Goal: Transaction & Acquisition: Purchase product/service

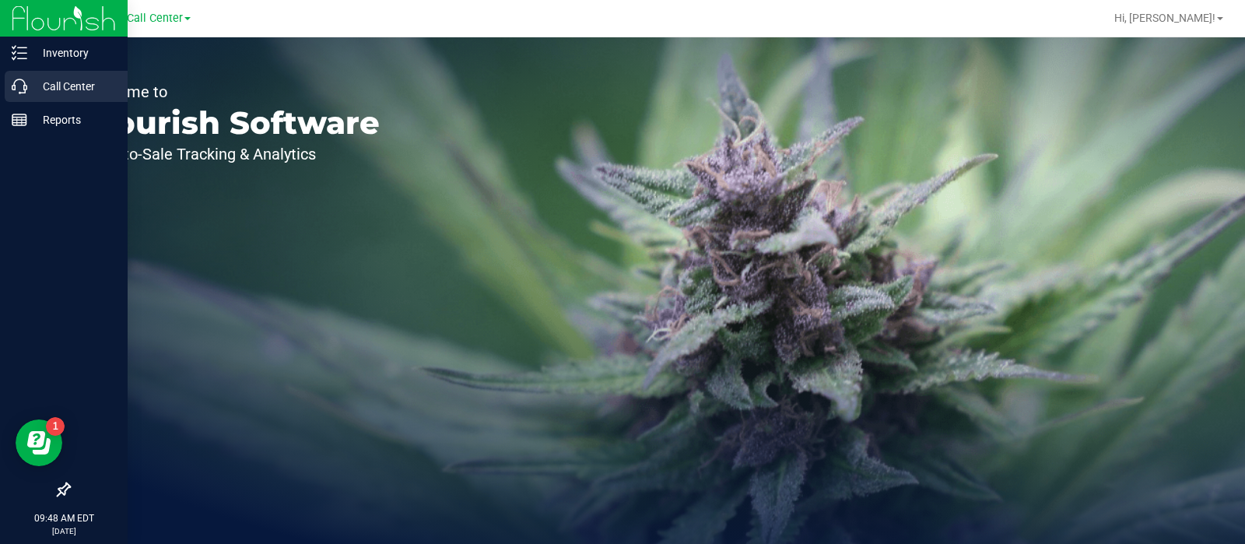
click at [23, 79] on icon at bounding box center [20, 87] width 16 height 16
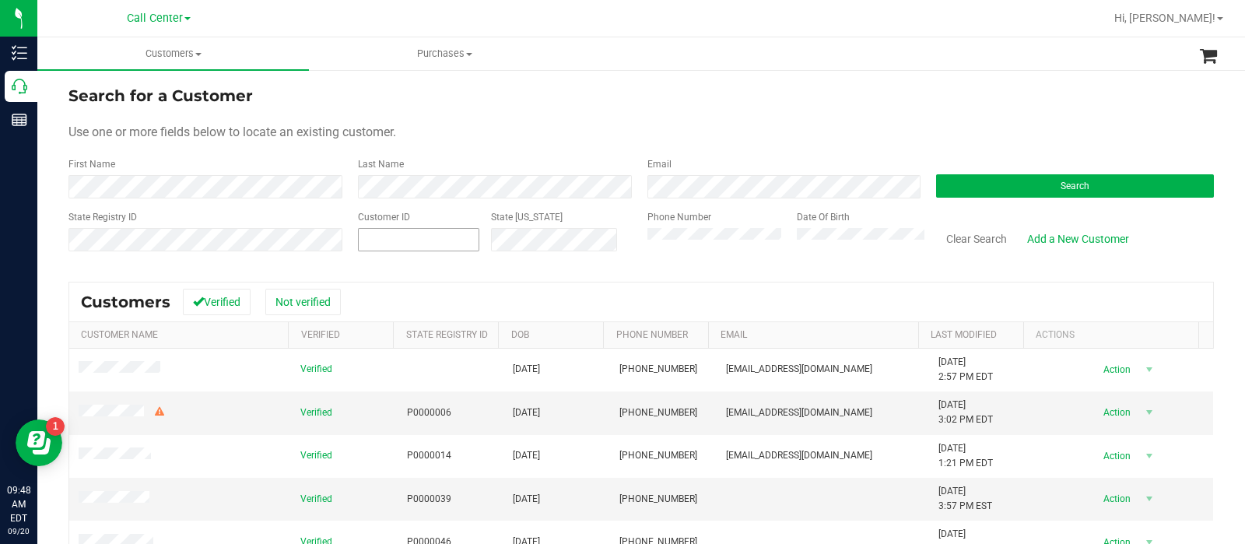
click at [367, 243] on div "Customer ID" at bounding box center [419, 237] width 122 height 55
paste input "456414"
type input "456414"
click at [952, 191] on button "Search" at bounding box center [1075, 185] width 278 height 23
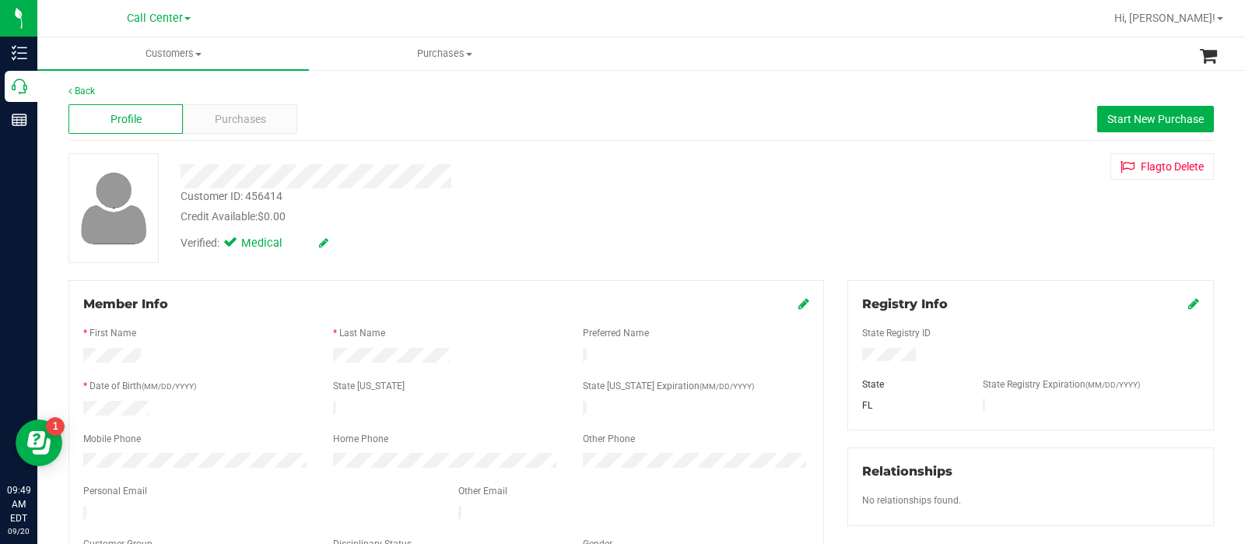
click at [1139, 51] on ul "Customers All customers Add a new customer All physicians Purchases All purchas…" at bounding box center [659, 53] width 1245 height 33
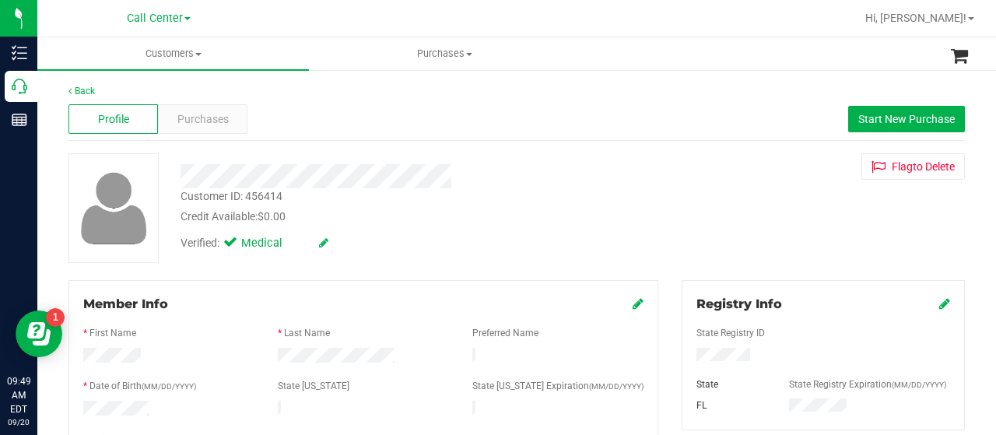
drag, startPoint x: 1151, startPoint y: 2, endPoint x: 595, endPoint y: 170, distance: 580.9
click at [595, 170] on div at bounding box center [399, 176] width 460 height 24
click at [195, 115] on span "Purchases" at bounding box center [202, 119] width 51 height 16
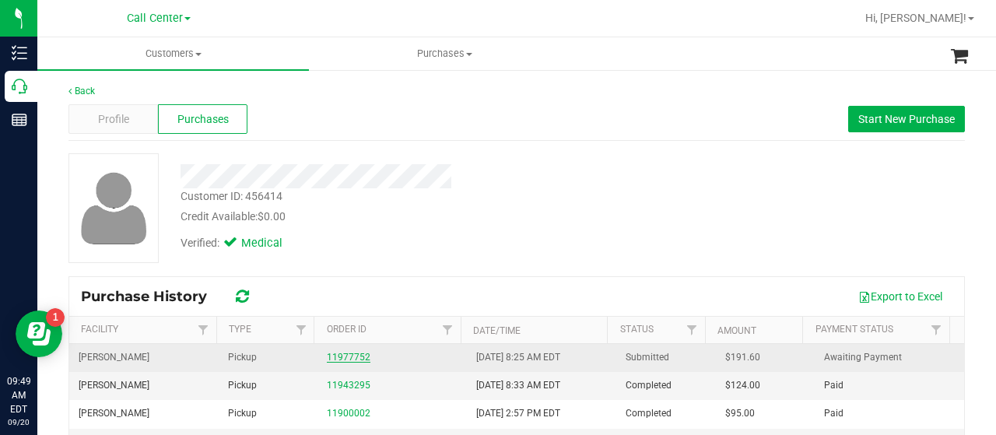
click at [328, 357] on link "11977752" at bounding box center [349, 357] width 44 height 11
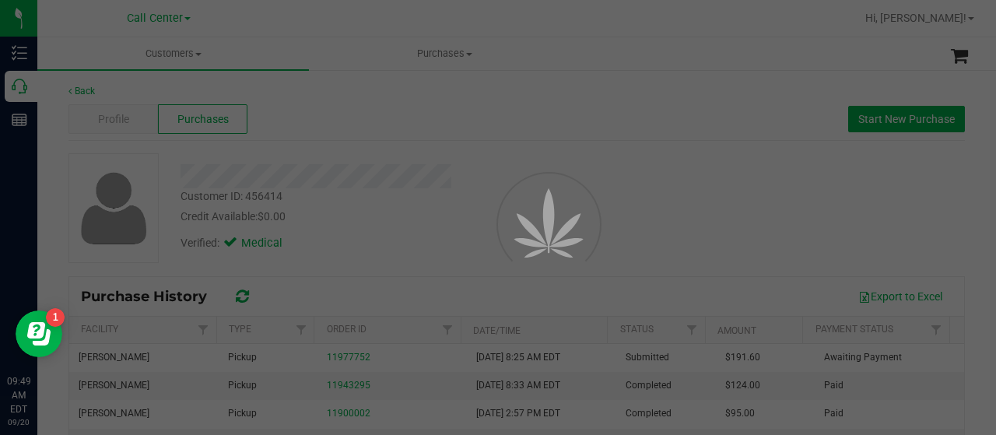
click at [51, 177] on div "Back Profile Purchases Start New Purchase Customer ID: 456414 Credit Available:…" at bounding box center [516, 369] width 959 height 603
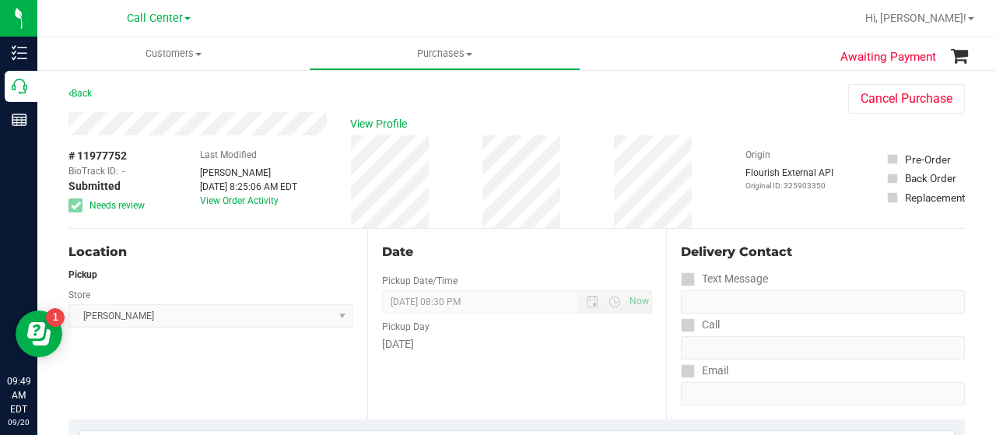
click at [147, 339] on div "Location Pickup Store Summerfield WC Select Store Bonita Springs WC Boynton Bea…" at bounding box center [217, 324] width 299 height 191
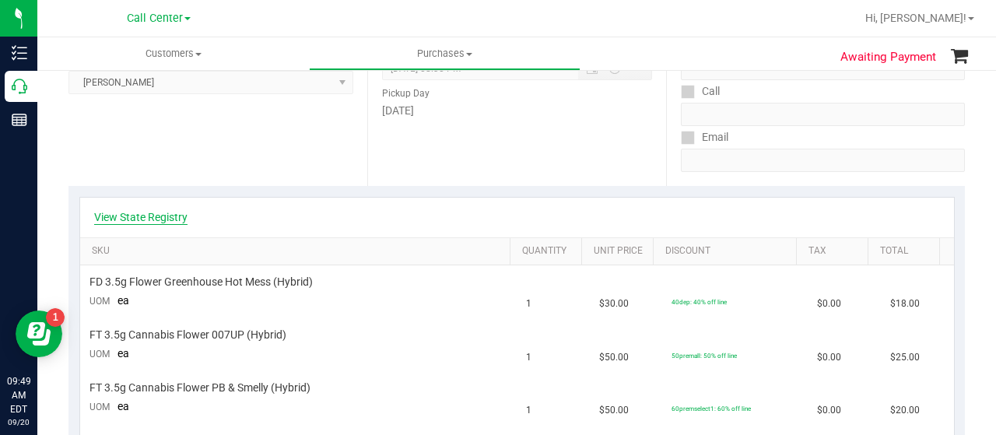
click at [154, 214] on link "View State Registry" at bounding box center [140, 217] width 93 height 16
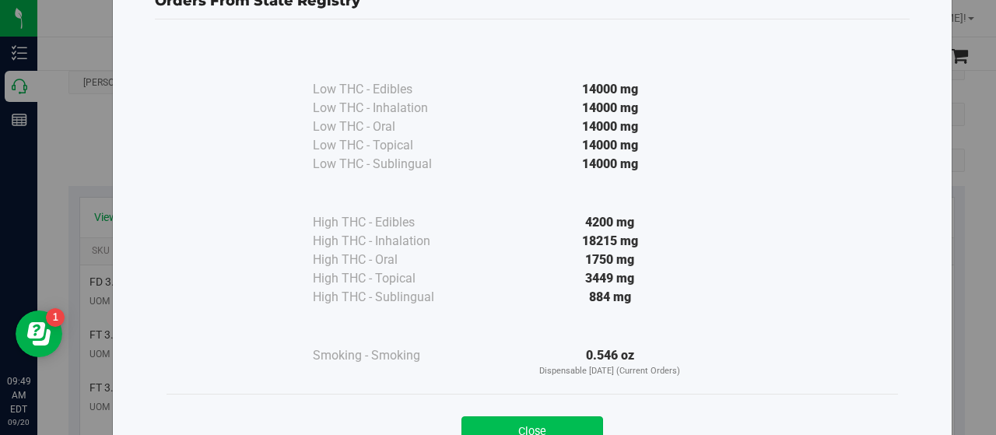
scroll to position [115, 0]
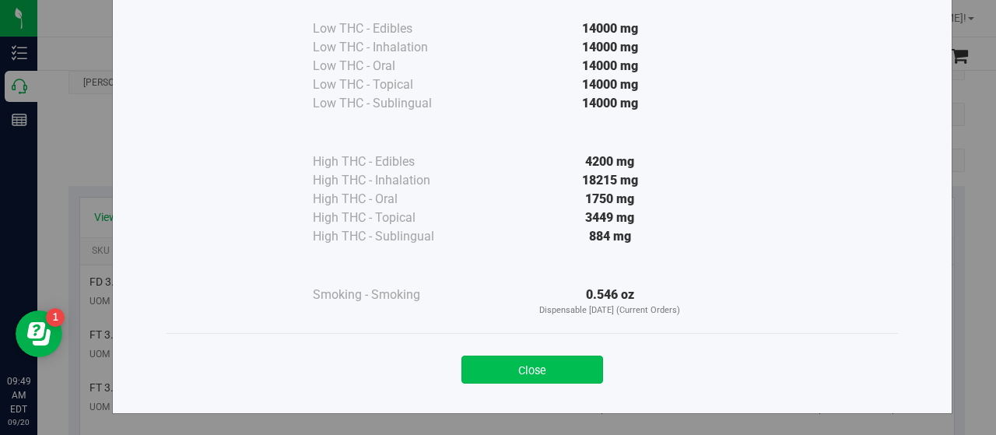
click at [478, 380] on button "Close" at bounding box center [532, 370] width 142 height 28
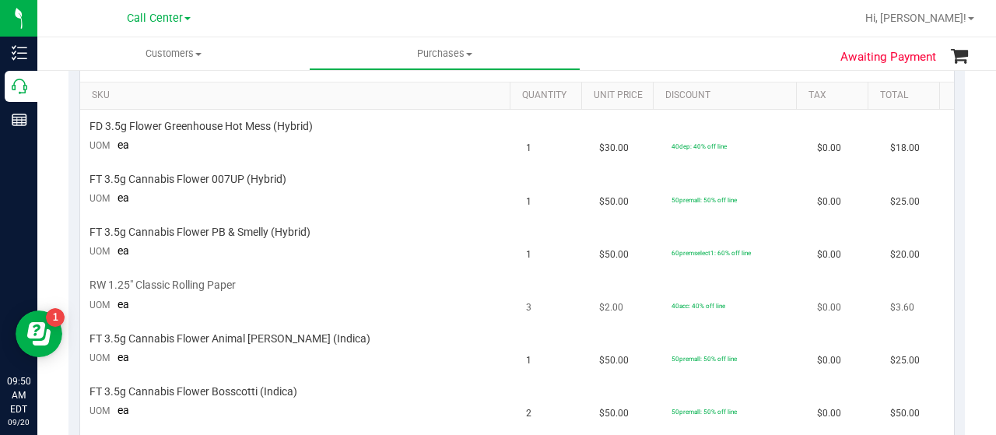
scroll to position [311, 0]
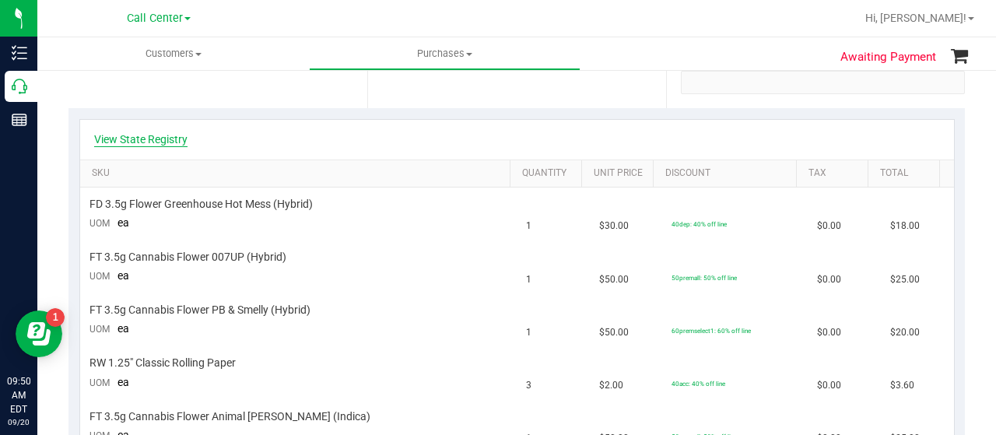
click at [151, 144] on link "View State Registry" at bounding box center [140, 139] width 93 height 16
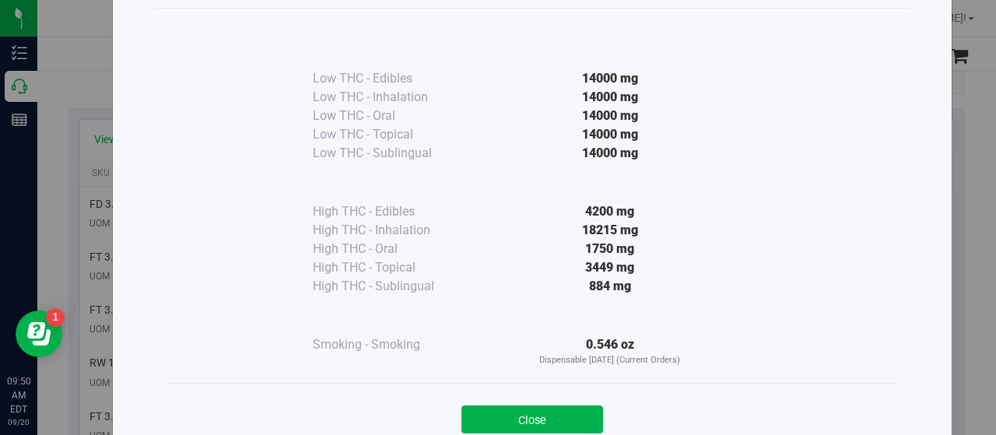
scroll to position [115, 0]
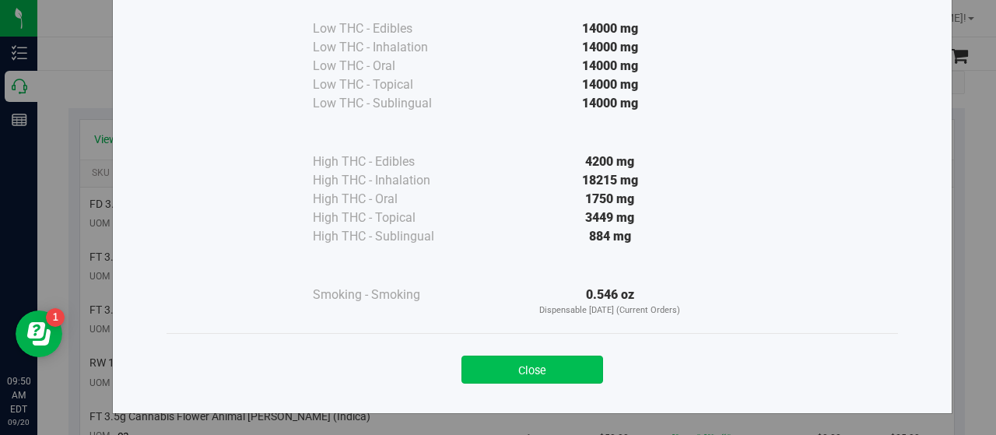
click at [478, 359] on button "Close" at bounding box center [532, 370] width 142 height 28
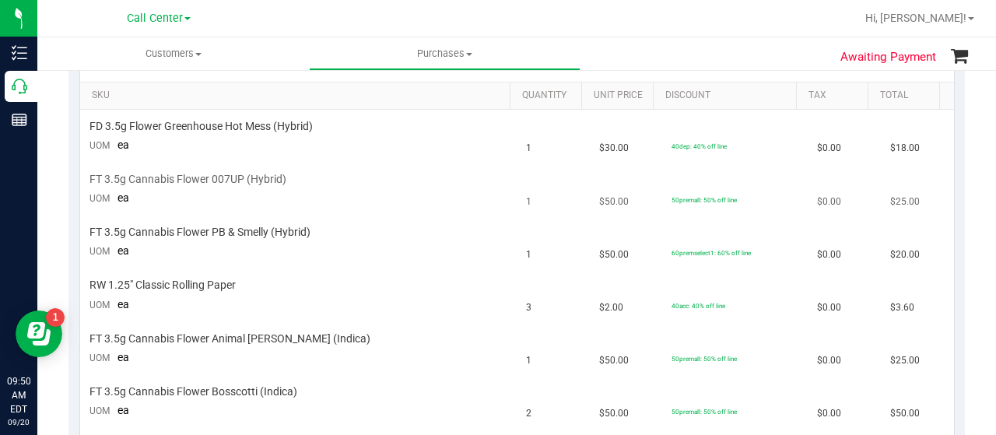
scroll to position [545, 0]
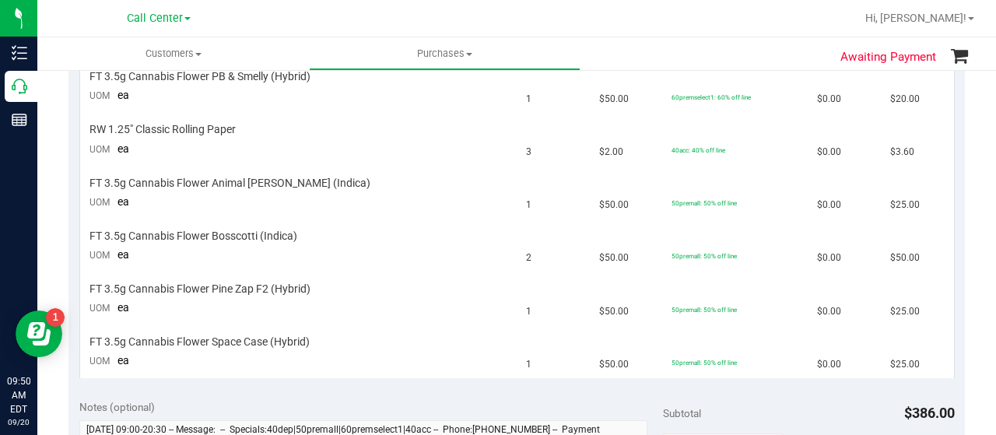
click at [68, 208] on div "View State Registry SKU Quantity Unit Price Discount Tax Total FD 3.5g Flower G…" at bounding box center [516, 131] width 896 height 513
click at [65, 233] on div "Awaiting Payment Back Cancel Purchase View Profile # 11977752 BioTrack ID: - Su…" at bounding box center [516, 271] width 959 height 1494
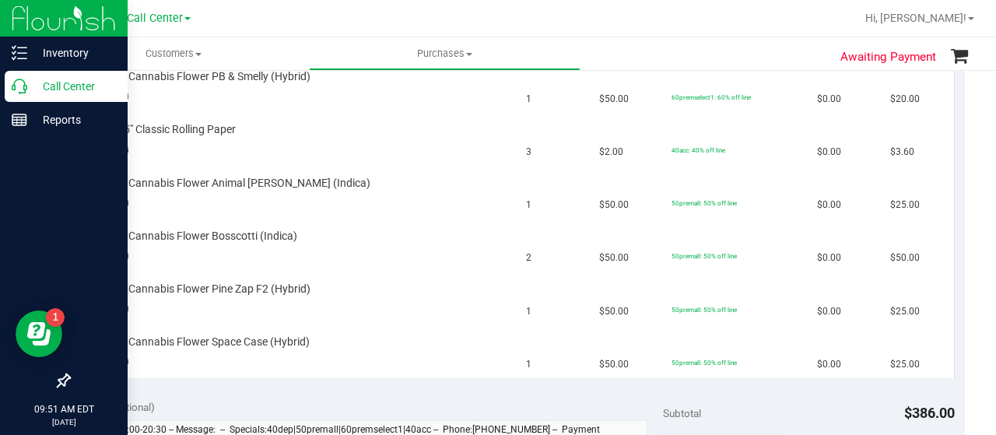
click at [20, 88] on icon at bounding box center [20, 87] width 16 height 16
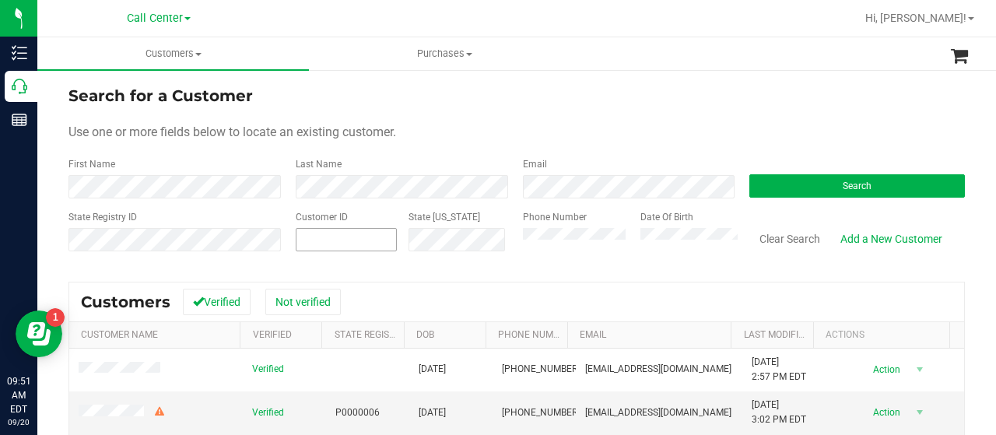
click at [310, 239] on span at bounding box center [346, 239] width 101 height 23
paste input "1562928"
type input "1562928"
drag, startPoint x: 759, startPoint y: 188, endPoint x: 711, endPoint y: 163, distance: 53.9
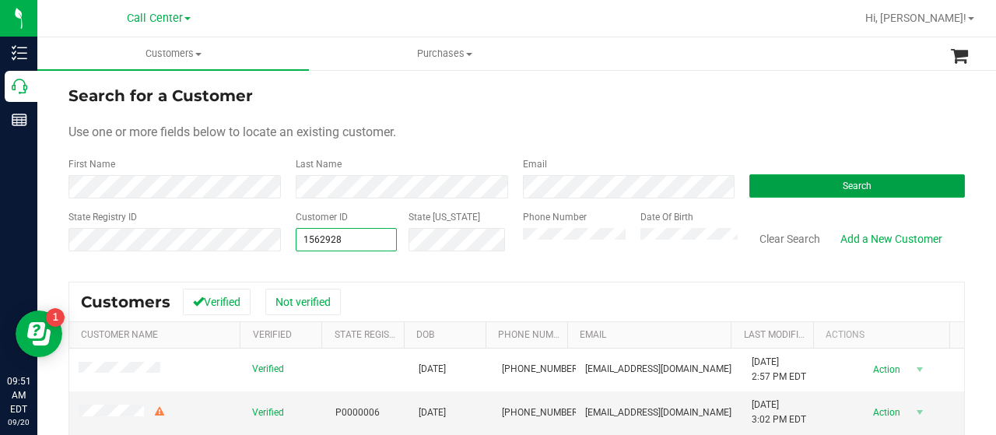
click at [757, 188] on button "Search" at bounding box center [857, 185] width 216 height 23
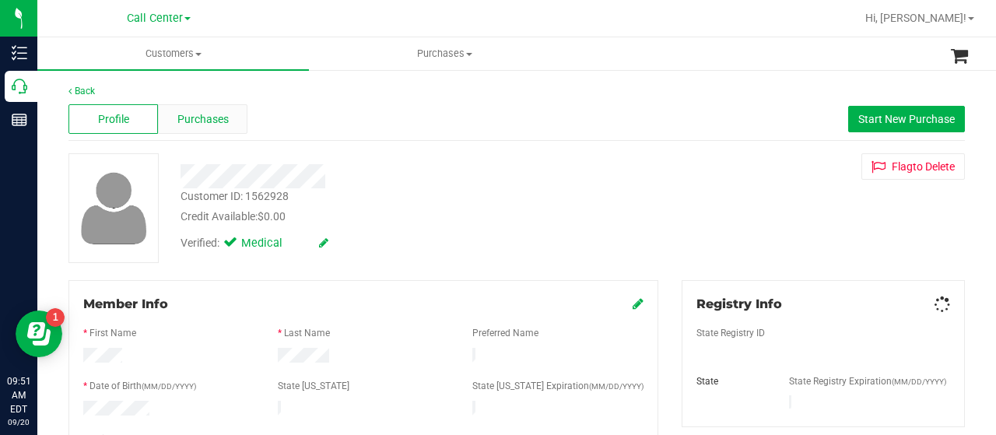
click at [209, 117] on span "Purchases" at bounding box center [202, 119] width 51 height 16
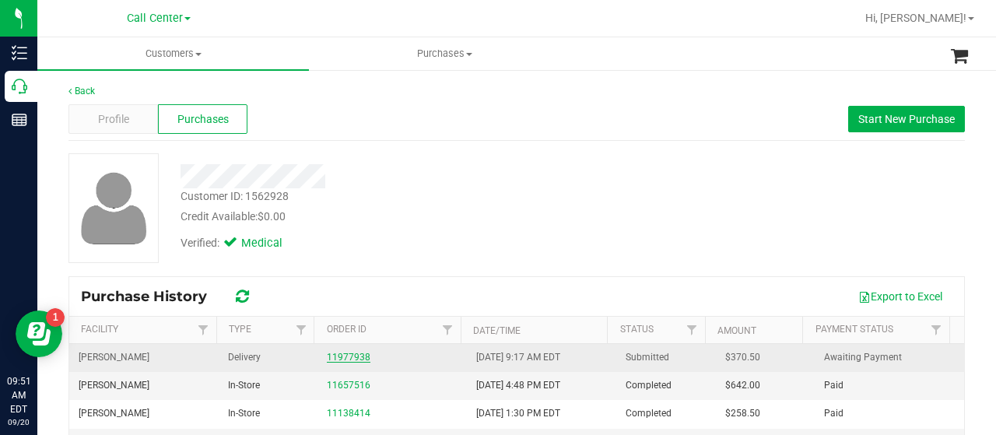
click at [352, 352] on link "11977938" at bounding box center [349, 357] width 44 height 11
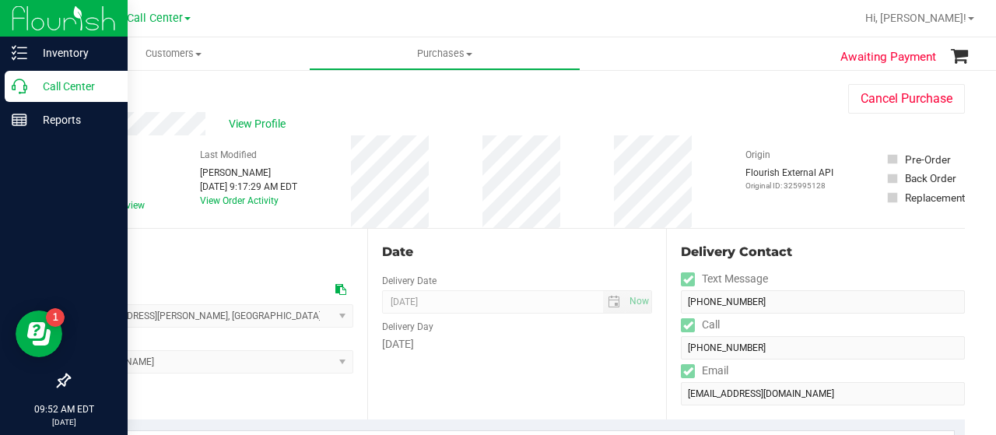
click at [12, 89] on icon at bounding box center [20, 87] width 16 height 16
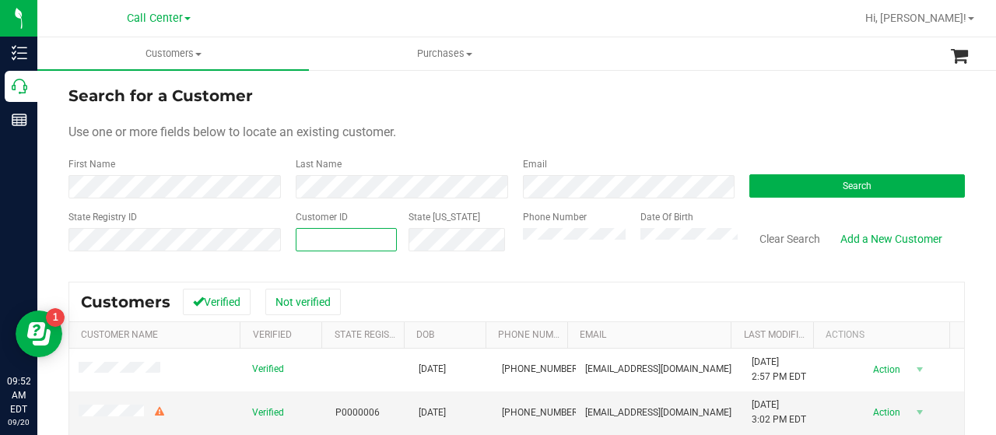
click at [328, 242] on input "text" at bounding box center [346, 240] width 100 height 22
paste input "1554480"
type input "1554480"
click at [805, 184] on button "Search" at bounding box center [857, 185] width 216 height 23
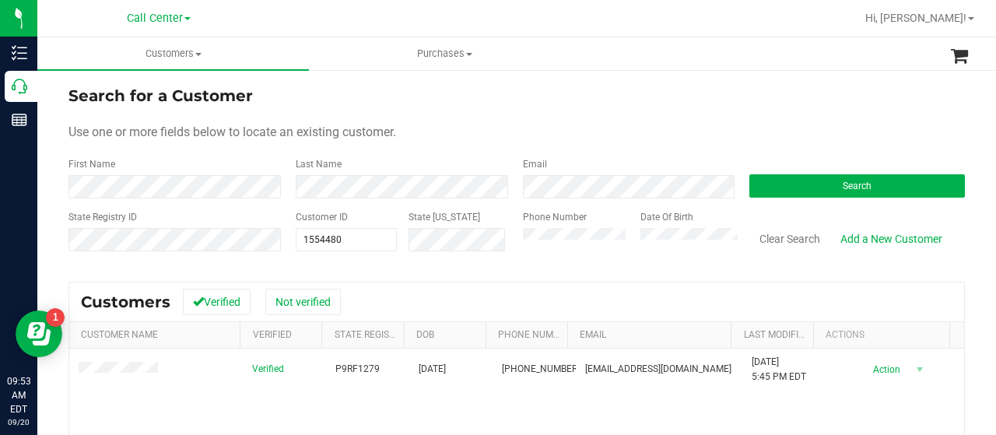
click at [68, 189] on div "Search for a Customer Use one or more fields below to locate an existing custom…" at bounding box center [516, 372] width 959 height 608
click at [247, 241] on div "State Registry ID Customer ID 1554480 1554480 State ID Phone Number Date Of Bir…" at bounding box center [516, 237] width 896 height 55
click at [302, 237] on input "text" at bounding box center [346, 240] width 100 height 22
paste input "677288"
type input "677288"
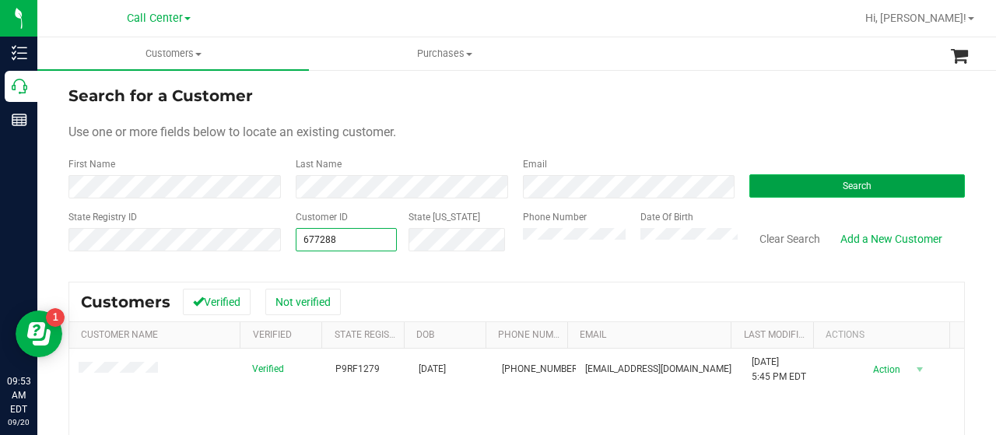
type input "677288"
click at [767, 194] on button "Search" at bounding box center [857, 185] width 216 height 23
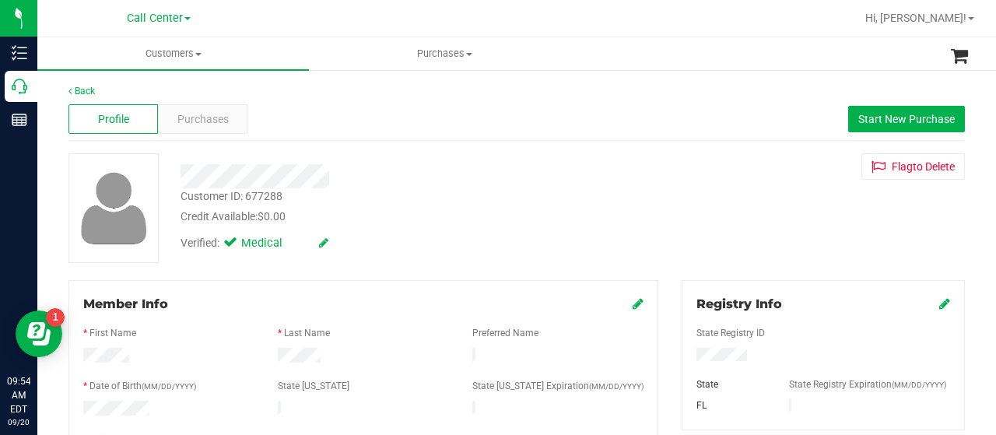
click at [204, 114] on span "Purchases" at bounding box center [202, 119] width 51 height 16
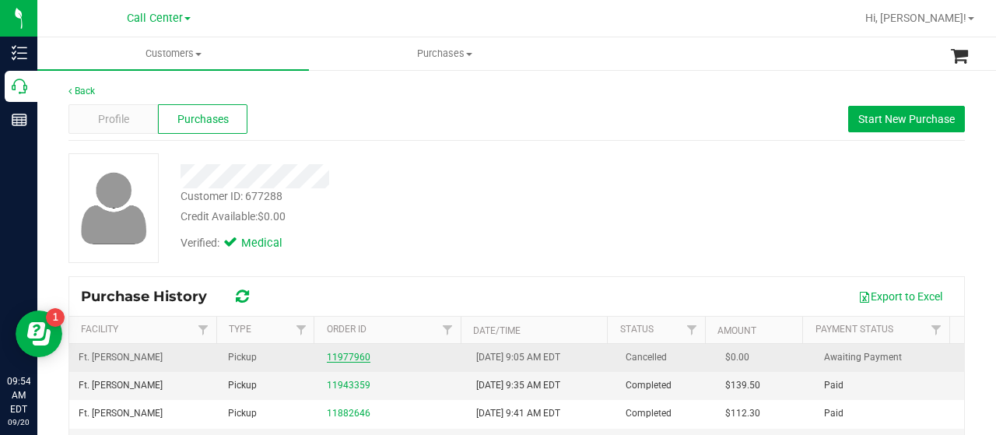
click at [343, 359] on link "11977960" at bounding box center [349, 357] width 44 height 11
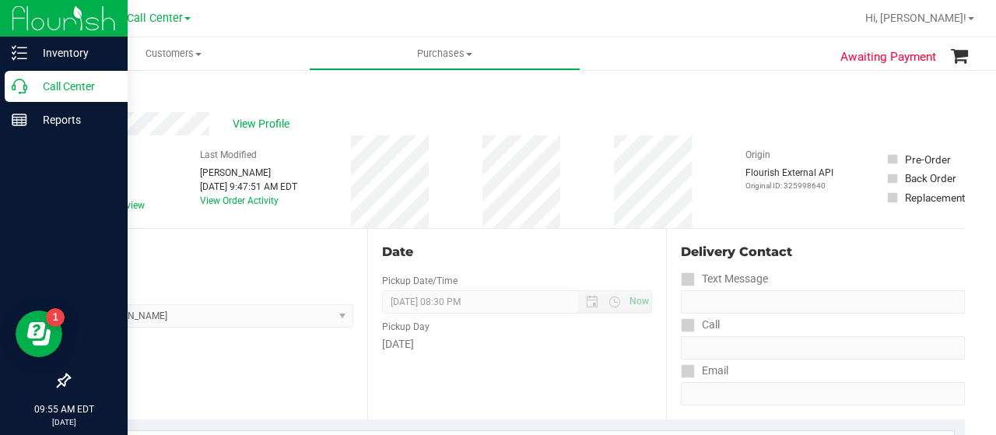
click at [23, 77] on div "Call Center" at bounding box center [66, 86] width 123 height 31
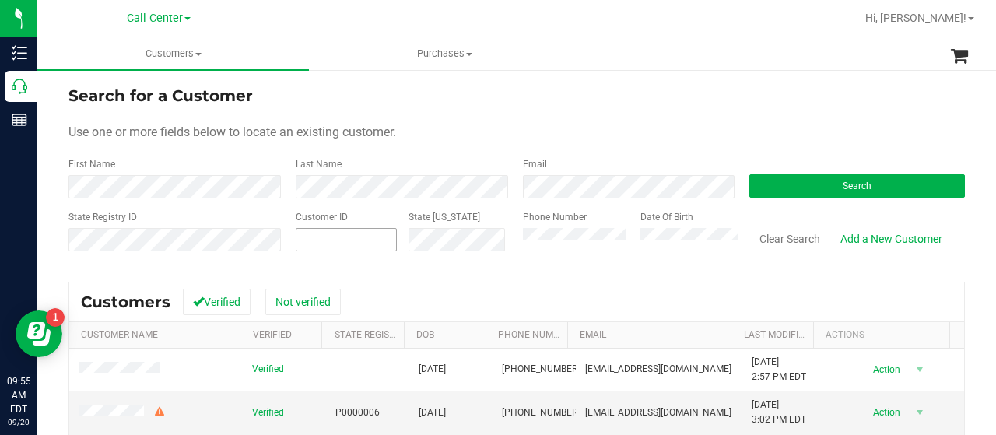
click at [321, 235] on span at bounding box center [346, 239] width 101 height 23
paste input "text"
click at [322, 235] on input "text" at bounding box center [346, 240] width 100 height 22
type input "555"
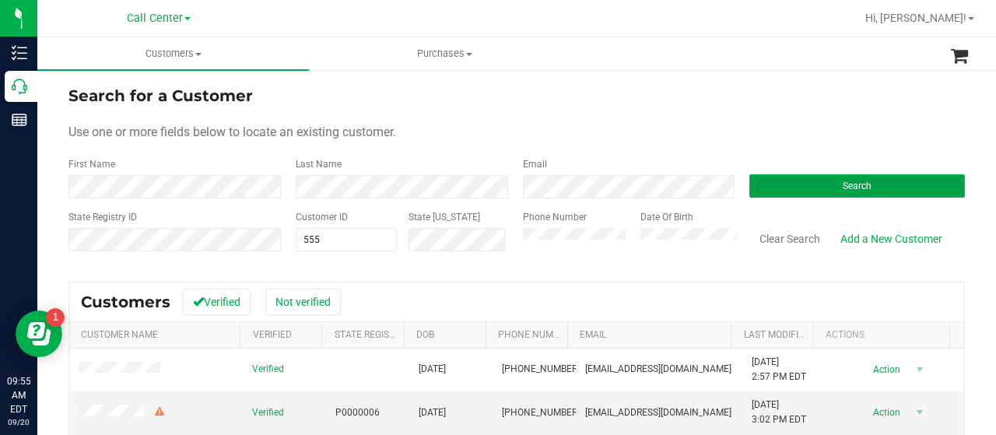
click at [749, 189] on button "Search" at bounding box center [857, 185] width 216 height 23
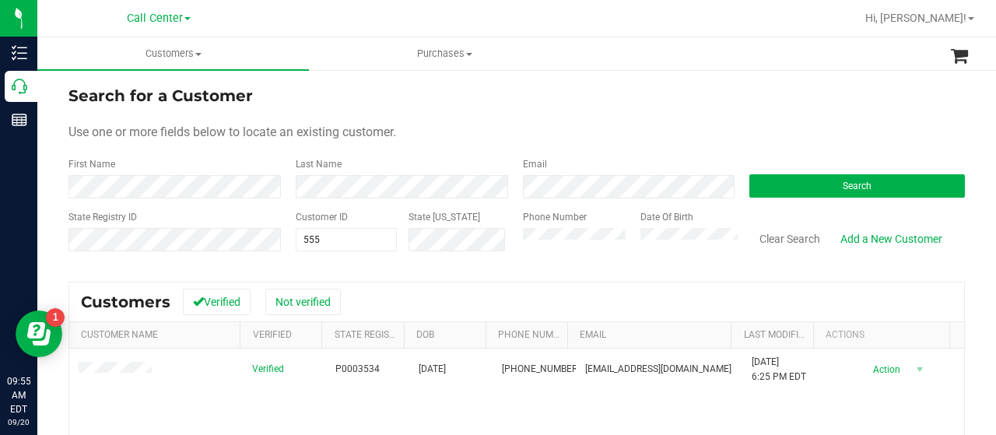
drag, startPoint x: 109, startPoint y: 417, endPoint x: 137, endPoint y: 394, distance: 36.5
click at [328, 234] on span "555 555" at bounding box center [346, 239] width 101 height 23
type input "5555"
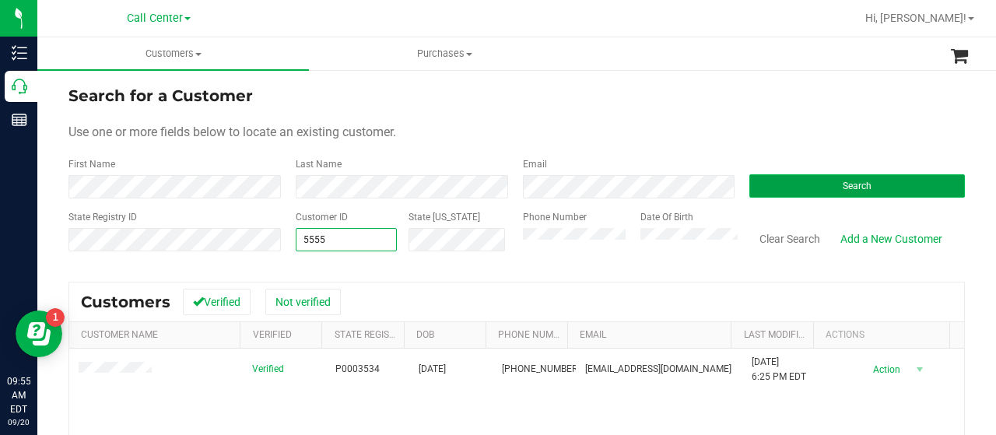
type input "5555"
click at [766, 181] on button "Search" at bounding box center [857, 185] width 216 height 23
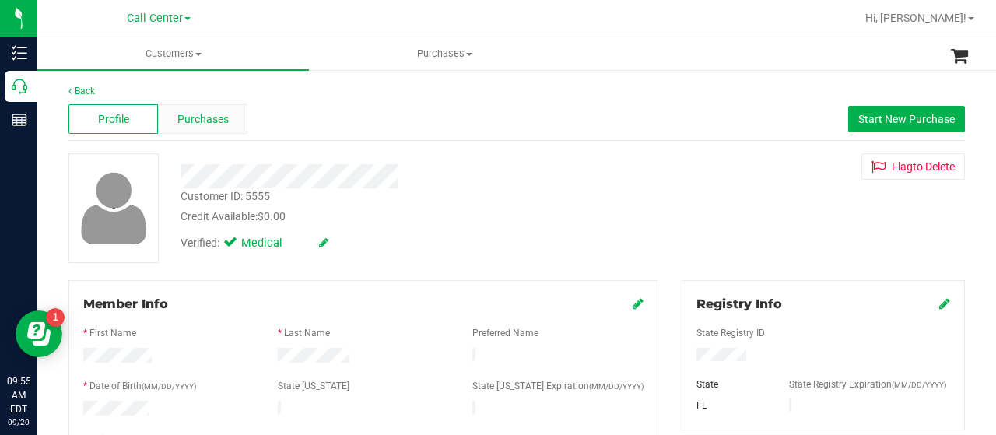
click at [221, 129] on div "Purchases" at bounding box center [202, 119] width 89 height 30
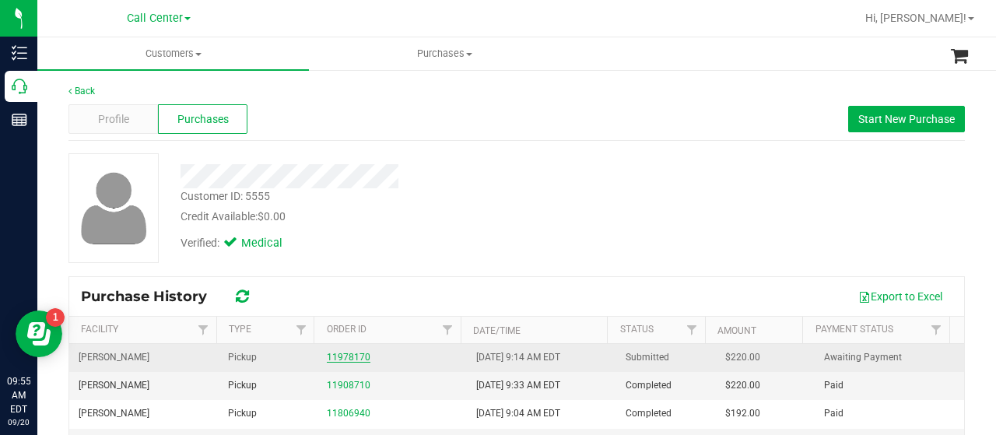
click at [357, 352] on link "11978170" at bounding box center [349, 357] width 44 height 11
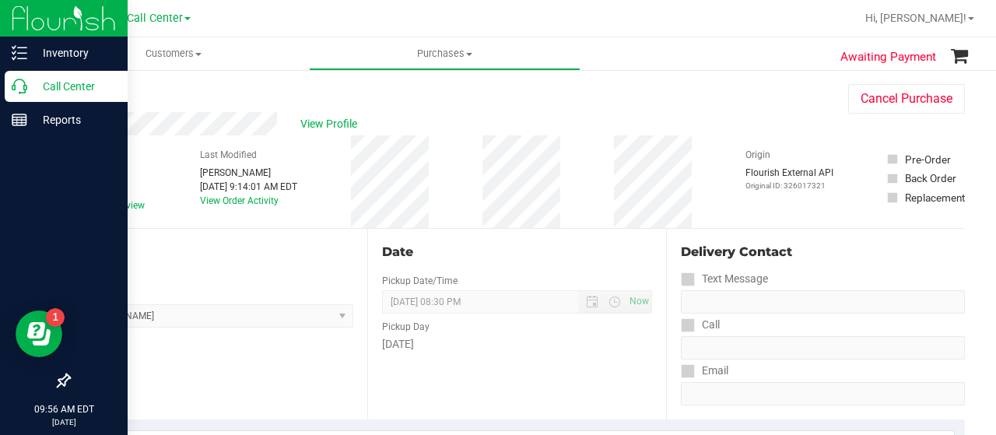
click at [27, 95] on div "Call Center" at bounding box center [66, 86] width 123 height 31
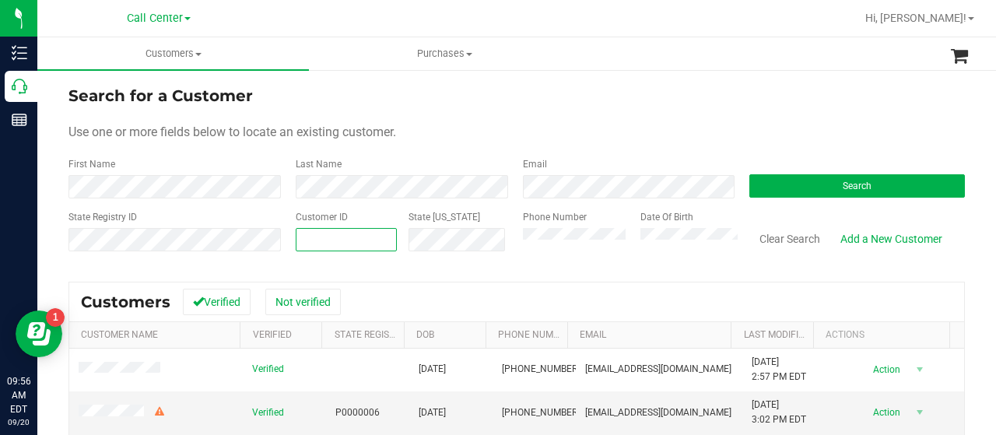
click at [307, 249] on span at bounding box center [346, 239] width 101 height 23
paste input "1621310"
type input "1621310"
click at [826, 177] on button "Search" at bounding box center [857, 185] width 216 height 23
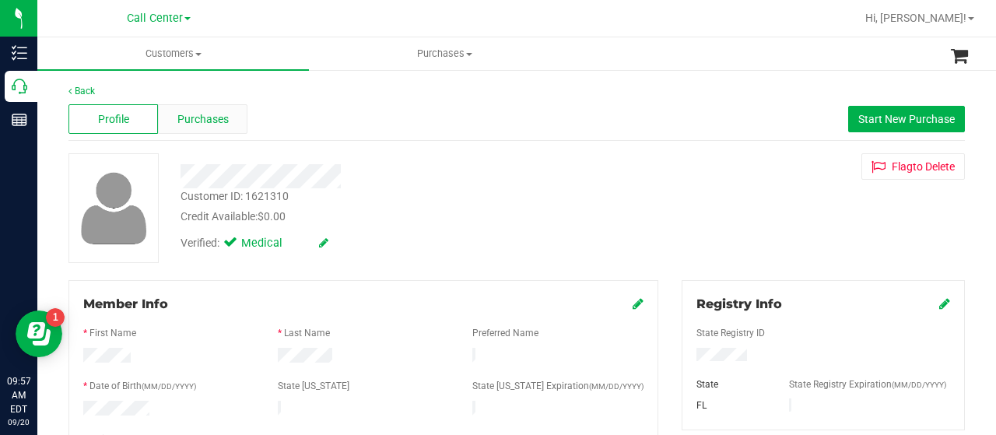
click at [212, 116] on span "Purchases" at bounding box center [202, 119] width 51 height 16
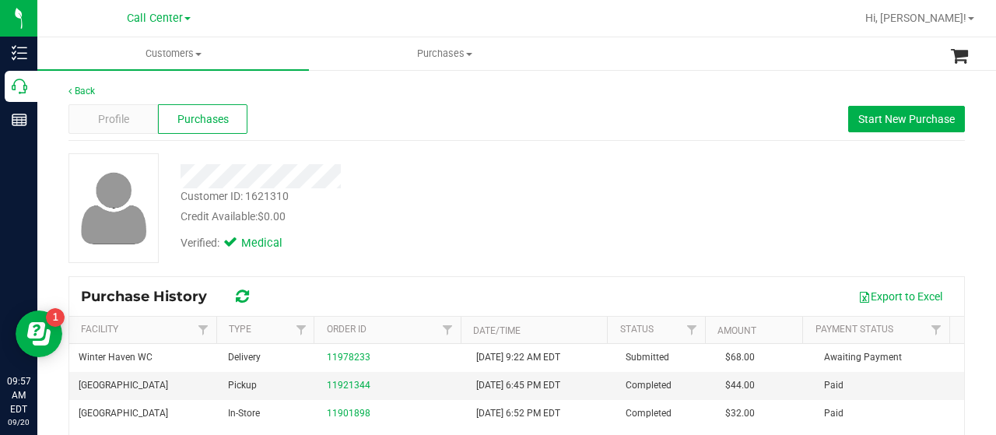
click at [124, 268] on div "Customer ID: 1621310 Credit Available: $0.00 Verified: Medical" at bounding box center [516, 214] width 896 height 122
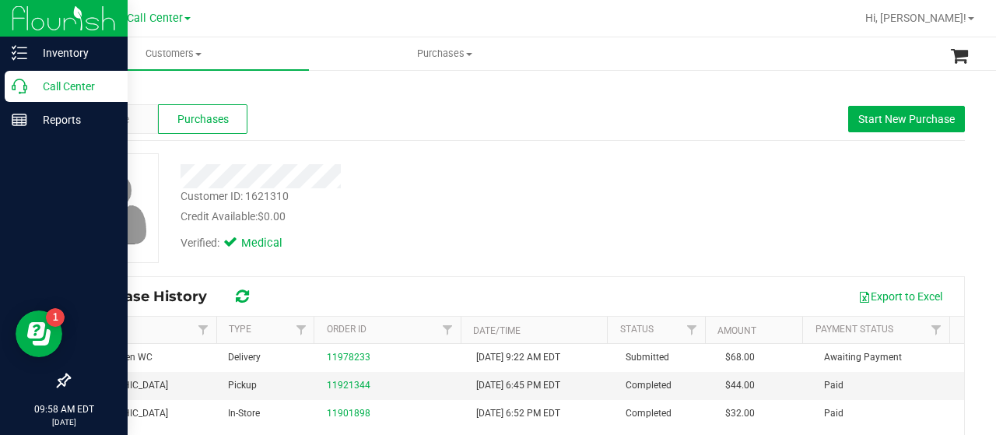
click at [14, 84] on icon at bounding box center [20, 87] width 16 height 16
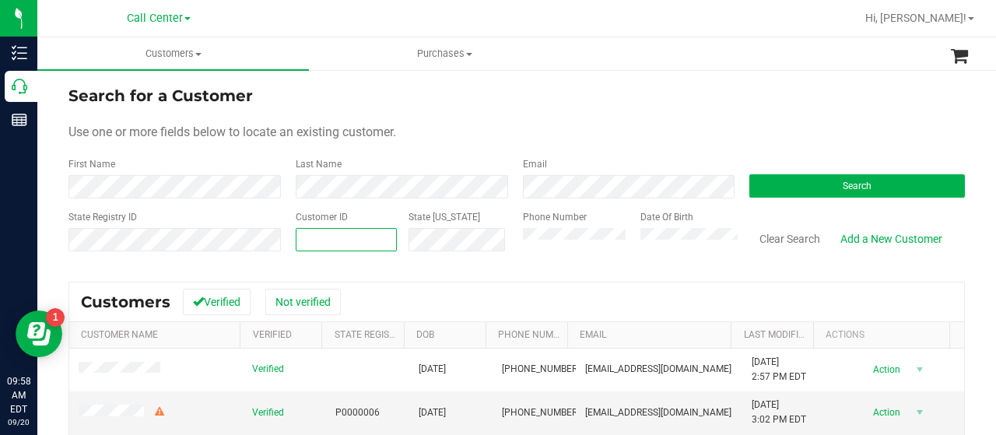
click at [305, 242] on span at bounding box center [346, 239] width 101 height 23
paste input "324945"
type input "324945"
click at [815, 184] on button "Search" at bounding box center [857, 185] width 216 height 23
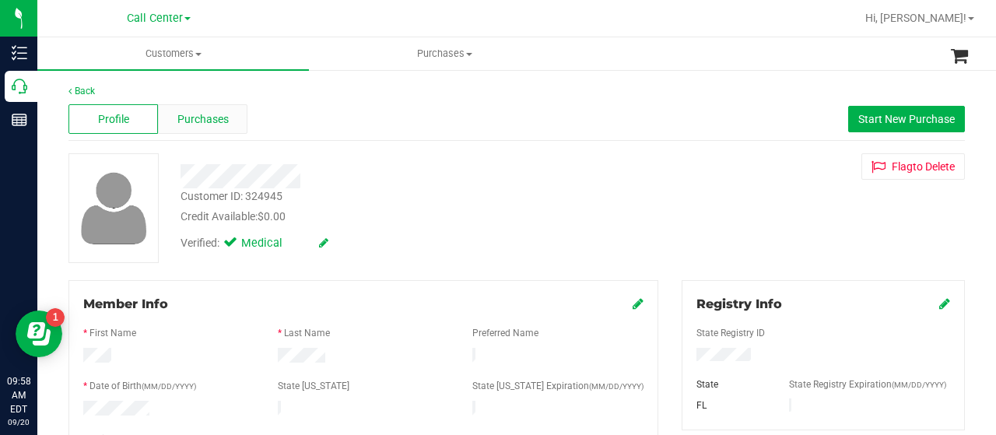
click at [230, 118] on div "Purchases" at bounding box center [202, 119] width 89 height 30
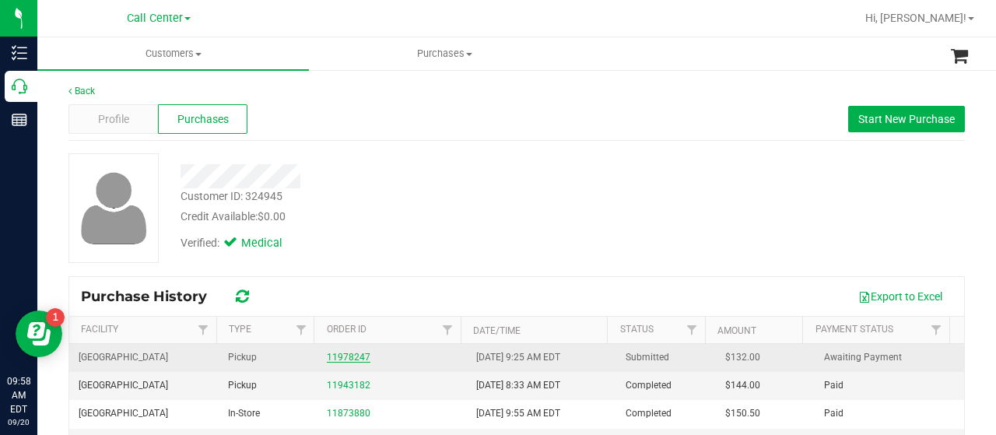
click at [349, 354] on link "11978247" at bounding box center [349, 357] width 44 height 11
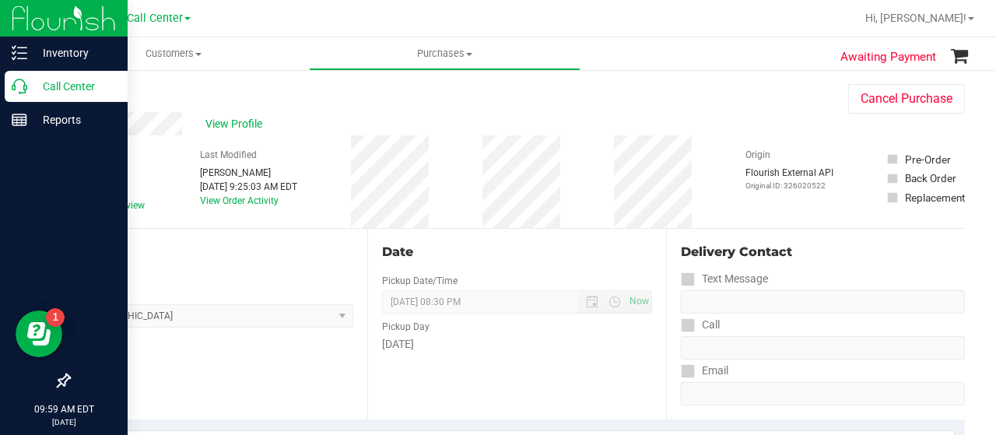
click at [17, 92] on icon at bounding box center [20, 87] width 16 height 16
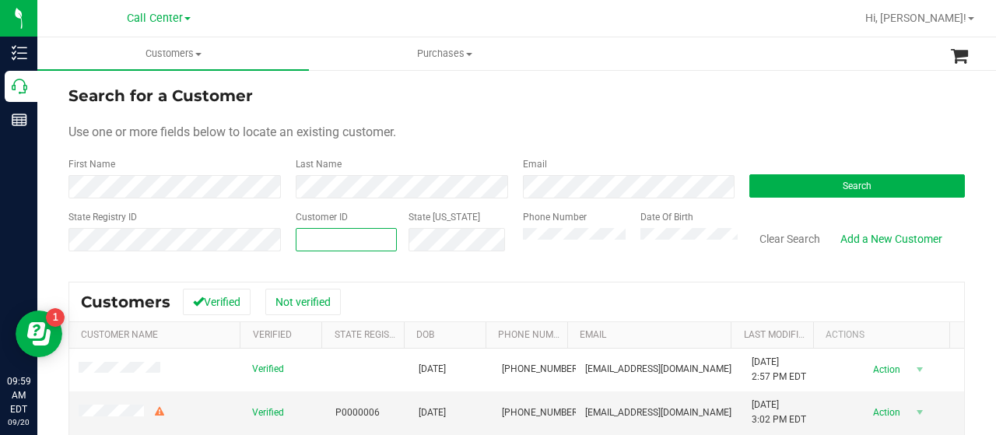
click at [340, 238] on input "text" at bounding box center [346, 240] width 100 height 22
paste input "328766"
type input "328766"
click at [789, 185] on button "Search" at bounding box center [857, 185] width 216 height 23
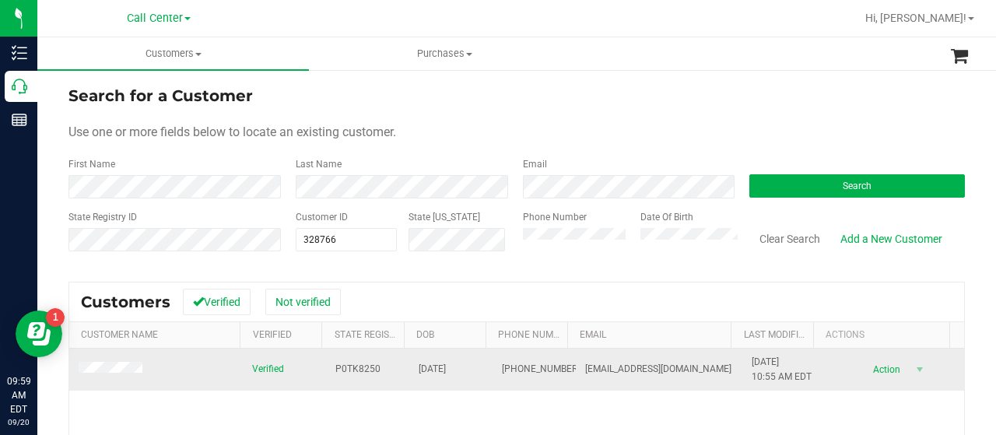
click at [160, 385] on td at bounding box center [155, 370] width 173 height 42
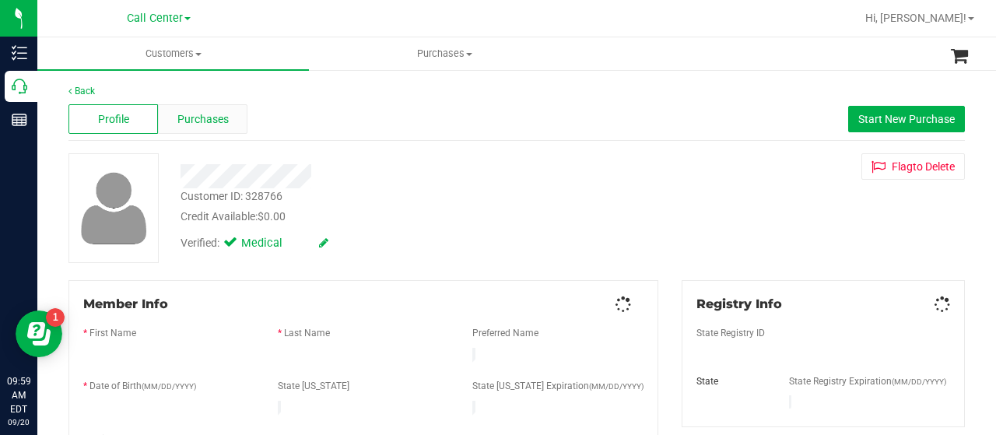
click at [217, 125] on span "Purchases" at bounding box center [202, 119] width 51 height 16
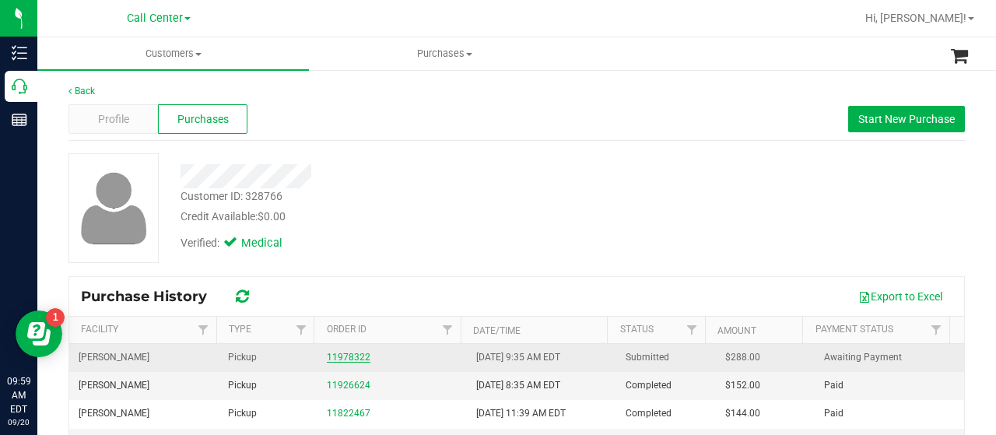
click at [338, 354] on link "11978322" at bounding box center [349, 357] width 44 height 11
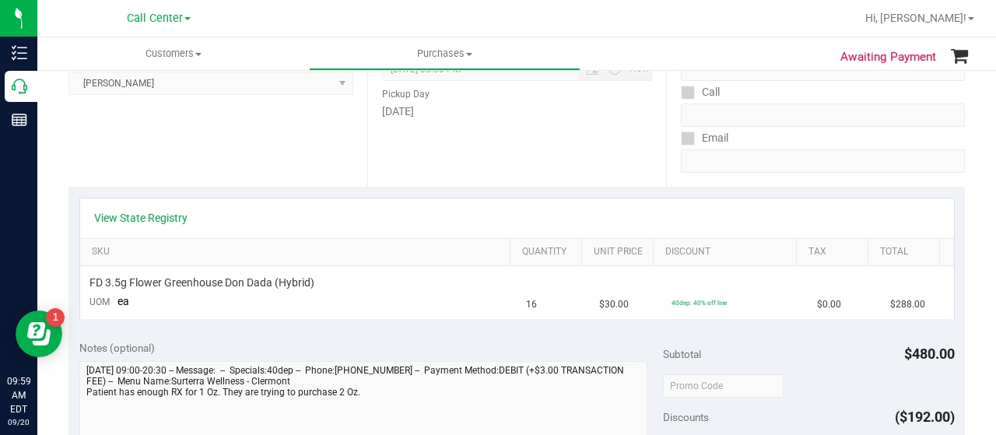
scroll to position [233, 0]
click at [145, 219] on link "View State Registry" at bounding box center [140, 217] width 93 height 16
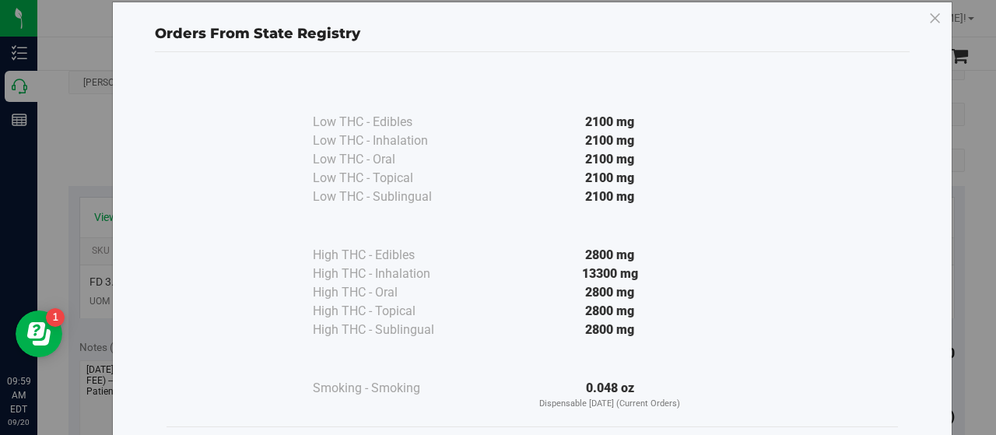
scroll to position [78, 0]
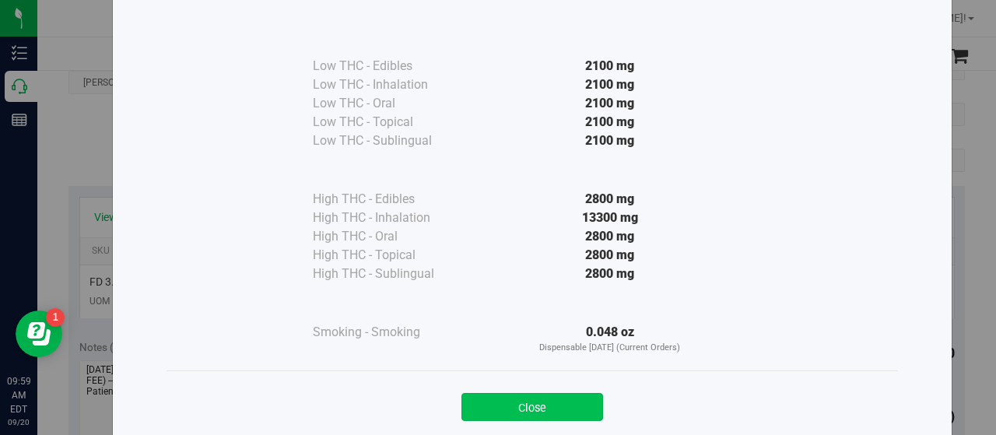
click at [472, 398] on button "Close" at bounding box center [532, 407] width 142 height 28
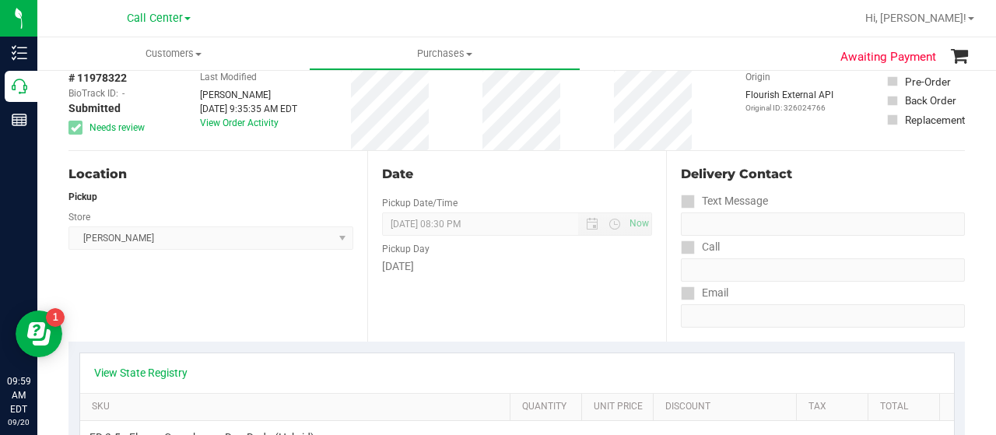
click at [133, 331] on div "Location Pickup Store Clermont WC Select Store Bonita Springs WC Boynton Beach …" at bounding box center [217, 246] width 299 height 191
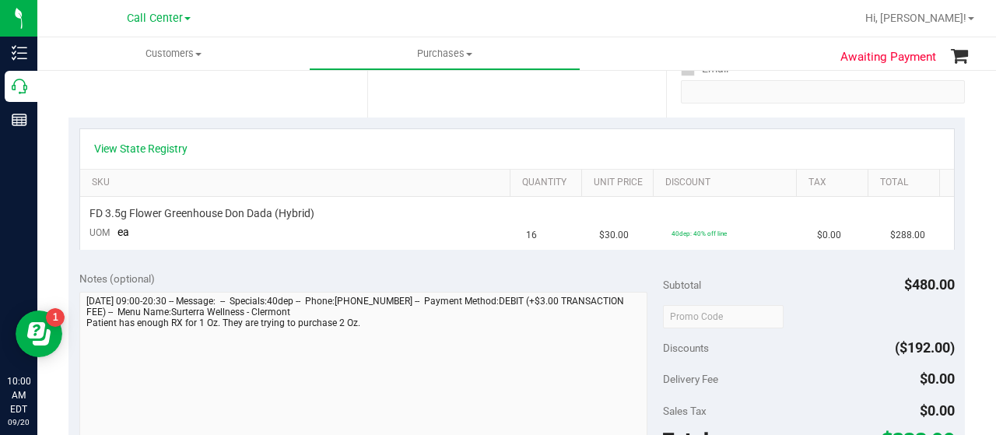
scroll to position [389, 0]
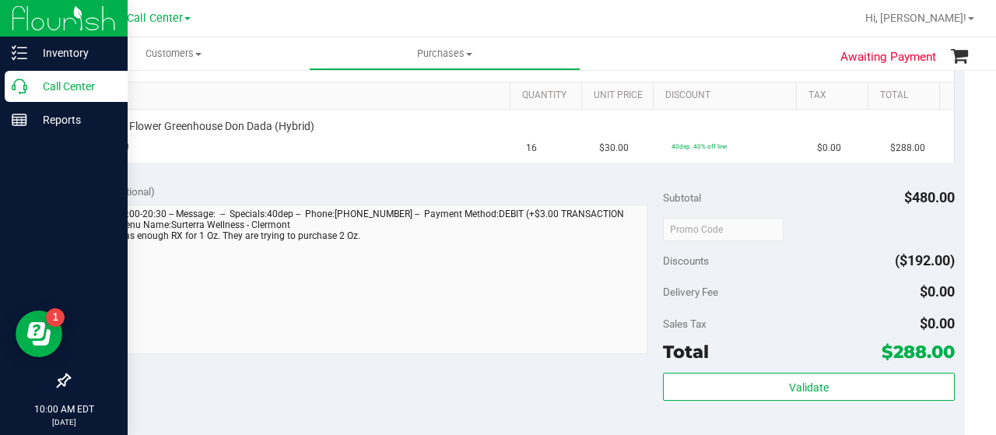
click at [20, 82] on icon at bounding box center [20, 87] width 16 height 16
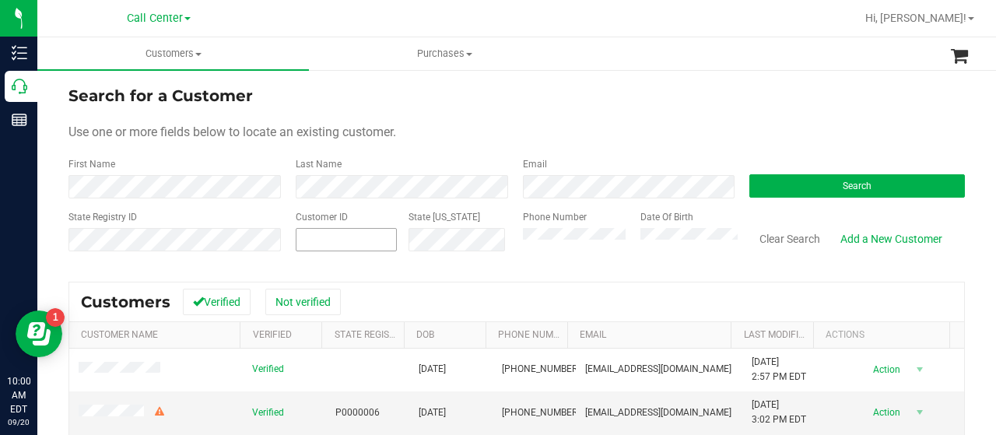
click at [319, 239] on span at bounding box center [346, 239] width 101 height 23
paste input "316989"
type input "316989"
click at [790, 177] on button "Search" at bounding box center [857, 185] width 216 height 23
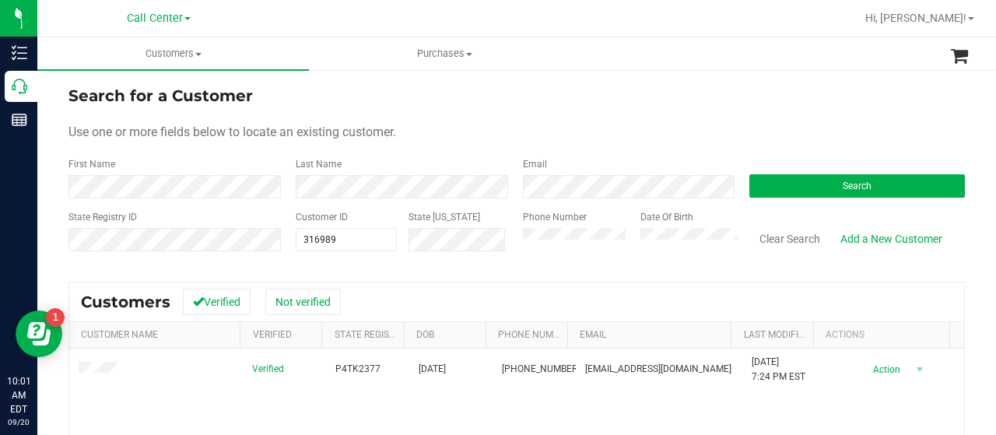
drag, startPoint x: 121, startPoint y: 405, endPoint x: 107, endPoint y: 401, distance: 15.1
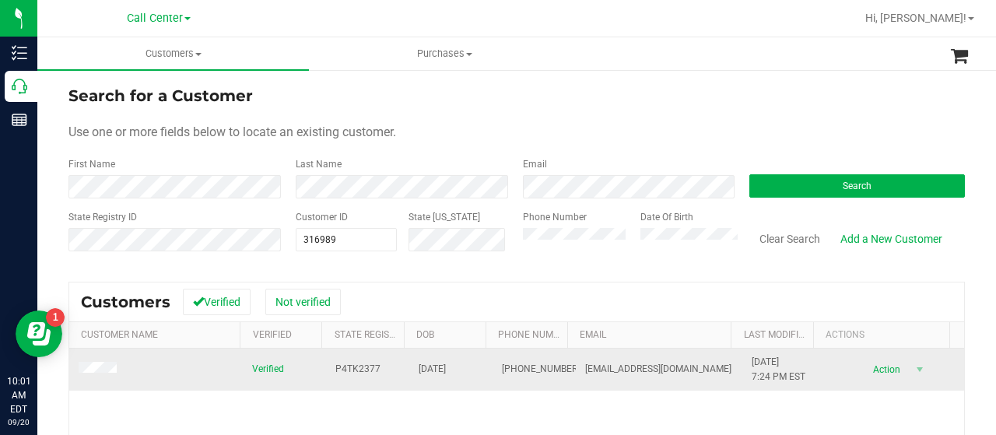
click at [86, 357] on td at bounding box center [155, 370] width 173 height 42
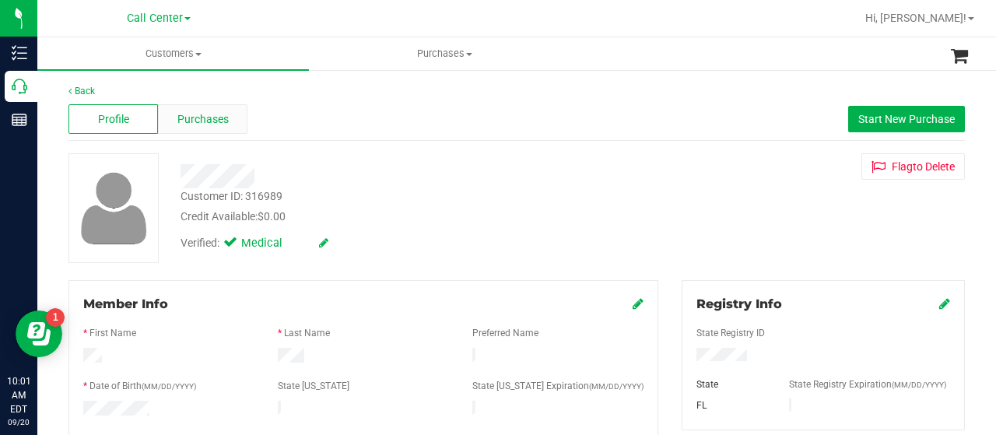
click at [173, 121] on div "Purchases" at bounding box center [202, 119] width 89 height 30
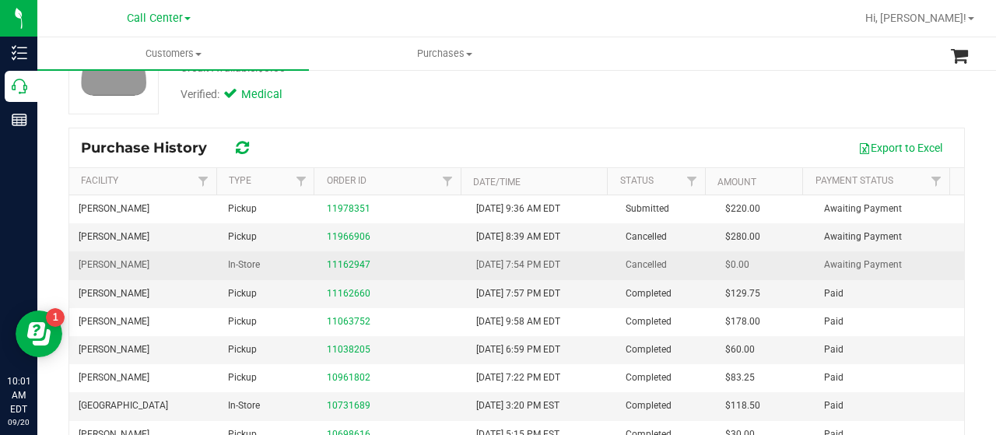
scroll to position [156, 0]
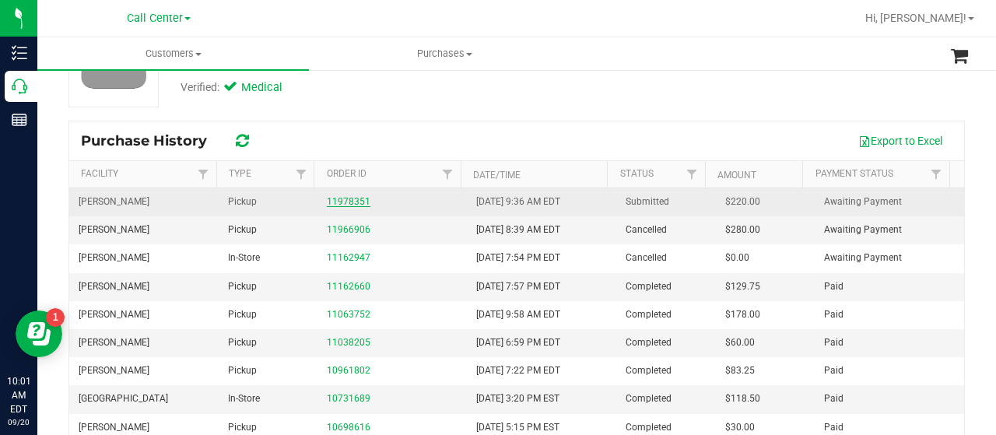
click at [350, 203] on link "11978351" at bounding box center [349, 201] width 44 height 11
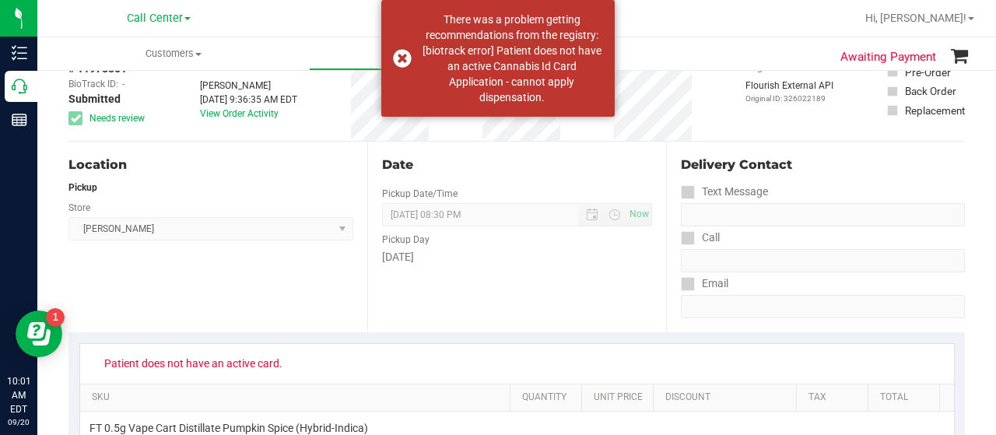
scroll to position [78, 0]
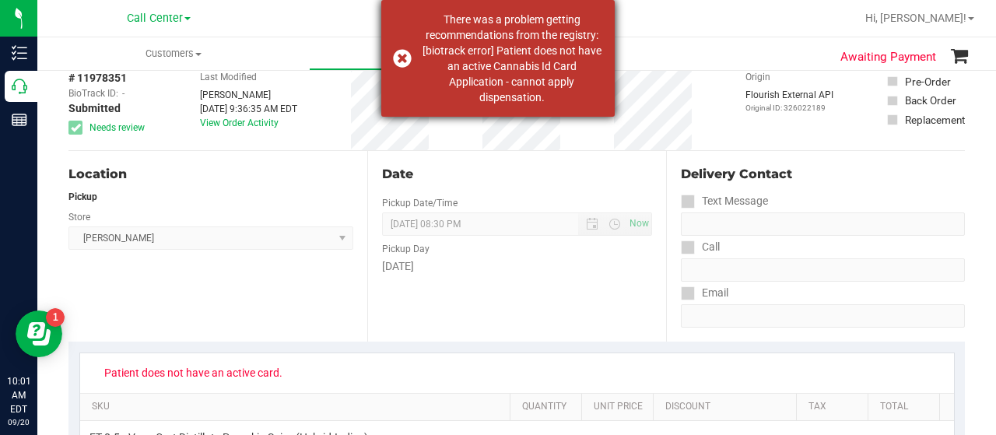
click at [394, 65] on div "There was a problem getting recommendations from the registry: [biotrack error]…" at bounding box center [497, 58] width 233 height 117
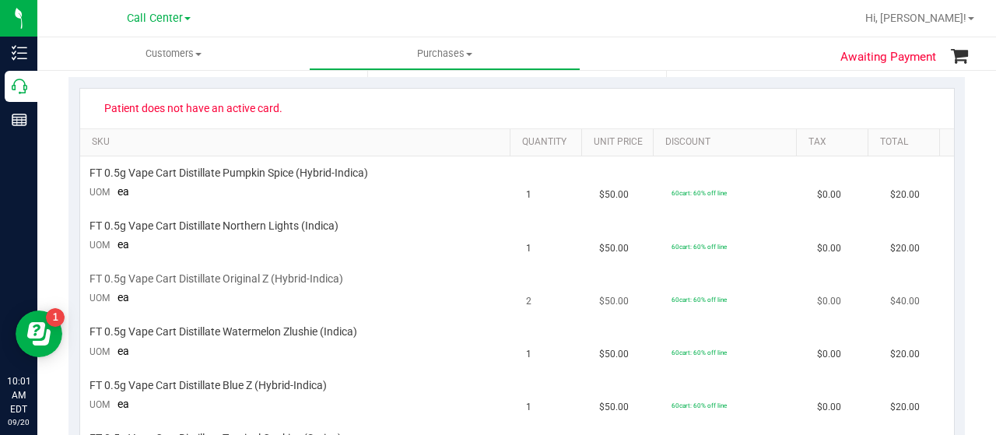
scroll to position [233, 0]
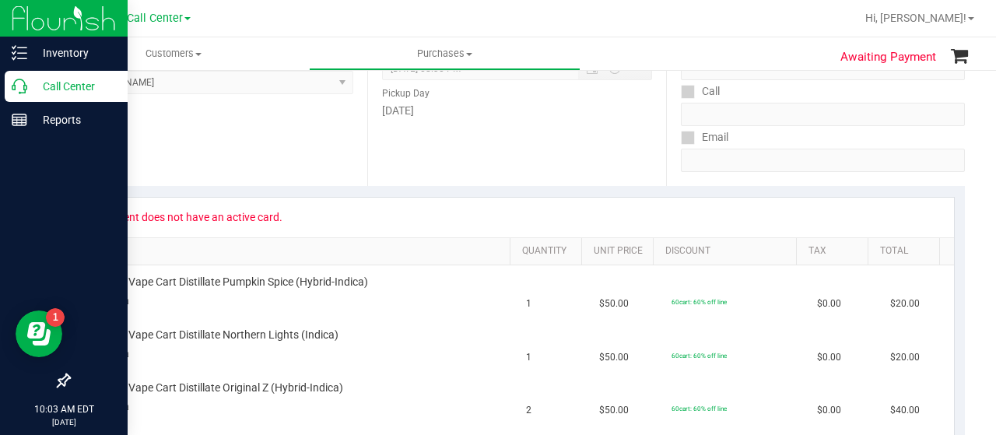
drag, startPoint x: 23, startPoint y: 84, endPoint x: 92, endPoint y: 102, distance: 71.5
click at [23, 84] on icon at bounding box center [20, 87] width 16 height 16
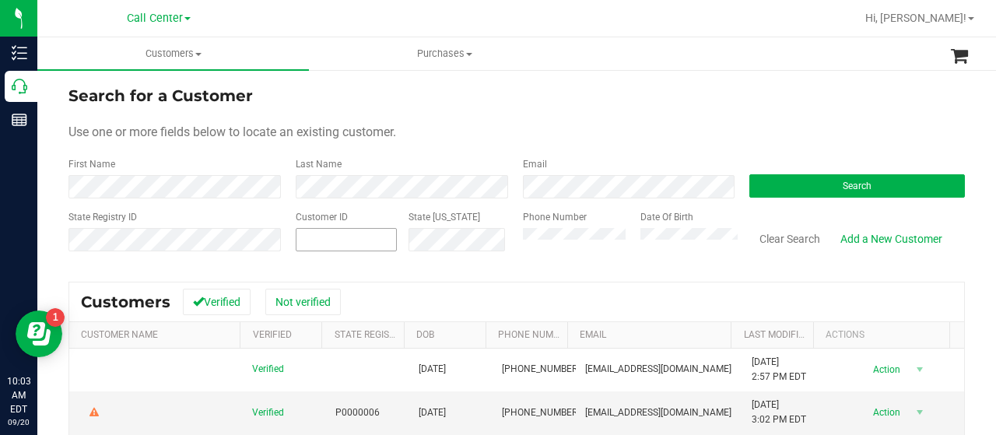
click at [335, 240] on span at bounding box center [346, 239] width 101 height 23
paste input "531569"
type input "531569"
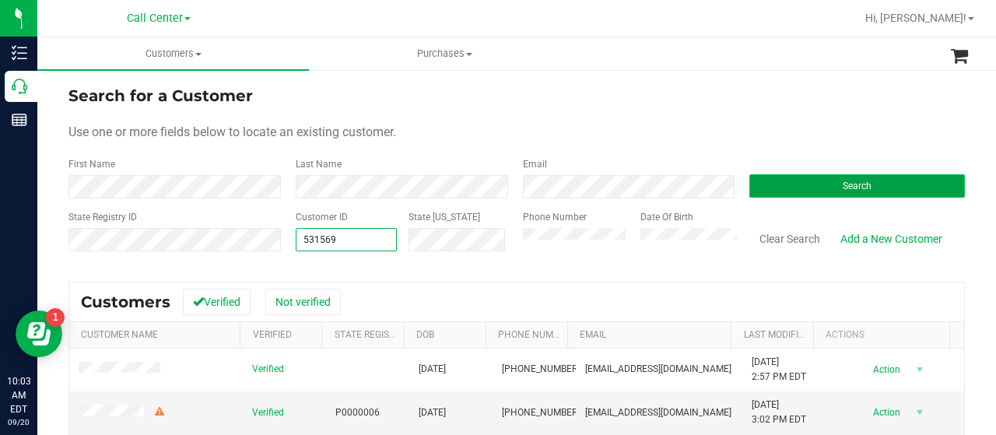
type input "531569"
click at [798, 186] on button "Search" at bounding box center [857, 185] width 216 height 23
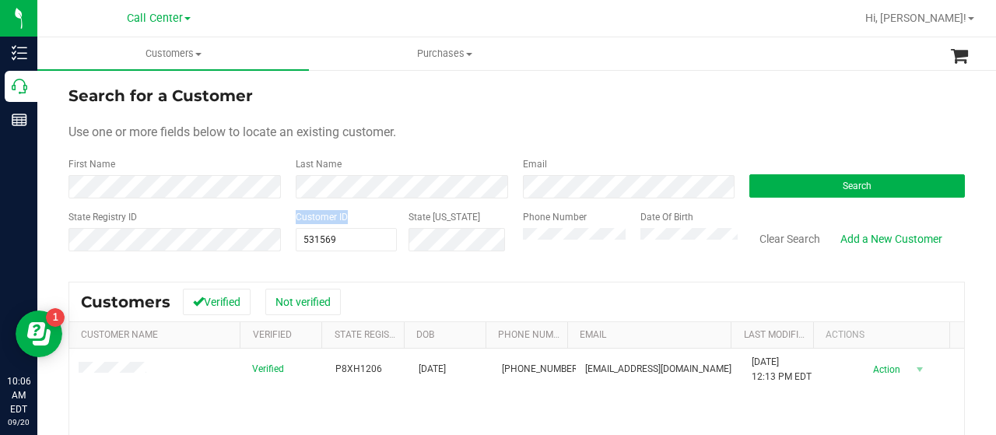
click at [276, 242] on div "State Registry ID Customer ID 531569 531569 State ID Phone Number Date Of Birth…" at bounding box center [516, 237] width 896 height 55
click at [361, 237] on span "531569 531569" at bounding box center [346, 239] width 101 height 23
click at [260, 250] on div "State Registry ID Customer ID 531569 531569 State ID Phone Number Date Of Birth…" at bounding box center [516, 237] width 896 height 55
click at [750, 188] on button "Search" at bounding box center [857, 185] width 216 height 23
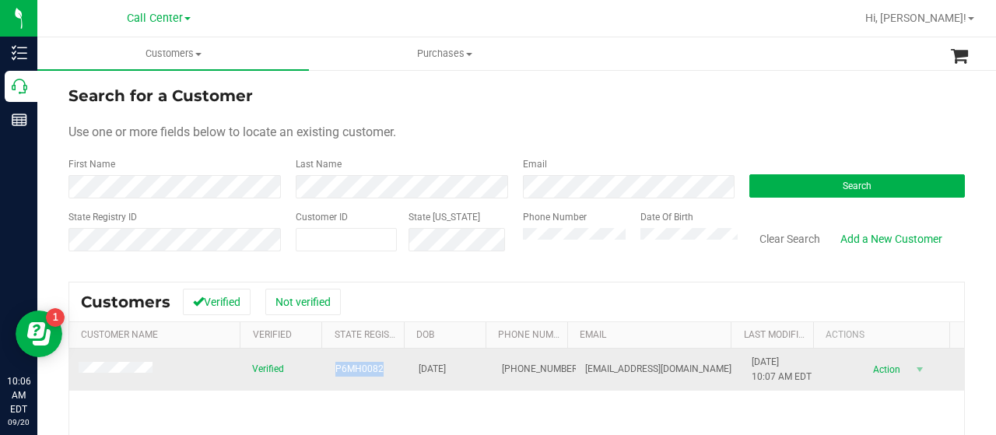
drag, startPoint x: 316, startPoint y: 373, endPoint x: 394, endPoint y: 376, distance: 78.6
click at [394, 376] on tr "Verified P6MH0082 03/06/1952 (561) 638-6056 remojdemarco@bellsouth.net 9/26/202…" at bounding box center [516, 370] width 895 height 42
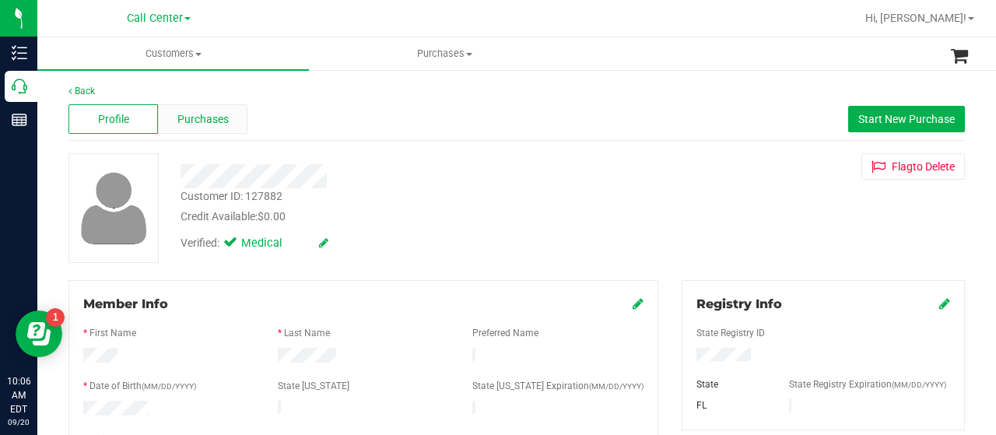
click at [216, 117] on span "Purchases" at bounding box center [202, 119] width 51 height 16
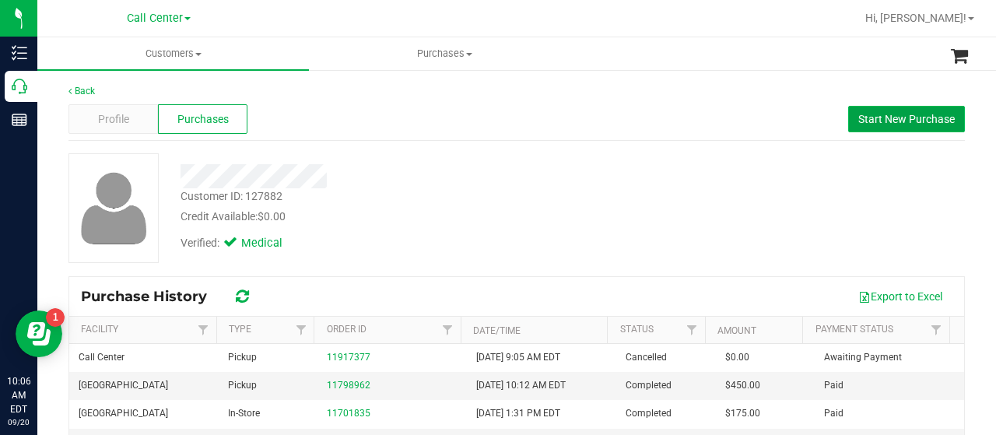
click at [890, 107] on button "Start New Purchase" at bounding box center [906, 119] width 117 height 26
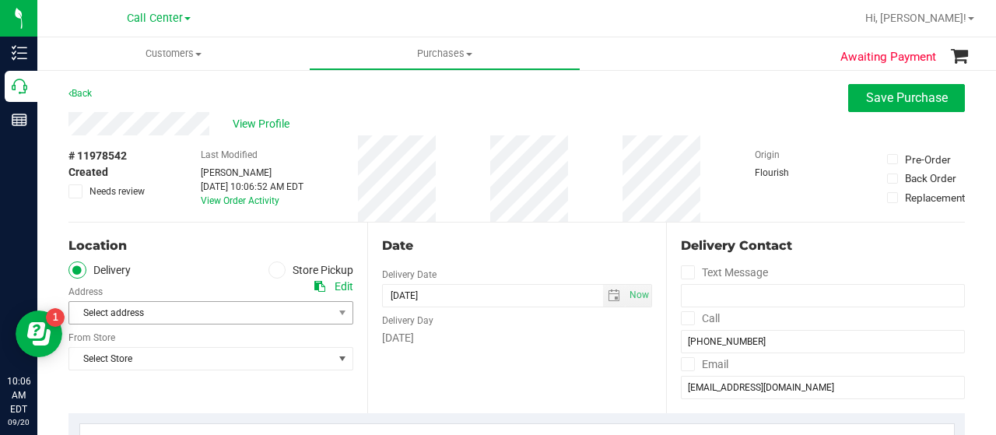
drag, startPoint x: 268, startPoint y: 272, endPoint x: 241, endPoint y: 303, distance: 40.3
click at [268, 273] on span at bounding box center [277, 270] width 18 height 18
click at [274, 270] on icon at bounding box center [276, 270] width 9 height 0
click at [0, 0] on input "Store Pickup" at bounding box center [0, 0] width 0 height 0
click at [247, 309] on span "Select Store" at bounding box center [201, 313] width 264 height 22
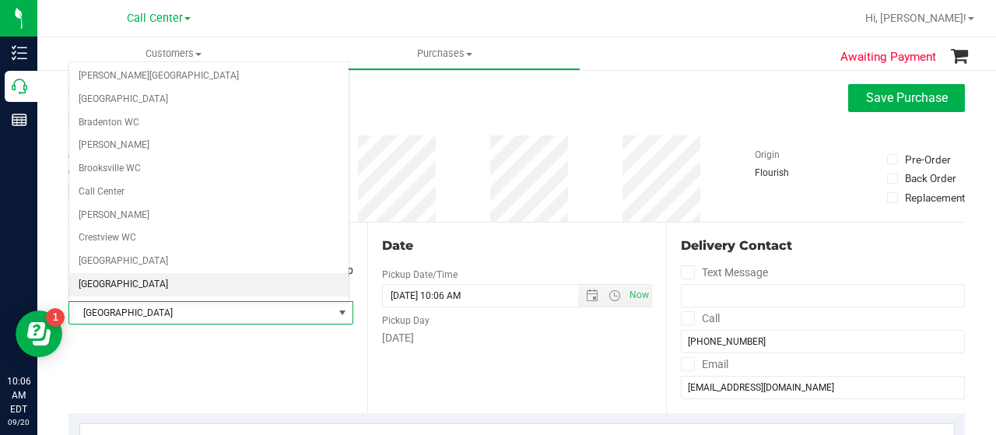
click at [182, 273] on li "[GEOGRAPHIC_DATA]" at bounding box center [208, 284] width 279 height 23
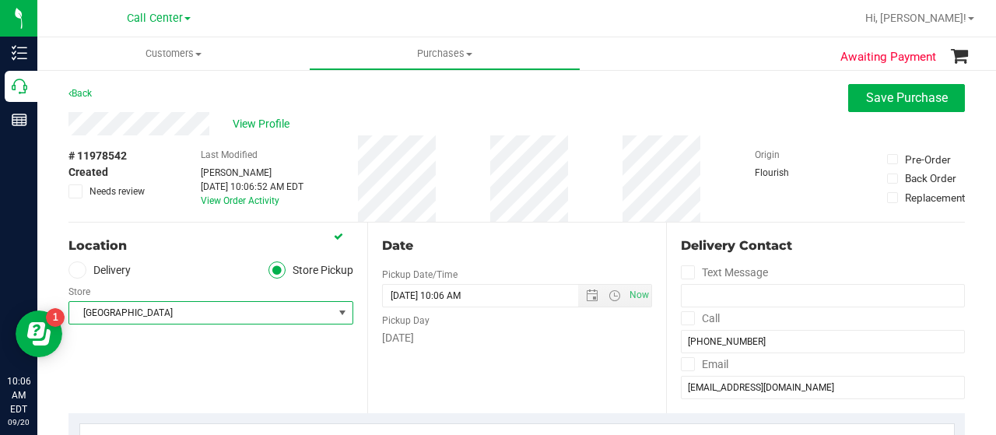
click at [180, 351] on div "Location Delivery Store Pickup Store Delray Beach WC Select Store Bonita Spring…" at bounding box center [217, 318] width 299 height 191
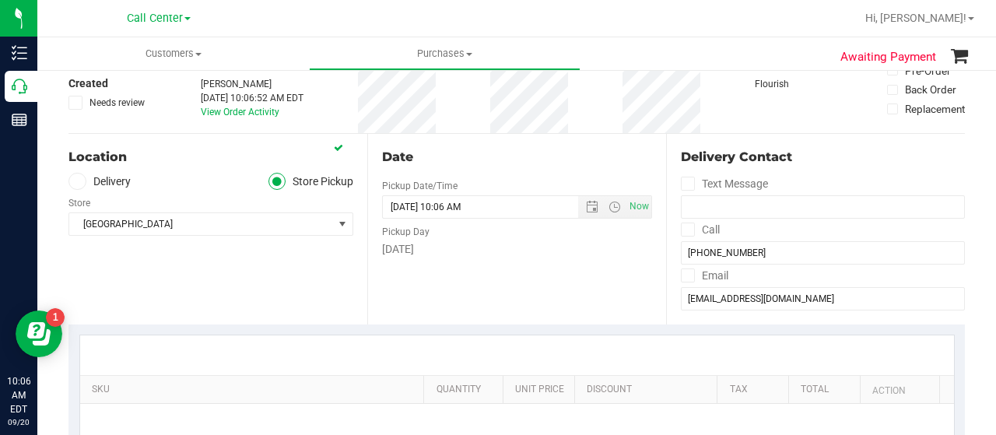
scroll to position [233, 0]
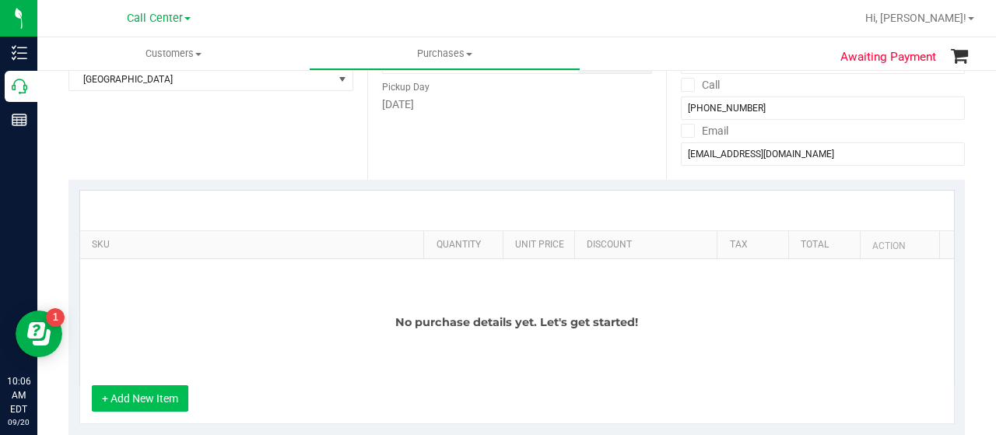
click at [154, 396] on button "+ Add New Item" at bounding box center [140, 398] width 96 height 26
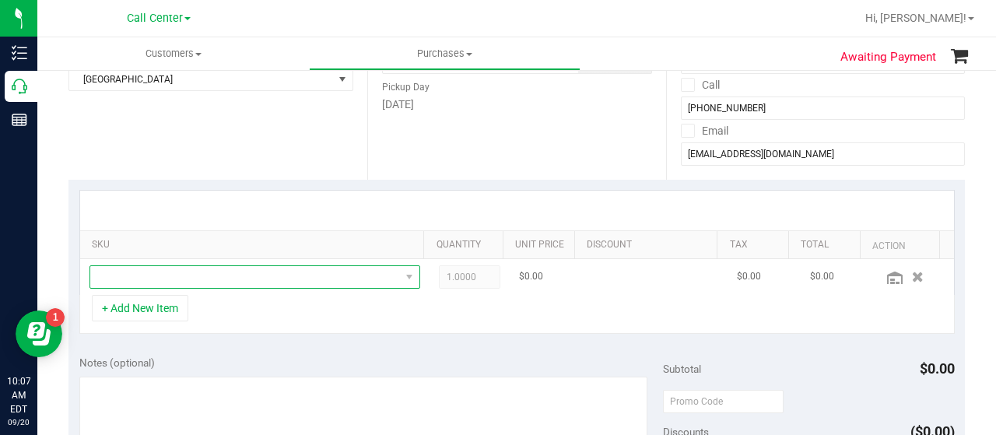
click at [201, 277] on span "NO DATA FOUND" at bounding box center [245, 277] width 310 height 22
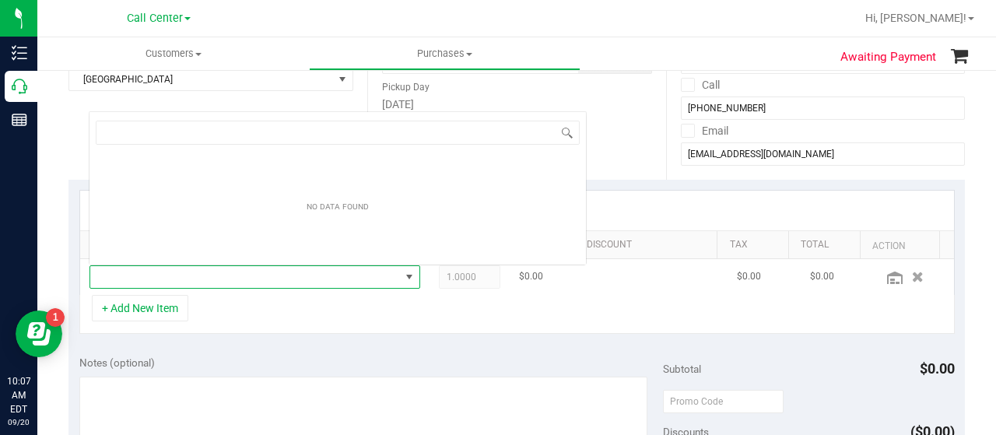
scroll to position [23, 314]
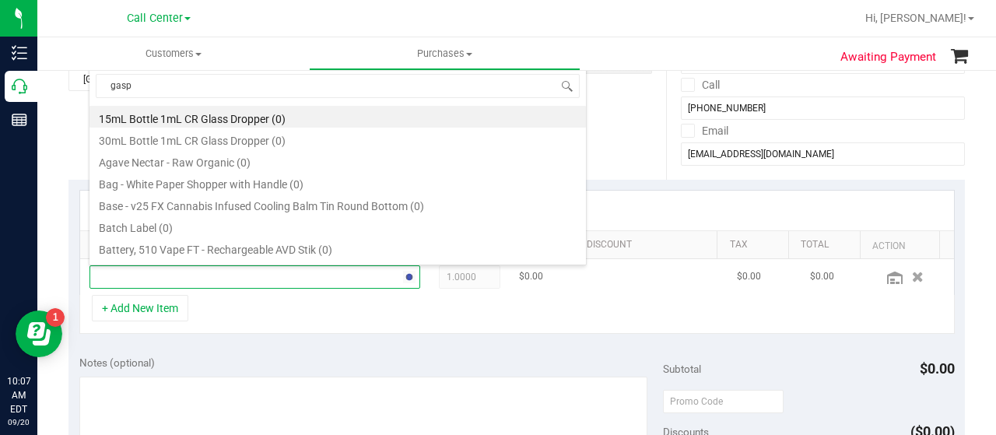
type input "gaspa"
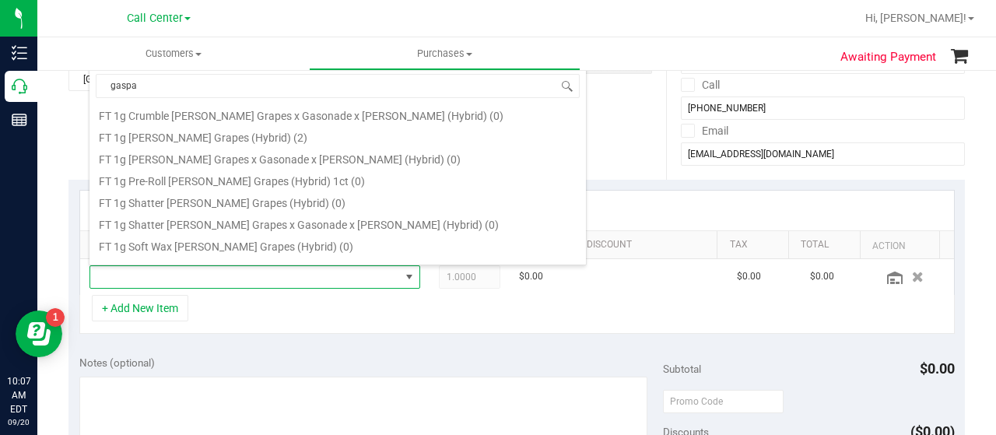
scroll to position [233, 0]
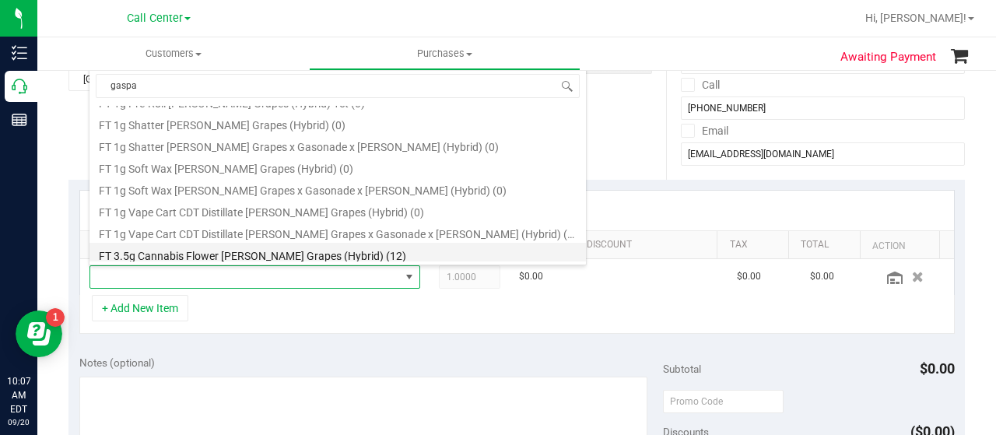
click at [221, 248] on li "FT 3.5g Cannabis Flower Gaspar's Grapes (Hybrid) (12)" at bounding box center [337, 254] width 496 height 22
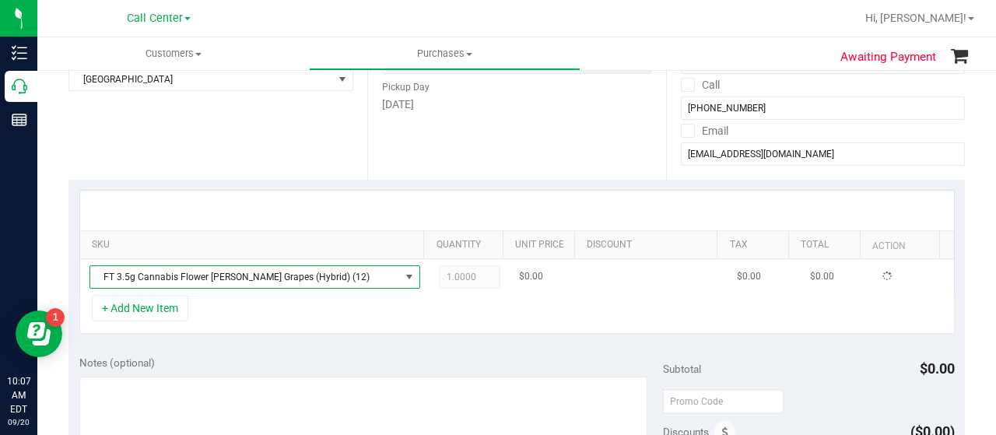
click at [219, 312] on div "+ Add New Item" at bounding box center [516, 314] width 875 height 39
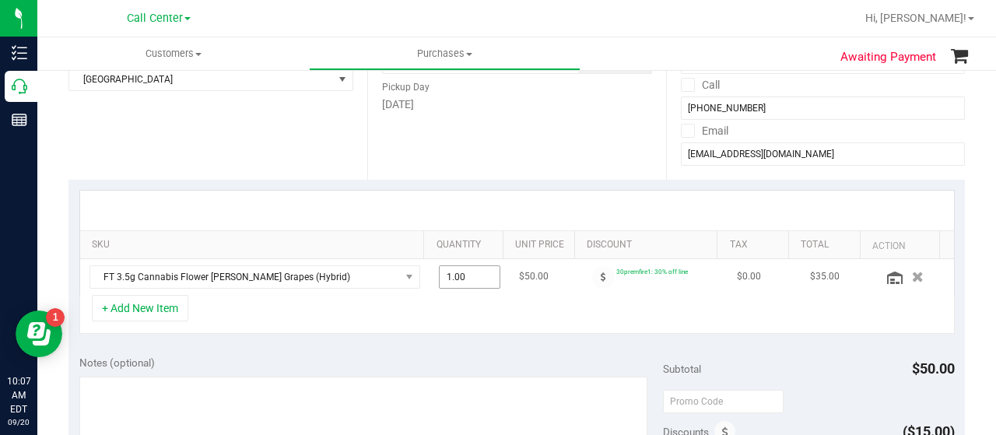
click at [459, 277] on span "1.00 1" at bounding box center [470, 276] width 62 height 23
type input "12"
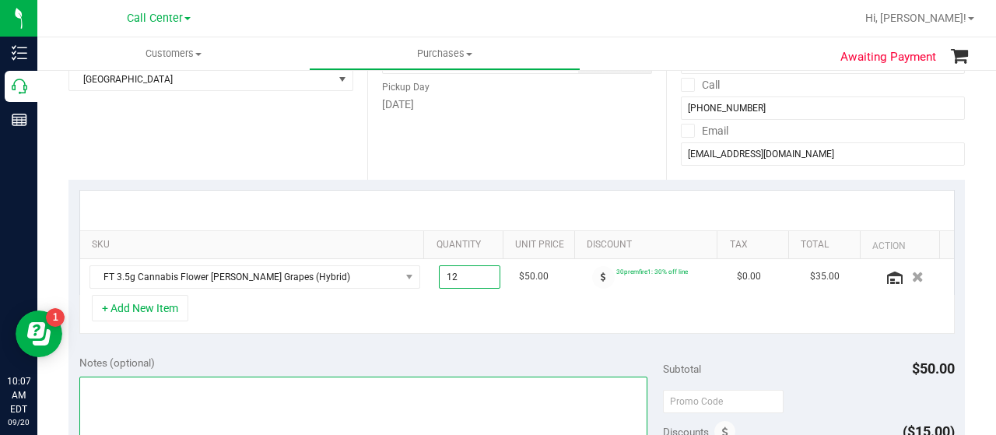
type input "12.00"
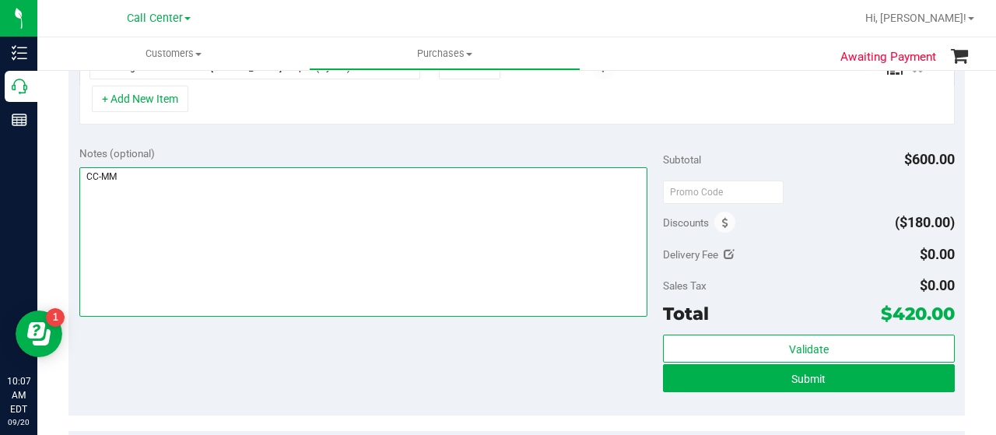
scroll to position [622, 0]
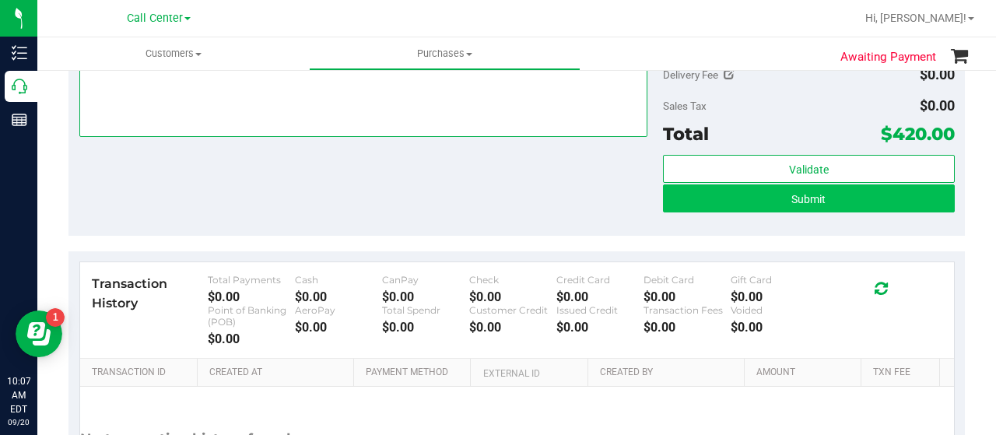
type textarea "CC-MM"
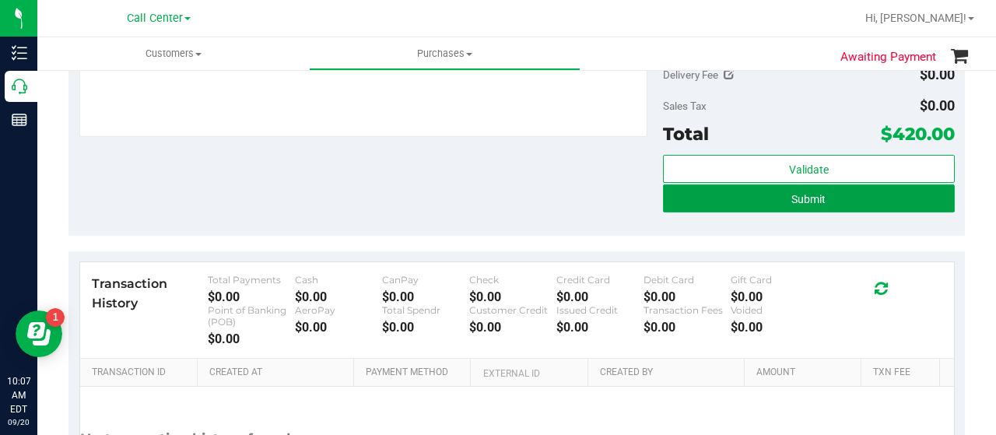
click at [801, 198] on span "Submit" at bounding box center [808, 199] width 34 height 12
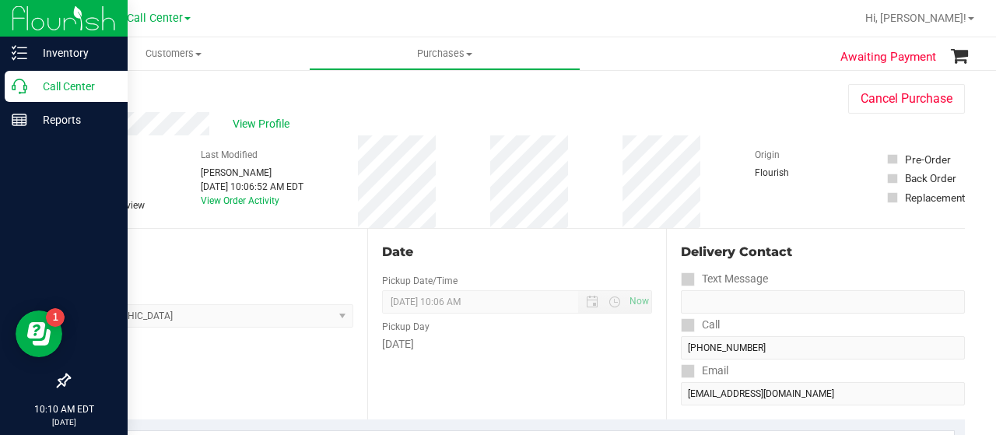
click at [26, 93] on icon at bounding box center [20, 87] width 16 height 16
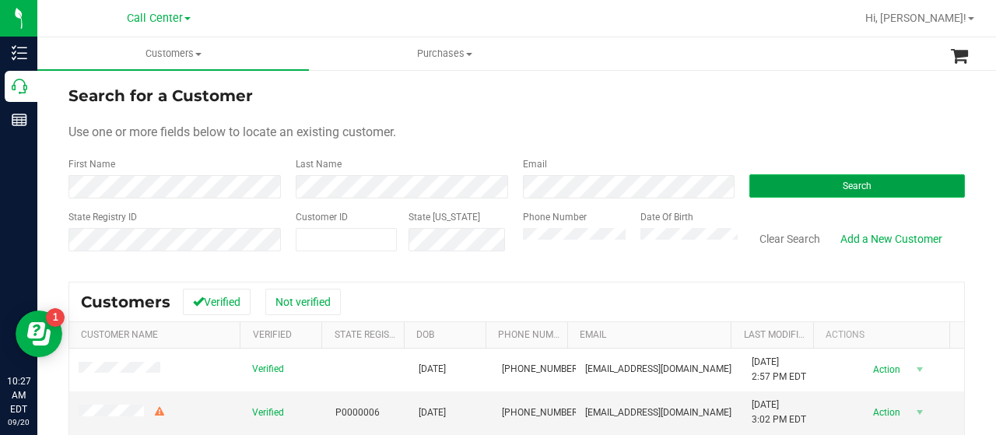
click at [750, 181] on button "Search" at bounding box center [857, 185] width 216 height 23
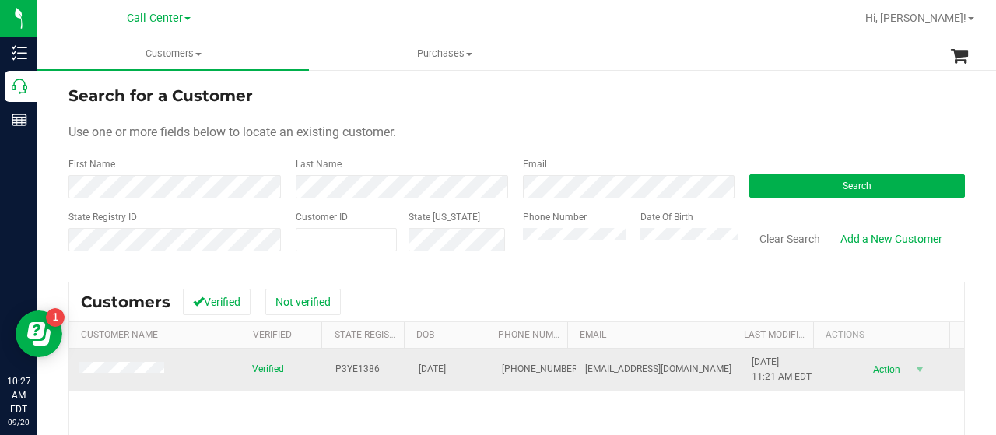
click at [130, 375] on span at bounding box center [124, 370] width 90 height 16
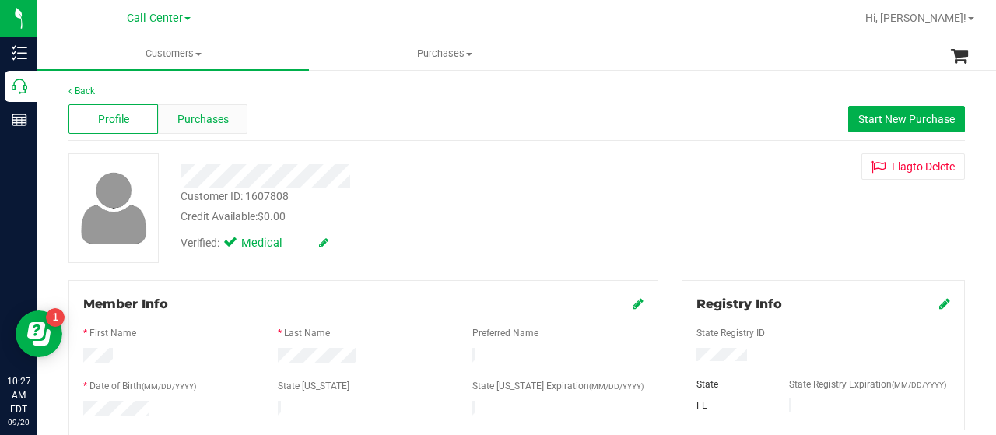
click at [223, 117] on span "Purchases" at bounding box center [202, 119] width 51 height 16
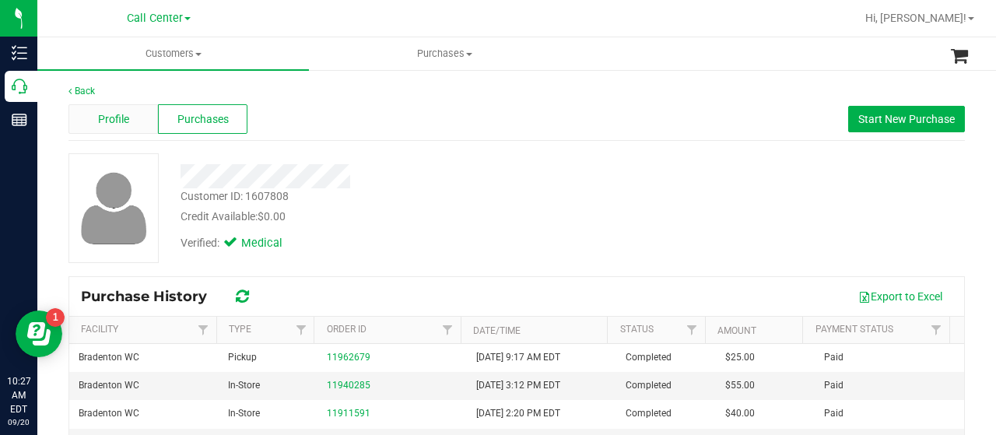
click at [133, 108] on div "Profile" at bounding box center [112, 119] width 89 height 30
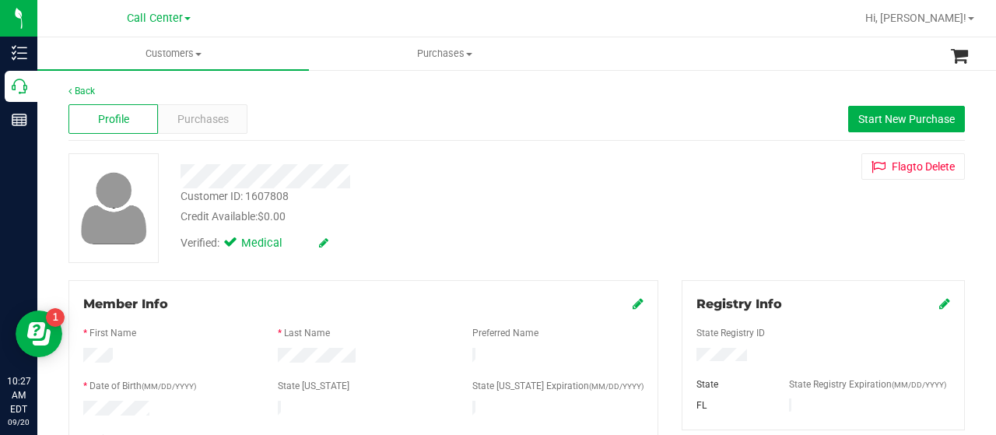
drag, startPoint x: 682, startPoint y: 359, endPoint x: 755, endPoint y: 359, distance: 73.1
click at [755, 359] on div at bounding box center [823, 356] width 277 height 17
click at [205, 117] on span "Purchases" at bounding box center [202, 119] width 51 height 16
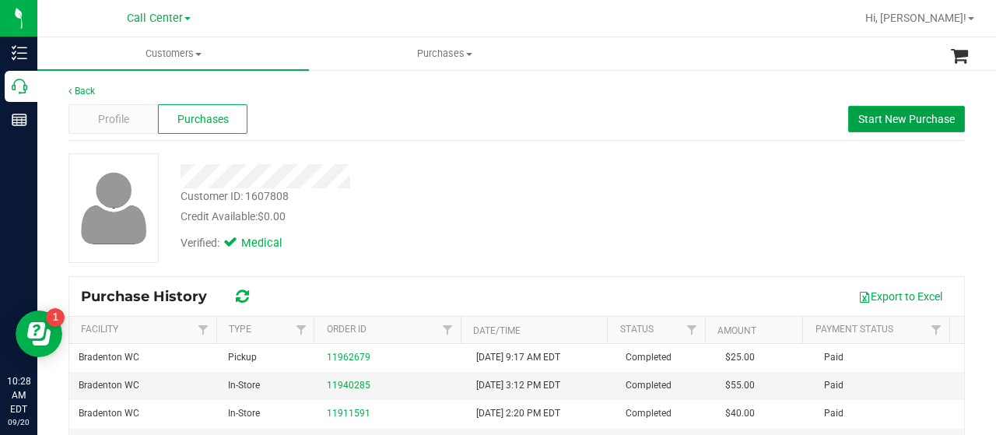
click at [874, 116] on span "Start New Purchase" at bounding box center [906, 119] width 96 height 12
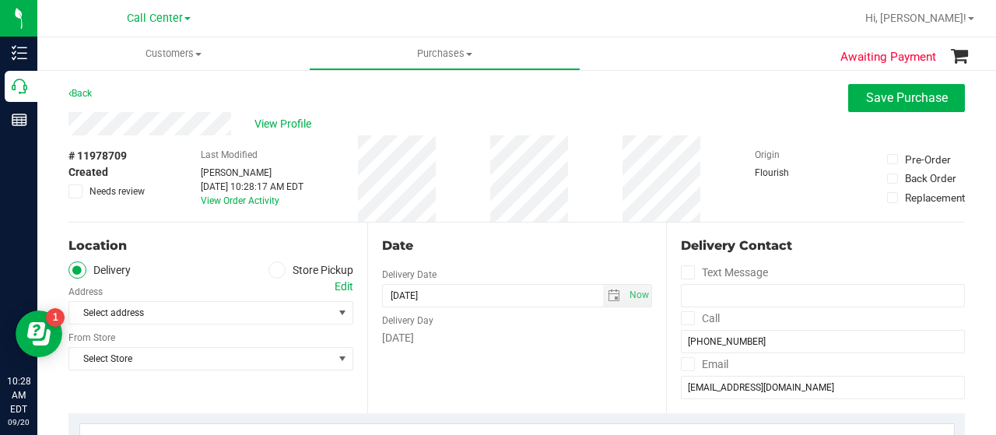
click at [282, 273] on label "Store Pickup" at bounding box center [311, 270] width 86 height 18
click at [0, 0] on input "Store Pickup" at bounding box center [0, 0] width 0 height 0
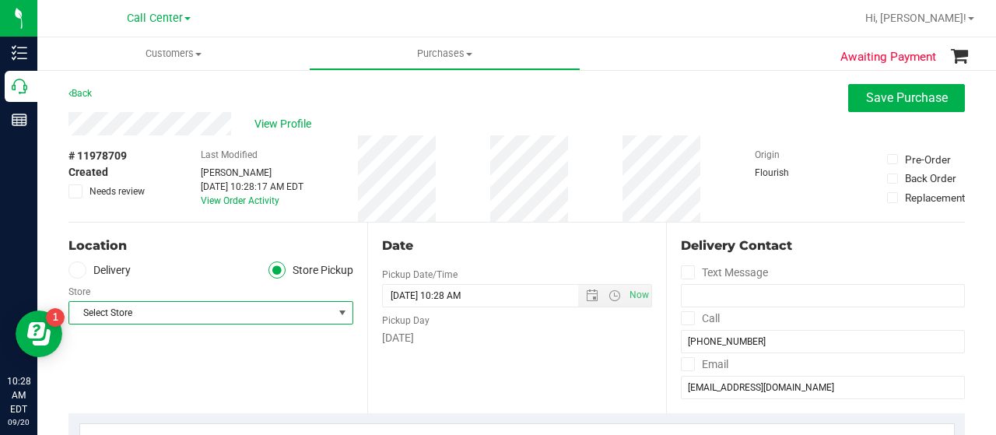
click at [257, 314] on span "Select Store" at bounding box center [201, 313] width 264 height 22
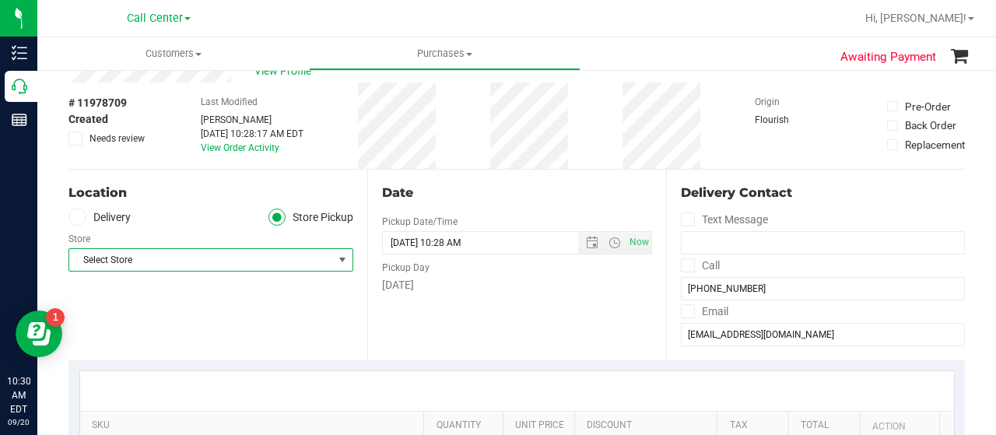
scroll to position [78, 0]
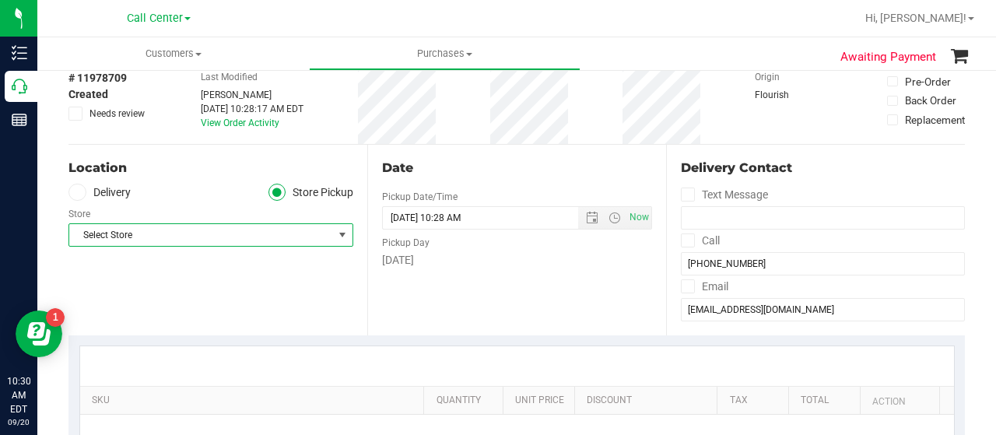
click at [138, 248] on div "Location Delivery Store Pickup Store Select Store Select Store Bonita Springs W…" at bounding box center [217, 240] width 299 height 191
click at [134, 237] on span "Select Store" at bounding box center [201, 235] width 264 height 22
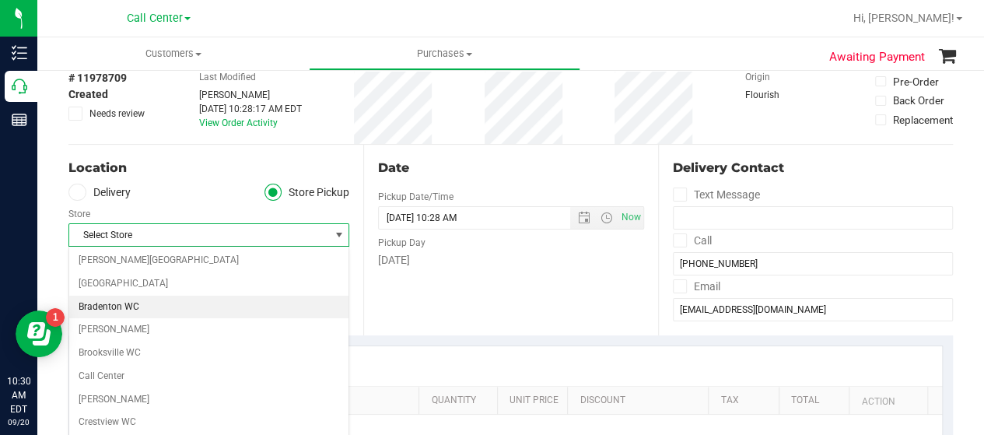
click at [128, 309] on li "Bradenton WC" at bounding box center [208, 307] width 279 height 23
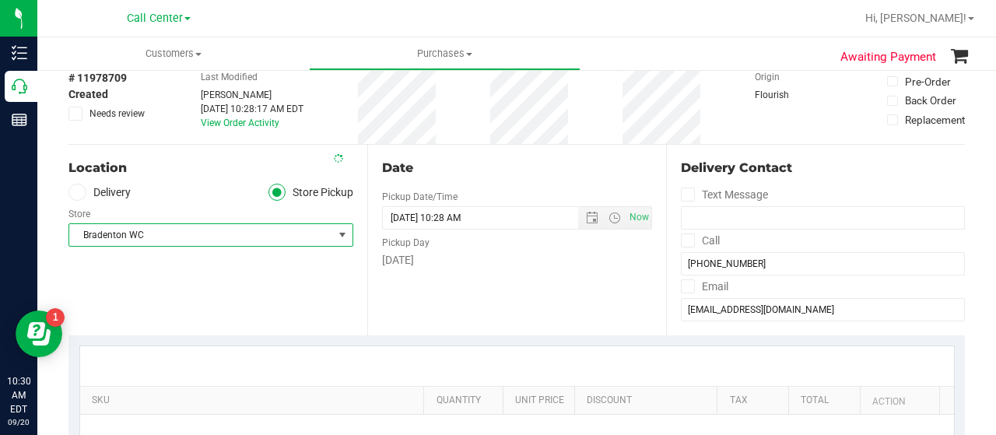
click at [430, 296] on div "Date Pickup Date/Time 09/20/2025 Now 09/20/2025 10:28 AM Now Pickup Day Saturday" at bounding box center [516, 240] width 299 height 191
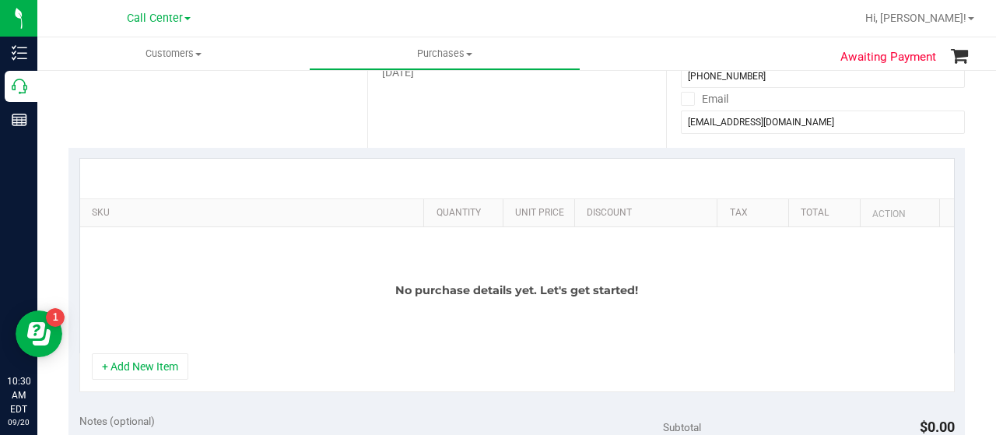
scroll to position [233, 0]
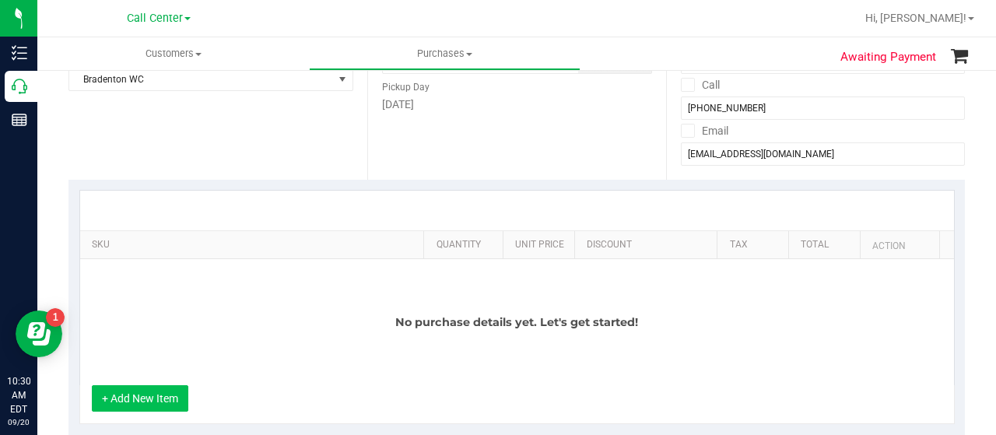
click at [159, 397] on button "+ Add New Item" at bounding box center [140, 398] width 96 height 26
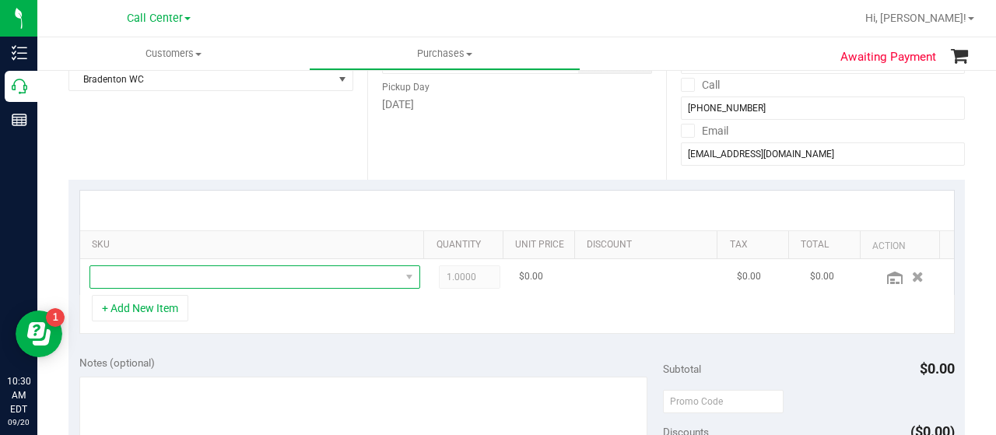
click at [198, 275] on span "NO DATA FOUND" at bounding box center [245, 277] width 310 height 22
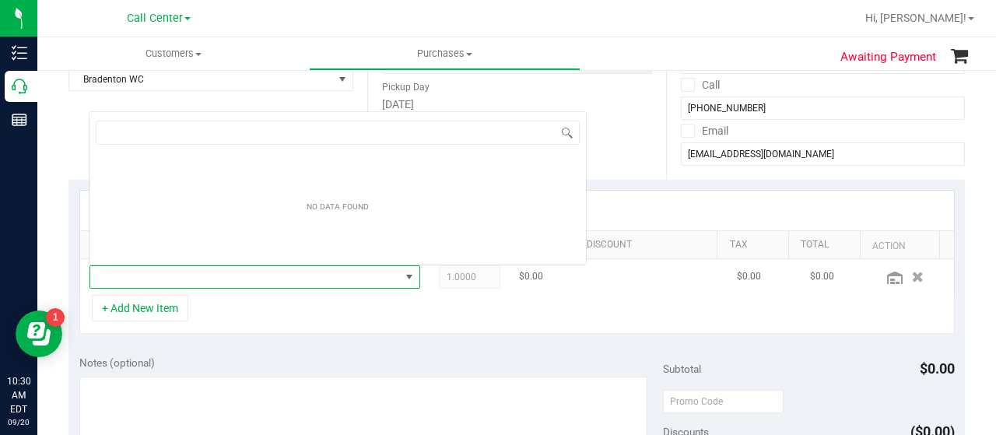
scroll to position [23, 314]
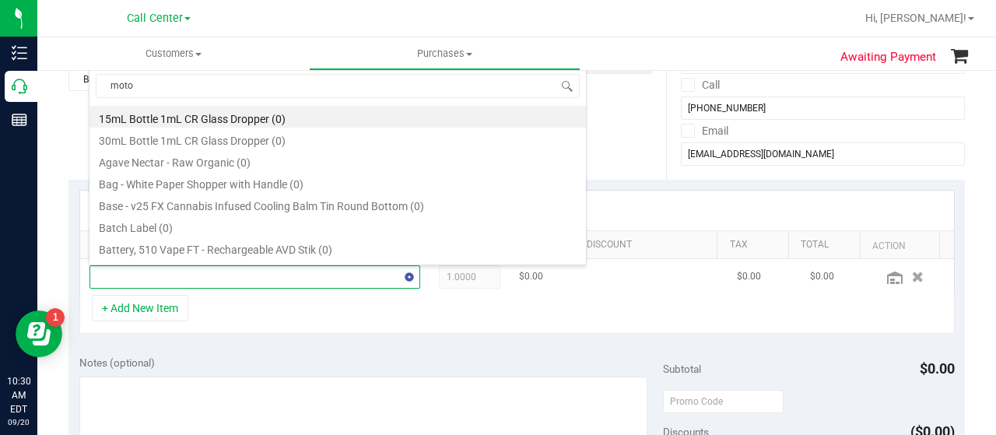
type input "motor"
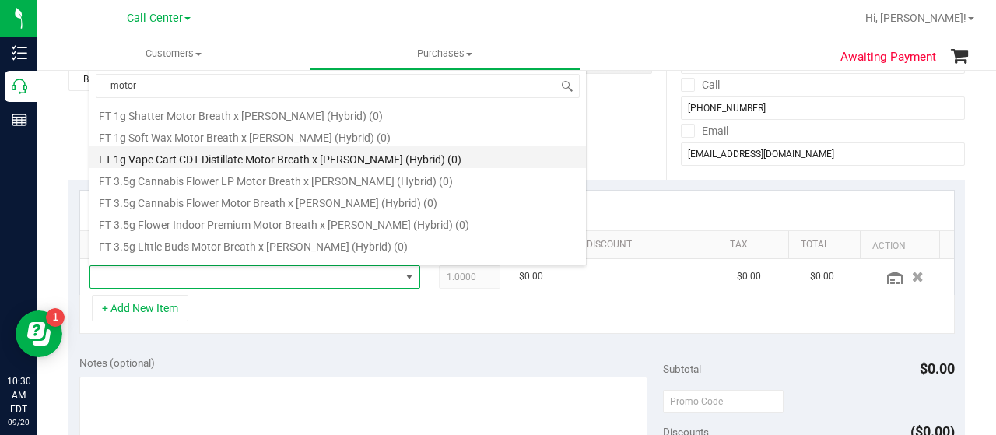
scroll to position [156, 0]
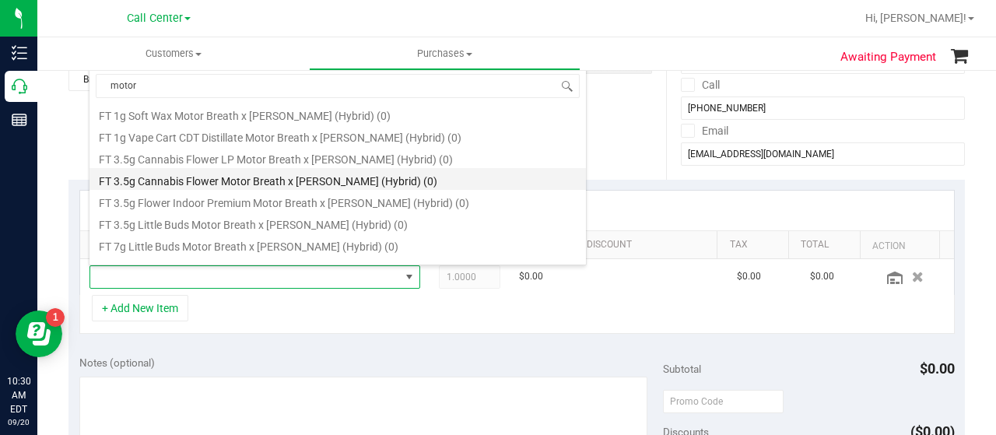
click at [196, 179] on li "FT 3.5g Cannabis Flower Motor Breath x Mike Larry (Hybrid) (0)" at bounding box center [337, 179] width 496 height 22
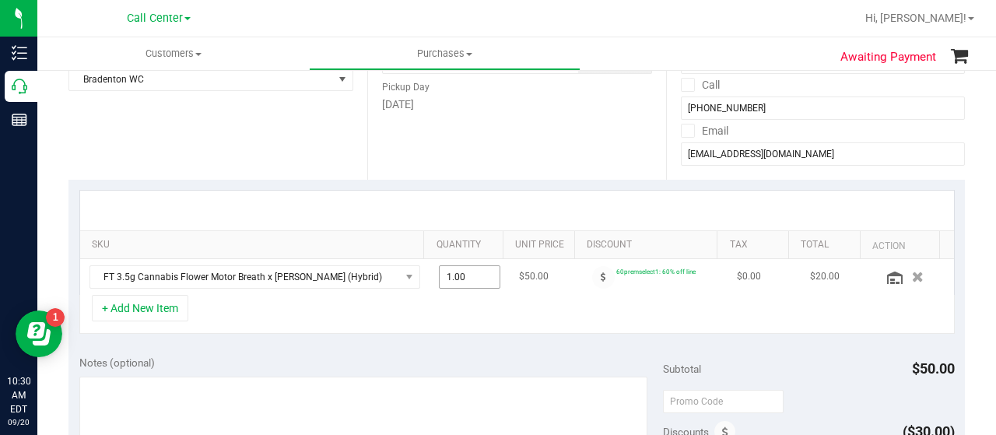
click at [454, 268] on span "1.00 1" at bounding box center [470, 276] width 62 height 23
type input "2"
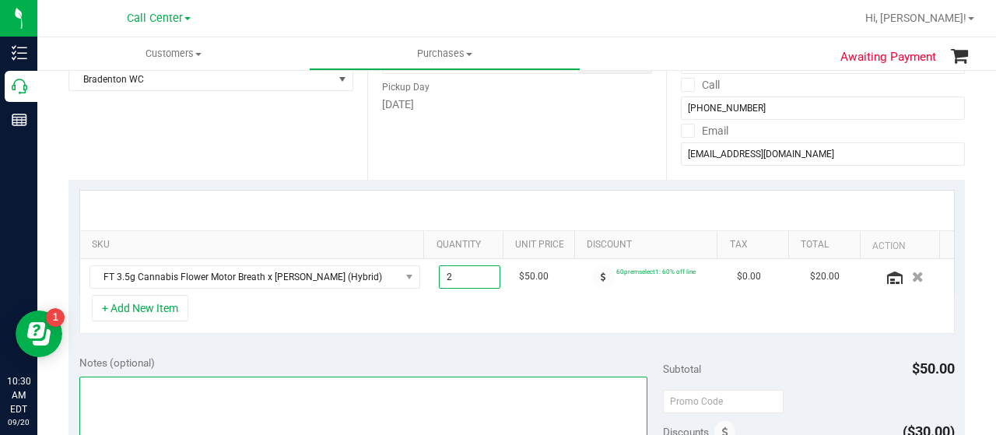
type input "2.00"
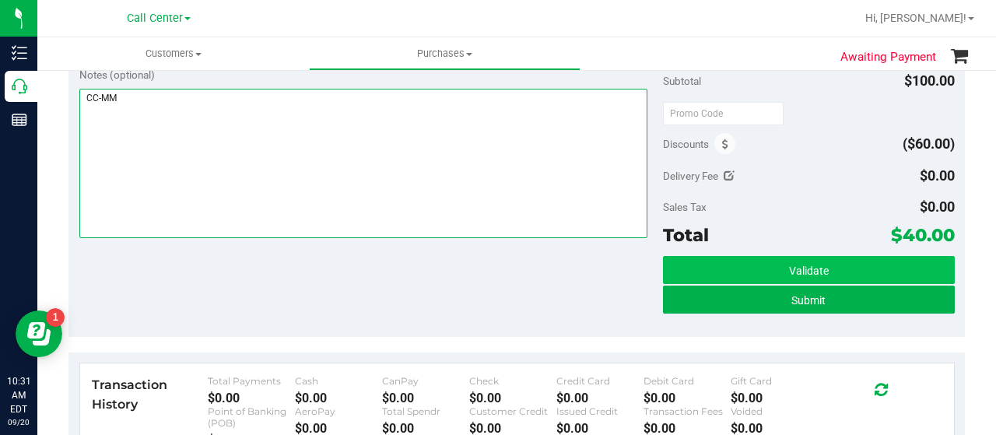
scroll to position [545, 0]
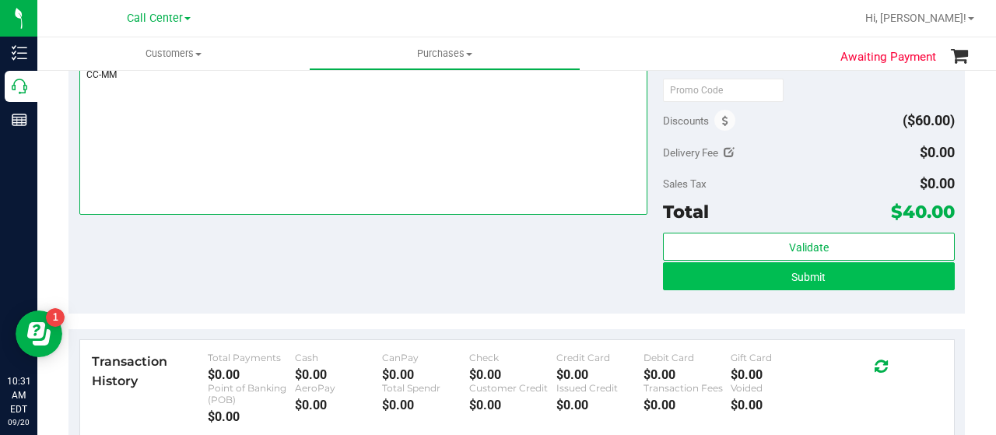
type textarea "CC-MM"
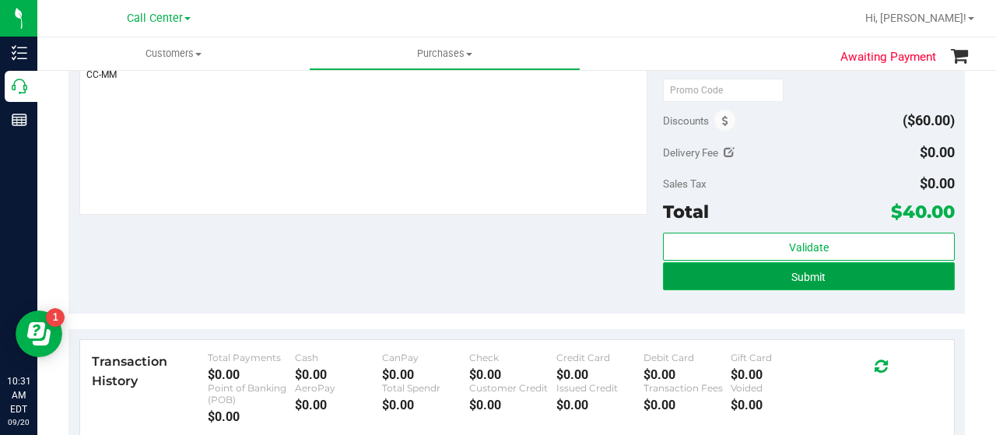
click at [696, 276] on button "Submit" at bounding box center [809, 276] width 292 height 28
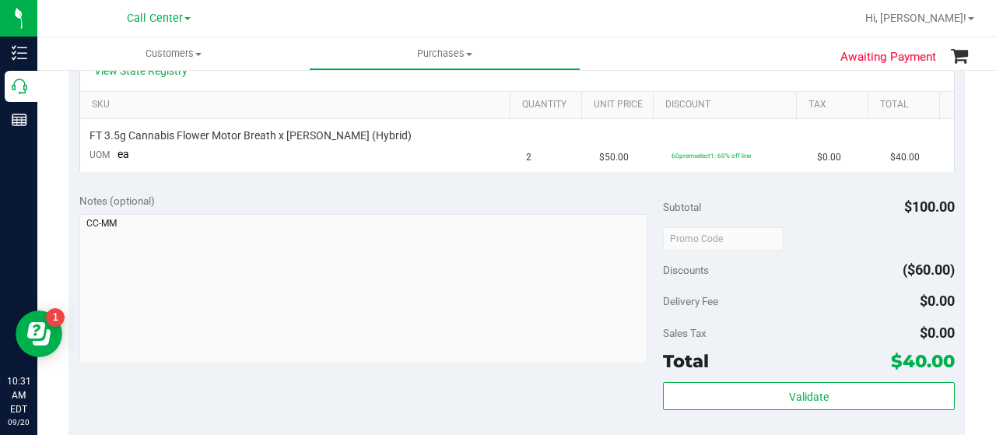
scroll to position [156, 0]
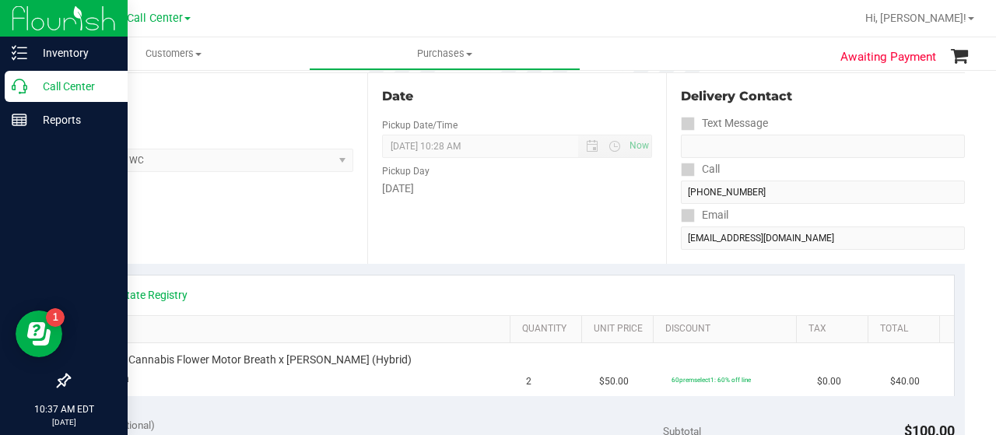
drag, startPoint x: 30, startPoint y: 91, endPoint x: 41, endPoint y: 91, distance: 11.7
click at [30, 91] on p "Call Center" at bounding box center [73, 86] width 93 height 19
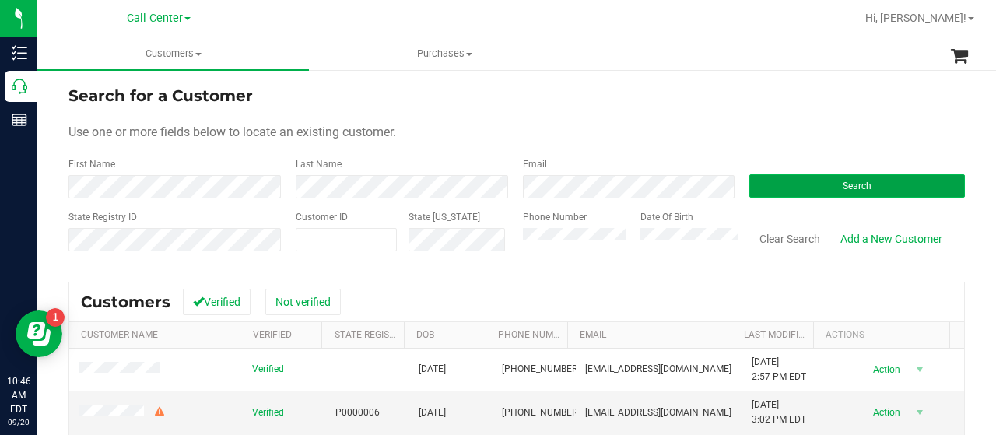
click at [752, 192] on button "Search" at bounding box center [857, 185] width 216 height 23
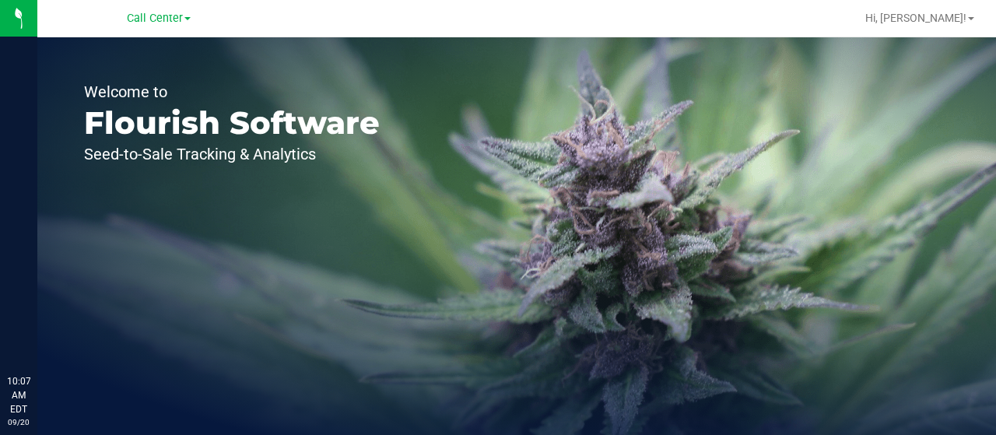
click at [165, 27] on div "Call Center" at bounding box center [159, 18] width 64 height 19
click at [163, 18] on span "Call Center" at bounding box center [155, 19] width 56 height 14
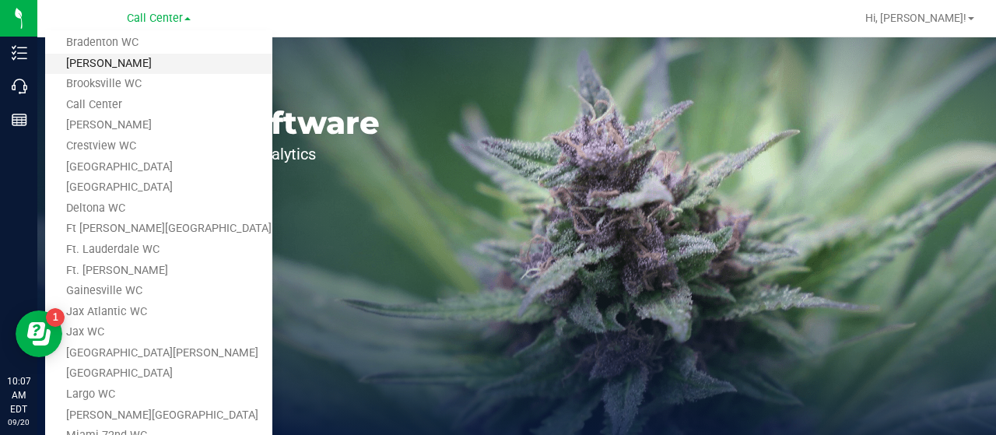
scroll to position [78, 0]
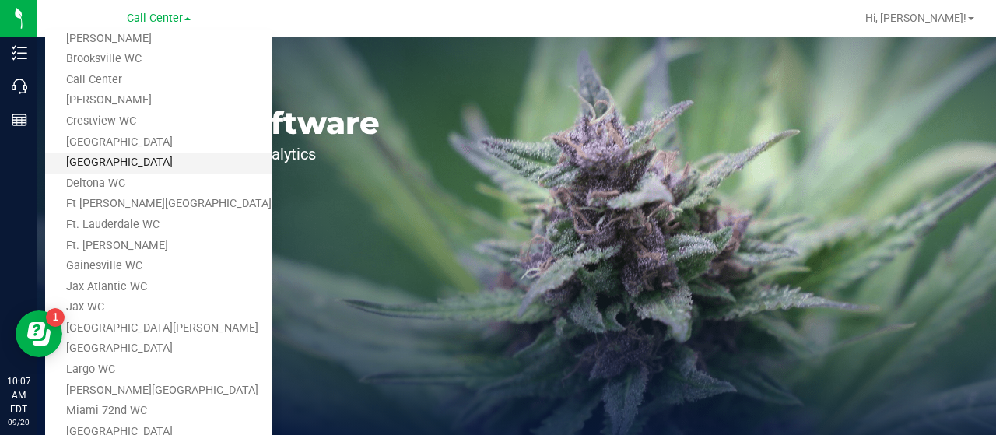
click at [110, 158] on link "[GEOGRAPHIC_DATA]" at bounding box center [158, 162] width 227 height 21
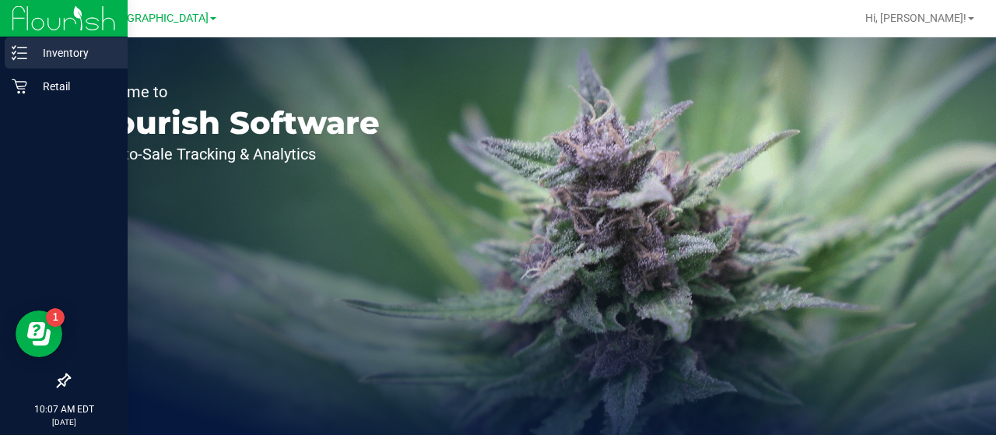
click at [28, 58] on p "Inventory" at bounding box center [73, 53] width 93 height 19
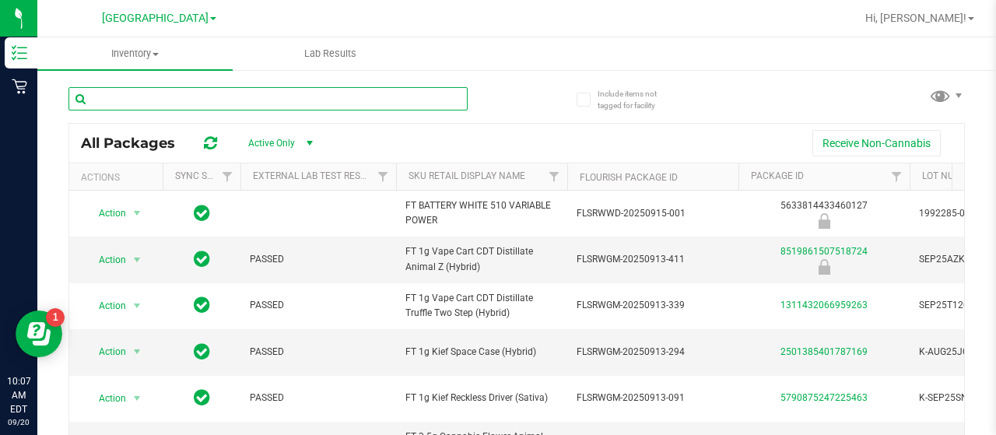
click at [134, 103] on input "text" at bounding box center [267, 98] width 399 height 23
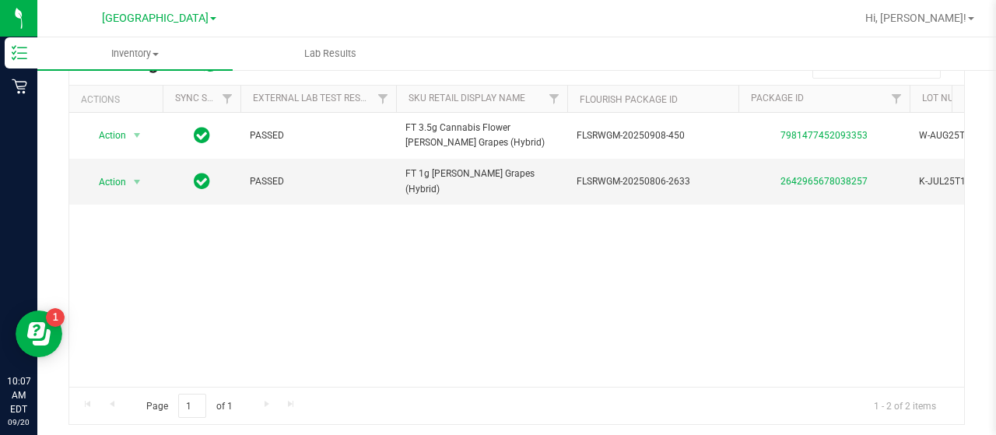
type input "gaspar"
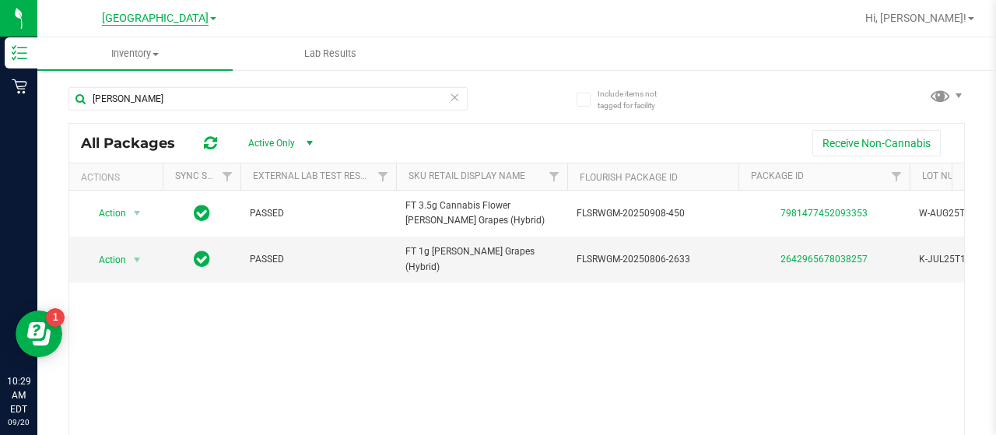
click at [188, 21] on span "[GEOGRAPHIC_DATA]" at bounding box center [155, 19] width 107 height 14
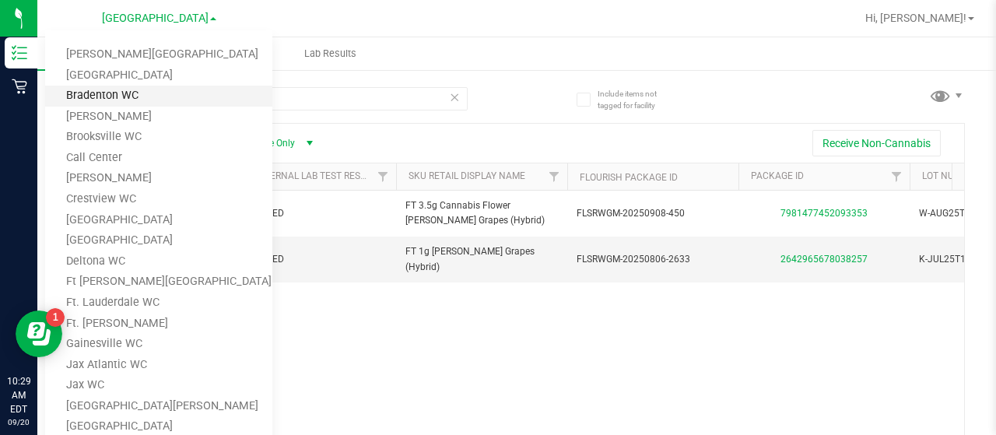
click at [124, 94] on link "Bradenton WC" at bounding box center [158, 96] width 227 height 21
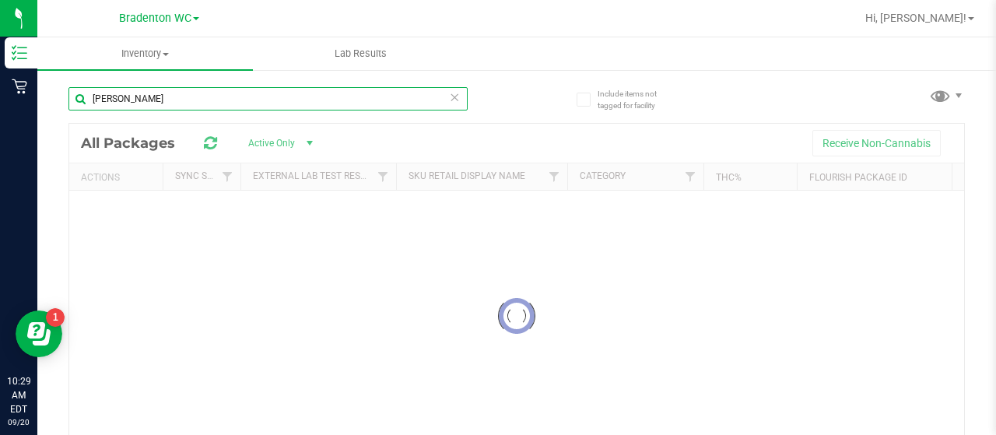
click at [205, 99] on input "gaspar" at bounding box center [267, 98] width 399 height 23
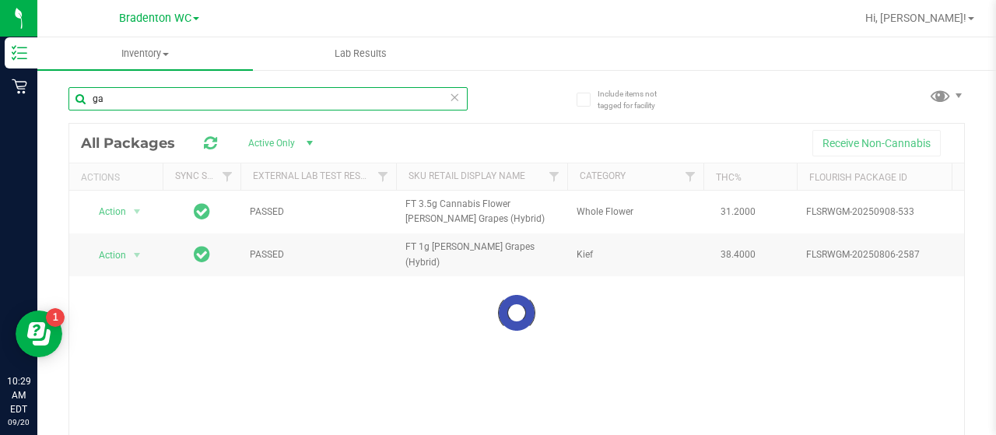
type input "g"
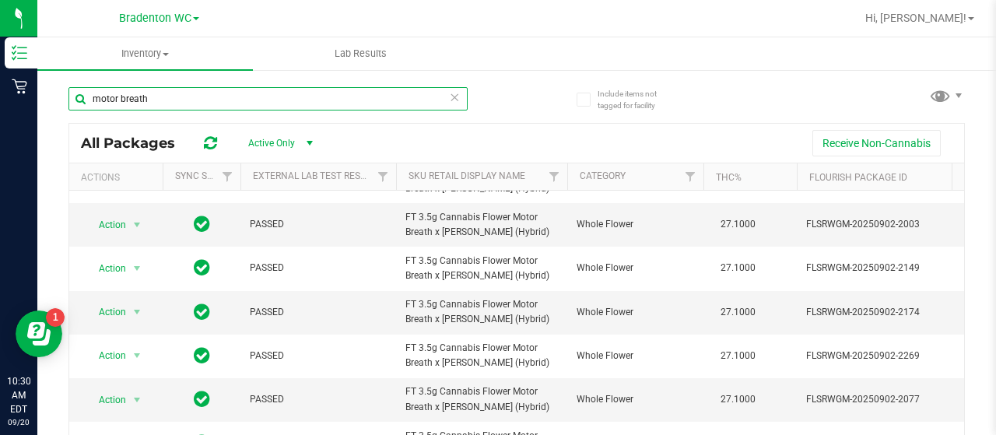
scroll to position [78, 0]
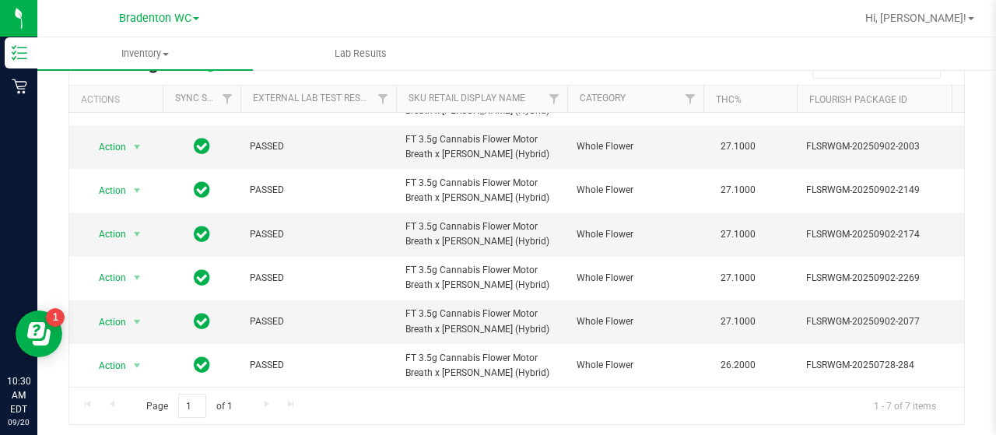
type input "motor breath"
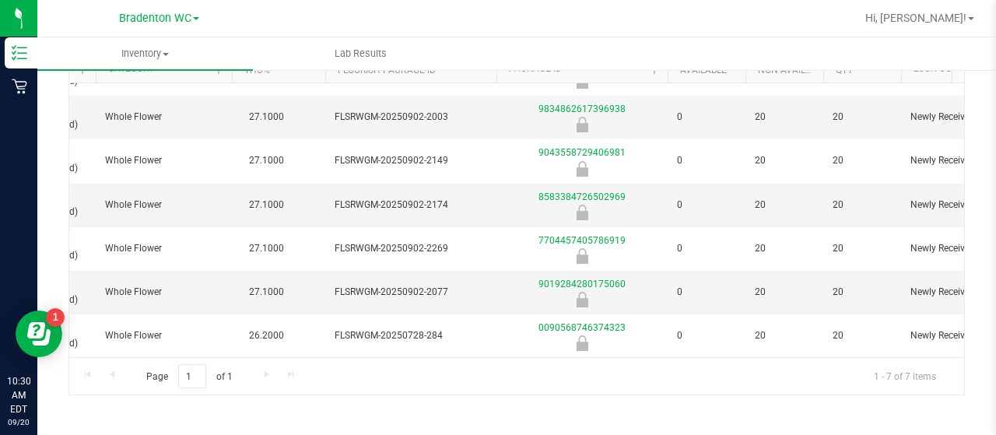
scroll to position [0, 0]
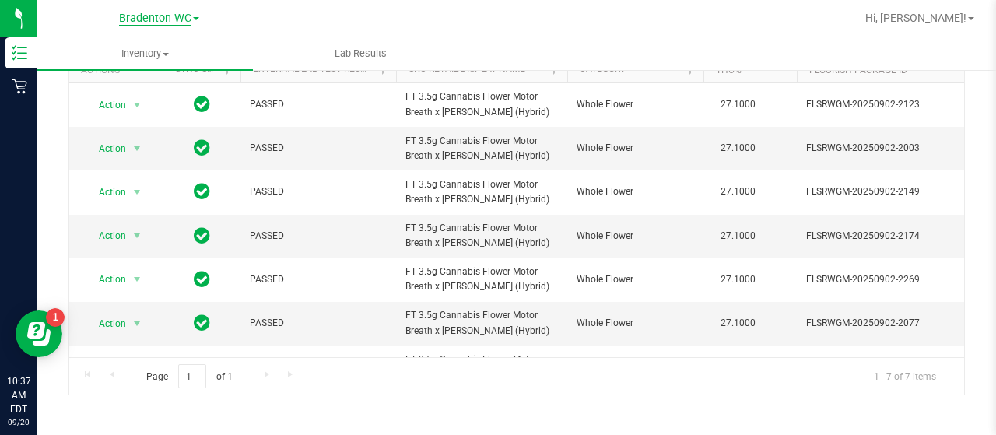
click at [188, 23] on span "Bradenton WC" at bounding box center [155, 19] width 72 height 14
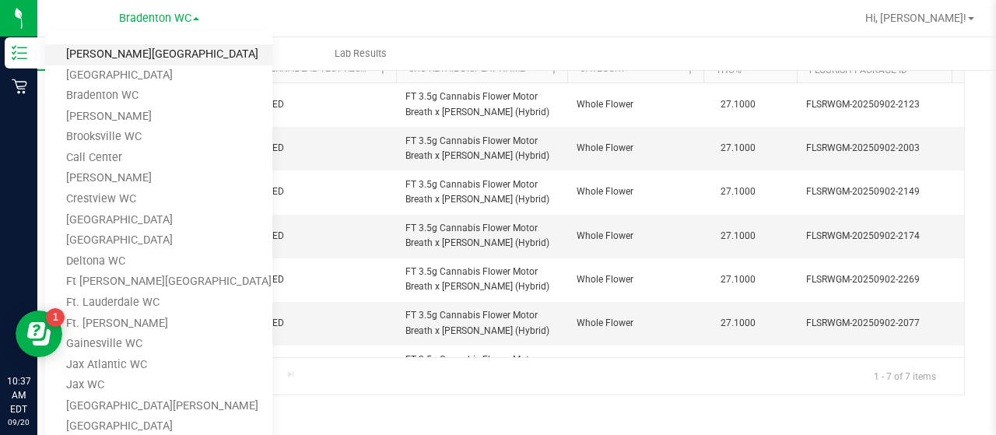
click at [137, 55] on link "[PERSON_NAME][GEOGRAPHIC_DATA]" at bounding box center [158, 54] width 227 height 21
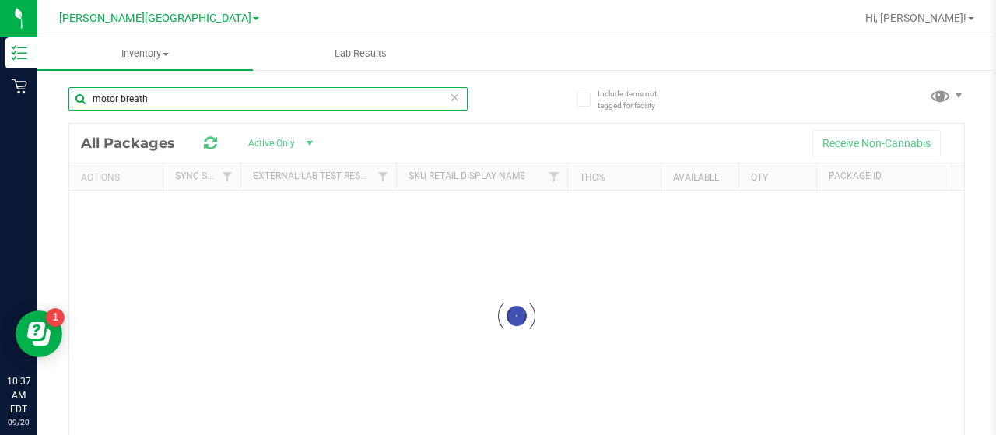
click at [229, 99] on input "motor breath" at bounding box center [267, 98] width 399 height 23
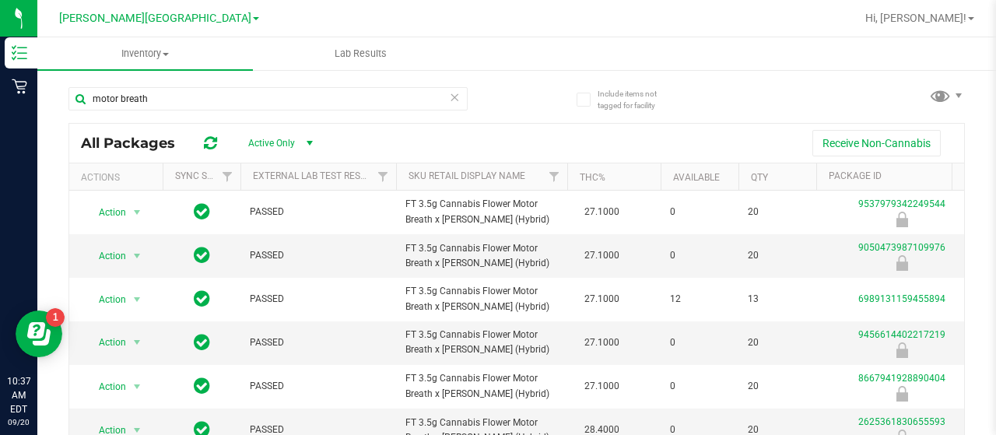
click at [449, 102] on icon at bounding box center [454, 96] width 11 height 19
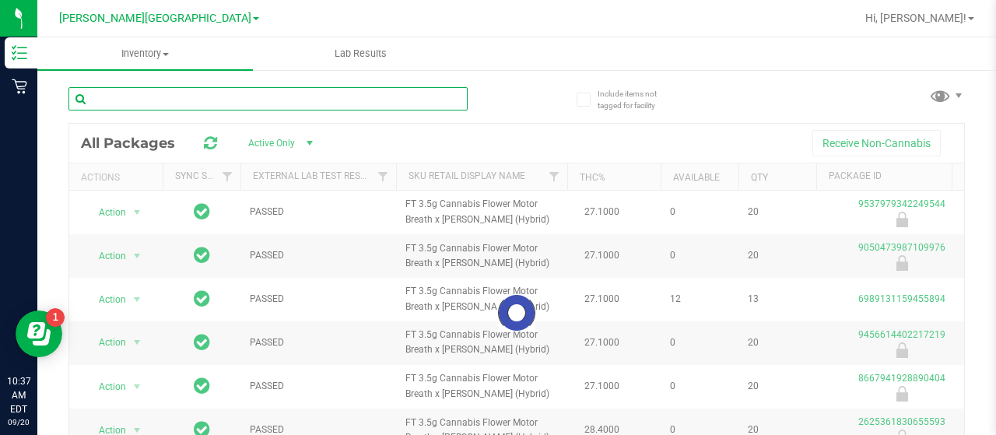
click at [351, 100] on input "text" at bounding box center [267, 98] width 399 height 23
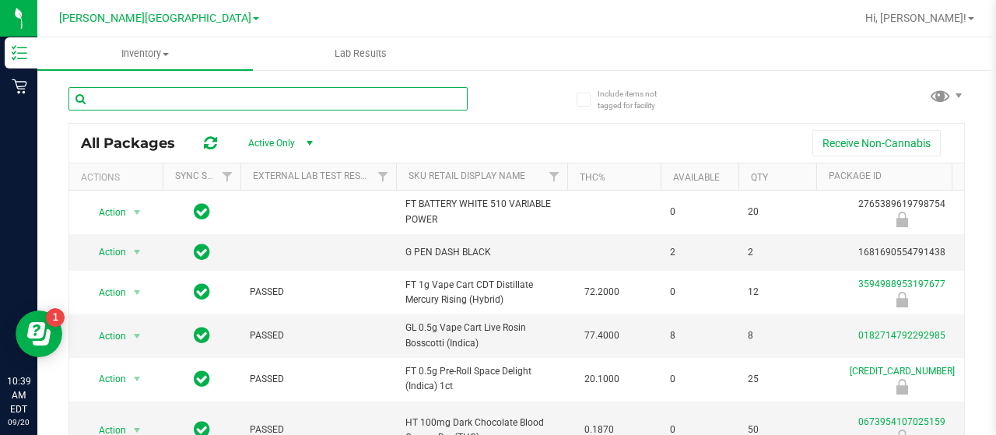
click at [198, 96] on input "text" at bounding box center [267, 98] width 399 height 23
type input "georgia runtz"
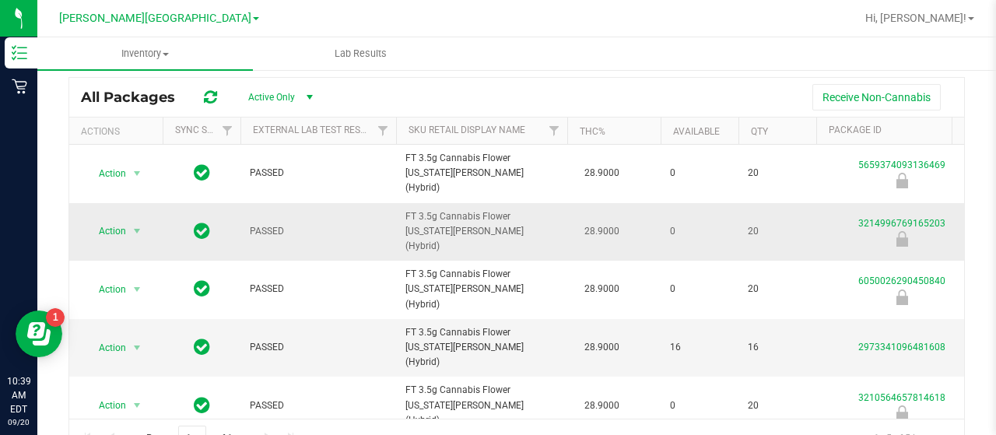
scroll to position [78, 0]
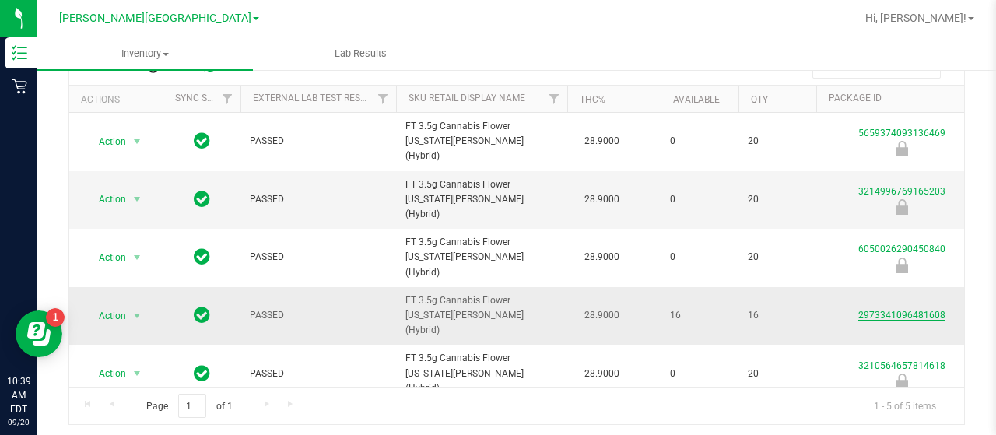
click at [895, 310] on link "2973341096481608" at bounding box center [901, 315] width 87 height 11
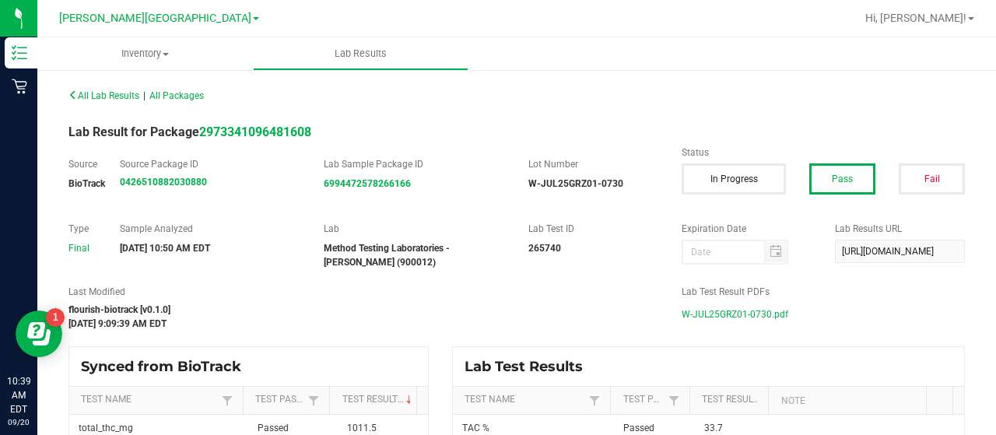
click at [696, 317] on span "W-JUL25GRZ01-0730.pdf" at bounding box center [735, 314] width 107 height 23
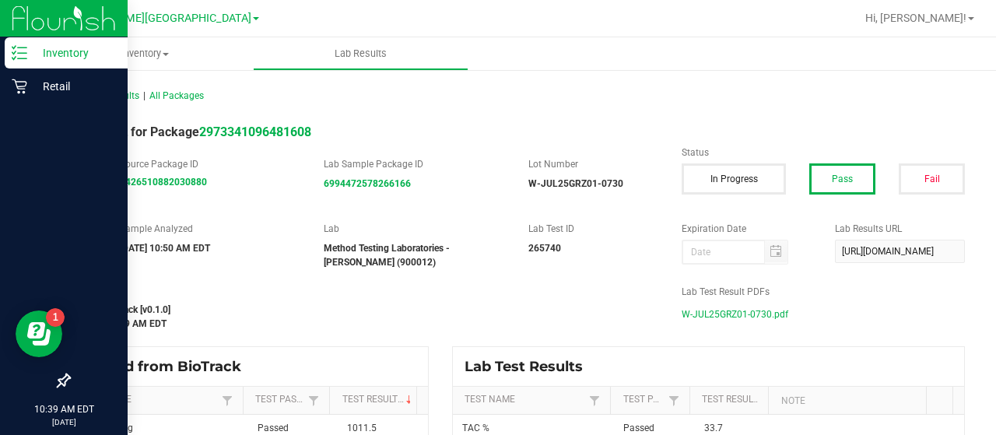
click at [47, 64] on div "Inventory" at bounding box center [66, 52] width 123 height 31
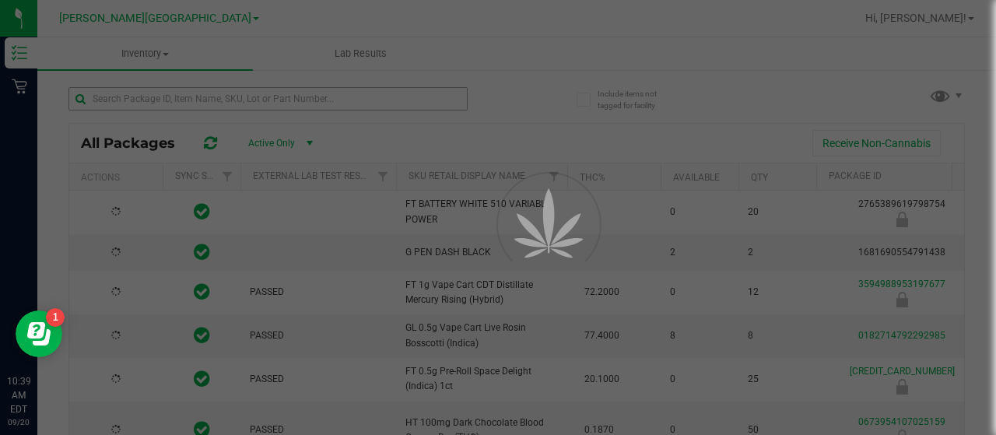
type input "2026-03-16"
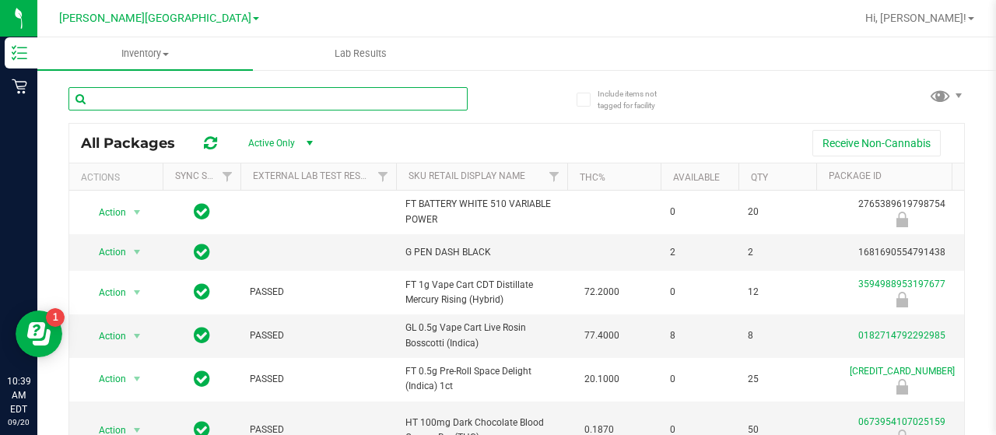
click at [142, 95] on input "text" at bounding box center [267, 98] width 399 height 23
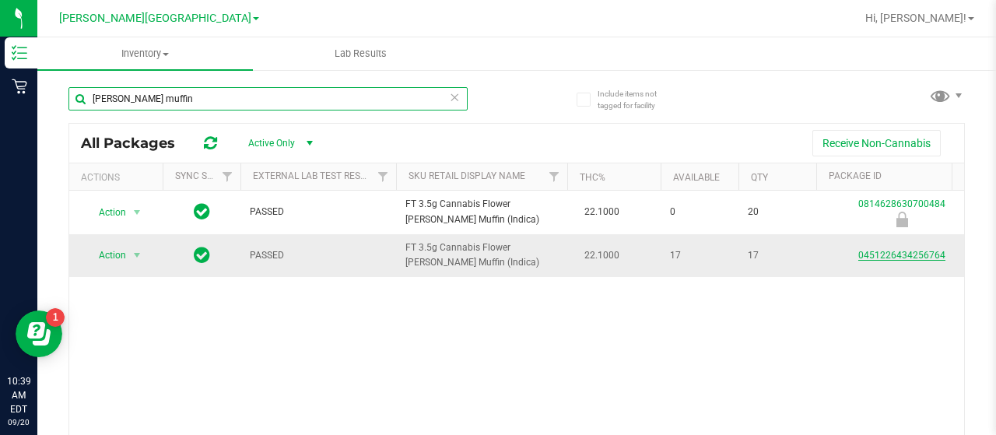
type input "runtz muffin"
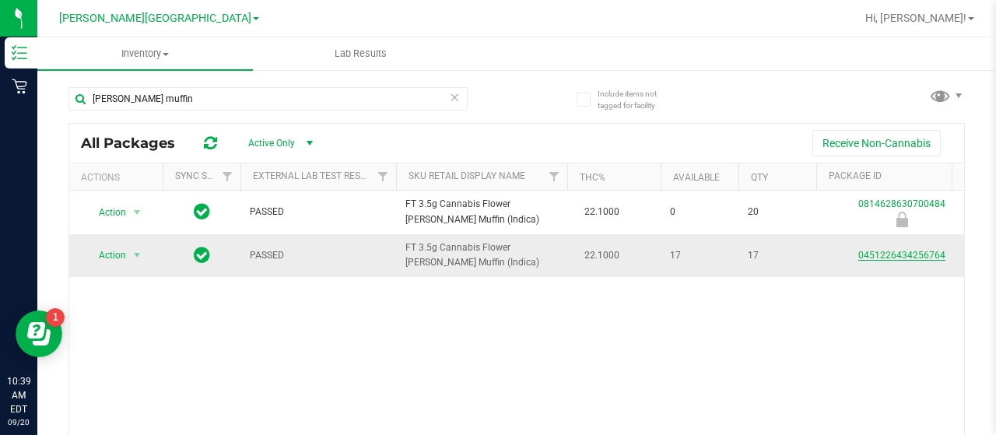
click at [871, 254] on link "0451226434256764" at bounding box center [901, 255] width 87 height 11
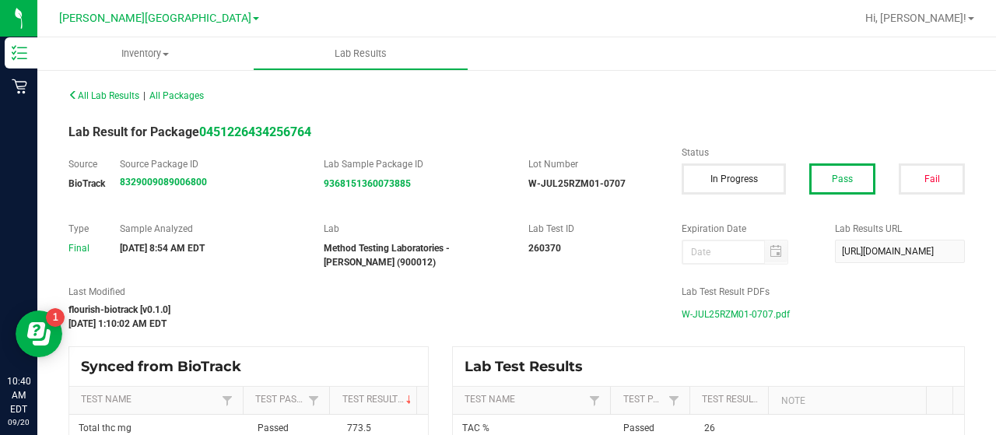
click at [753, 316] on span "W-JUL25RZM01-0707.pdf" at bounding box center [736, 314] width 108 height 23
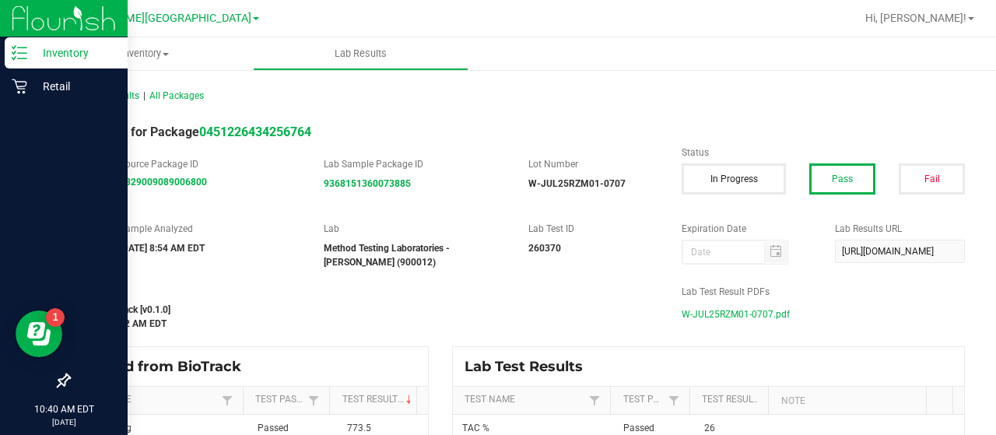
click at [23, 62] on div "Inventory" at bounding box center [66, 52] width 123 height 31
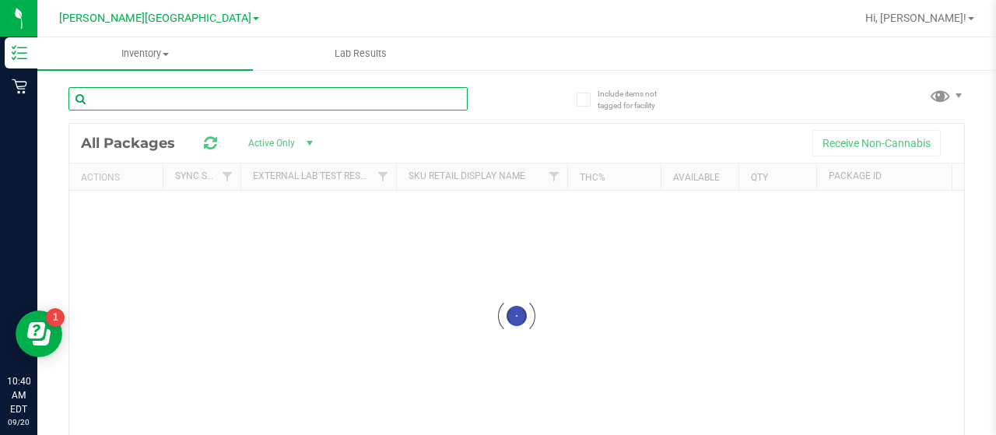
click at [163, 104] on input "text" at bounding box center [267, 98] width 399 height 23
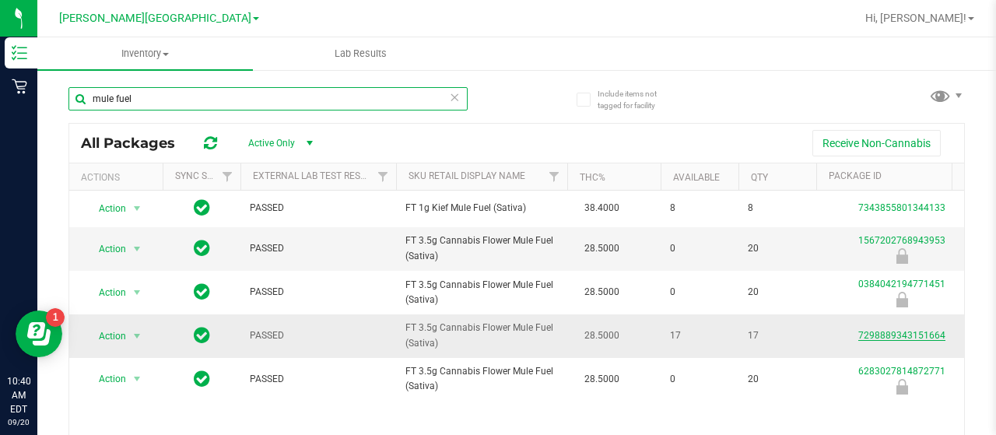
type input "mule fuel"
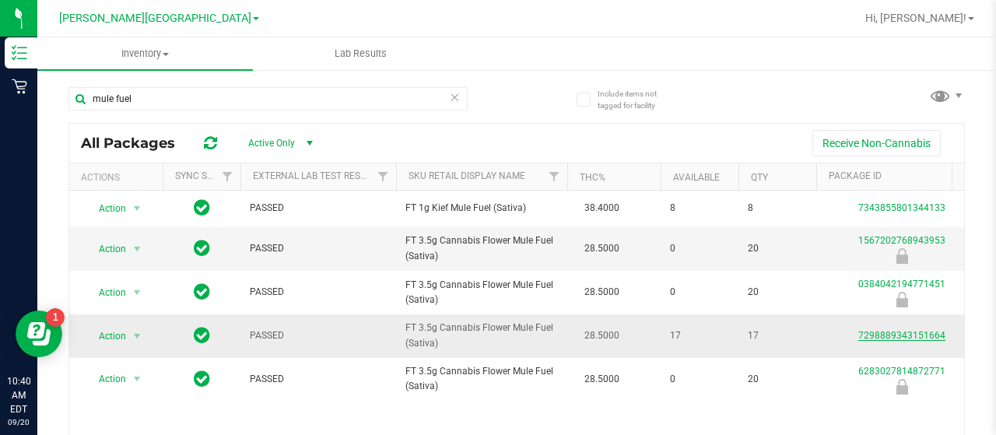
click at [868, 334] on link "7298889343151664" at bounding box center [901, 335] width 87 height 11
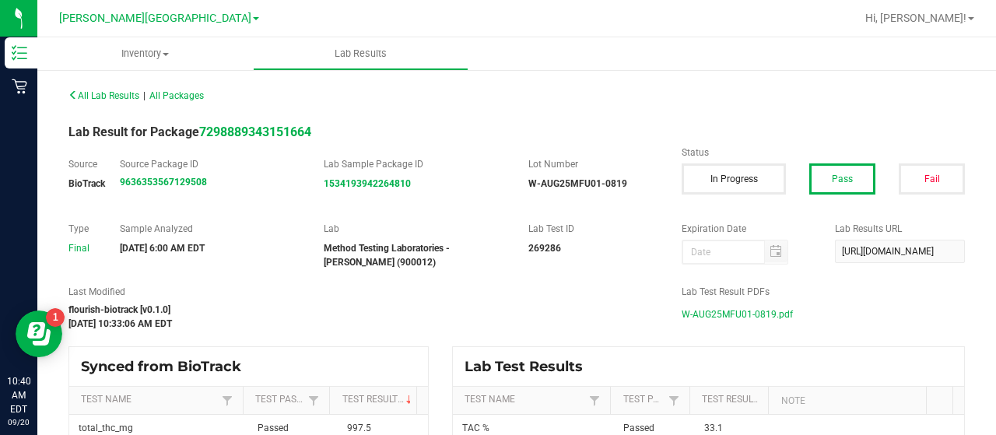
click at [754, 312] on span "W-AUG25MFU01-0819.pdf" at bounding box center [737, 314] width 111 height 23
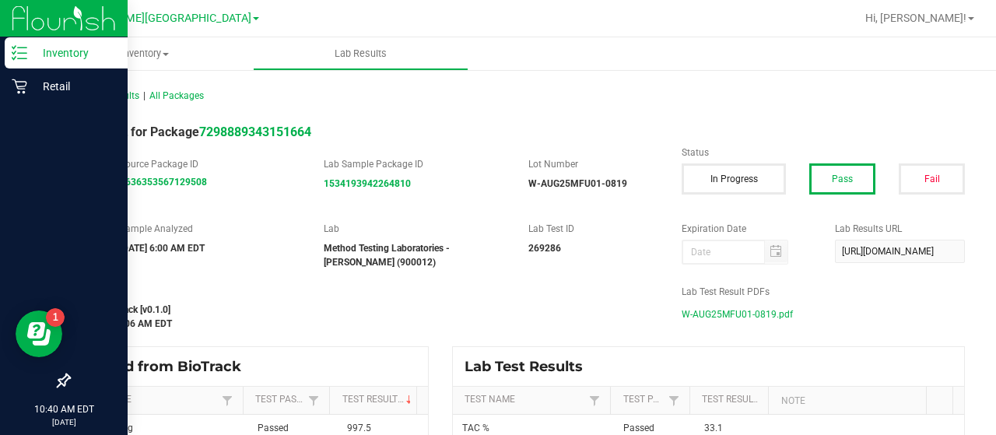
click at [24, 58] on icon at bounding box center [20, 53] width 16 height 16
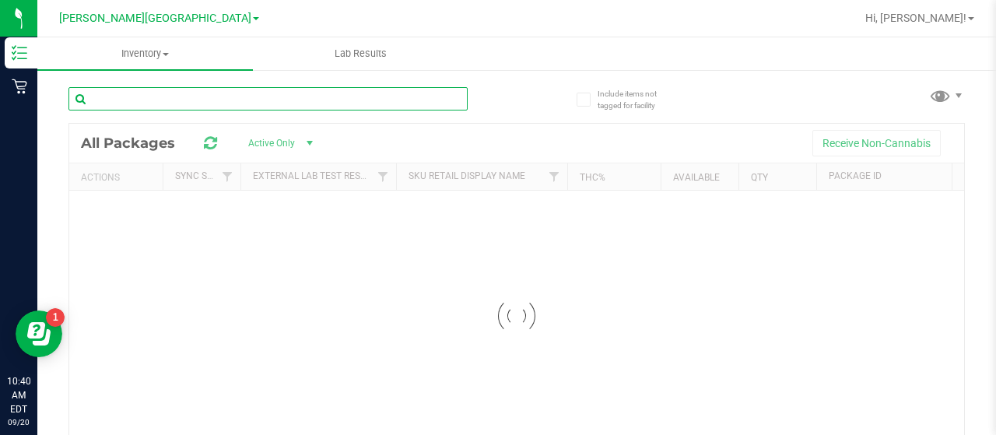
click at [202, 102] on input "text" at bounding box center [267, 98] width 399 height 23
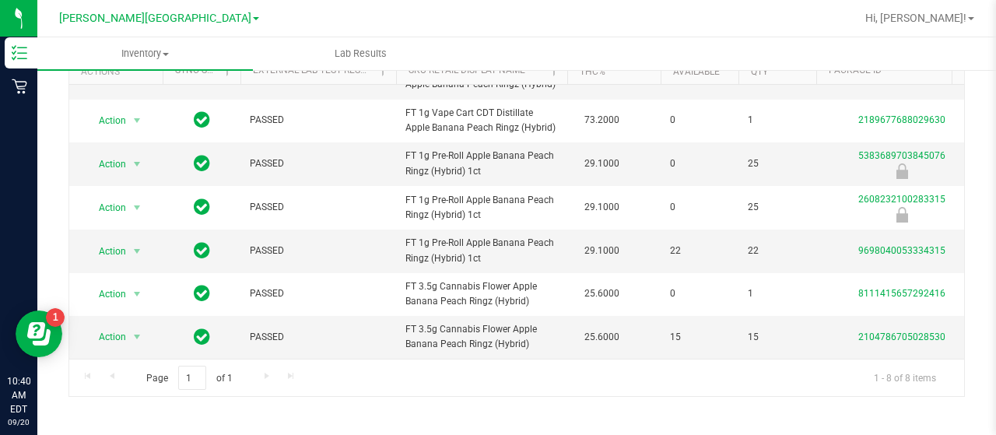
scroll to position [107, 0]
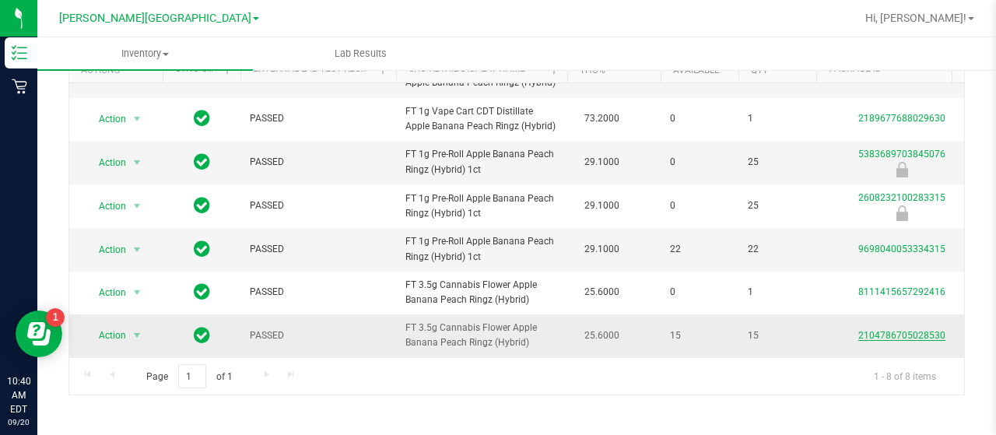
type input "apple bana"
click at [890, 330] on link "2104786705028530" at bounding box center [901, 335] width 87 height 11
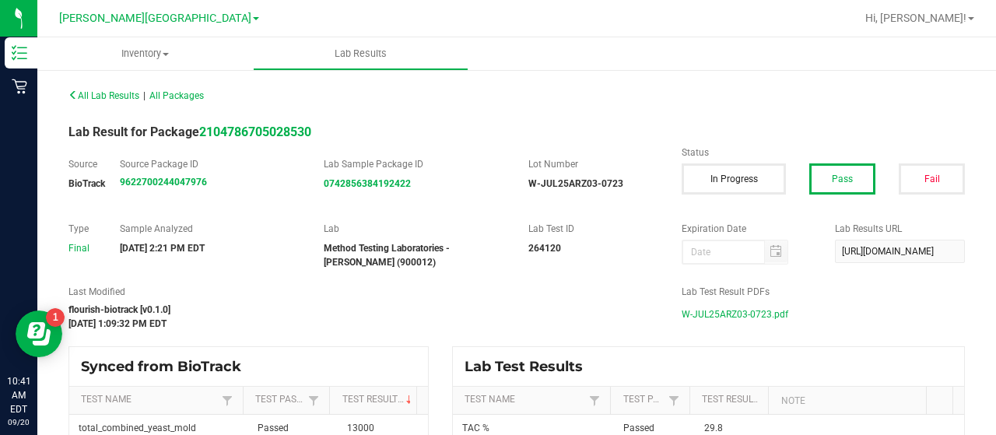
click at [692, 311] on span "W-JUL25ARZ03-0723.pdf" at bounding box center [735, 314] width 107 height 23
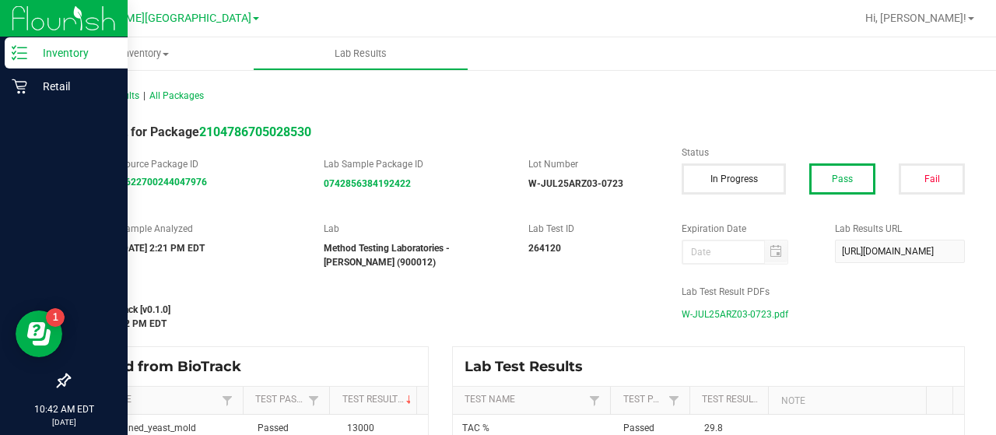
click at [33, 62] on div "Inventory" at bounding box center [66, 52] width 123 height 31
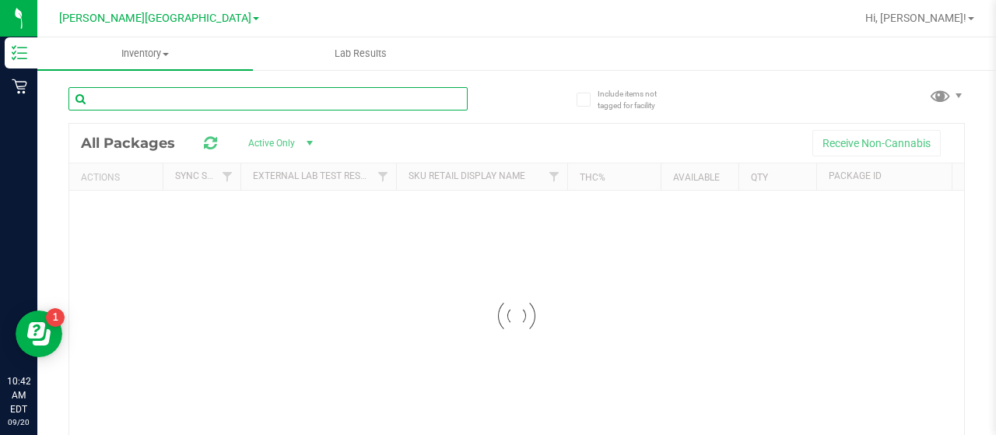
click at [136, 105] on input "text" at bounding box center [267, 98] width 399 height 23
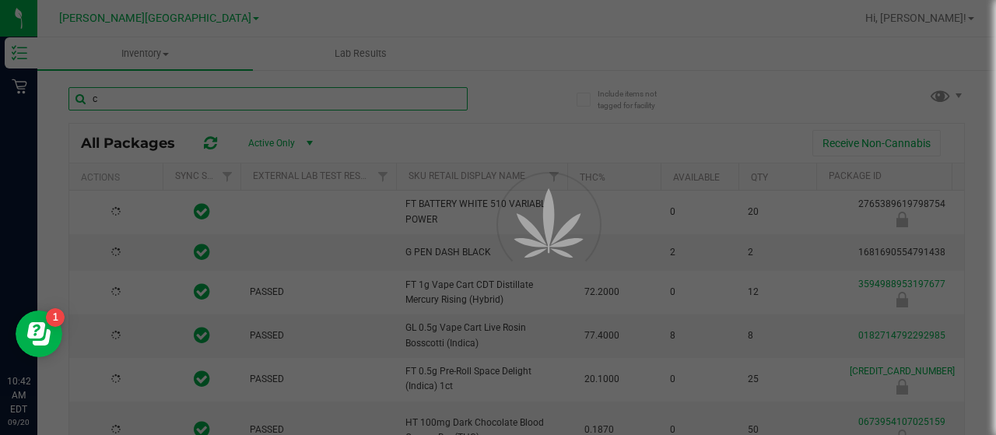
type input "co"
type input "2026-03-16"
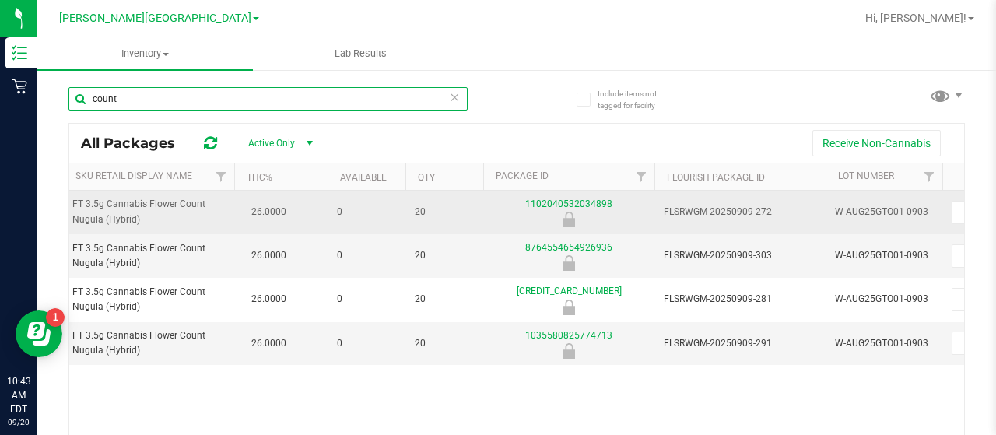
type input "count"
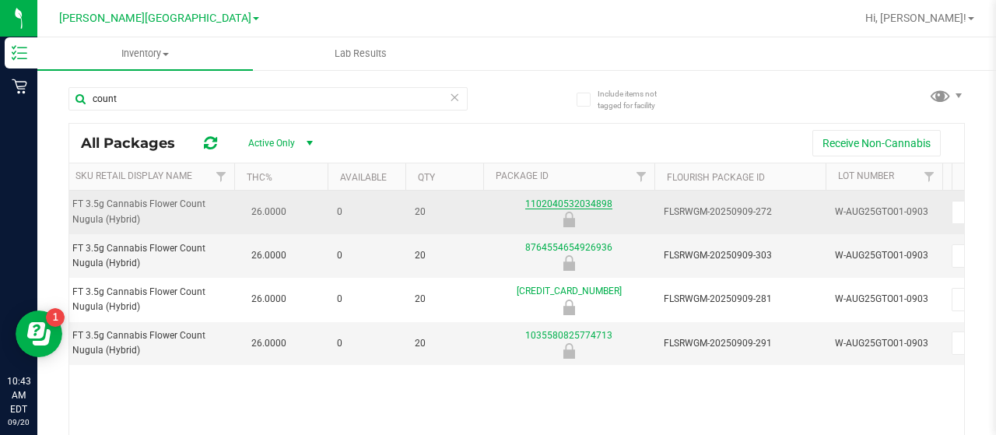
click at [556, 202] on link "1102040532034898" at bounding box center [568, 203] width 87 height 11
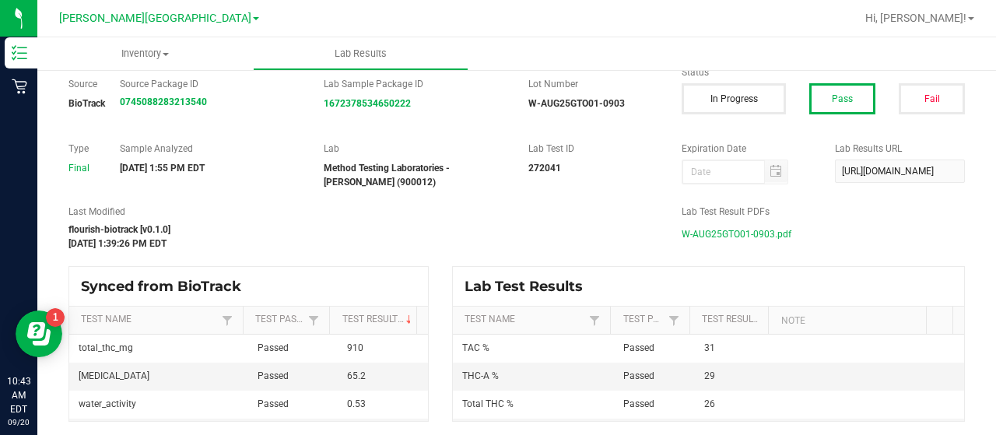
scroll to position [82, 0]
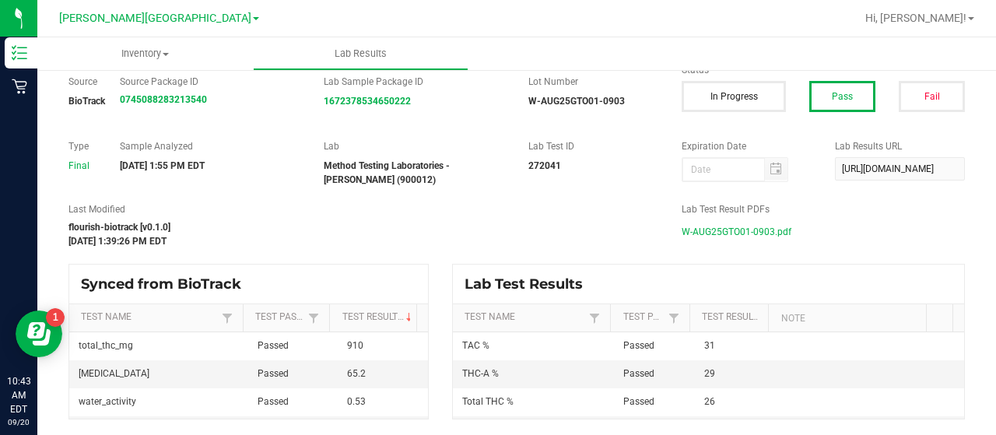
click at [682, 232] on span "W-AUG25GTO01-0903.pdf" at bounding box center [737, 231] width 110 height 23
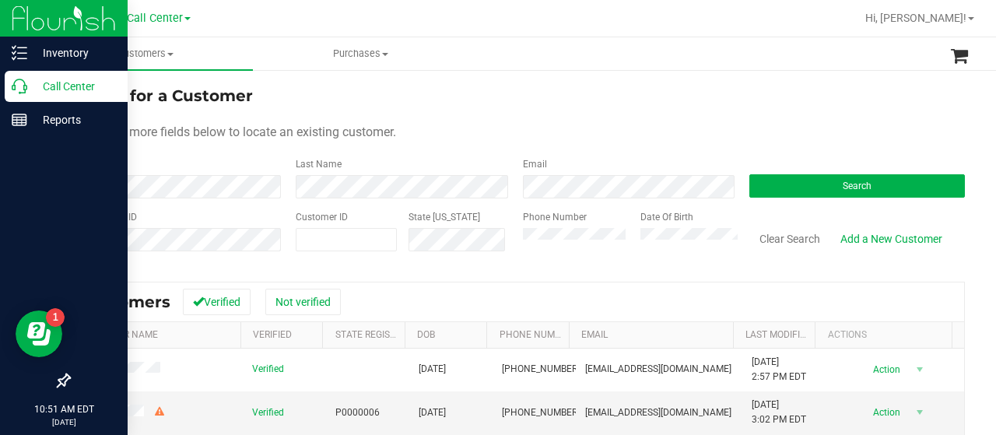
click at [38, 93] on p "Call Center" at bounding box center [73, 86] width 93 height 19
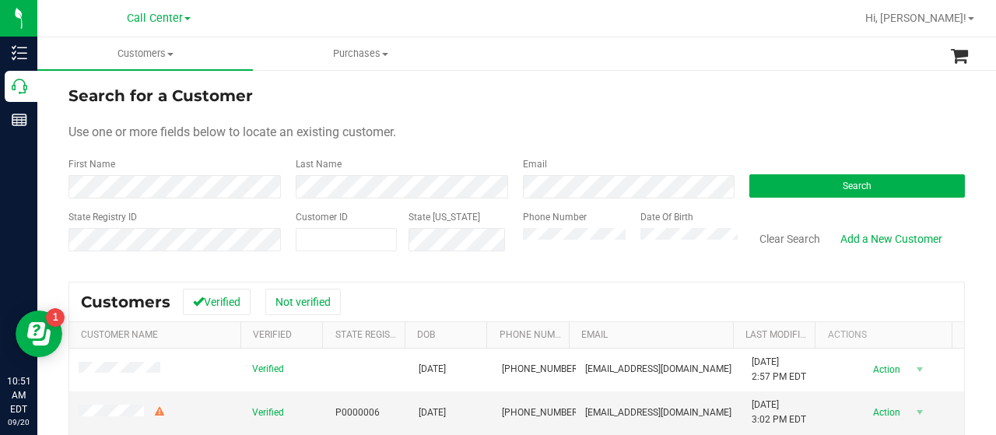
click at [562, 225] on div "Phone Number" at bounding box center [576, 237] width 106 height 55
click at [781, 188] on button "Search" at bounding box center [857, 185] width 216 height 23
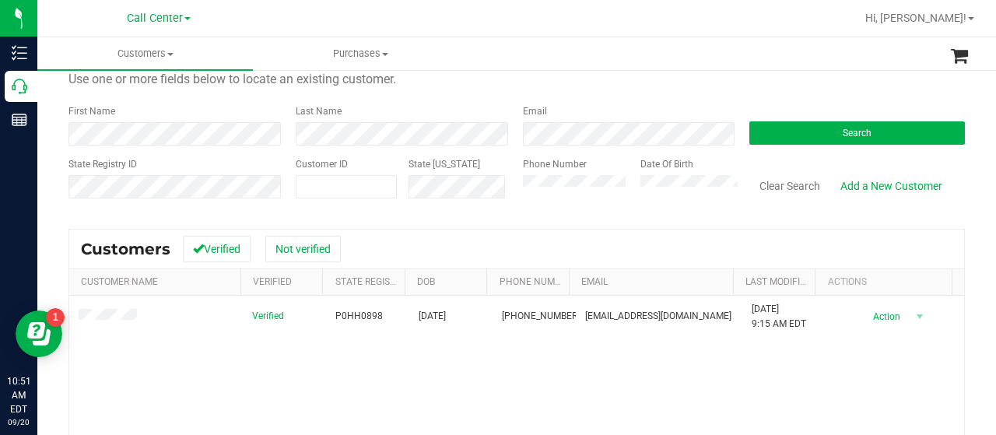
scroll to position [78, 0]
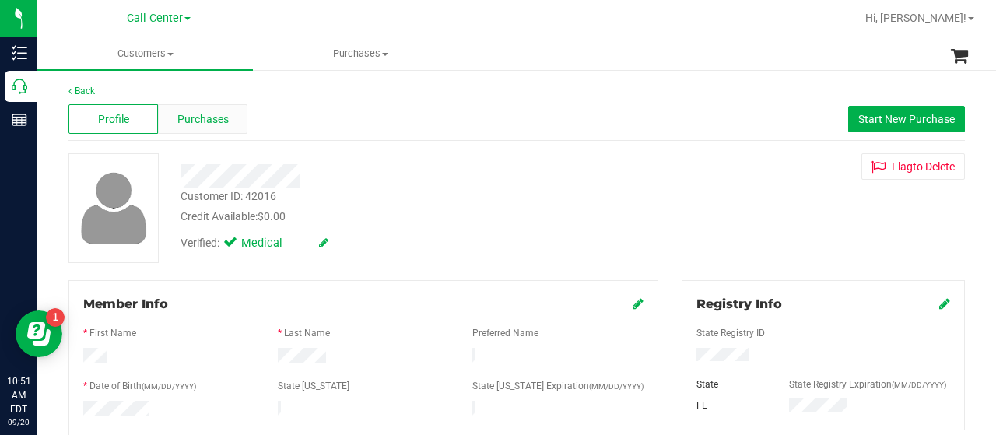
click at [219, 122] on span "Purchases" at bounding box center [202, 119] width 51 height 16
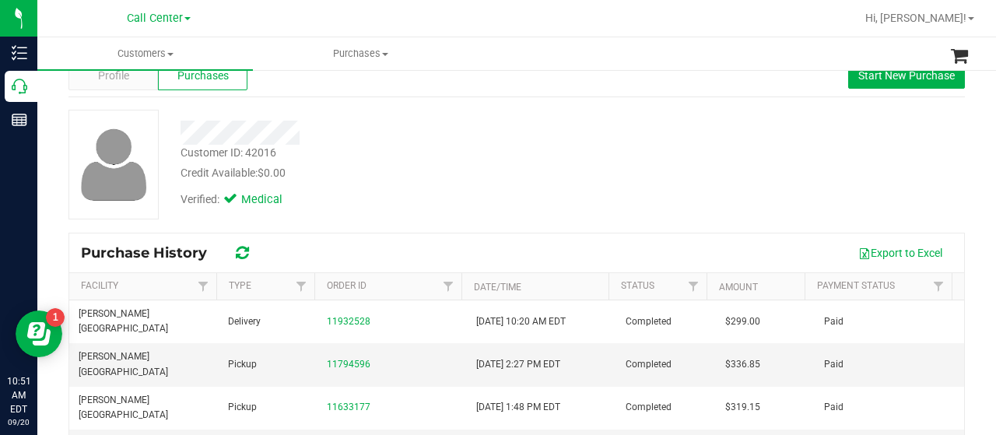
scroll to position [78, 0]
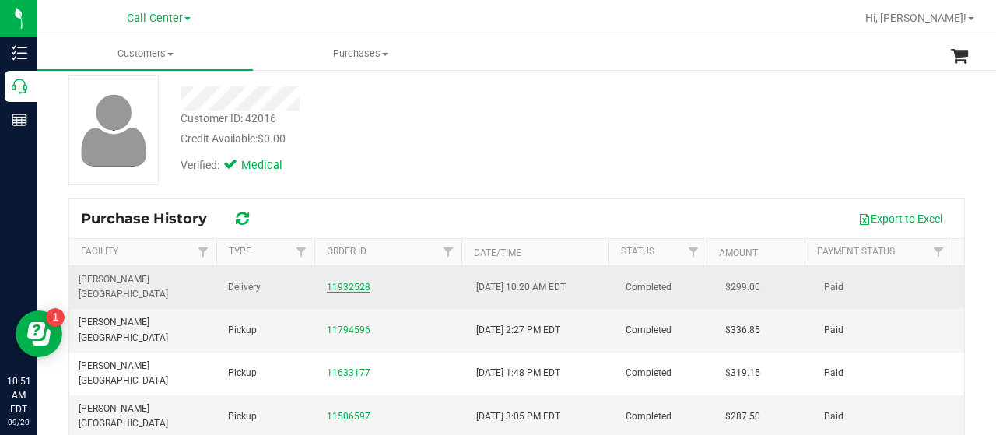
click at [340, 282] on link "11932528" at bounding box center [349, 287] width 44 height 11
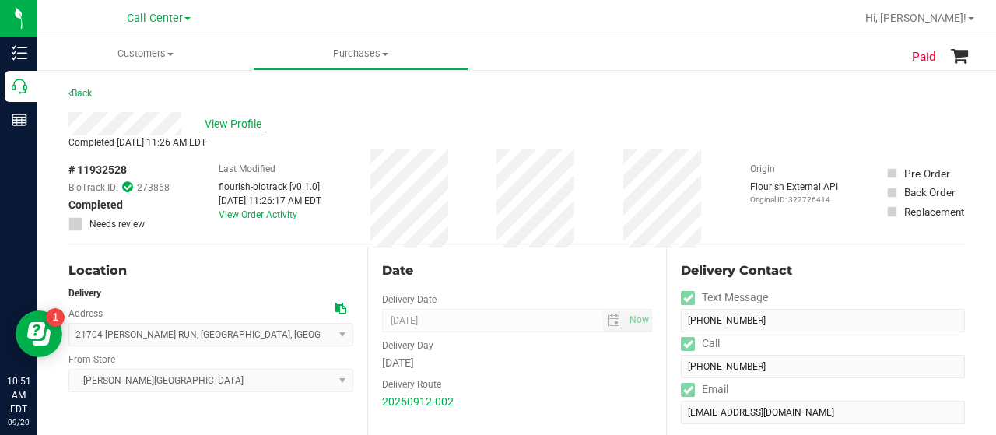
click at [242, 121] on span "View Profile" at bounding box center [236, 124] width 62 height 16
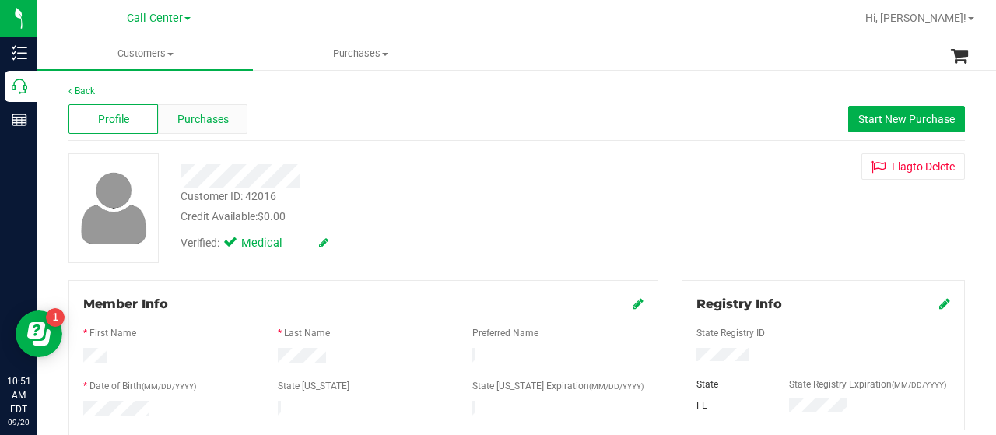
click at [215, 118] on span "Purchases" at bounding box center [202, 119] width 51 height 16
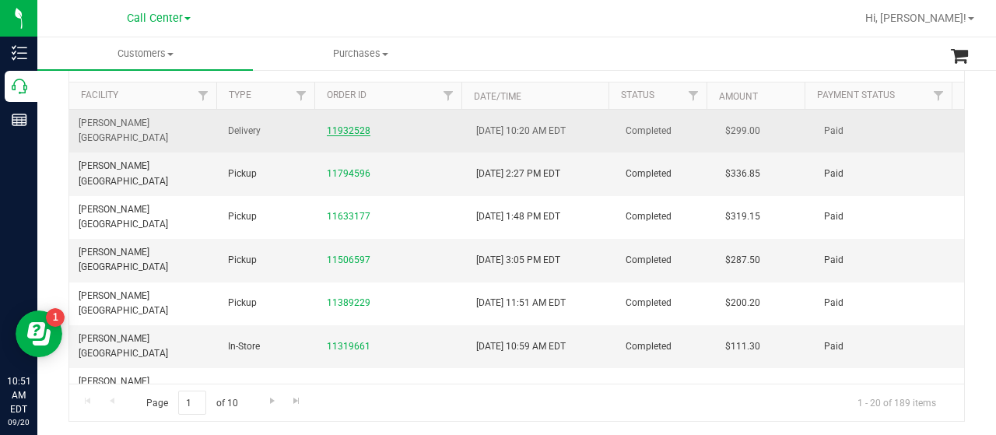
click at [335, 125] on link "11932528" at bounding box center [349, 130] width 44 height 11
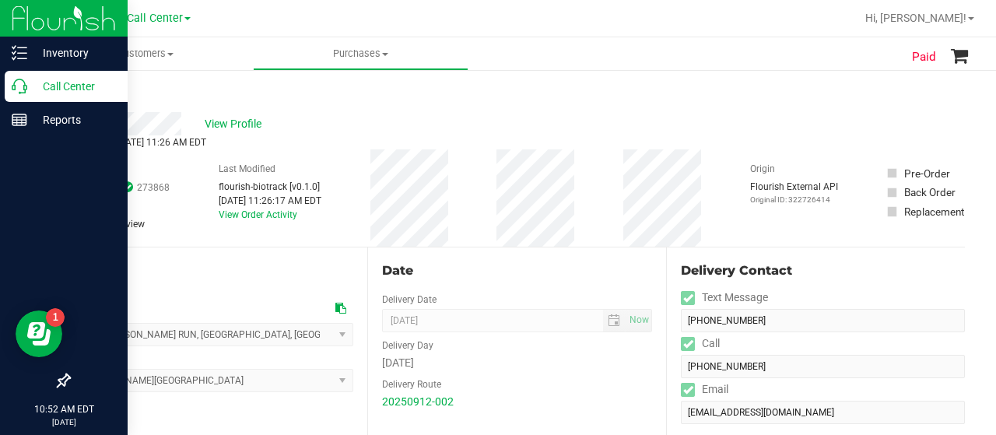
click at [29, 93] on p "Call Center" at bounding box center [73, 86] width 93 height 19
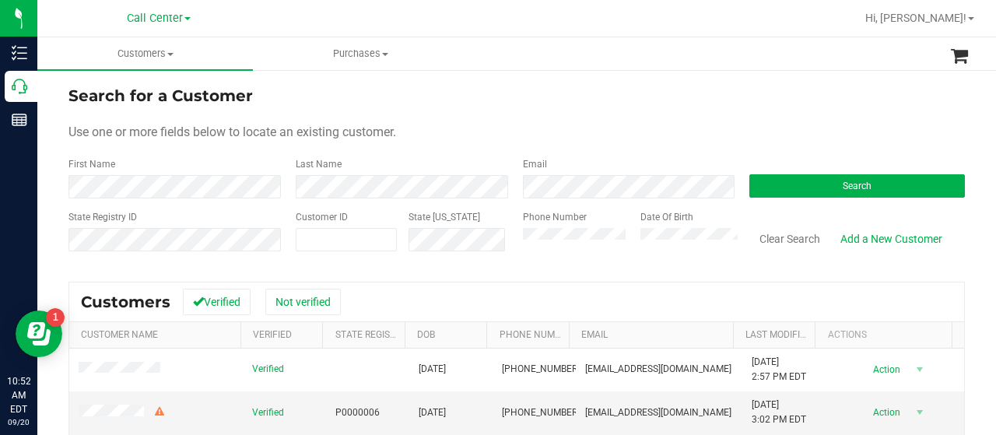
click at [691, 226] on div "Date Of Birth" at bounding box center [684, 237] width 110 height 55
click at [786, 188] on button "Search" at bounding box center [857, 185] width 216 height 23
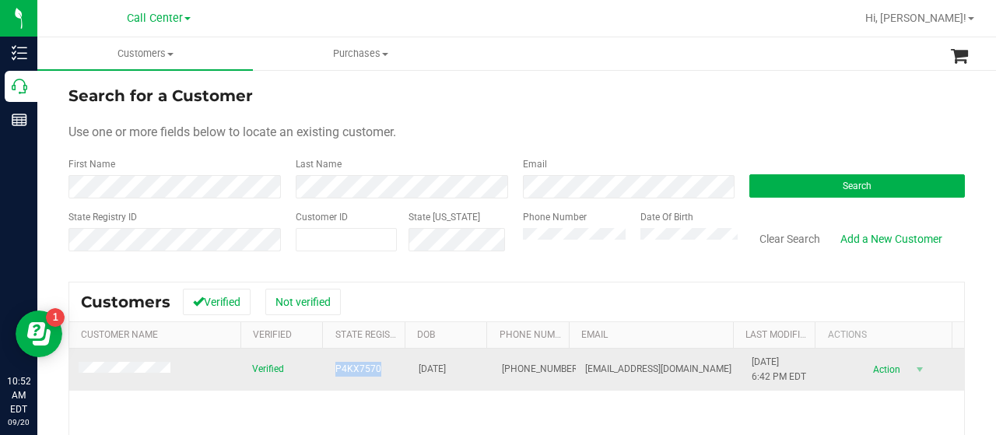
drag, startPoint x: 328, startPoint y: 370, endPoint x: 376, endPoint y: 370, distance: 48.2
click at [376, 370] on td "P4KX7570" at bounding box center [367, 370] width 83 height 42
copy span "P4KX7570"
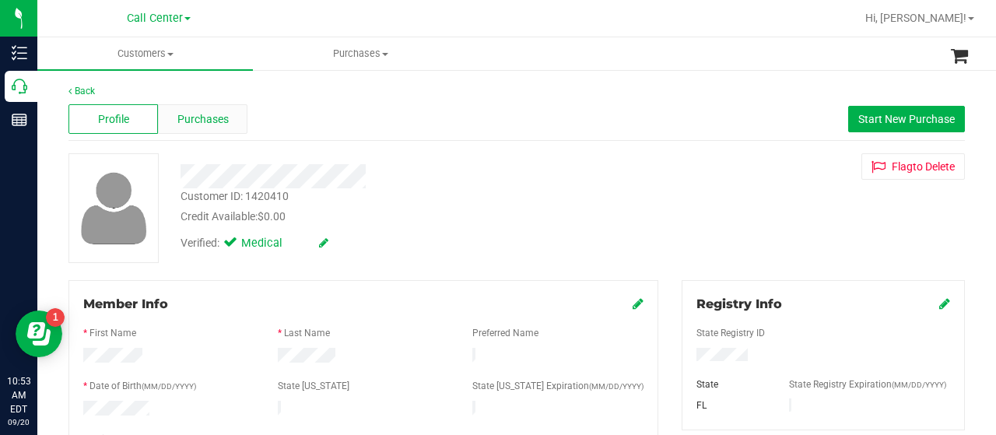
click at [173, 125] on div "Purchases" at bounding box center [202, 119] width 89 height 30
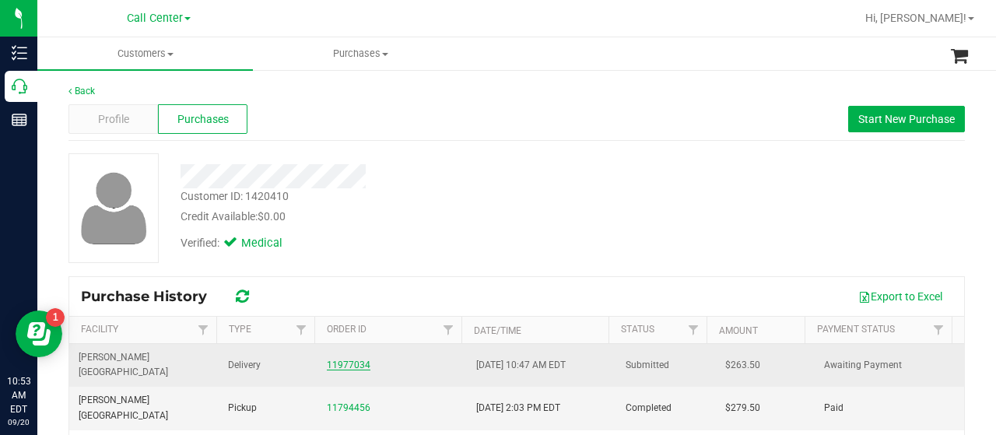
click at [348, 359] on link "11977034" at bounding box center [349, 364] width 44 height 11
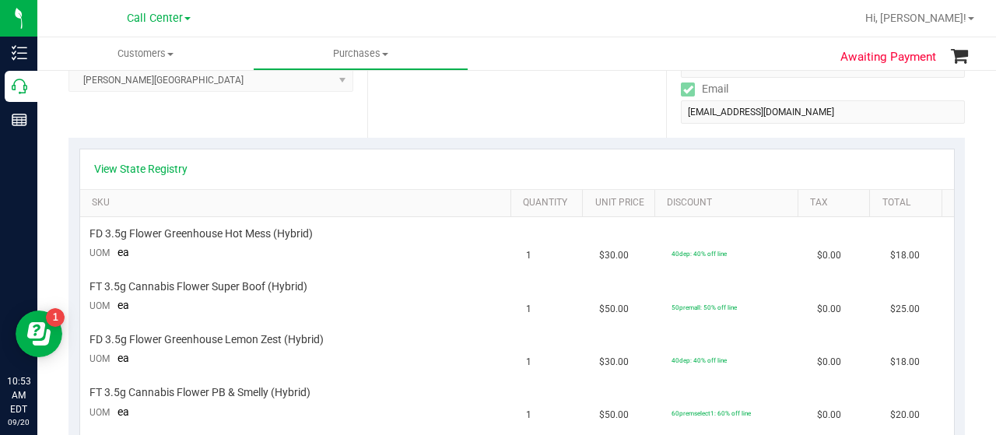
scroll to position [233, 0]
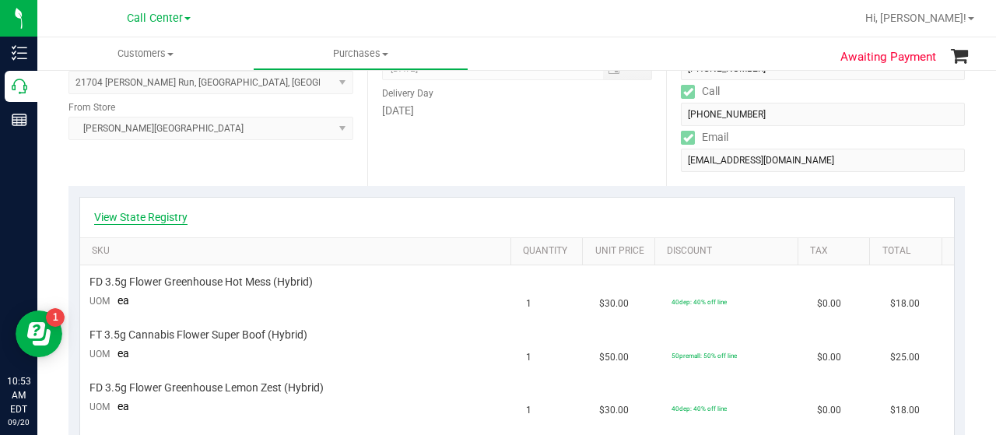
click at [166, 215] on link "View State Registry" at bounding box center [140, 217] width 93 height 16
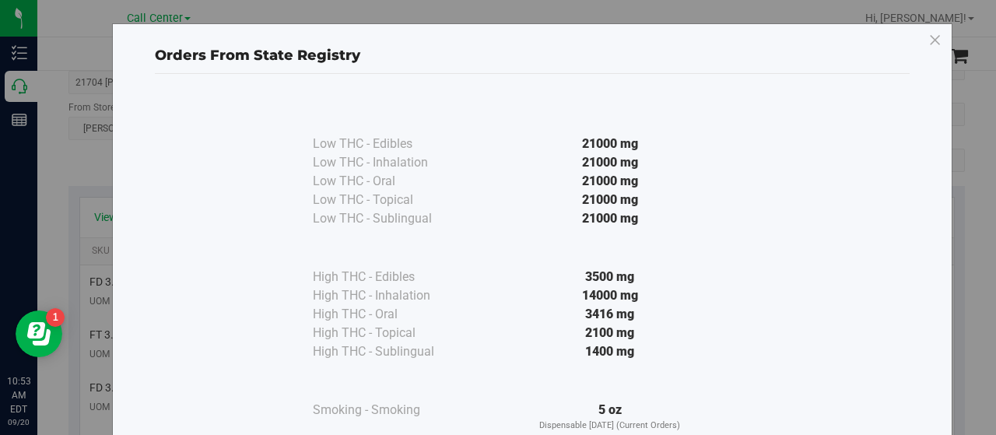
scroll to position [115, 0]
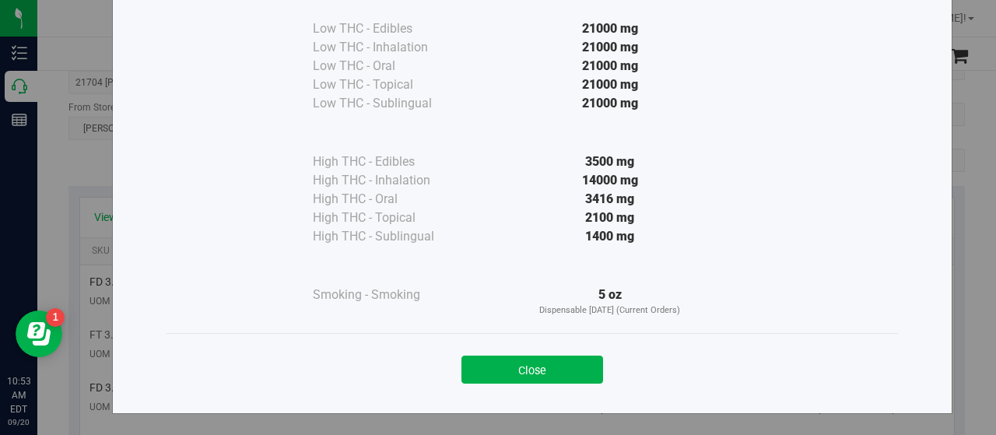
click at [504, 366] on button "Close" at bounding box center [532, 370] width 142 height 28
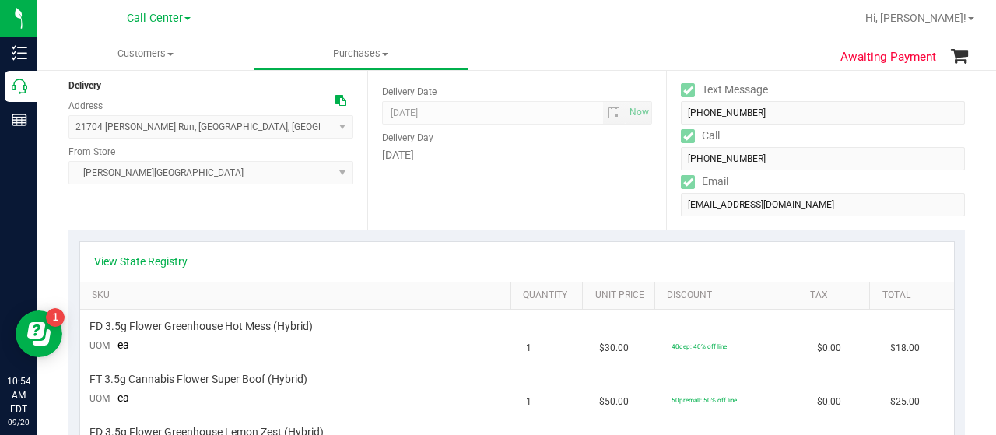
scroll to position [184, 0]
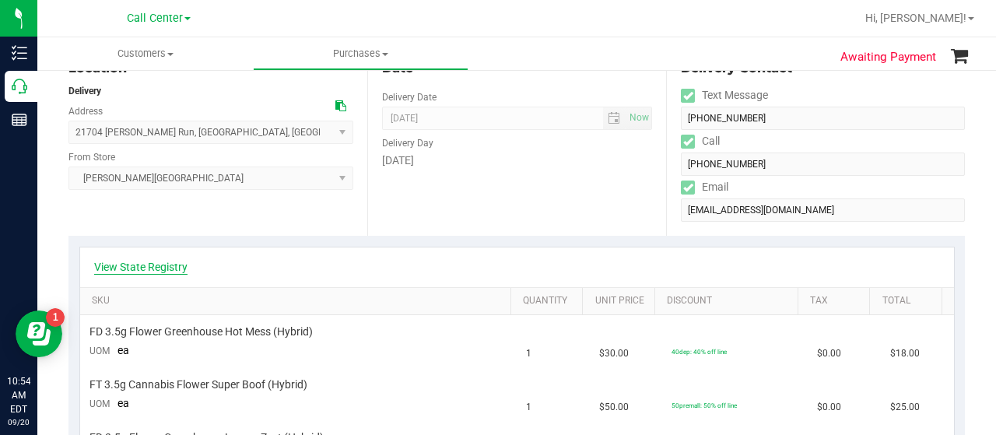
click at [143, 265] on link "View State Registry" at bounding box center [140, 267] width 93 height 16
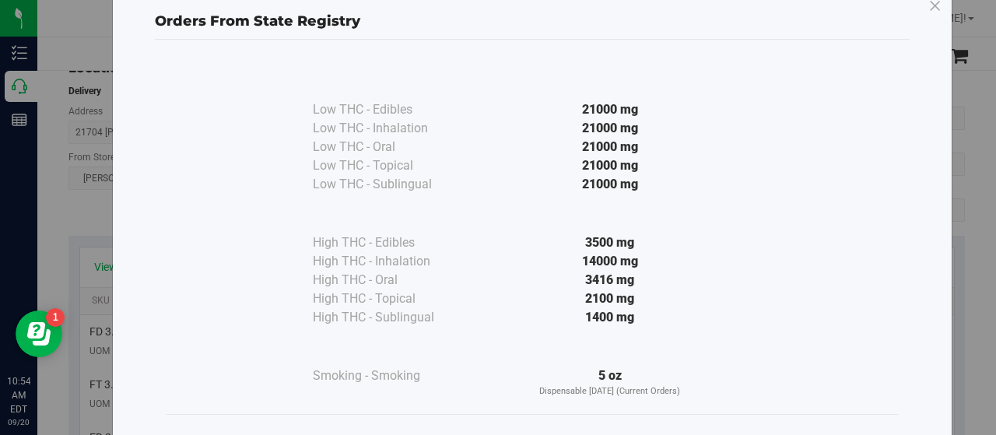
scroll to position [115, 0]
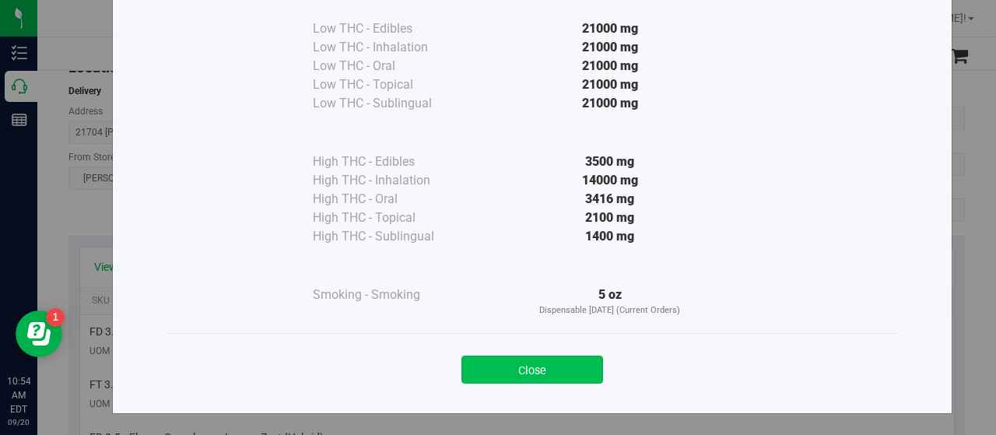
click at [496, 363] on button "Close" at bounding box center [532, 370] width 142 height 28
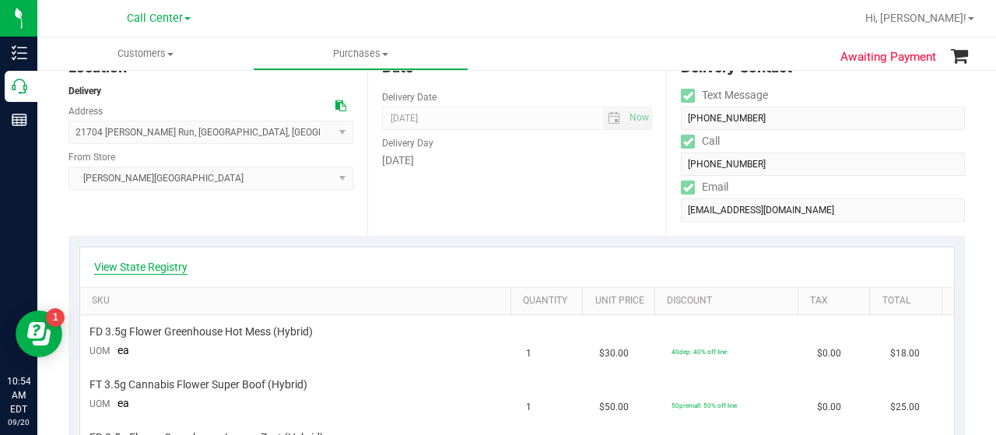
click at [173, 268] on link "View State Registry" at bounding box center [140, 267] width 93 height 16
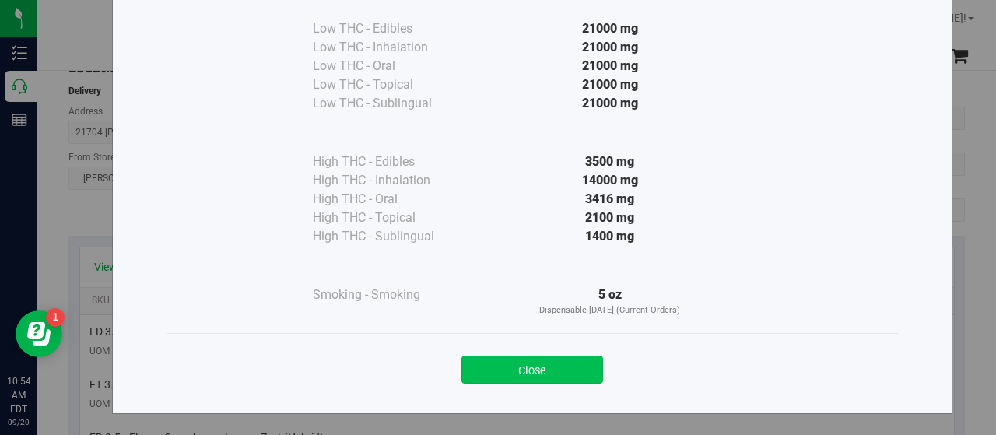
click at [491, 356] on div "Close" at bounding box center [532, 364] width 708 height 39
click at [493, 362] on button "Close" at bounding box center [532, 370] width 142 height 28
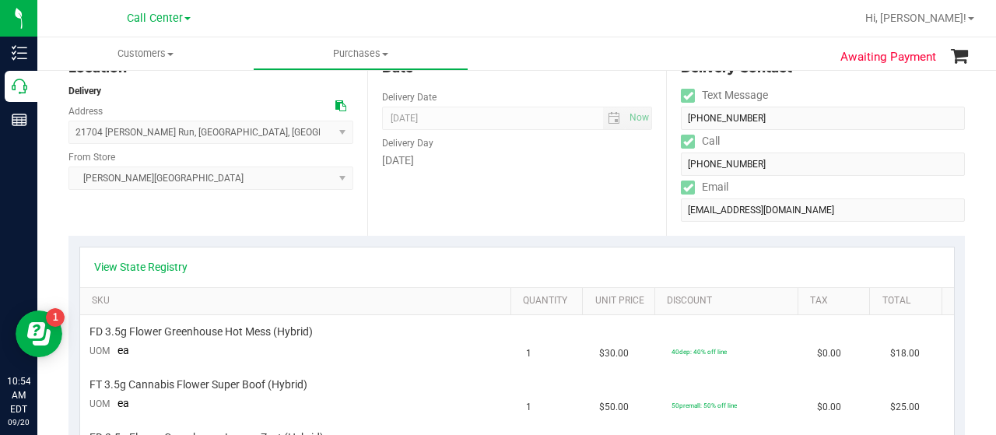
scroll to position [0, 0]
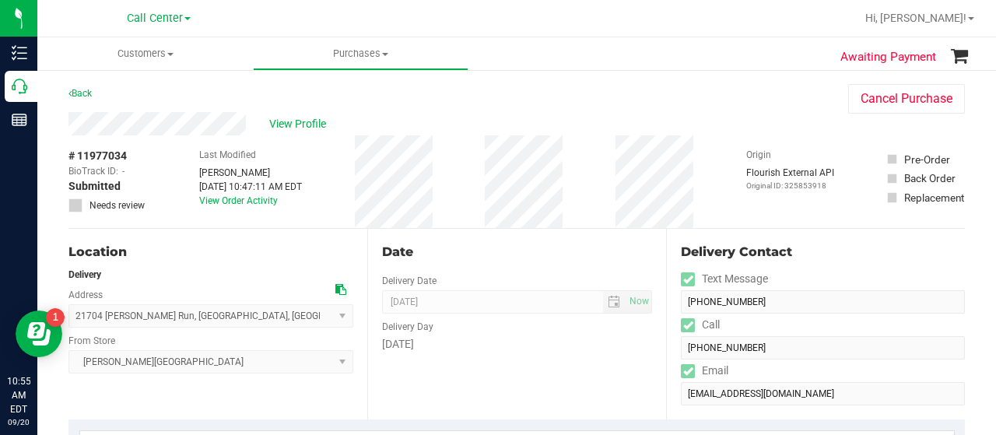
click at [132, 388] on div "Location Delivery Address 21704 Windham Run , Estero , FL 33928 Select address …" at bounding box center [217, 324] width 299 height 191
click at [277, 127] on span "View Profile" at bounding box center [300, 124] width 62 height 16
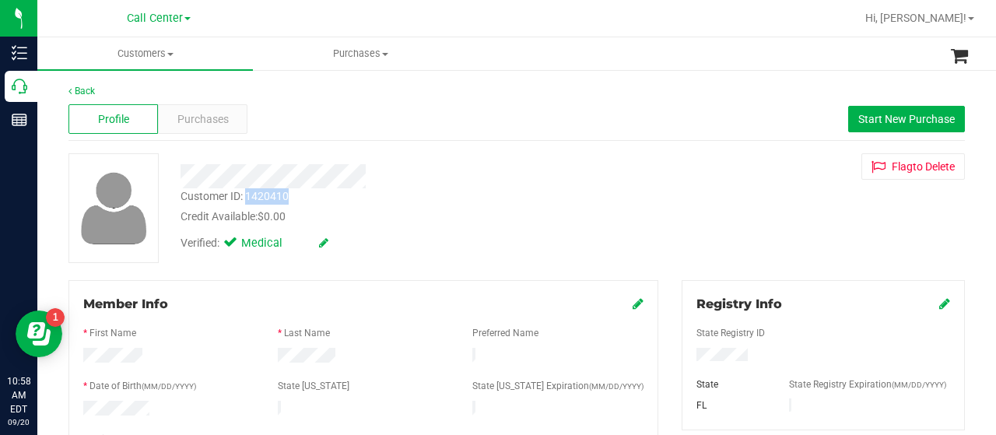
drag, startPoint x: 248, startPoint y: 195, endPoint x: 281, endPoint y: 198, distance: 32.8
click at [288, 198] on div "Customer ID: 1420410" at bounding box center [234, 196] width 108 height 16
copy div "1420410"
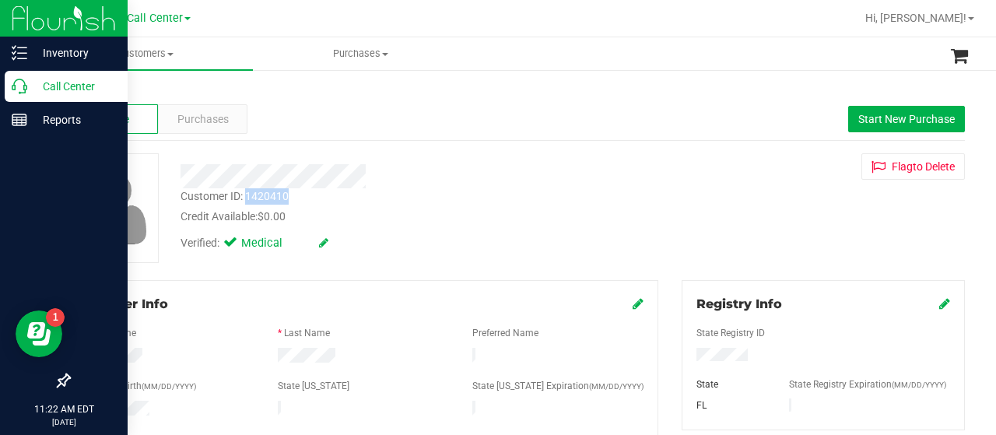
drag, startPoint x: 31, startPoint y: 86, endPoint x: 39, endPoint y: 86, distance: 7.8
click at [31, 86] on p "Call Center" at bounding box center [73, 86] width 93 height 19
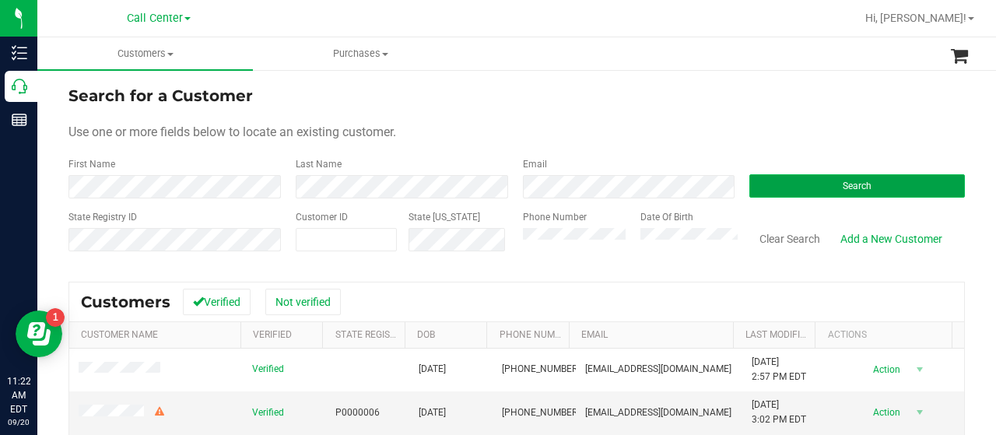
click at [778, 185] on button "Search" at bounding box center [857, 185] width 216 height 23
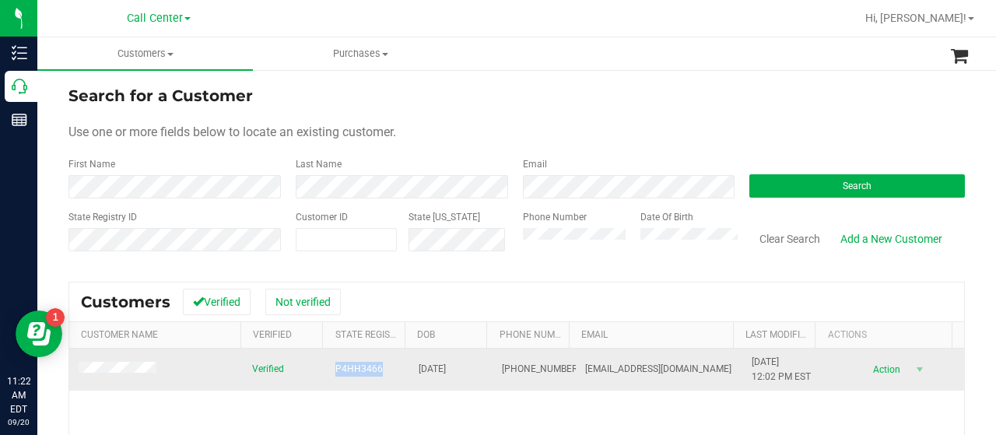
drag, startPoint x: 328, startPoint y: 364, endPoint x: 374, endPoint y: 370, distance: 46.2
click at [374, 370] on td "P4HH3466" at bounding box center [367, 370] width 83 height 42
copy span "P4HH3466"
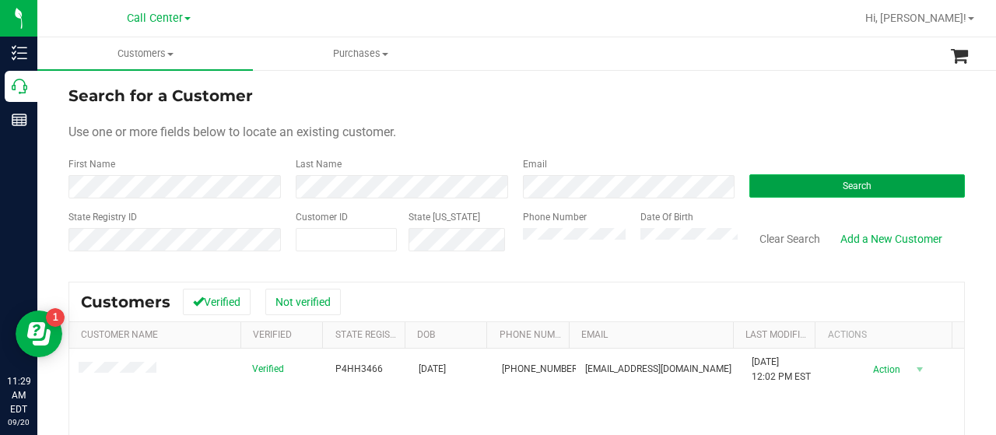
click at [759, 189] on button "Search" at bounding box center [857, 185] width 216 height 23
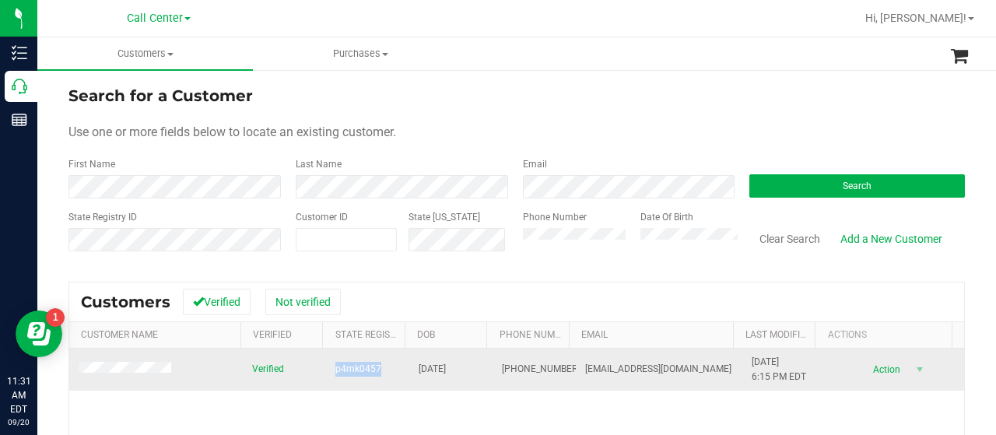
drag, startPoint x: 330, startPoint y: 370, endPoint x: 374, endPoint y: 373, distance: 44.5
click at [374, 373] on td "p4mk0457" at bounding box center [367, 370] width 83 height 42
copy span "p4mk0457"
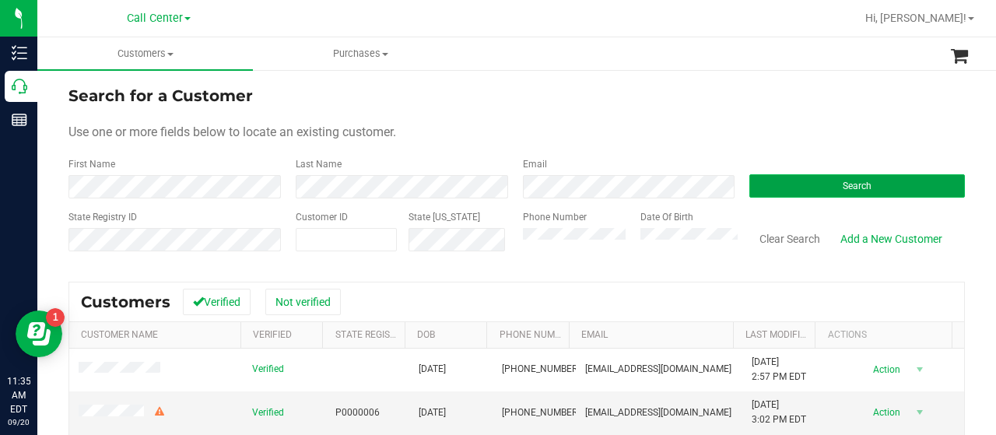
click at [758, 185] on button "Search" at bounding box center [857, 185] width 216 height 23
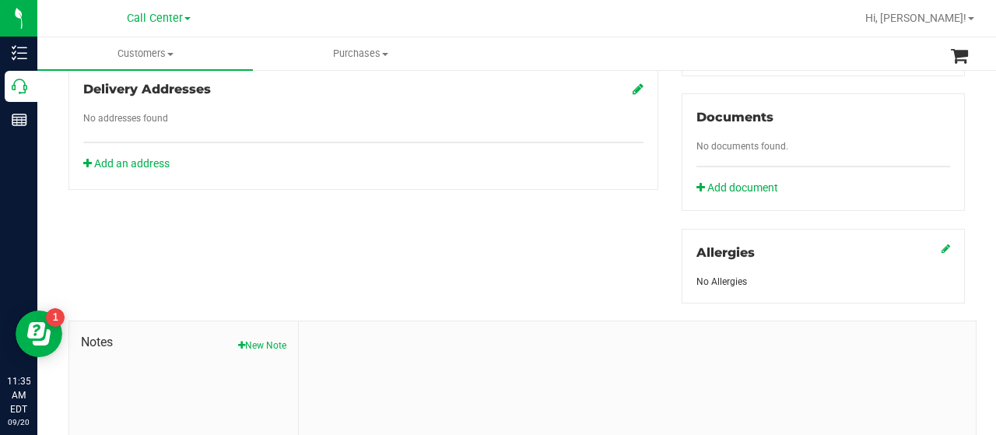
scroll to position [622, 0]
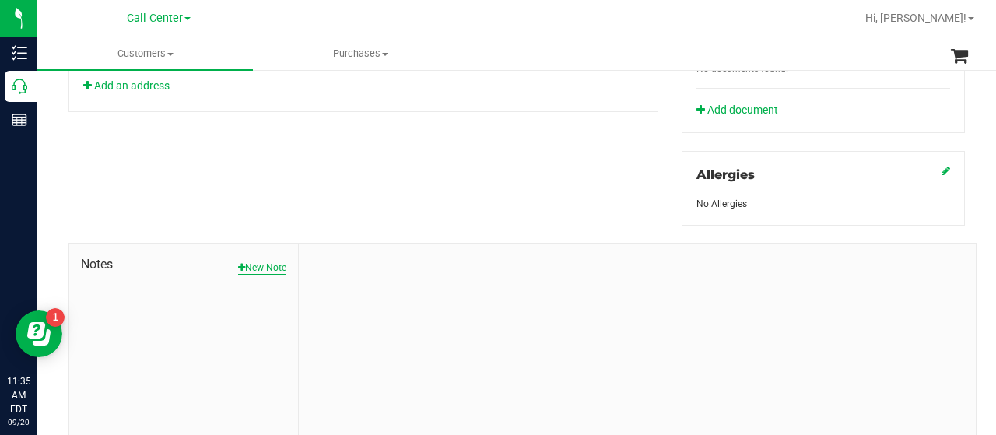
click at [258, 262] on button "New Note" at bounding box center [262, 268] width 48 height 14
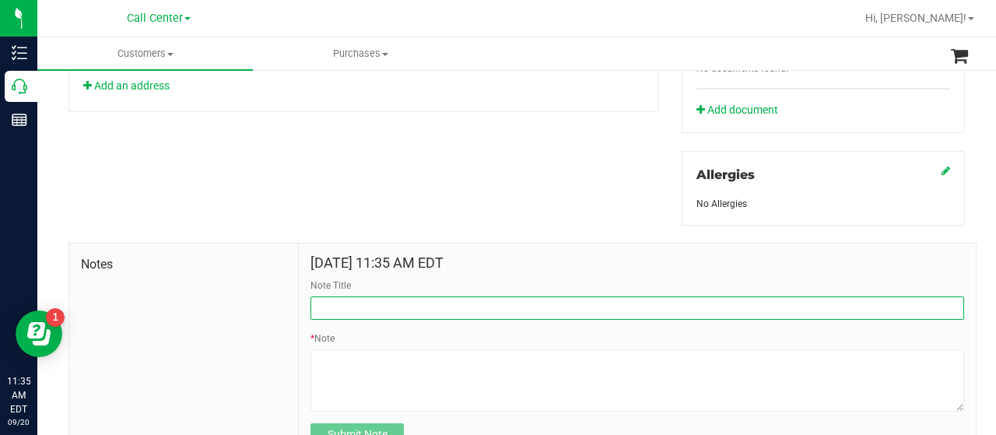
click at [331, 298] on input "Note Title" at bounding box center [637, 307] width 654 height 23
type input "possible lost id"
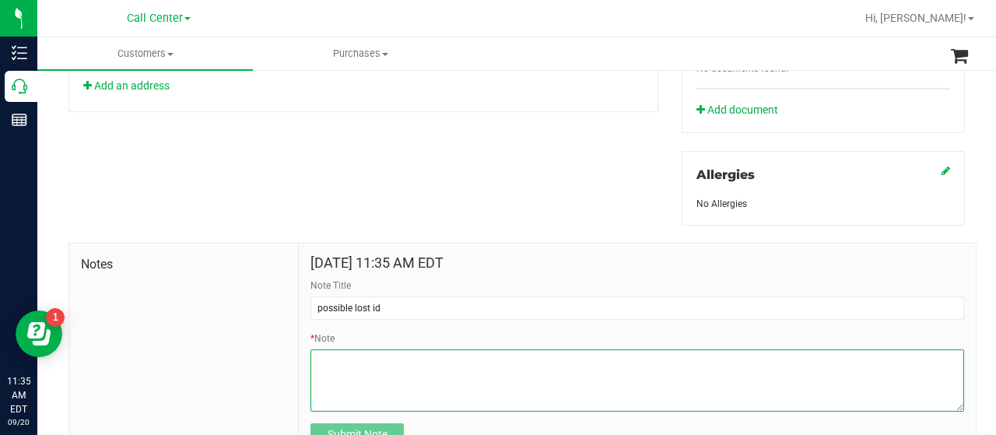
click at [324, 361] on textarea "* Note" at bounding box center [637, 380] width 654 height 62
click at [373, 364] on textarea "* Note" at bounding box center [637, 380] width 654 height 62
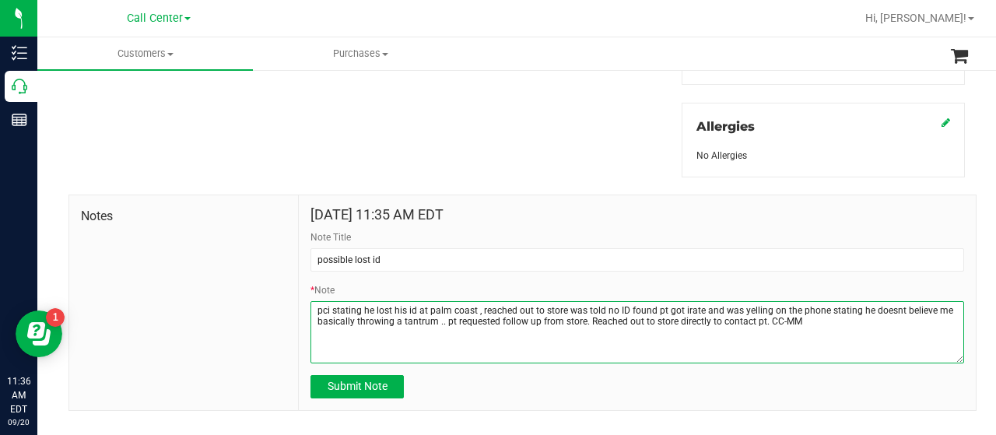
scroll to position [694, 0]
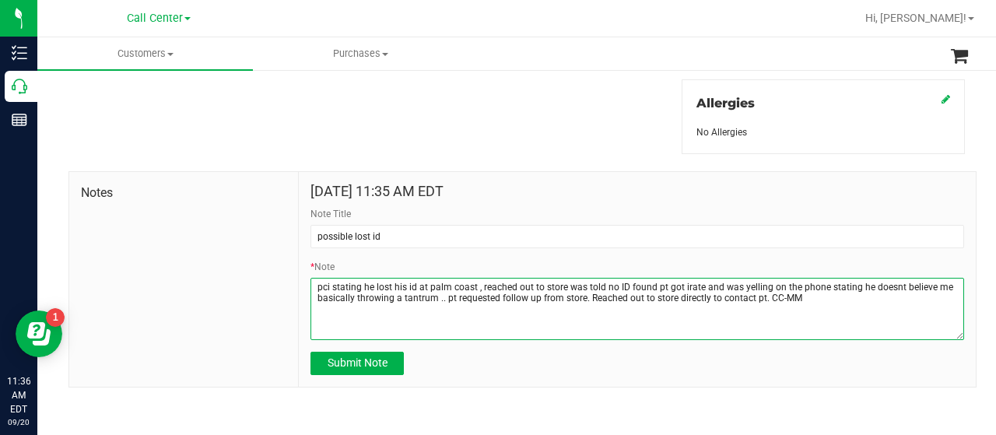
click at [884, 286] on textarea "* Note" at bounding box center [637, 309] width 654 height 62
click at [890, 289] on textarea "* Note" at bounding box center [637, 309] width 654 height 62
click at [890, 282] on textarea "* Note" at bounding box center [637, 309] width 654 height 62
click at [431, 300] on textarea "* Note" at bounding box center [637, 309] width 654 height 62
type textarea "pci stating he lost his id at palm coast , reached out to store was told no ID …"
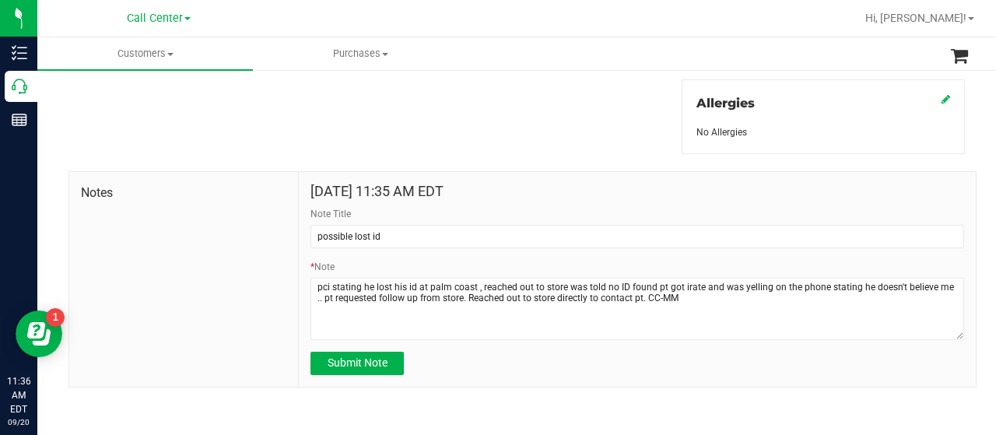
click at [358, 373] on div "Sep 20, 2025 11:35 AM EDT Note Title possible lost id * Note Submit Note" at bounding box center [637, 279] width 677 height 215
click at [356, 370] on button "Submit Note" at bounding box center [356, 363] width 93 height 23
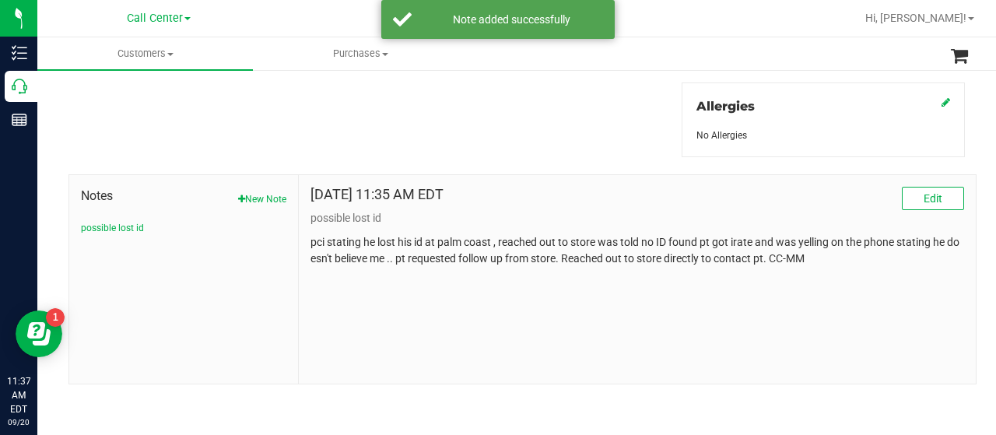
scroll to position [686, 0]
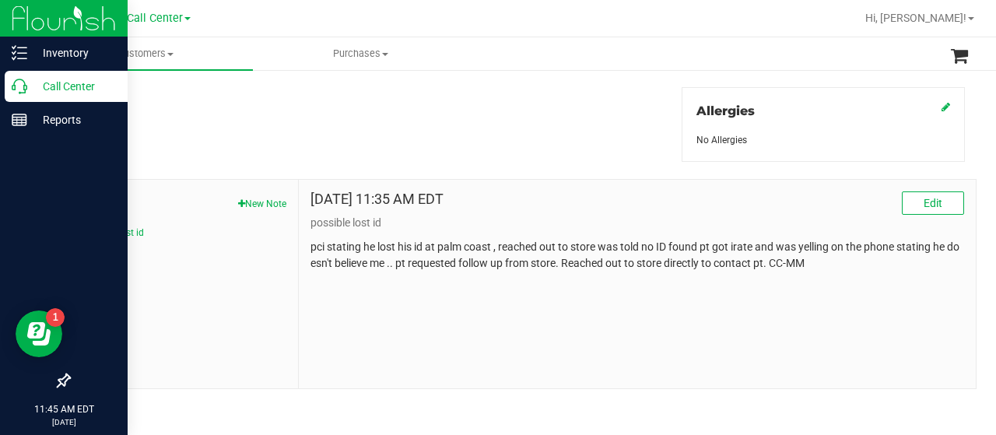
click at [22, 88] on icon at bounding box center [20, 87] width 16 height 16
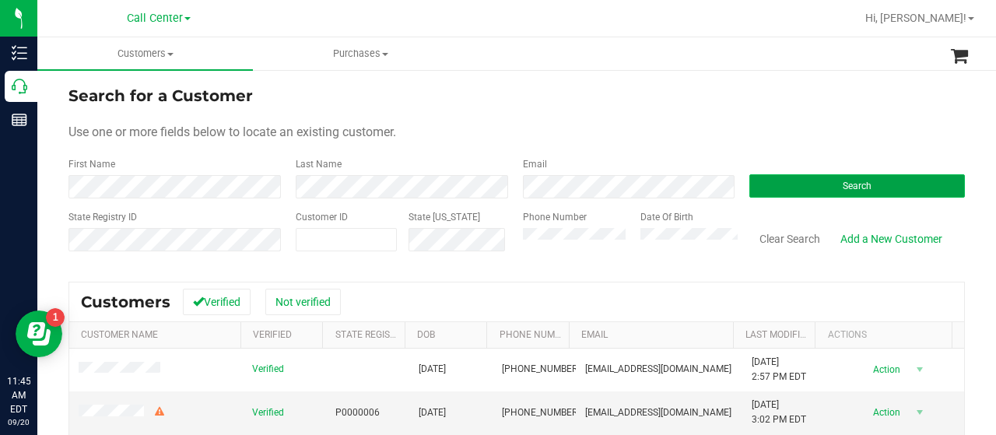
click at [791, 192] on button "Search" at bounding box center [857, 185] width 216 height 23
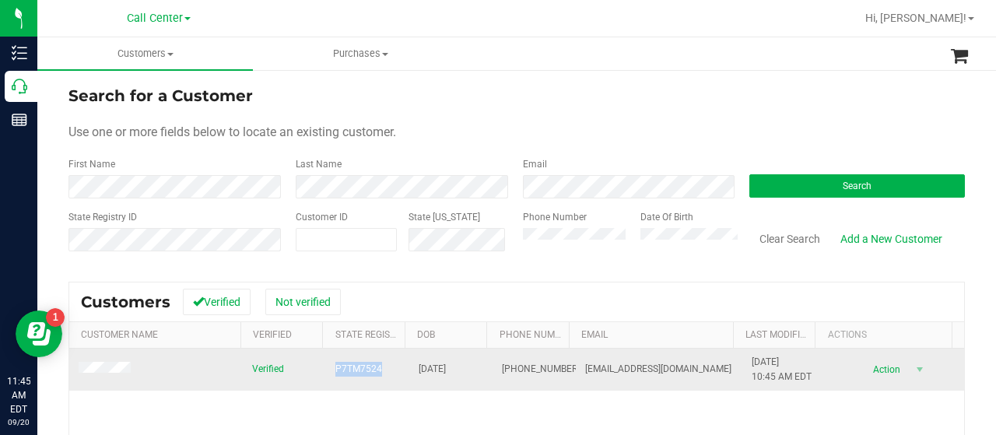
drag, startPoint x: 328, startPoint y: 371, endPoint x: 384, endPoint y: 373, distance: 56.0
click at [384, 373] on td "P7TM7524" at bounding box center [367, 370] width 83 height 42
copy span "P7TM7524"
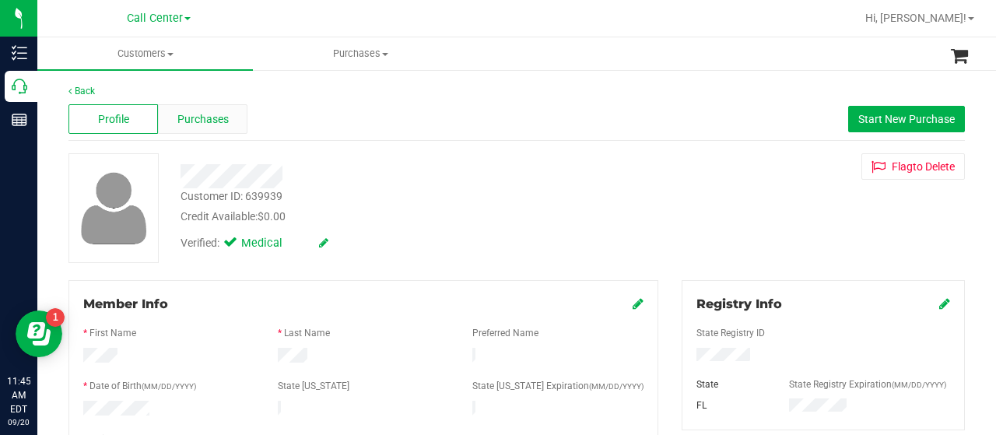
click at [196, 113] on span "Purchases" at bounding box center [202, 119] width 51 height 16
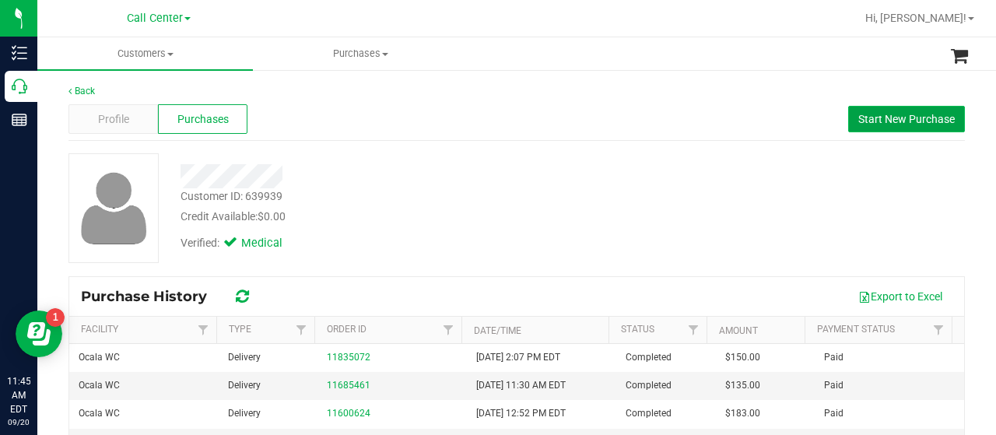
click at [858, 117] on span "Start New Purchase" at bounding box center [906, 119] width 96 height 12
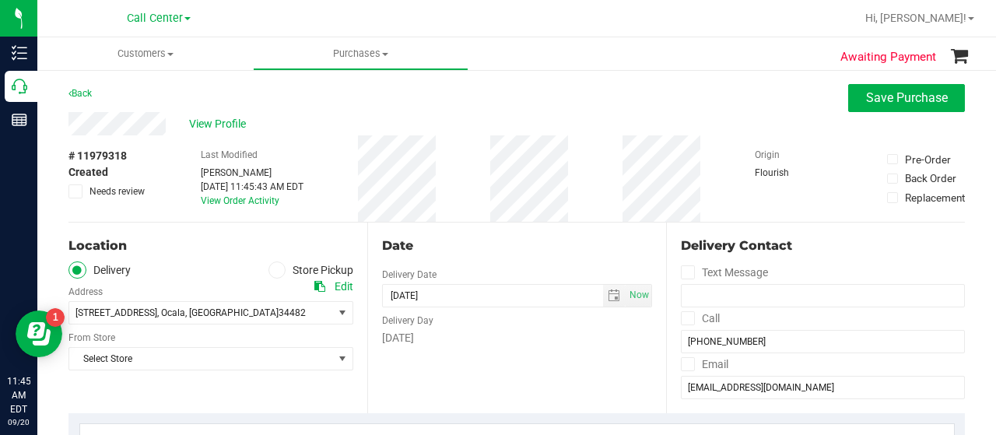
click at [274, 275] on span at bounding box center [277, 270] width 18 height 18
click at [0, 0] on input "Store Pickup" at bounding box center [0, 0] width 0 height 0
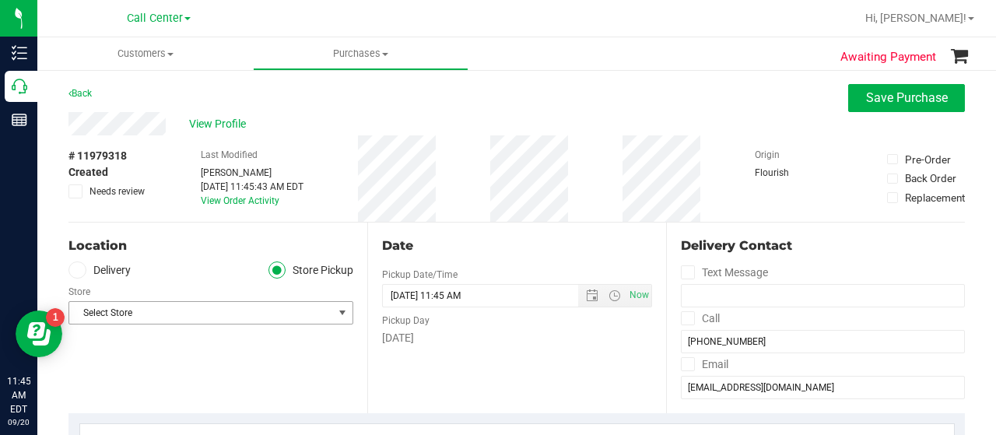
click at [237, 315] on span "Select Store" at bounding box center [201, 313] width 264 height 22
click at [215, 116] on span "View Profile" at bounding box center [220, 124] width 62 height 16
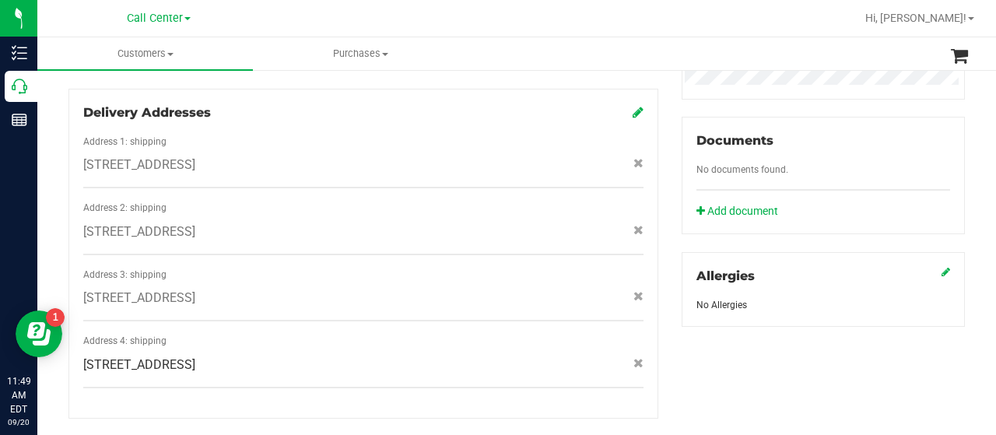
scroll to position [545, 0]
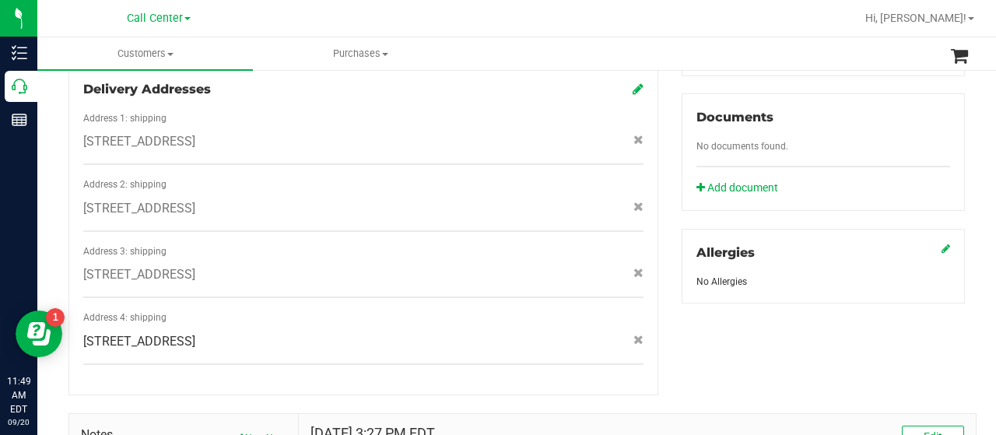
drag, startPoint x: 85, startPoint y: 324, endPoint x: 307, endPoint y: 331, distance: 221.8
click at [307, 332] on div "3151 NW 44th Ave , 40, Ocala , FL 34482" at bounding box center [364, 341] width 584 height 19
click at [319, 337] on div "Address 4: shipping 3151 NW 44th Ave , 40, Ocala , FL 34482" at bounding box center [363, 337] width 560 height 54
copy div "3151 NW 44th Ave , 40, Ocala , FL 34482"
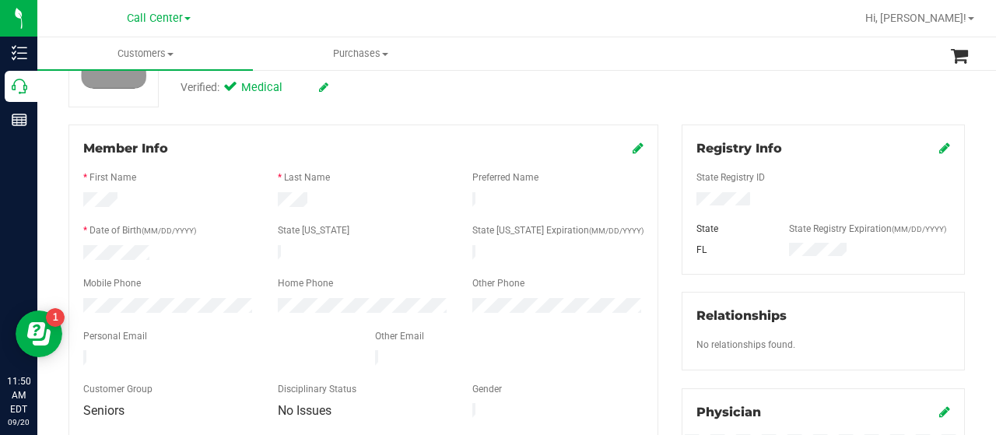
scroll to position [0, 0]
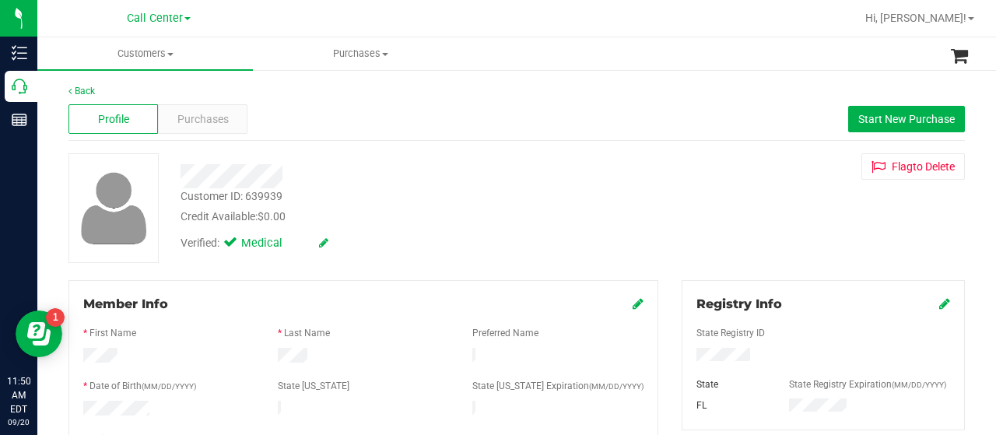
drag, startPoint x: 179, startPoint y: 171, endPoint x: 285, endPoint y: 176, distance: 105.9
click at [285, 176] on div at bounding box center [399, 176] width 460 height 24
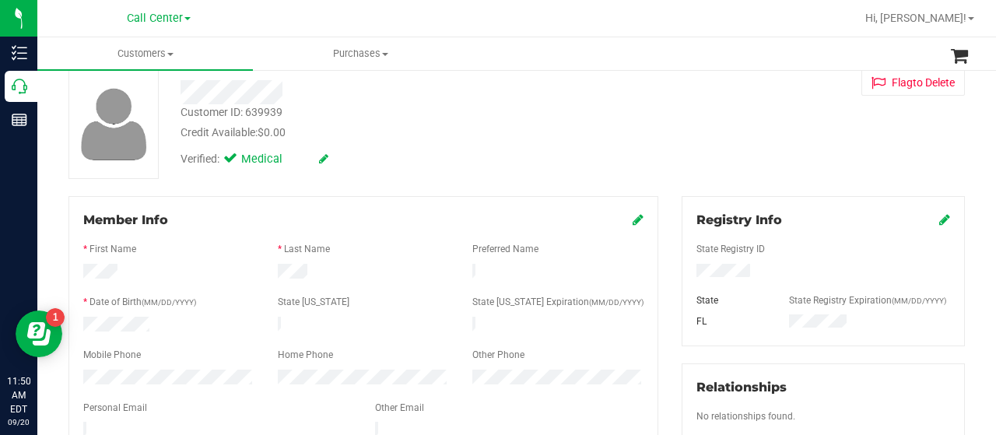
scroll to position [156, 0]
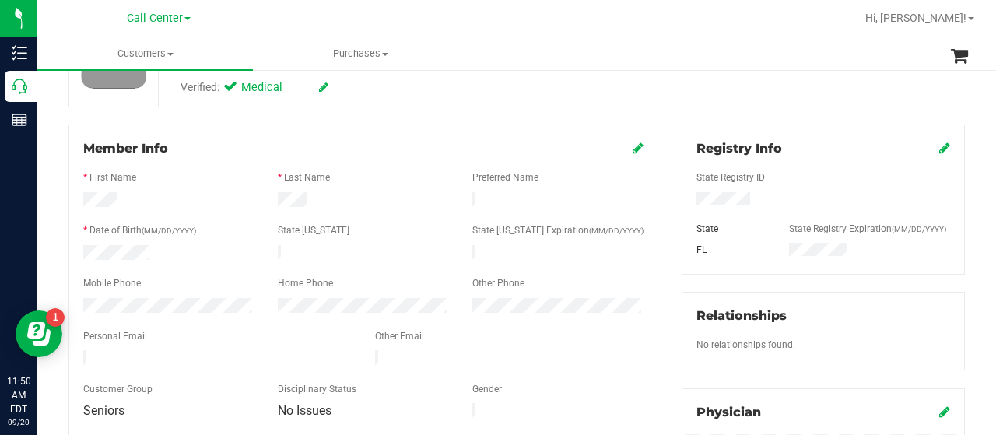
click at [174, 298] on div at bounding box center [169, 307] width 195 height 19
click at [69, 301] on div "Member Info * First Name * Last Name Preferred Name * Date of Birth (MM/DD/YYYY…" at bounding box center [363, 280] width 590 height 312
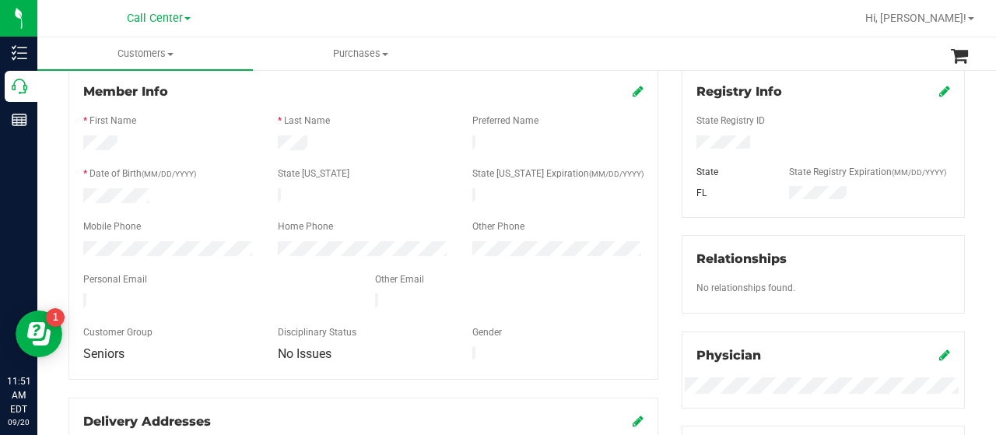
scroll to position [233, 0]
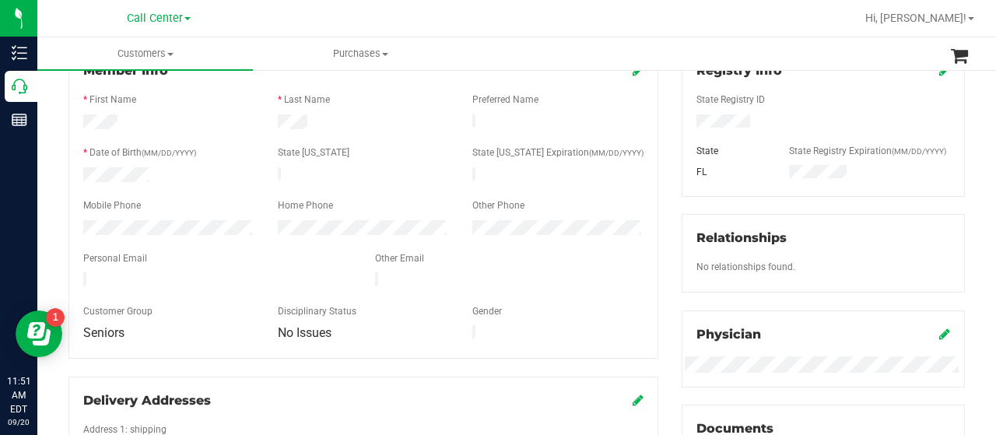
drag, startPoint x: 78, startPoint y: 275, endPoint x: 193, endPoint y: 275, distance: 115.1
click at [193, 275] on div at bounding box center [218, 281] width 292 height 19
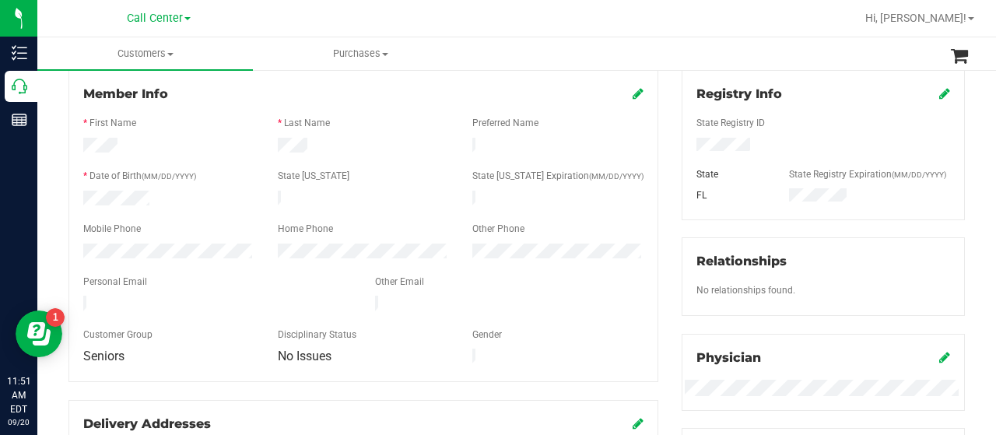
scroll to position [0, 0]
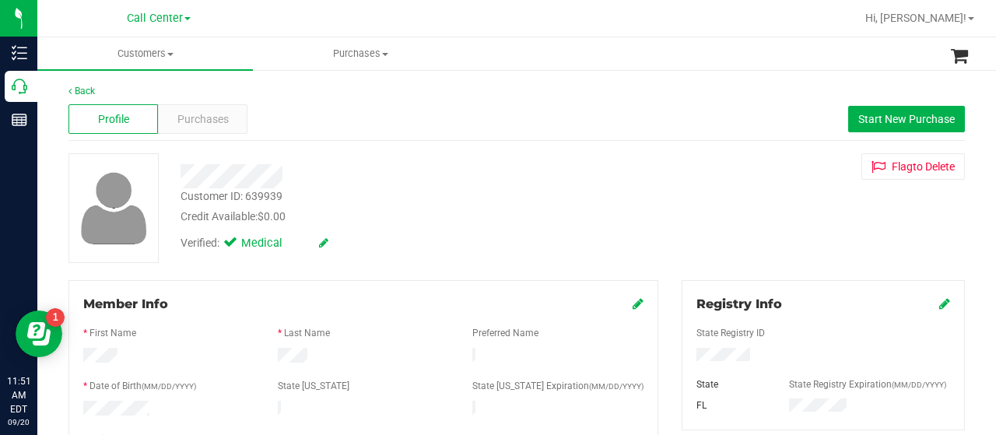
click at [739, 360] on div at bounding box center [823, 356] width 277 height 17
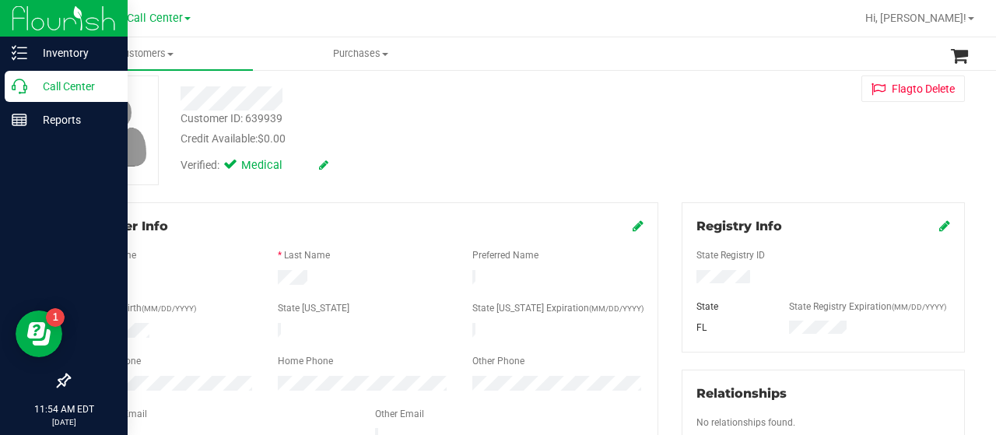
click at [26, 96] on div "Call Center" at bounding box center [66, 86] width 123 height 31
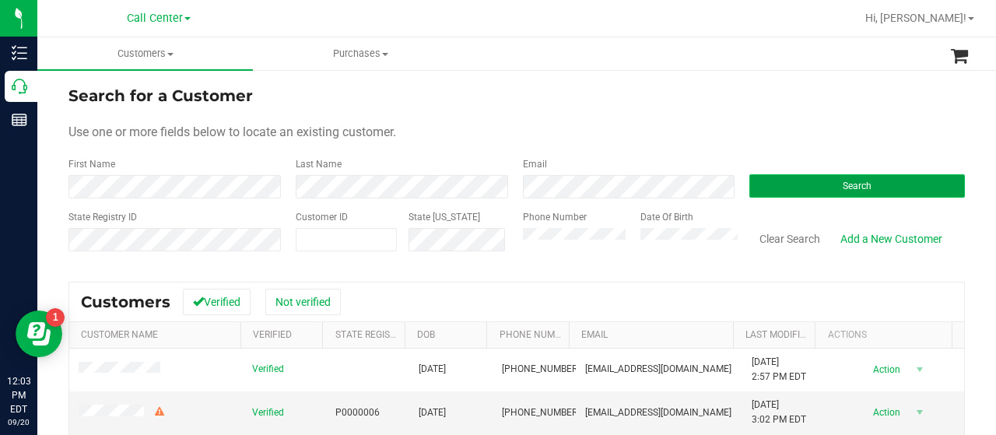
click at [775, 184] on button "Search" at bounding box center [857, 185] width 216 height 23
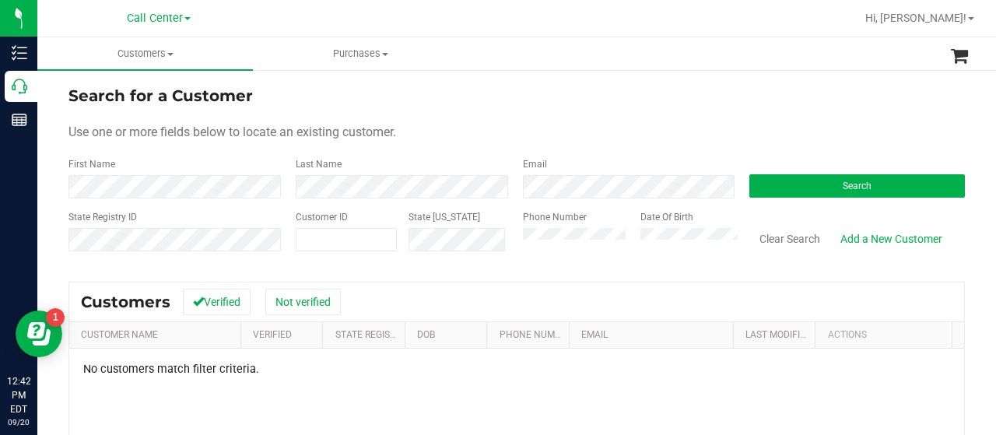
click at [777, 172] on div "Search" at bounding box center [851, 177] width 227 height 41
click at [775, 181] on button "Search" at bounding box center [857, 185] width 216 height 23
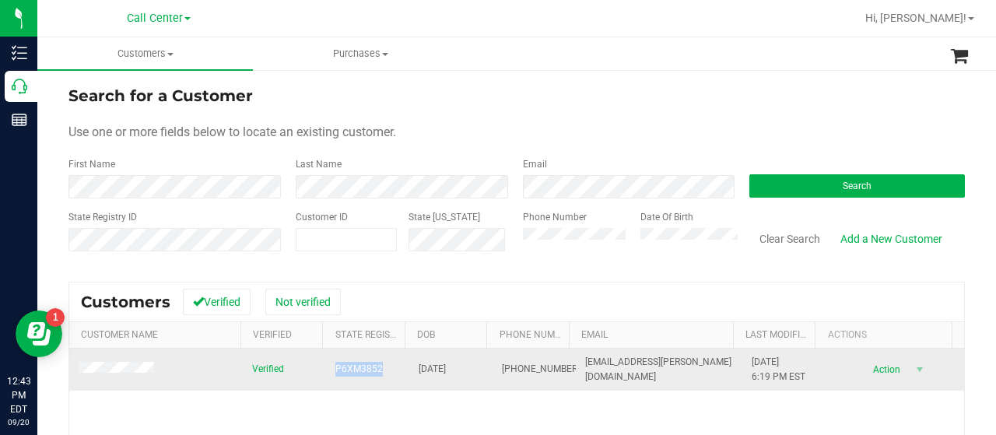
drag, startPoint x: 327, startPoint y: 373, endPoint x: 373, endPoint y: 373, distance: 45.9
click at [373, 373] on td "P6XM3852" at bounding box center [367, 370] width 83 height 42
copy span "P6XM3852"
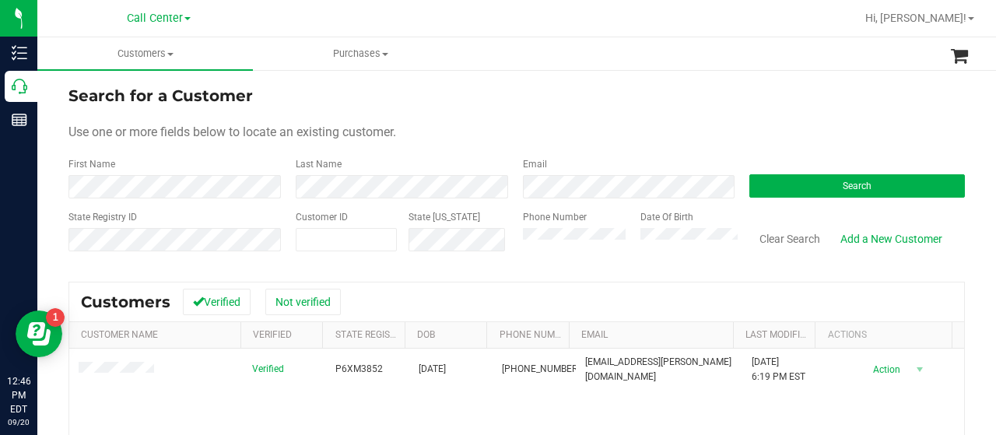
click at [443, 250] on div "State Registry ID Customer ID State ID Phone Number Date Of Birth Clear Search …" at bounding box center [516, 237] width 896 height 55
click at [271, 184] on div "First Name Last Name Email Search" at bounding box center [516, 177] width 896 height 41
click at [776, 187] on button "Search" at bounding box center [857, 185] width 216 height 23
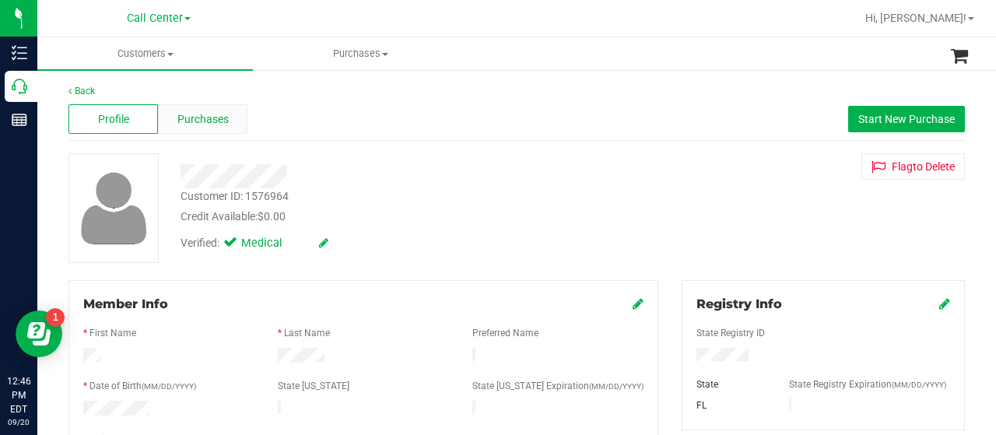
click at [197, 122] on span "Purchases" at bounding box center [202, 119] width 51 height 16
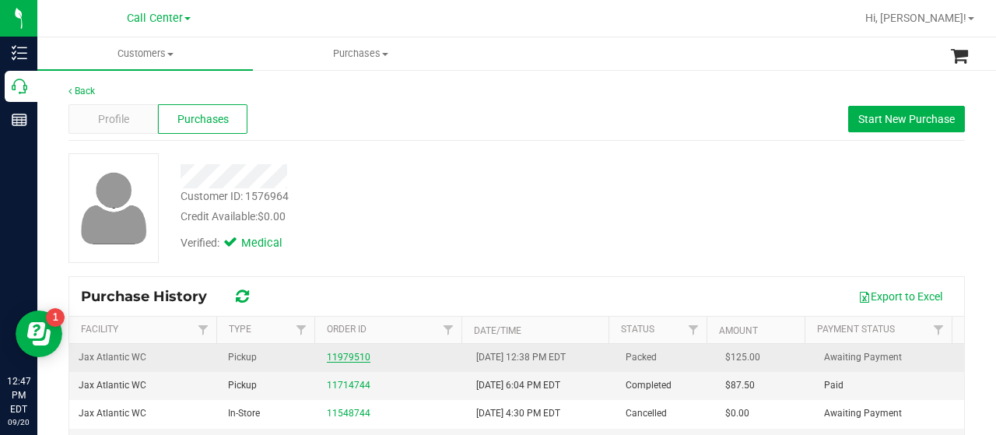
click at [329, 357] on link "11979510" at bounding box center [349, 357] width 44 height 11
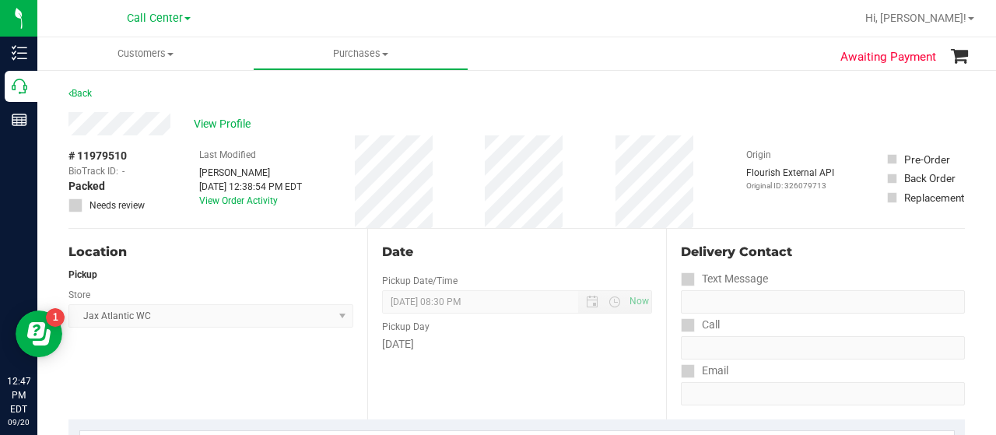
click at [147, 177] on div "# 11979510 BioTrack ID: - Packed Needs review Last Modified Shiro Faulk Sep 20,…" at bounding box center [516, 181] width 896 height 93
click at [216, 128] on span "View Profile" at bounding box center [225, 124] width 62 height 16
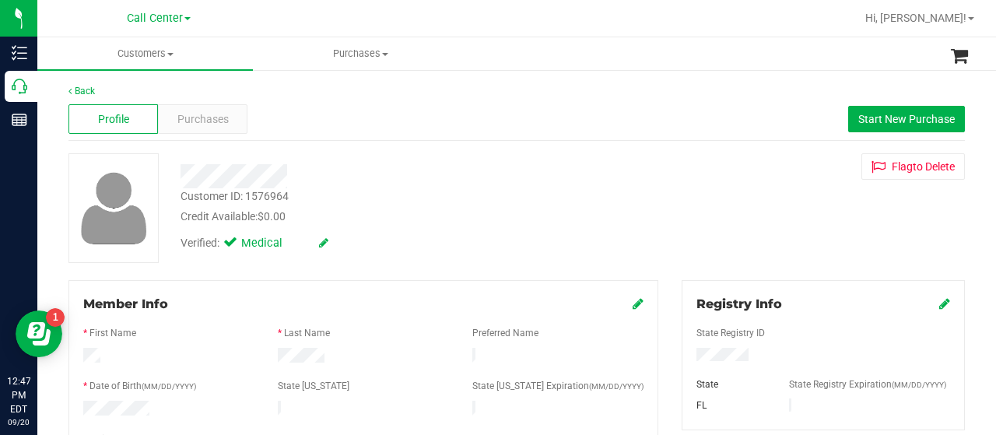
drag, startPoint x: 86, startPoint y: 272, endPoint x: 142, endPoint y: 306, distance: 65.2
click at [220, 133] on div "Purchases" at bounding box center [202, 119] width 89 height 30
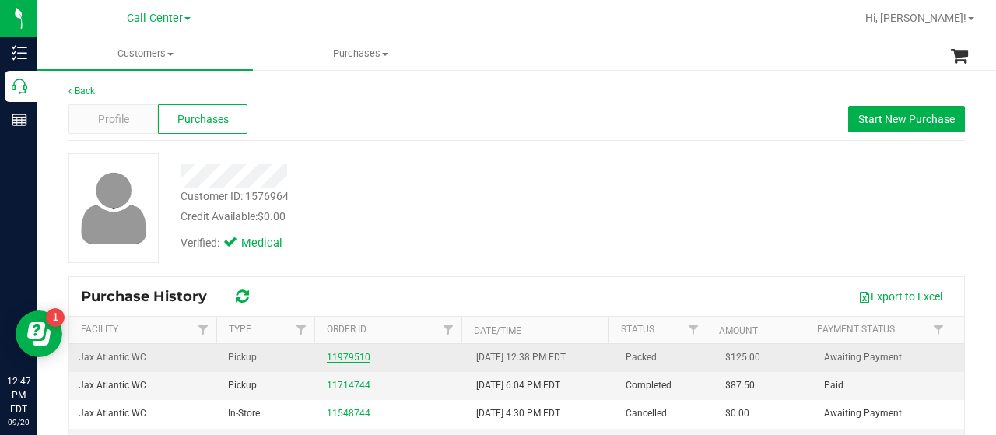
click at [337, 356] on link "11979510" at bounding box center [349, 357] width 44 height 11
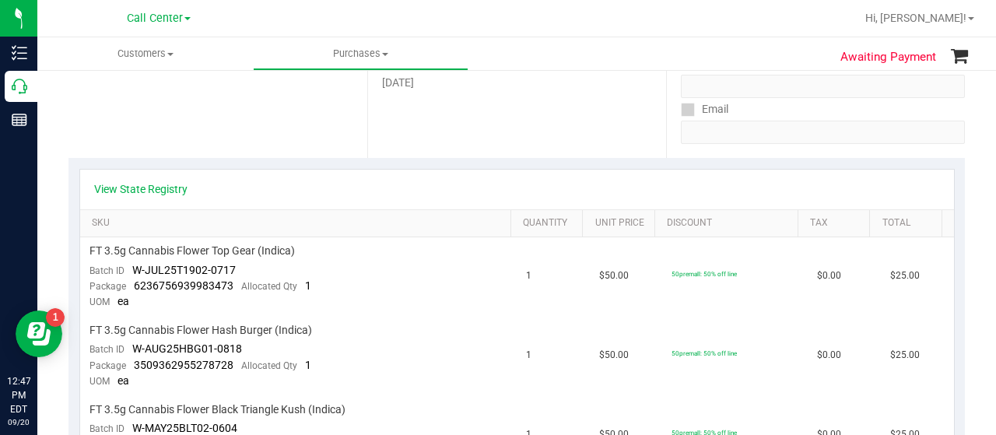
scroll to position [233, 0]
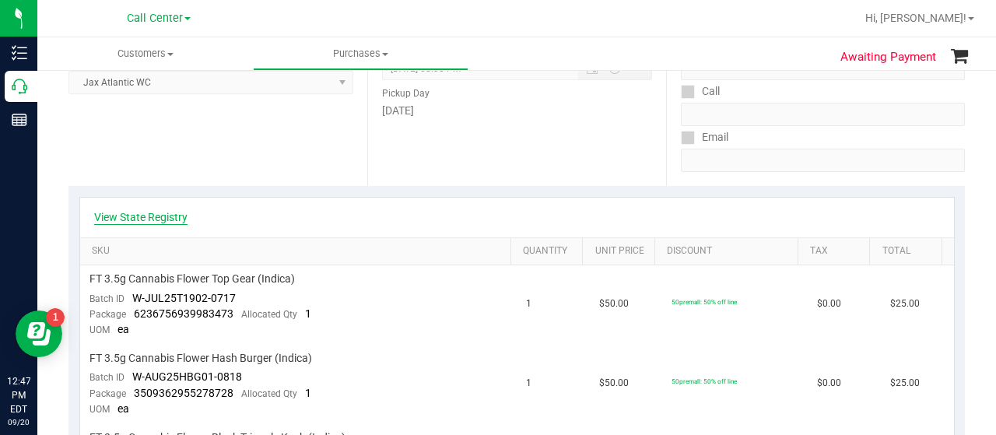
click at [146, 213] on link "View State Registry" at bounding box center [140, 217] width 93 height 16
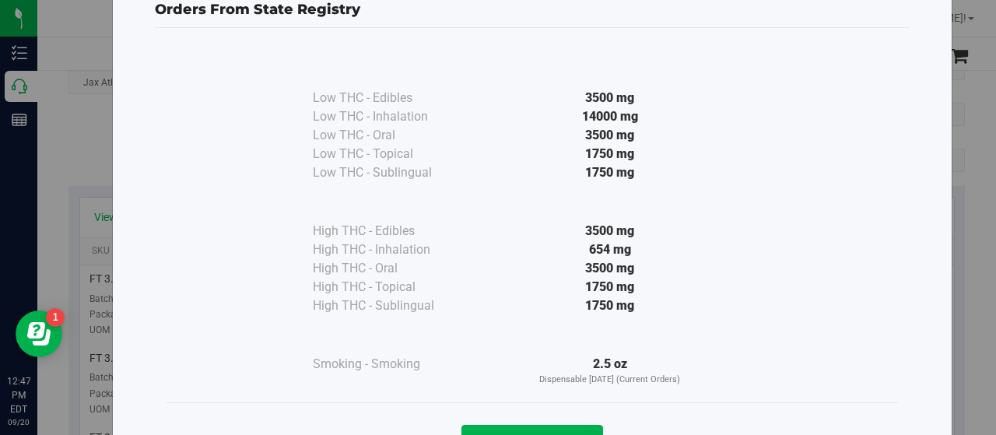
scroll to position [78, 0]
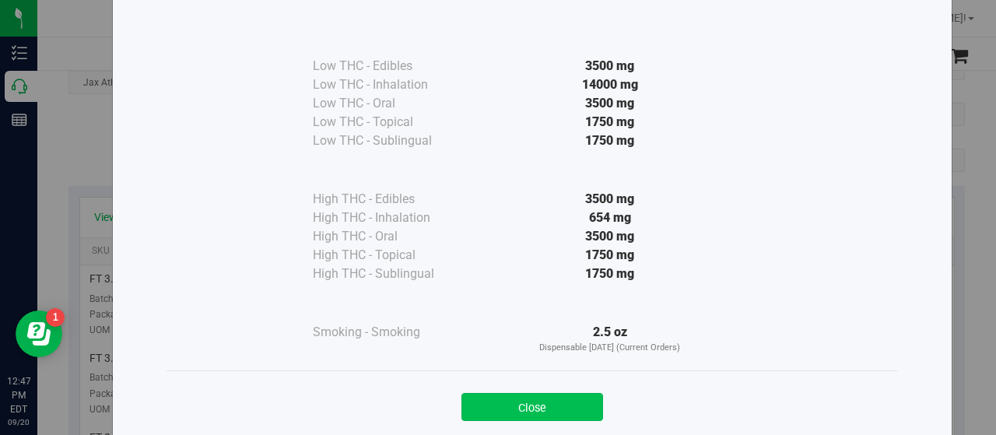
click at [513, 416] on button "Close" at bounding box center [532, 407] width 142 height 28
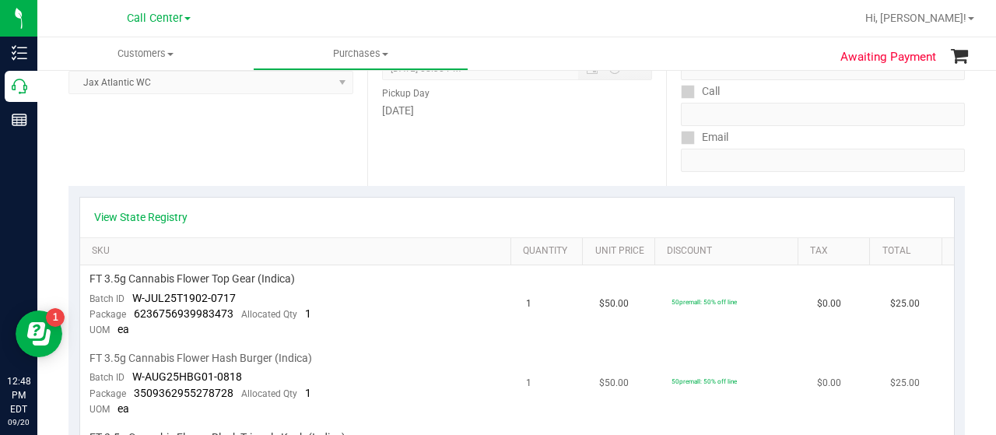
scroll to position [0, 0]
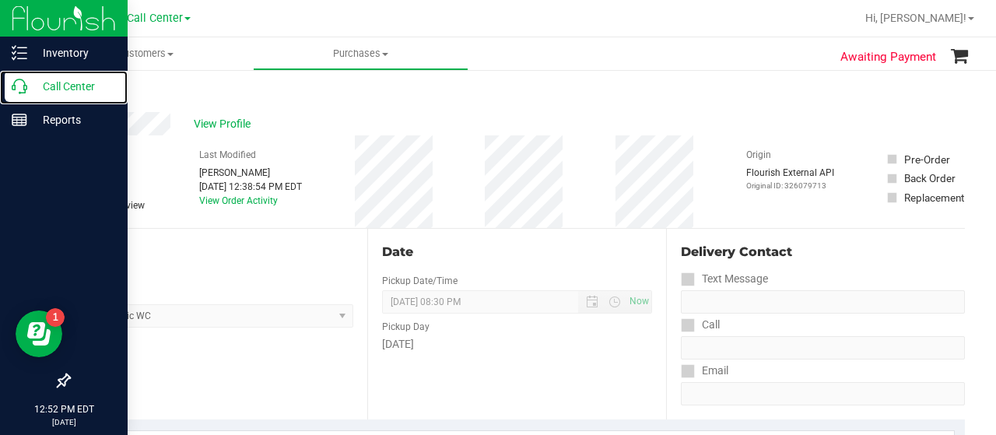
drag, startPoint x: 30, startPoint y: 93, endPoint x: 0, endPoint y: 23, distance: 76.0
click at [30, 93] on p "Call Center" at bounding box center [73, 86] width 93 height 19
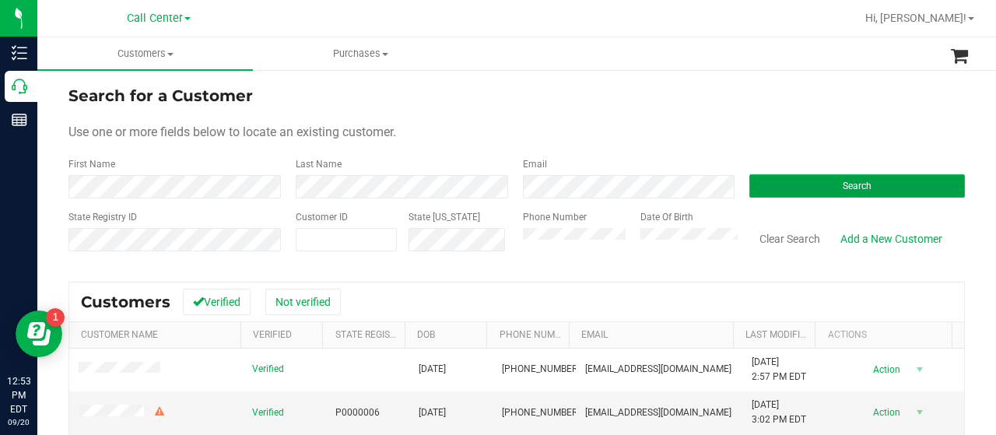
click at [784, 180] on button "Search" at bounding box center [857, 185] width 216 height 23
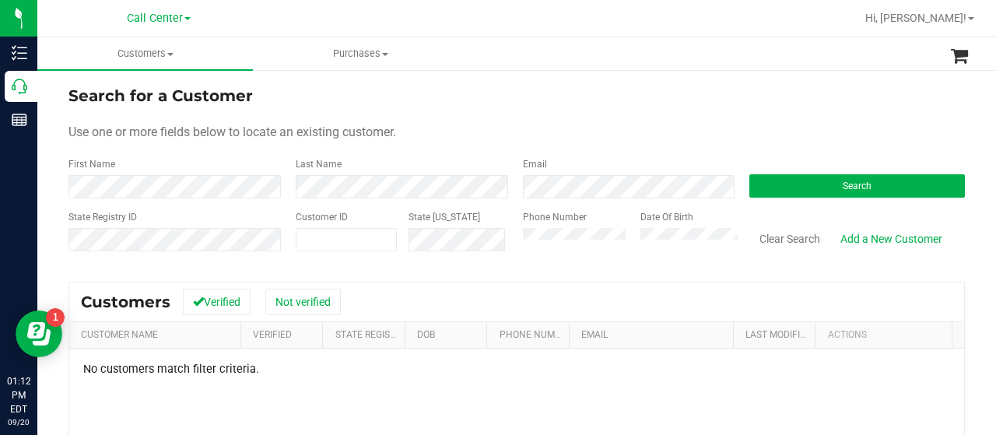
click at [471, 245] on div "State Registry ID Customer ID State ID Phone Number Date Of Birth Clear Search …" at bounding box center [516, 237] width 896 height 55
drag, startPoint x: 531, startPoint y: 251, endPoint x: 459, endPoint y: 102, distance: 166.0
click at [459, 102] on div "Search for a Customer" at bounding box center [516, 95] width 896 height 23
click at [789, 182] on button "Search" at bounding box center [857, 185] width 216 height 23
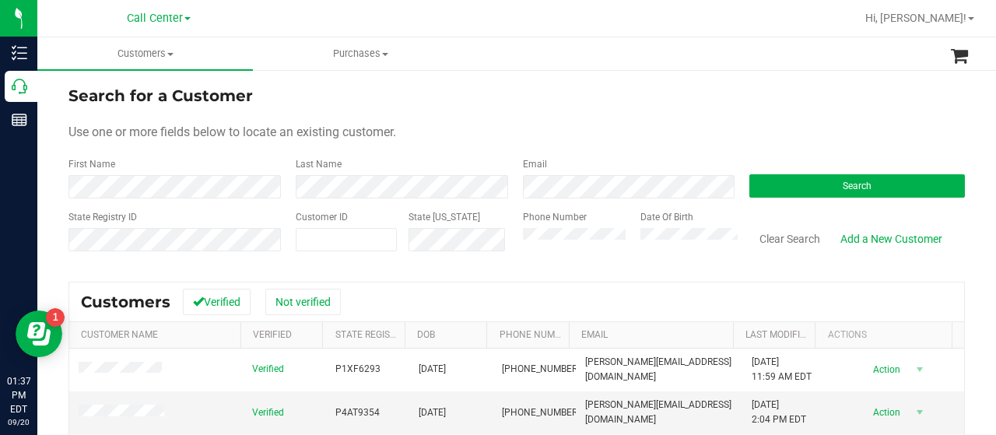
click at [414, 234] on div "State Registry ID Customer ID State ID Phone Number Date Of Birth Clear Search …" at bounding box center [516, 237] width 896 height 55
click at [359, 241] on input "text" at bounding box center [346, 240] width 100 height 22
paste input "670454"
type input "670454"
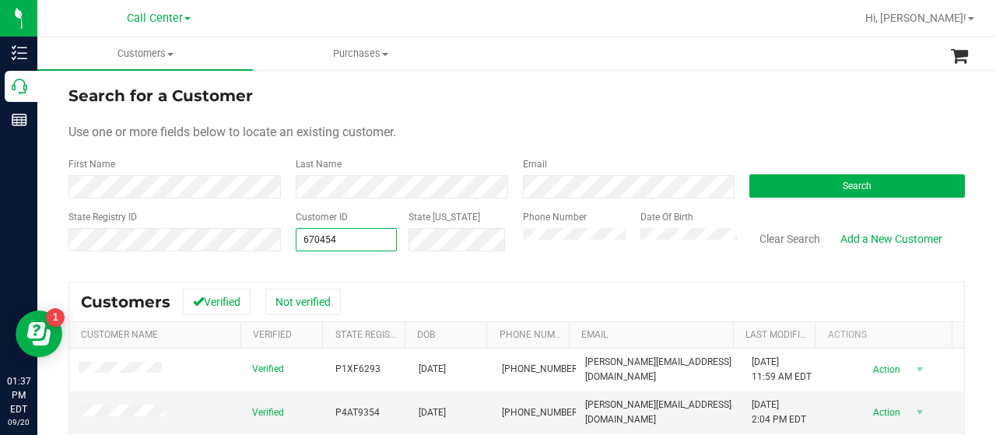
click at [738, 187] on div "Search" at bounding box center [851, 177] width 227 height 41
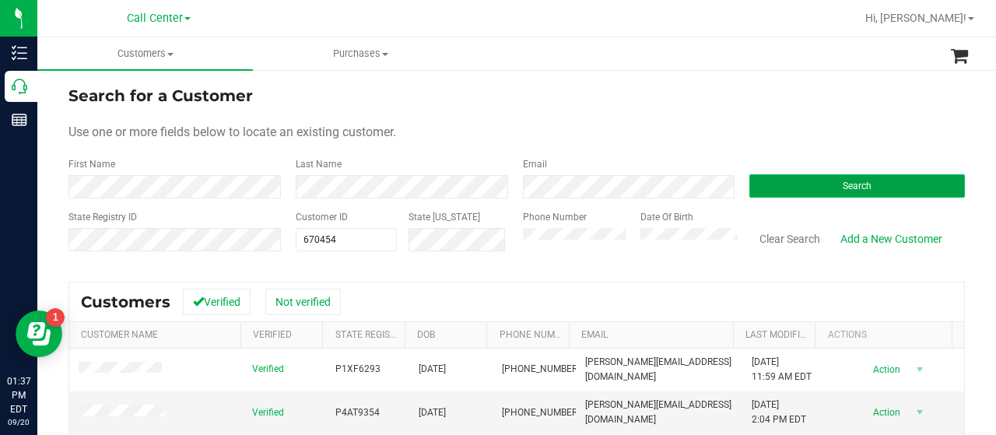
click at [755, 185] on button "Search" at bounding box center [857, 185] width 216 height 23
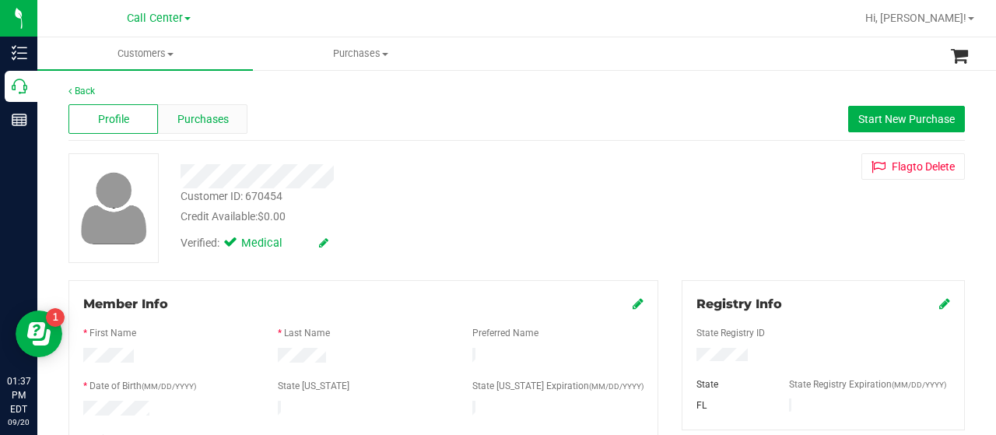
click at [219, 122] on span "Purchases" at bounding box center [202, 119] width 51 height 16
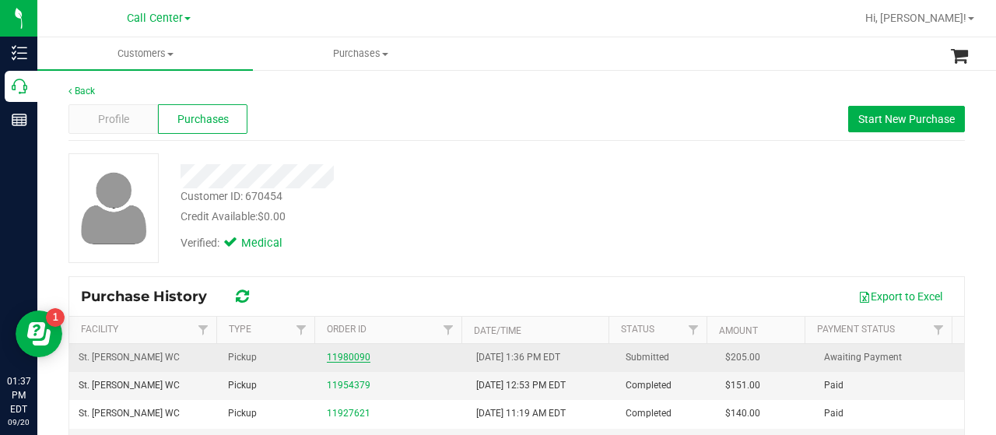
click at [331, 356] on link "11980090" at bounding box center [349, 357] width 44 height 11
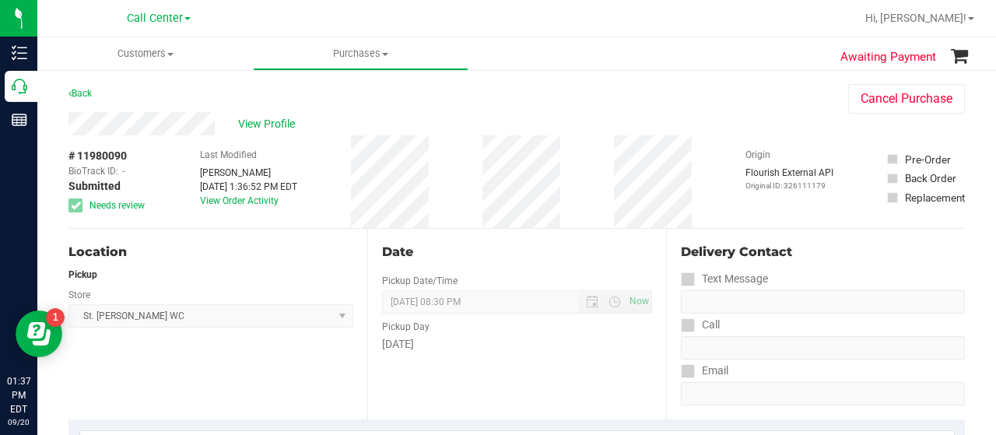
click at [104, 346] on div "Location Pickup Store St. Pete WC Select Store Bonita Springs WC Boynton Beach …" at bounding box center [217, 324] width 299 height 191
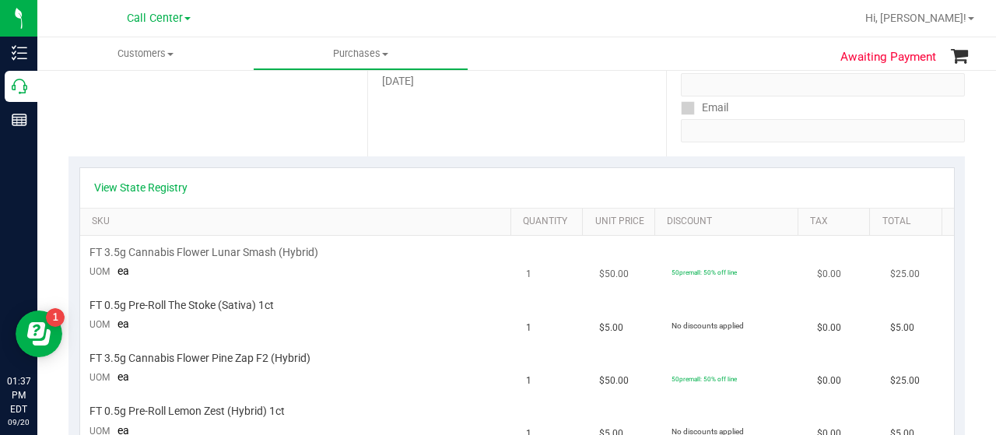
scroll to position [156, 0]
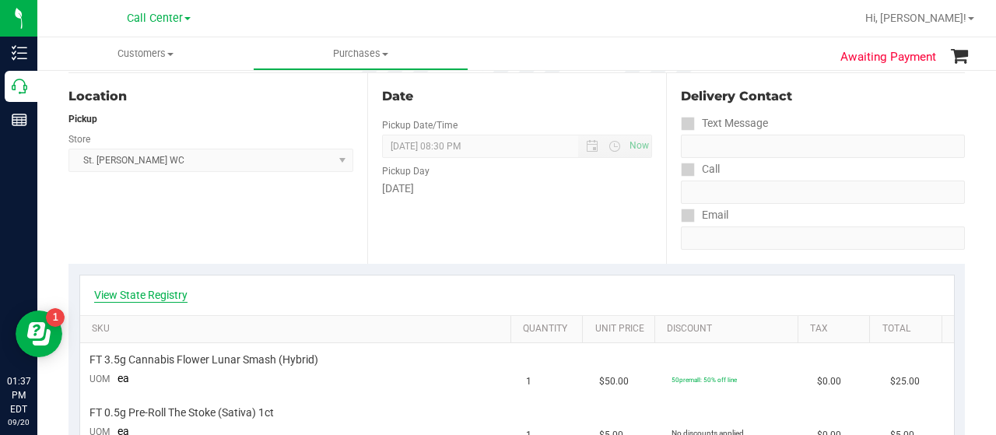
click at [142, 296] on link "View State Registry" at bounding box center [140, 295] width 93 height 16
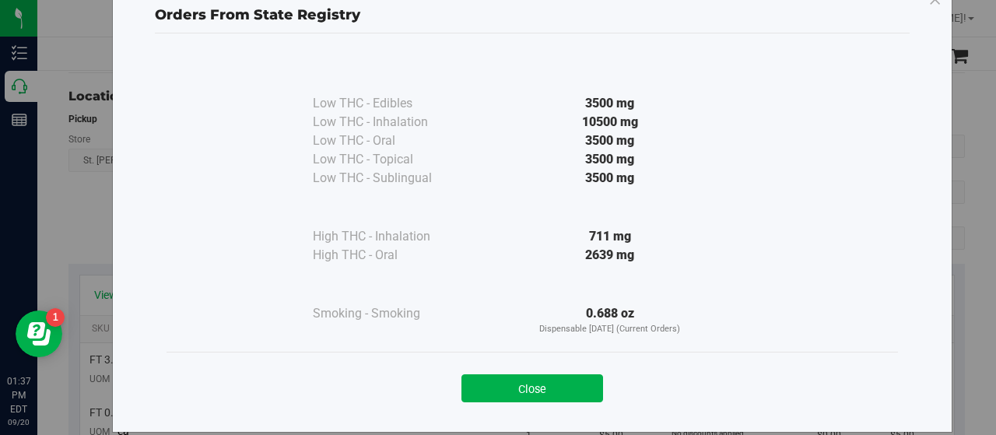
scroll to position [59, 0]
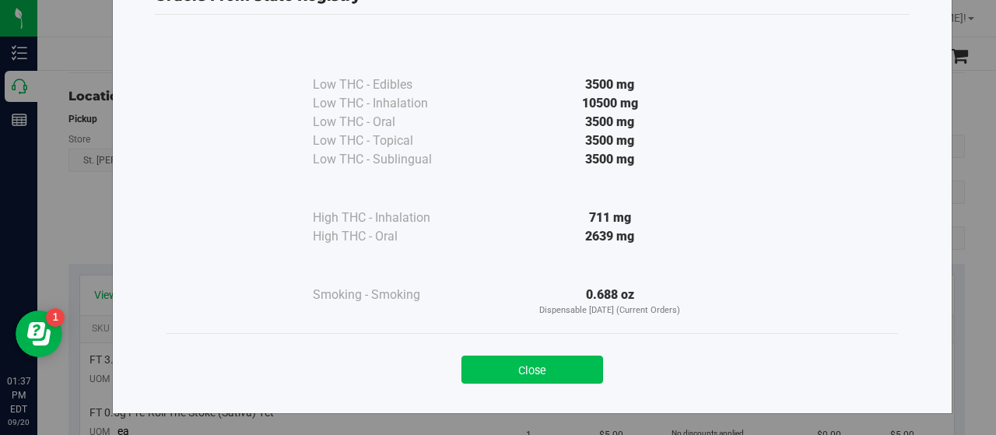
click at [496, 372] on button "Close" at bounding box center [532, 370] width 142 height 28
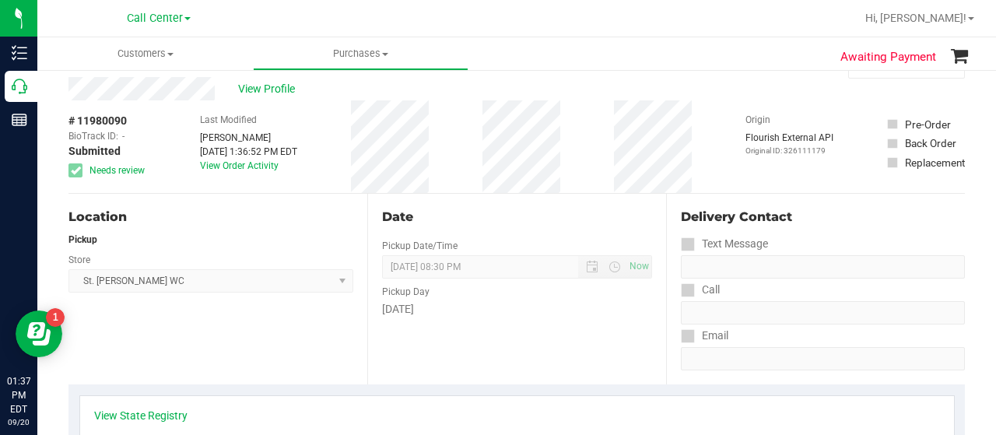
scroll to position [0, 0]
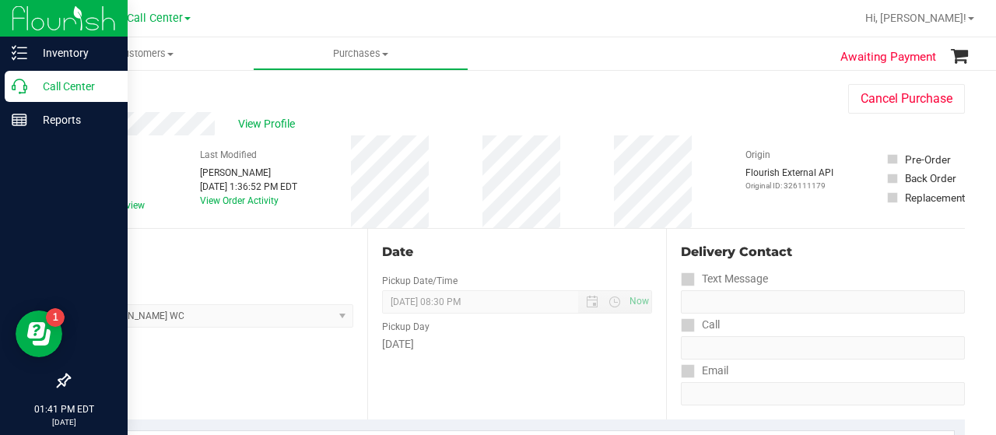
click at [11, 96] on div "Call Center" at bounding box center [66, 86] width 123 height 31
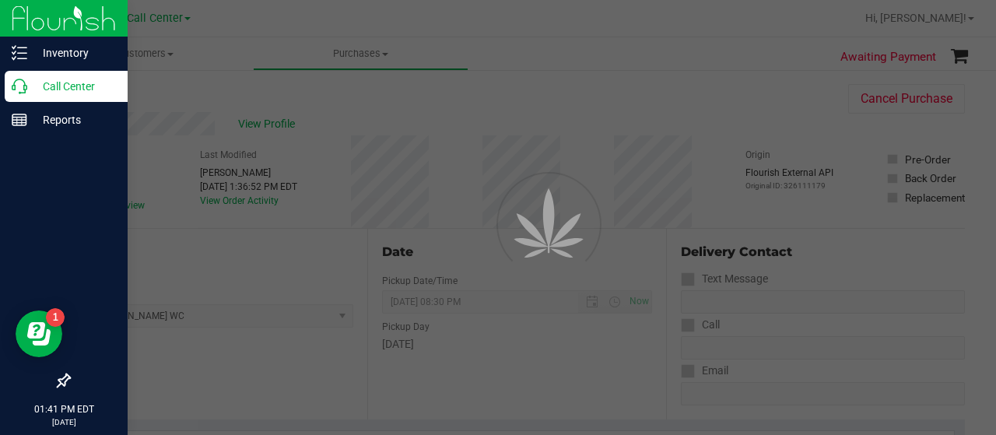
click at [24, 94] on div "Call Center" at bounding box center [66, 86] width 123 height 31
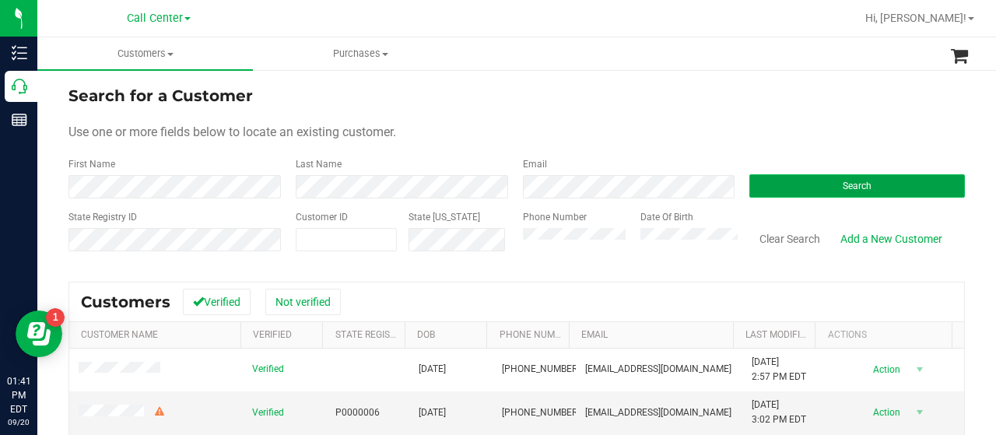
click at [808, 191] on button "Search" at bounding box center [857, 185] width 216 height 23
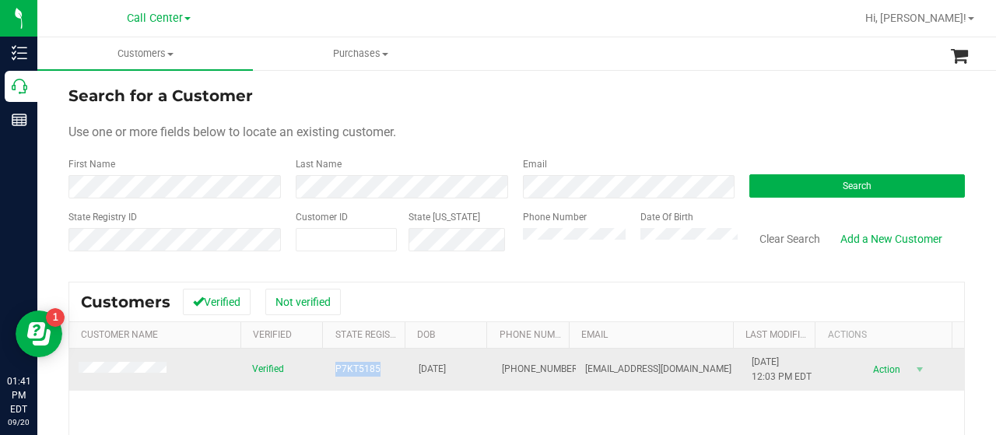
drag, startPoint x: 328, startPoint y: 368, endPoint x: 378, endPoint y: 366, distance: 50.6
click at [378, 366] on td "P7KT5185" at bounding box center [367, 370] width 83 height 42
copy span "P7KT5185"
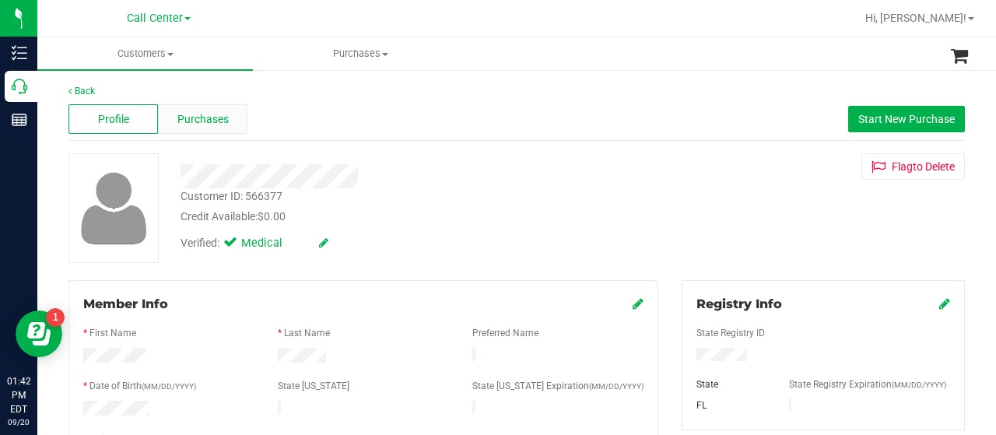
click at [179, 128] on div "Purchases" at bounding box center [202, 119] width 89 height 30
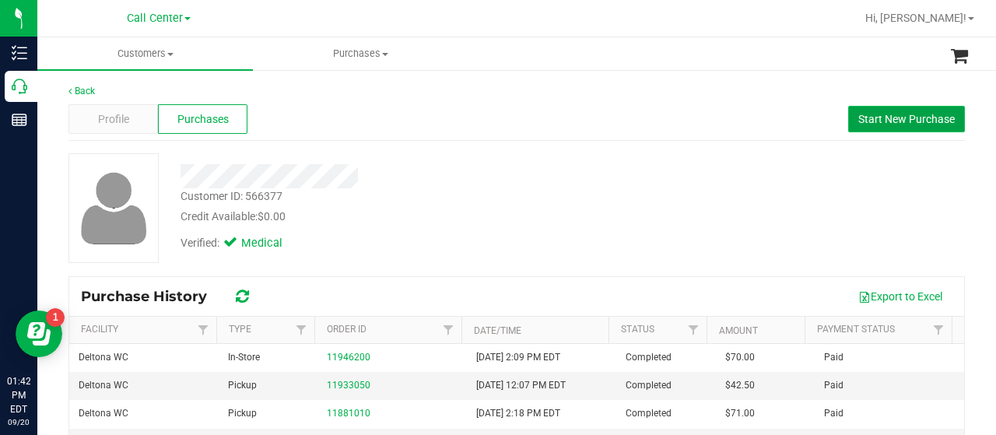
click at [871, 114] on span "Start New Purchase" at bounding box center [906, 119] width 96 height 12
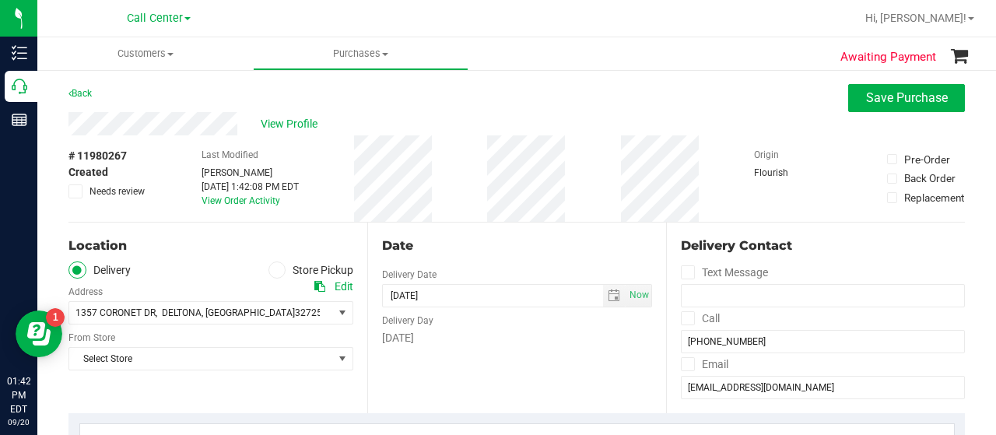
click at [281, 275] on label "Store Pickup" at bounding box center [311, 270] width 86 height 18
click at [0, 0] on input "Store Pickup" at bounding box center [0, 0] width 0 height 0
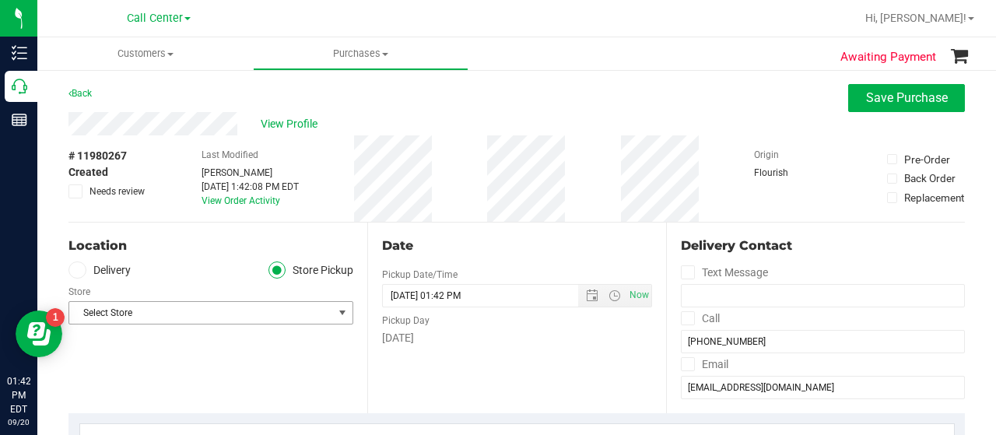
click at [264, 306] on span "Select Store" at bounding box center [201, 313] width 264 height 22
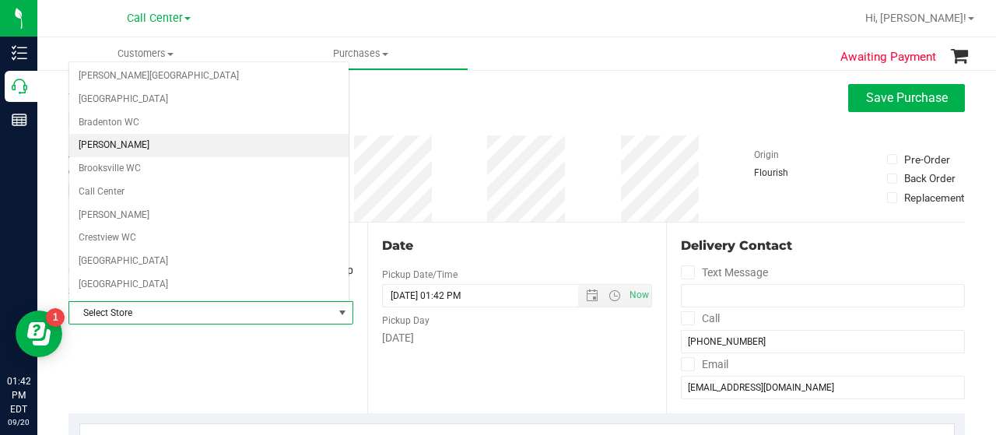
scroll to position [78, 0]
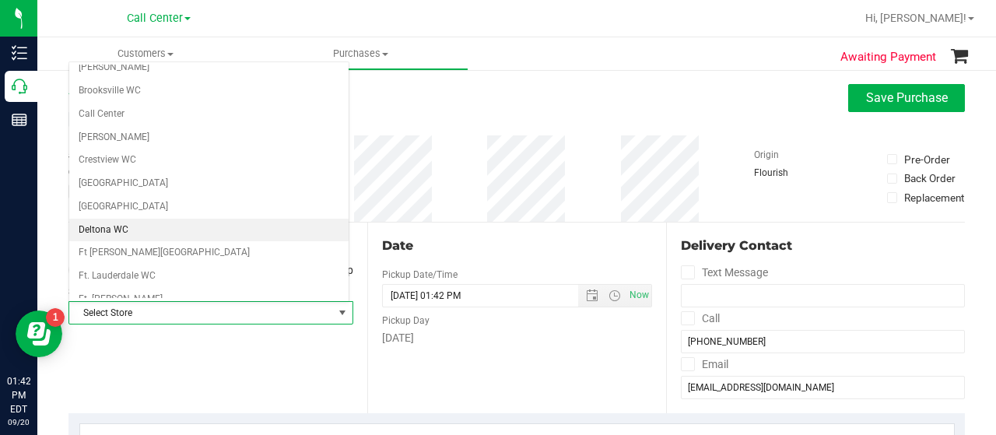
click at [124, 224] on li "Deltona WC" at bounding box center [208, 230] width 279 height 23
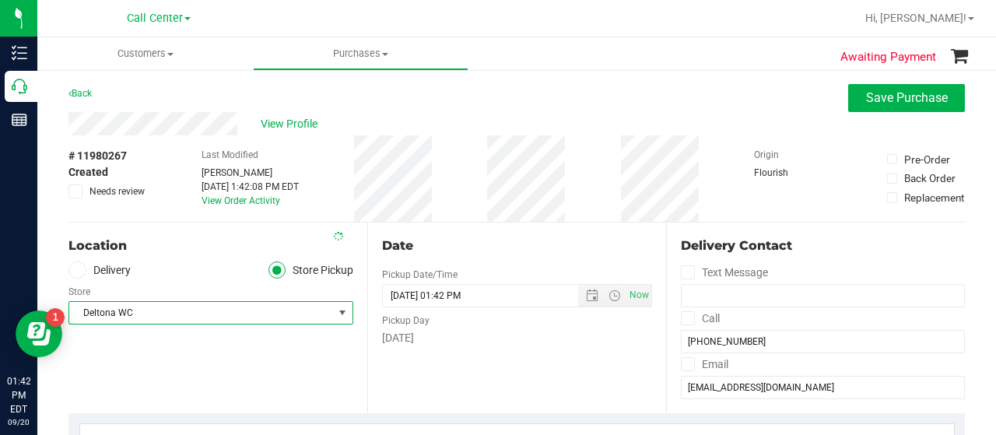
click at [175, 315] on span "Deltona WC" at bounding box center [201, 313] width 264 height 22
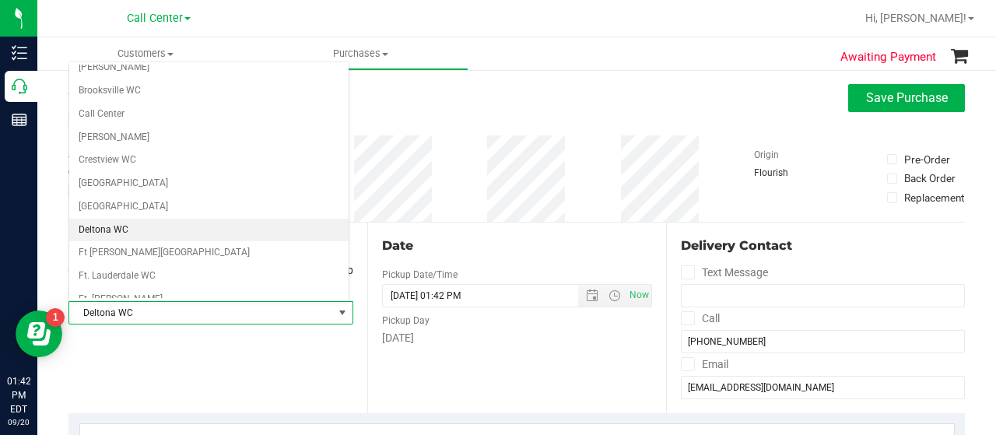
click at [212, 371] on div "Location Delivery Store Pickup Store Deltona WC Select Store Bonita Springs WC …" at bounding box center [217, 318] width 299 height 191
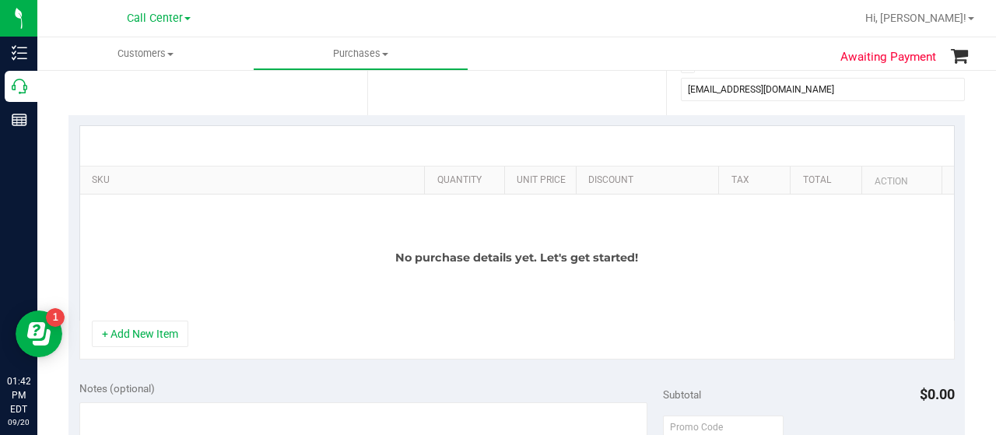
scroll to position [311, 0]
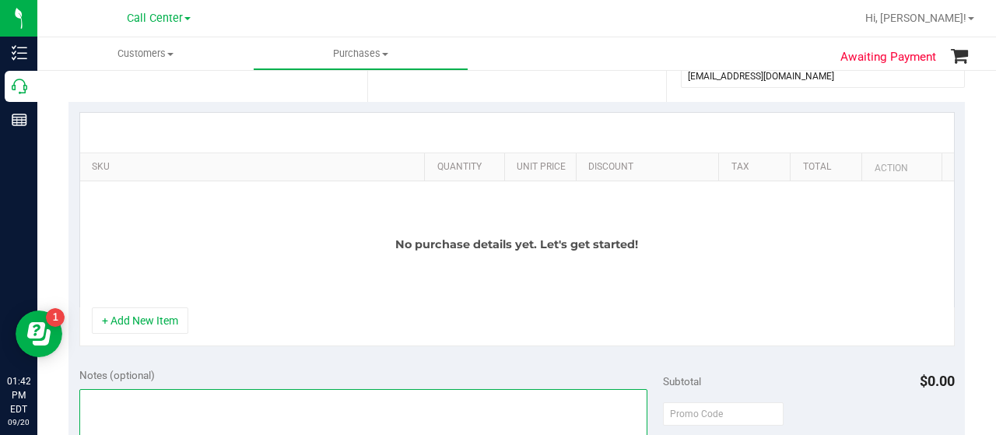
type textarea "CC-MM"
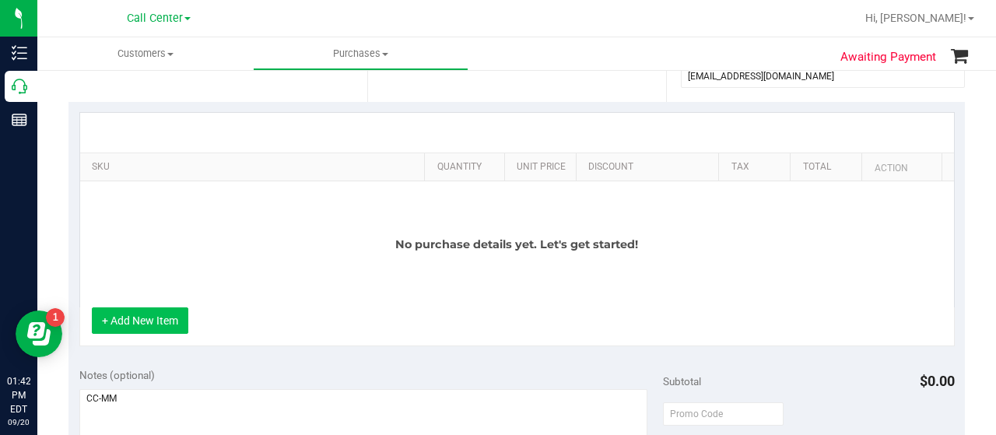
click at [156, 324] on button "+ Add New Item" at bounding box center [140, 320] width 96 height 26
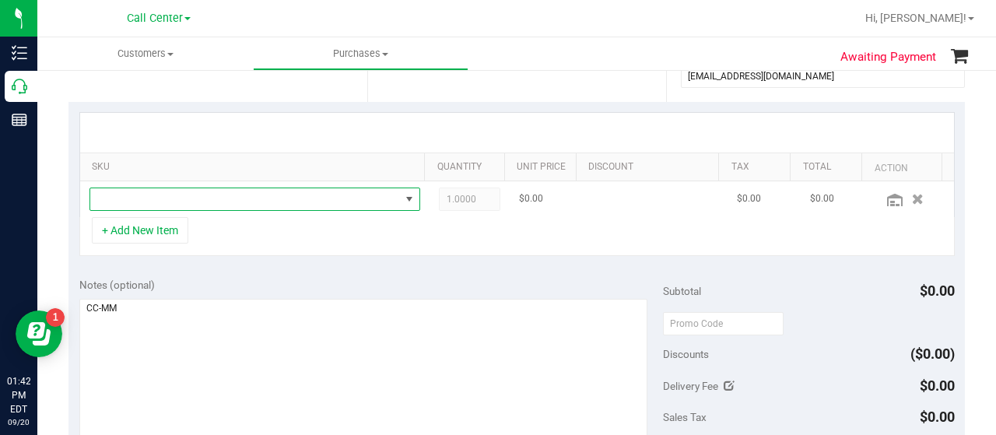
click at [182, 202] on span "NO DATA FOUND" at bounding box center [245, 199] width 310 height 22
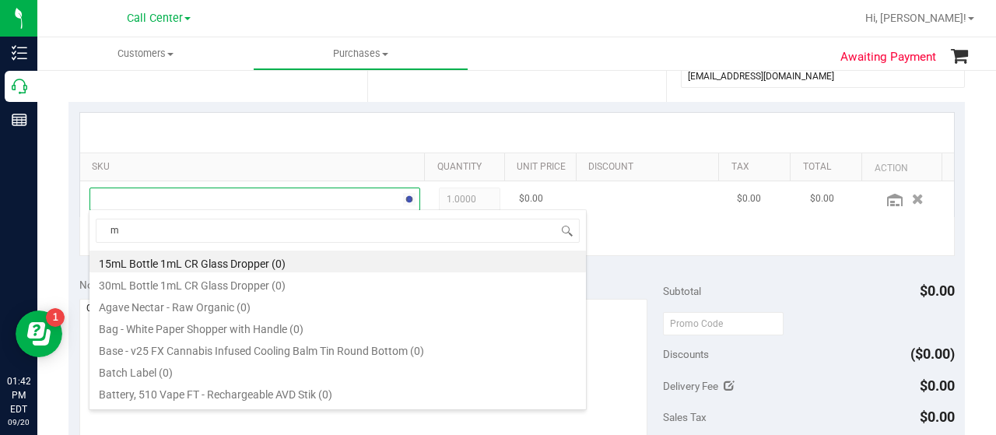
scroll to position [23, 314]
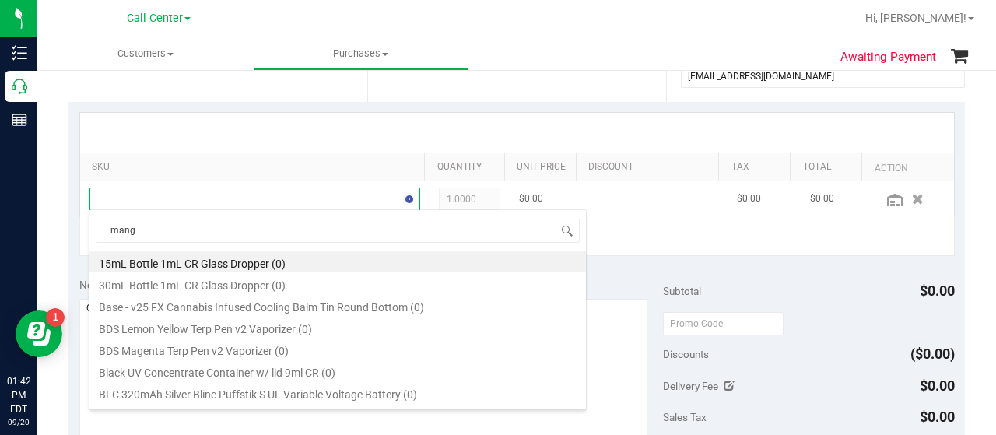
type input "mango"
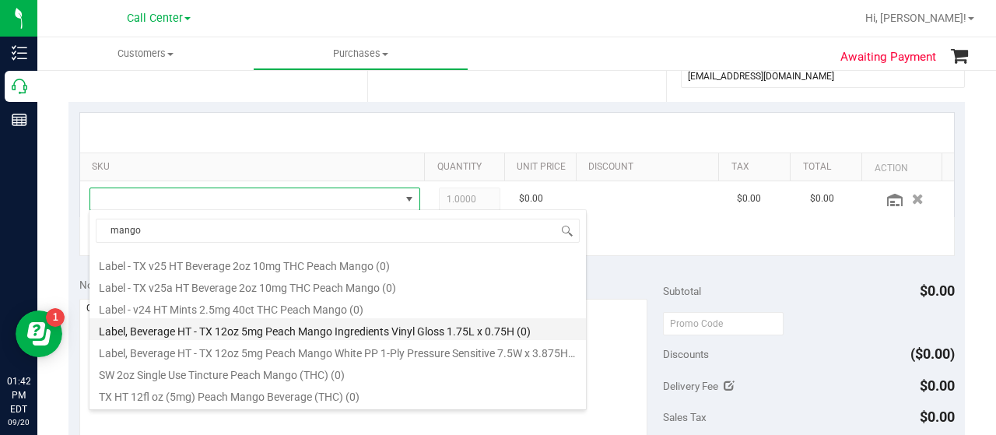
scroll to position [650, 0]
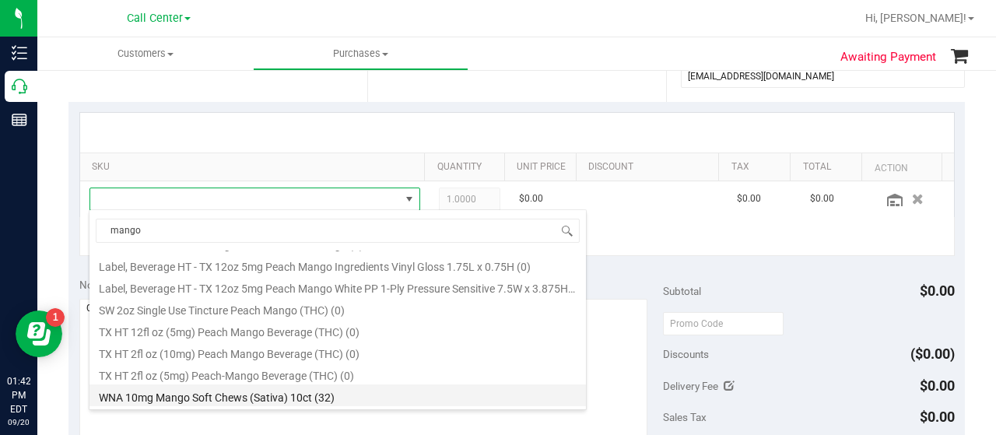
click at [208, 398] on li "WNA 10mg Mango Soft Chews (Sativa) 10ct (32)" at bounding box center [337, 395] width 496 height 22
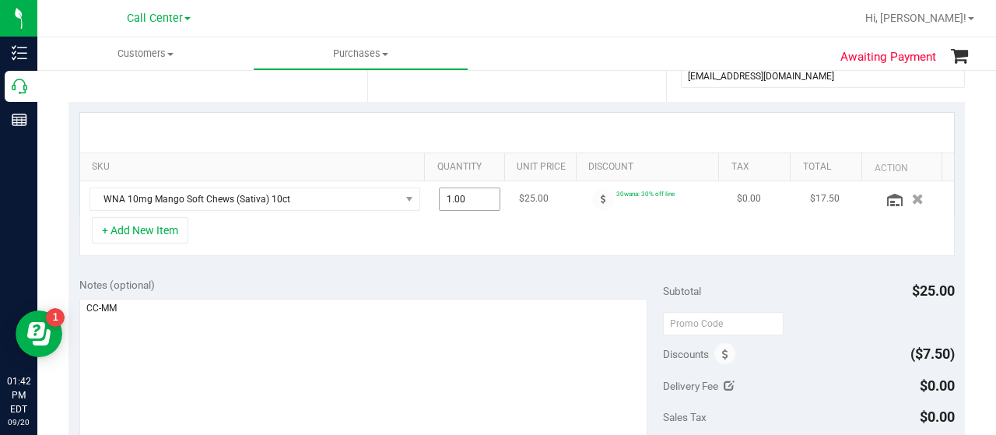
click at [468, 200] on span "1.00 1" at bounding box center [470, 199] width 62 height 23
type input "4"
type input "4.00"
click at [475, 217] on div "+ Add New Item" at bounding box center [516, 236] width 875 height 39
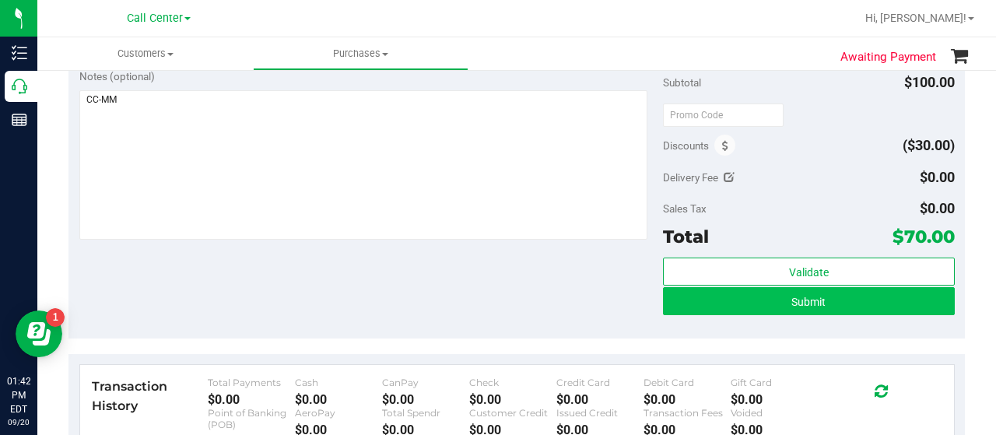
scroll to position [545, 0]
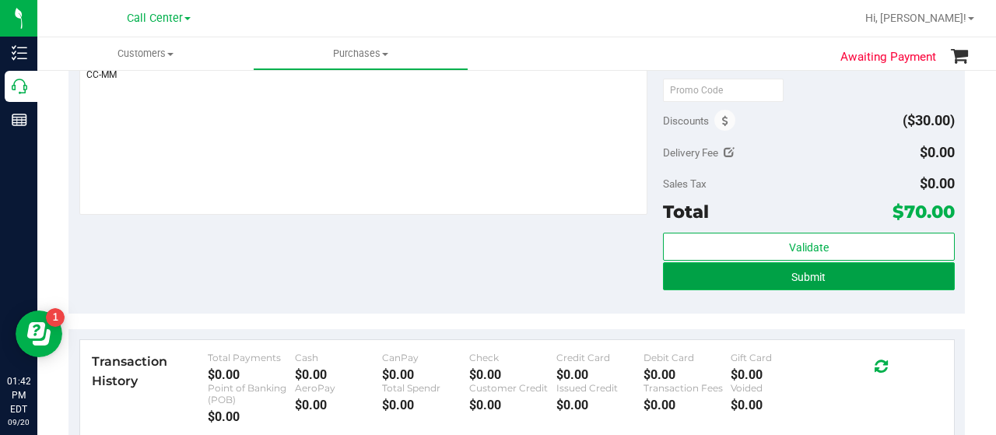
click at [716, 282] on button "Submit" at bounding box center [809, 276] width 292 height 28
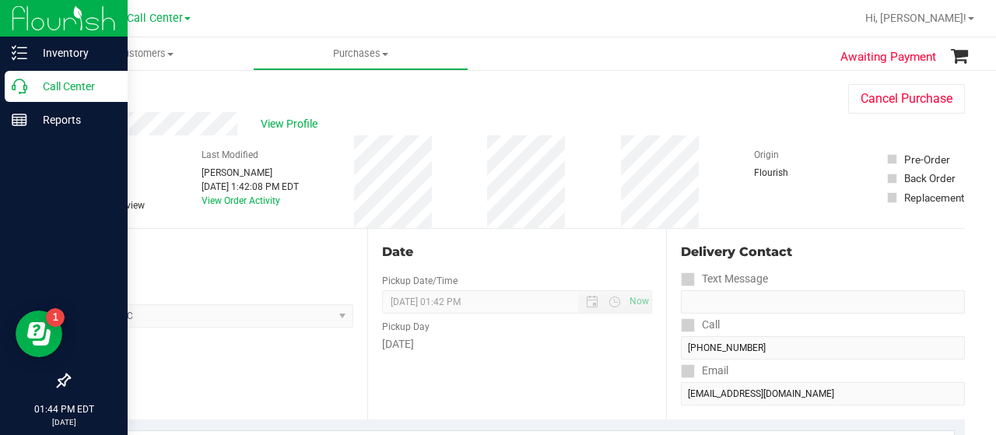
click at [5, 80] on div "Call Center" at bounding box center [66, 86] width 123 height 31
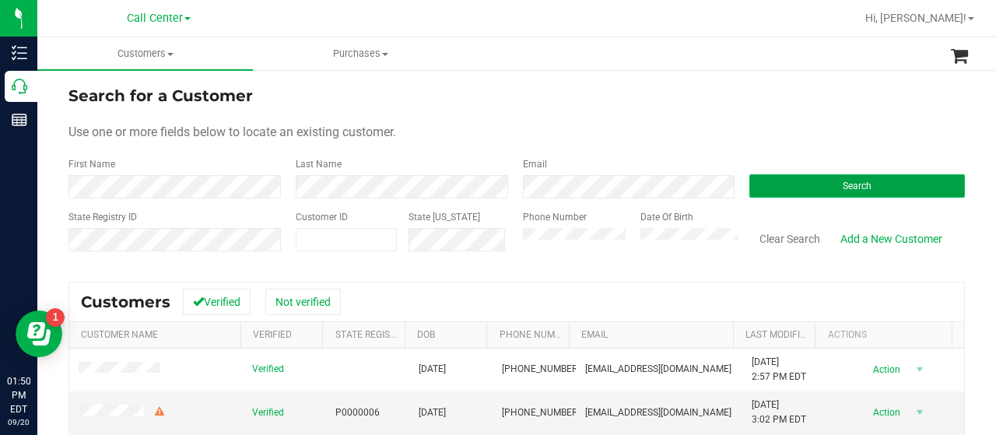
click at [787, 182] on button "Search" at bounding box center [857, 185] width 216 height 23
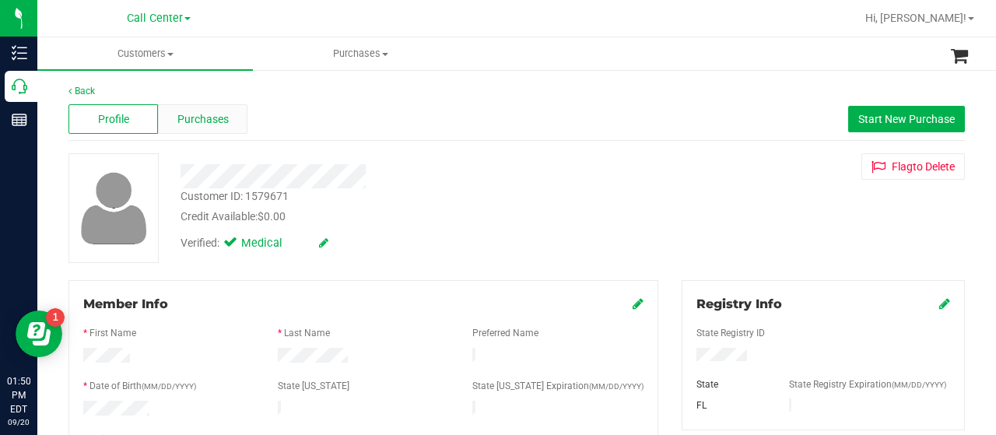
click at [193, 131] on div "Purchases" at bounding box center [202, 119] width 89 height 30
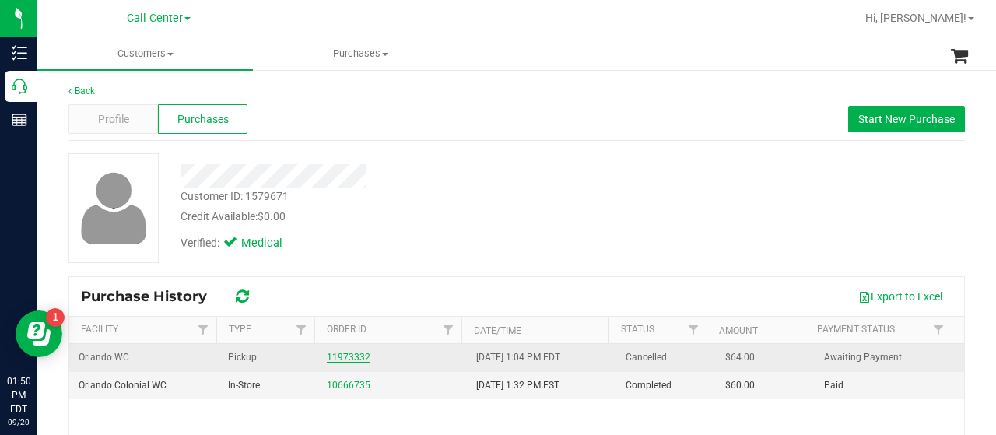
click at [333, 358] on link "11973332" at bounding box center [349, 357] width 44 height 11
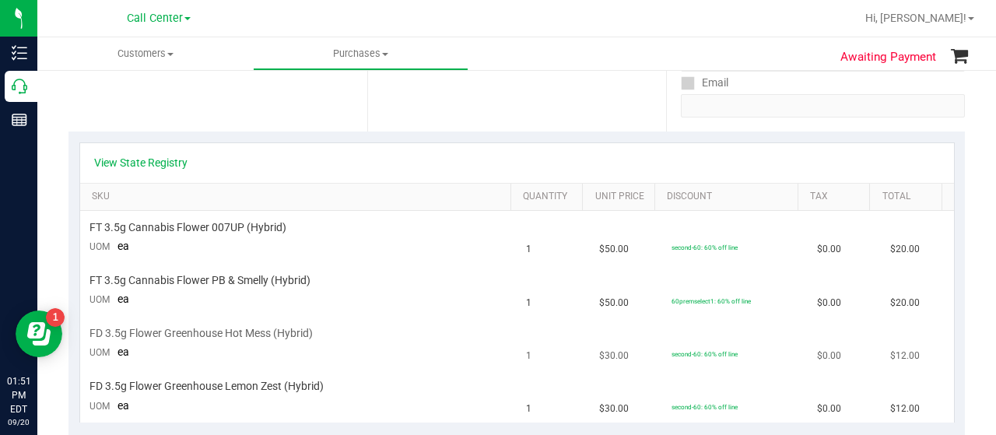
scroll to position [233, 0]
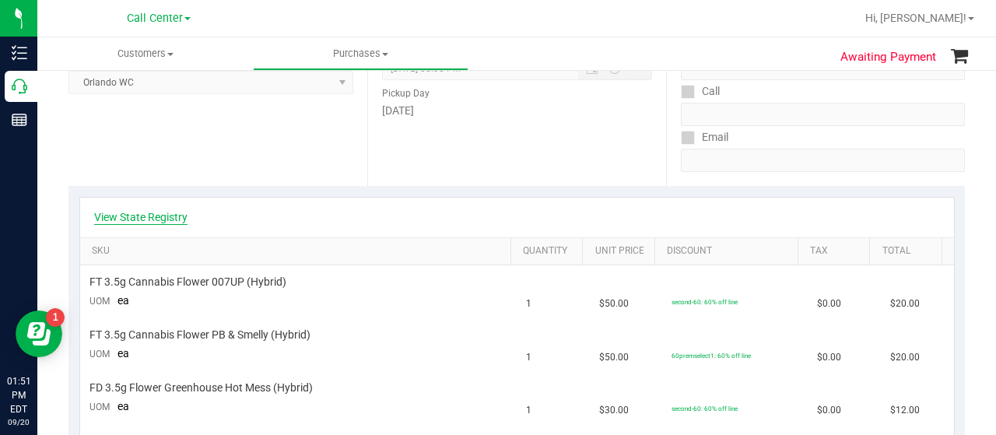
click at [166, 211] on link "View State Registry" at bounding box center [140, 217] width 93 height 16
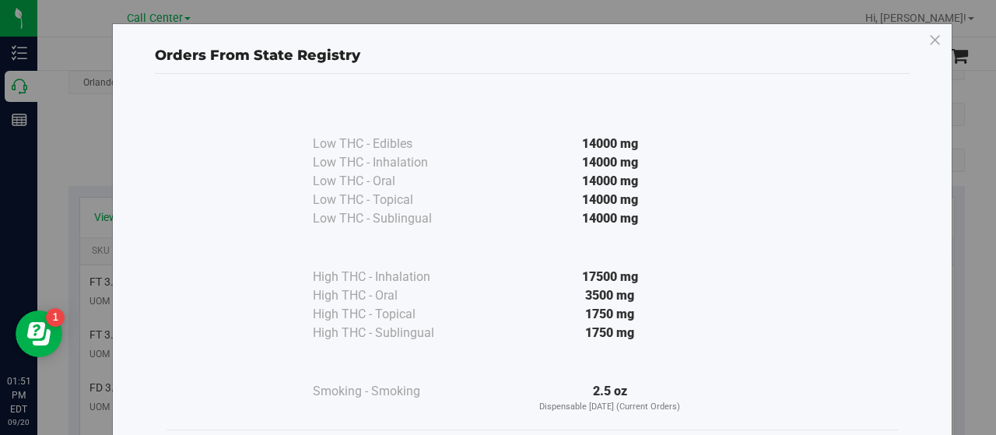
scroll to position [96, 0]
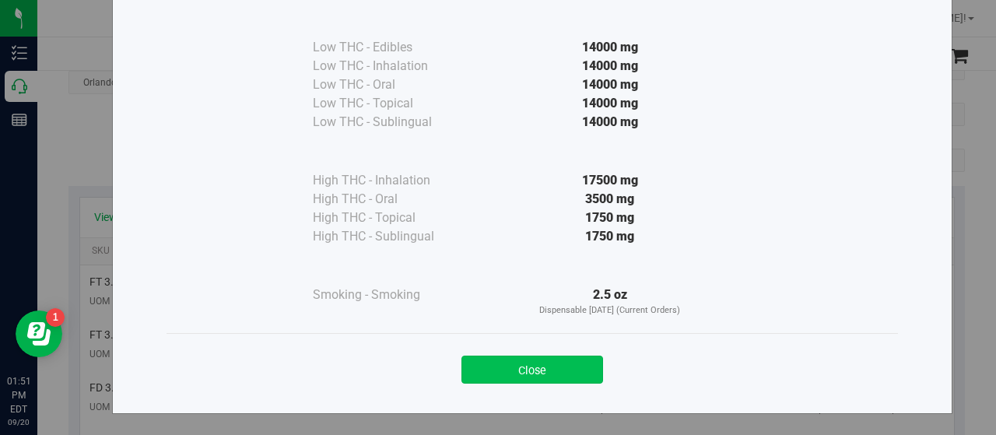
click at [475, 368] on button "Close" at bounding box center [532, 370] width 142 height 28
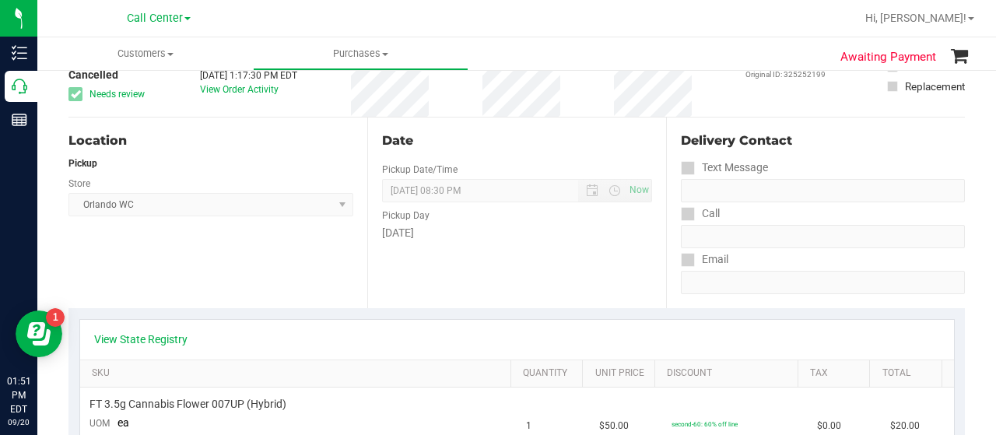
scroll to position [0, 0]
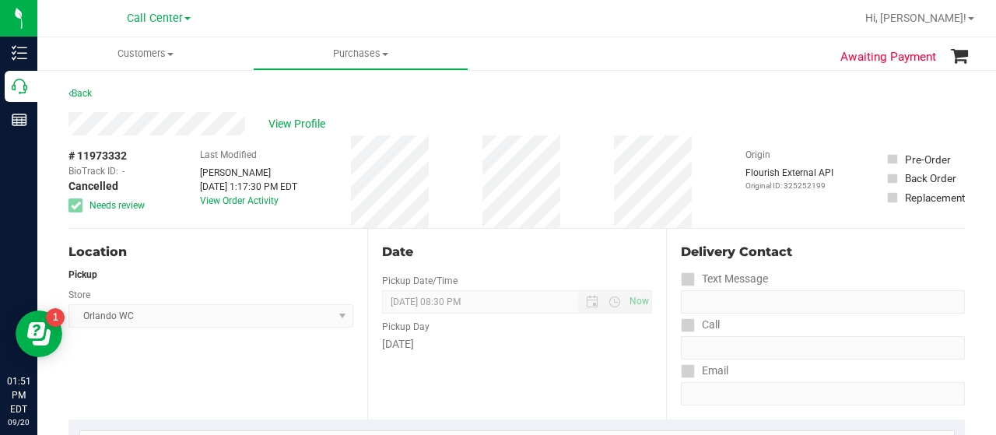
click at [541, 175] on div "# 11973332 BioTrack ID: - Cancelled Needs review Last Modified Sasha Concepcion…" at bounding box center [516, 181] width 896 height 93
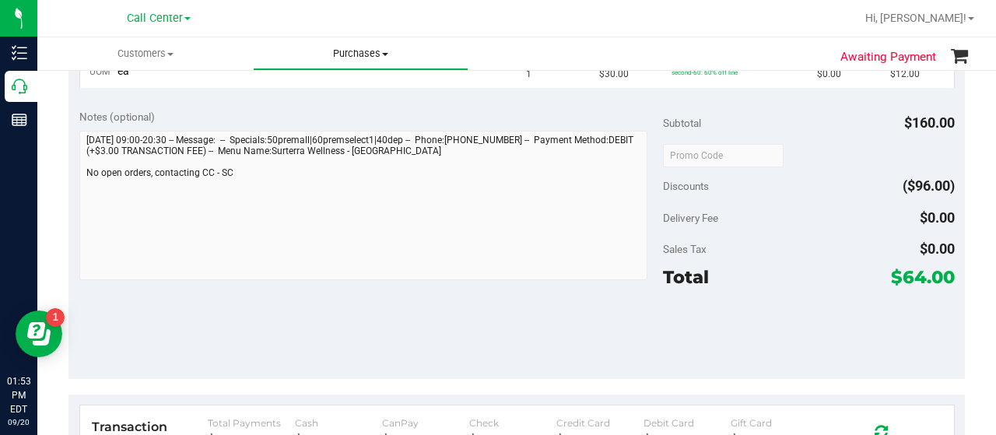
scroll to position [389, 0]
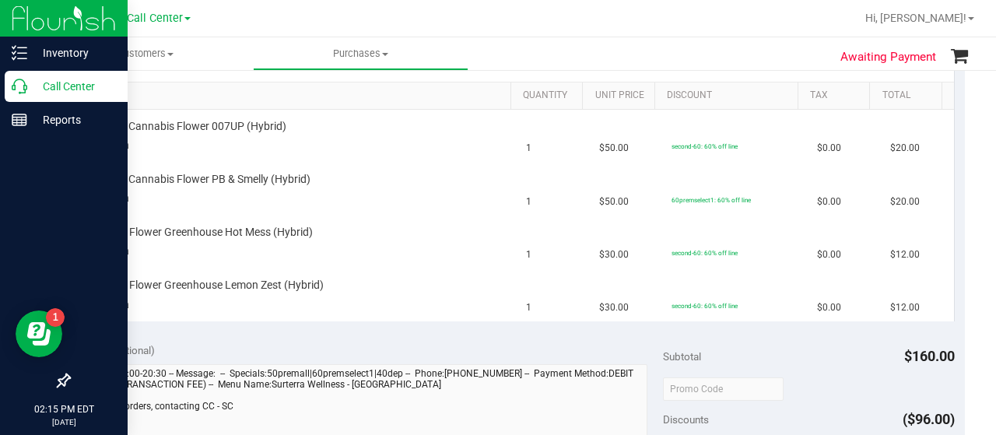
click at [34, 89] on p "Call Center" at bounding box center [73, 86] width 93 height 19
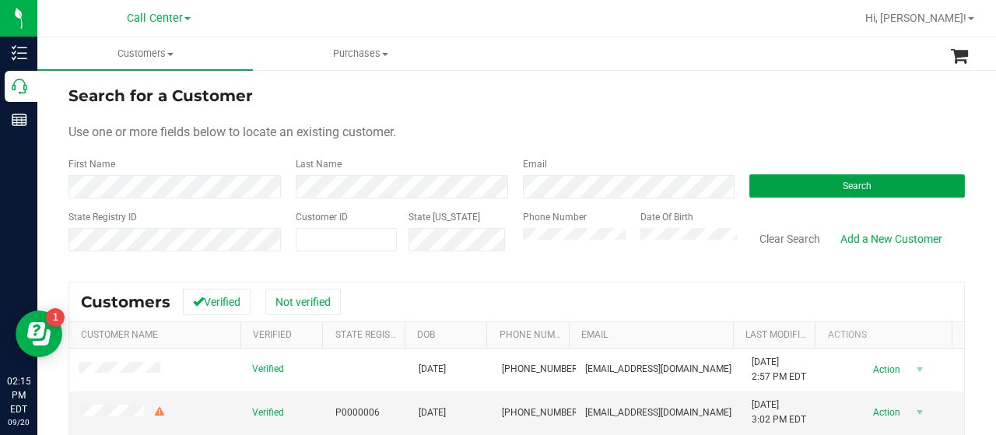
click at [801, 188] on button "Search" at bounding box center [857, 185] width 216 height 23
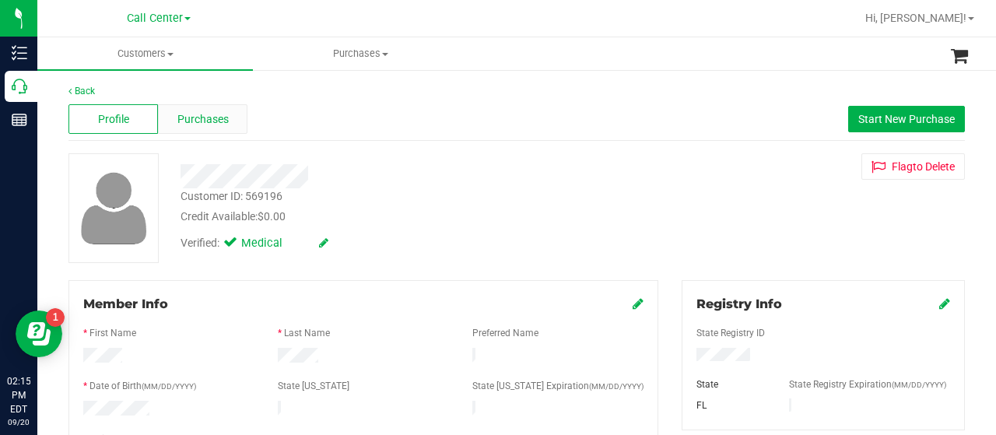
click at [210, 118] on span "Purchases" at bounding box center [202, 119] width 51 height 16
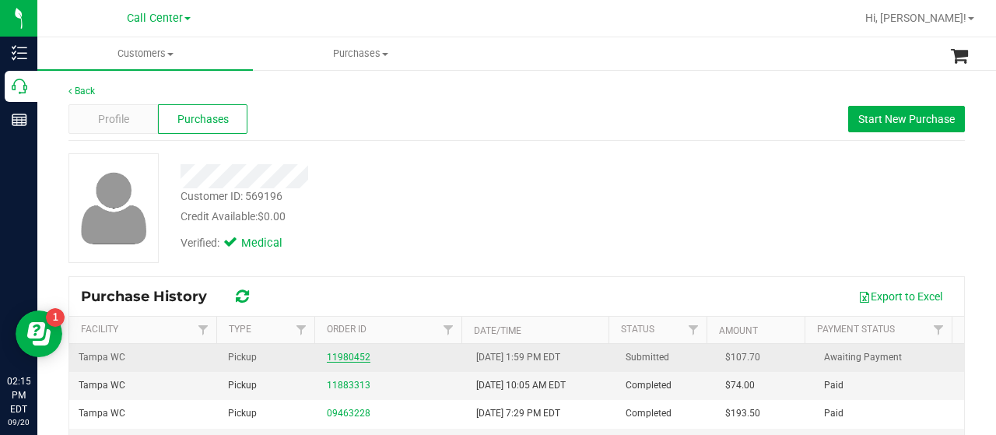
click at [341, 354] on link "11980452" at bounding box center [349, 357] width 44 height 11
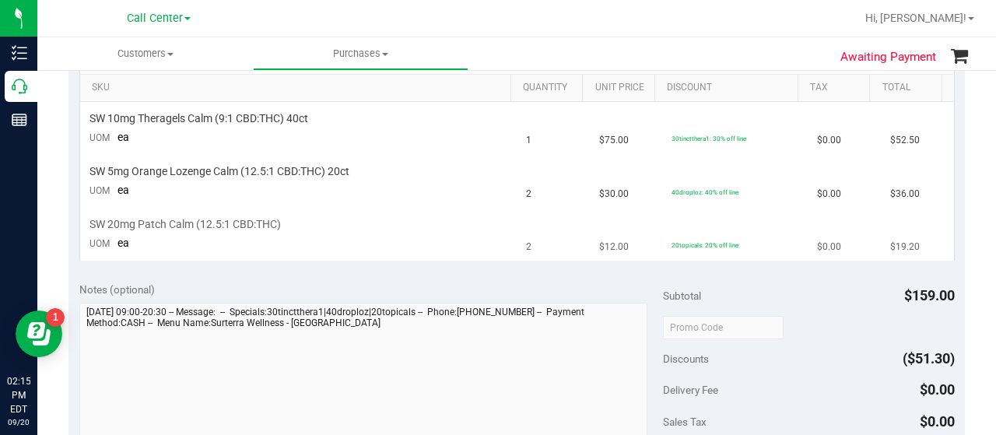
scroll to position [311, 0]
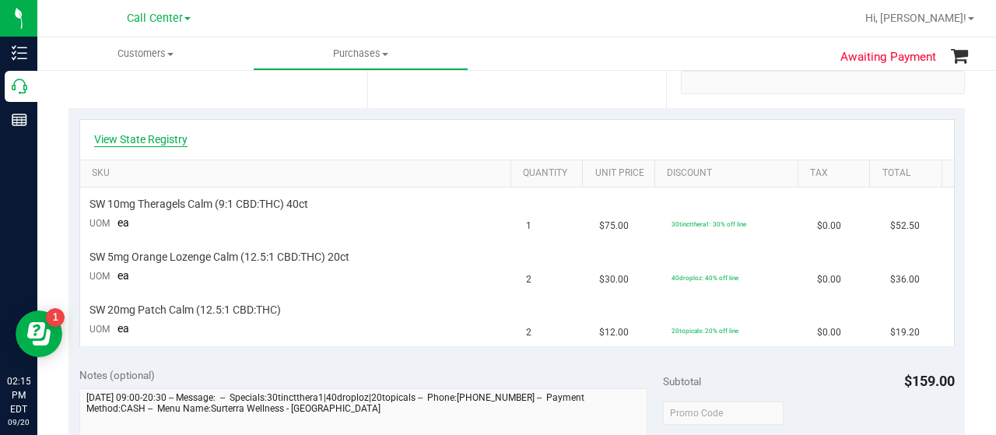
click at [163, 136] on link "View State Registry" at bounding box center [140, 139] width 93 height 16
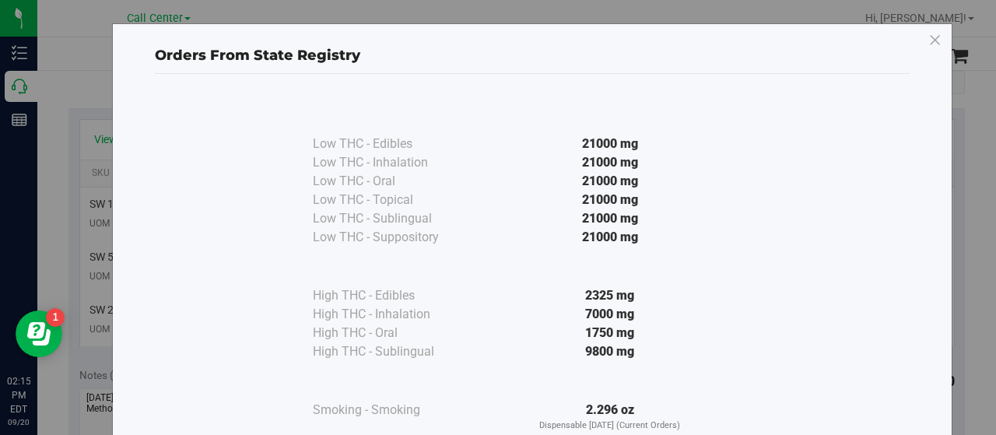
scroll to position [115, 0]
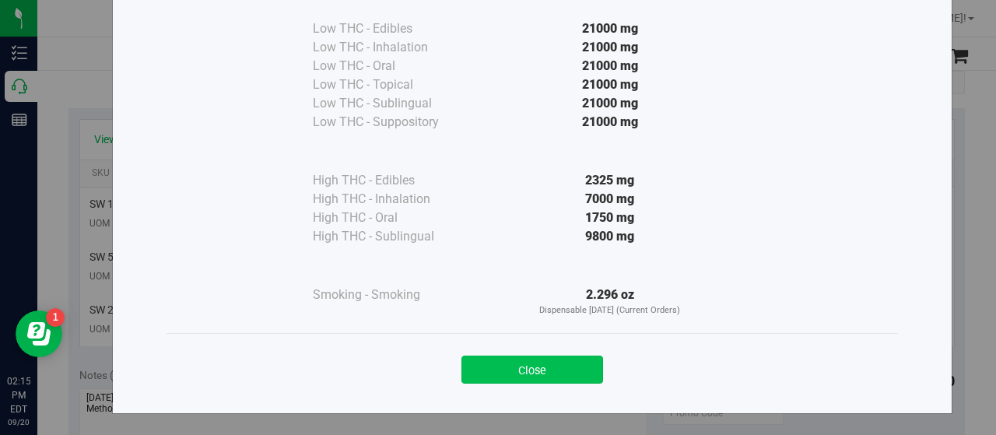
click at [525, 368] on button "Close" at bounding box center [532, 370] width 142 height 28
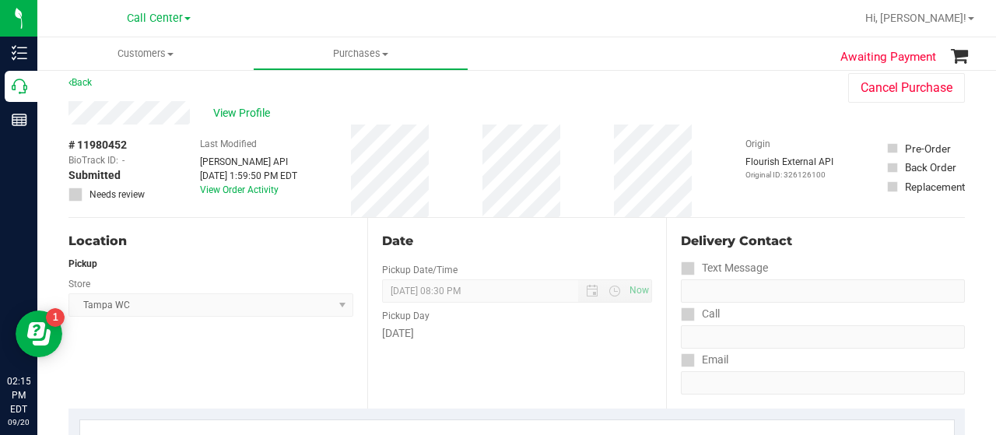
scroll to position [0, 0]
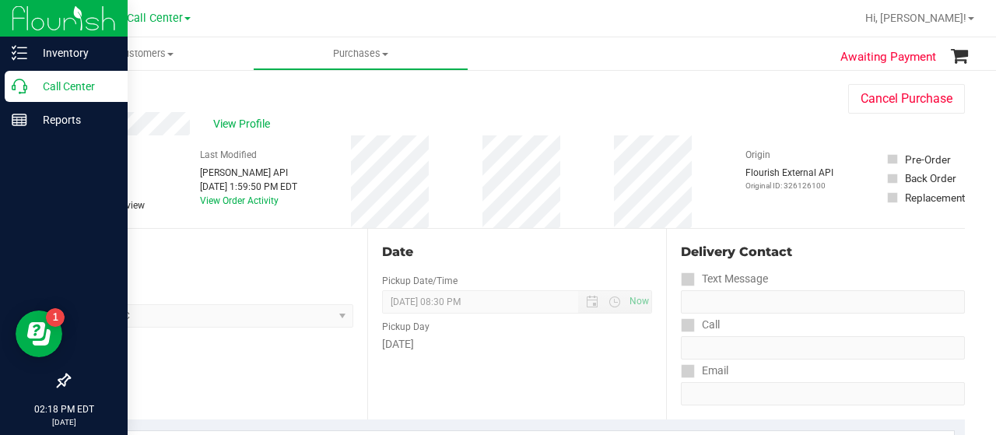
click at [20, 93] on icon at bounding box center [20, 87] width 16 height 16
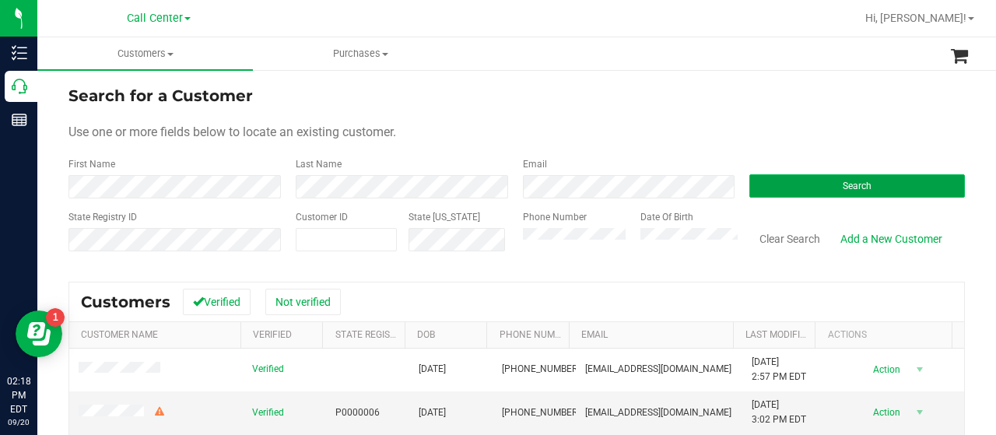
click at [781, 185] on button "Search" at bounding box center [857, 185] width 216 height 23
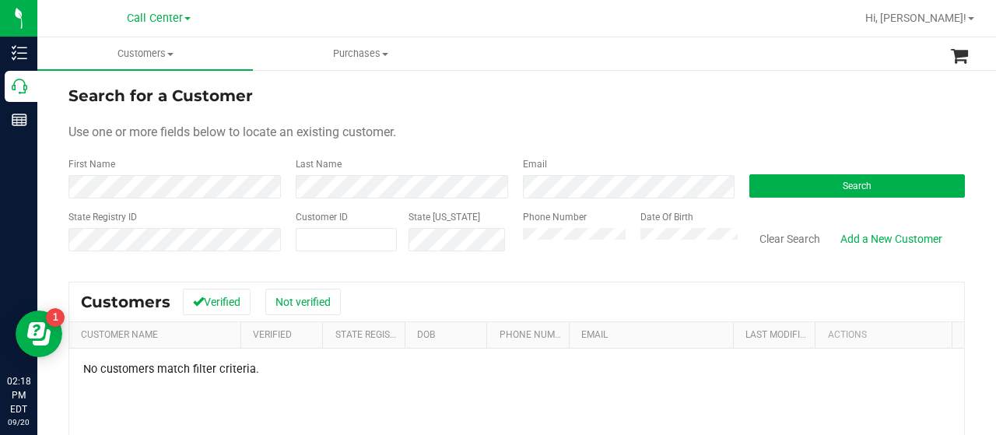
click at [511, 242] on div "Phone Number Date Of Birth" at bounding box center [624, 237] width 227 height 55
click at [757, 180] on button "Search" at bounding box center [857, 185] width 216 height 23
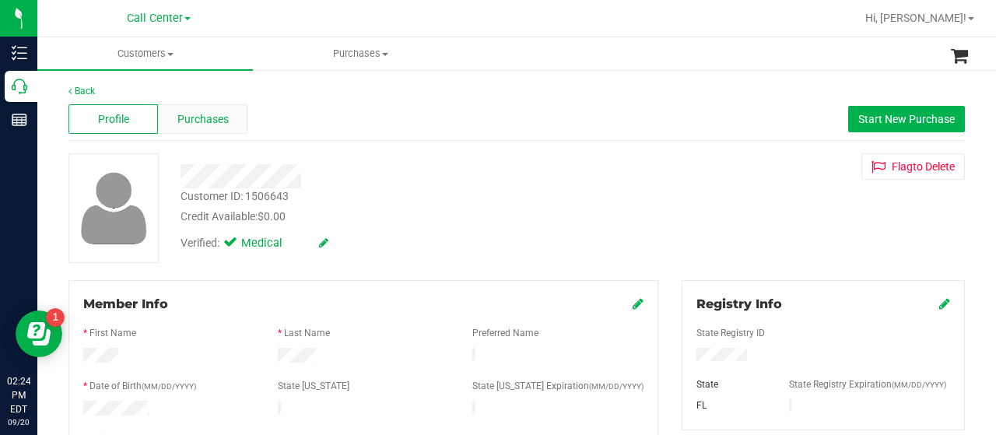
click at [193, 123] on span "Purchases" at bounding box center [202, 119] width 51 height 16
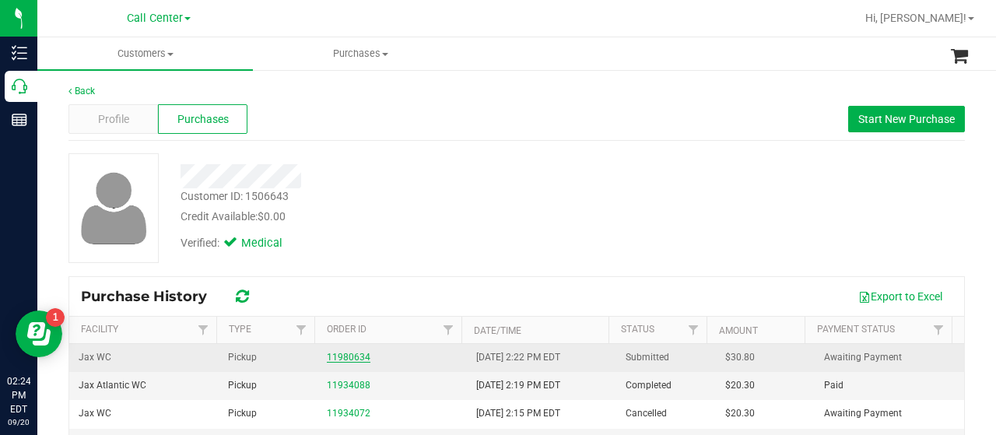
click at [342, 354] on link "11980634" at bounding box center [349, 357] width 44 height 11
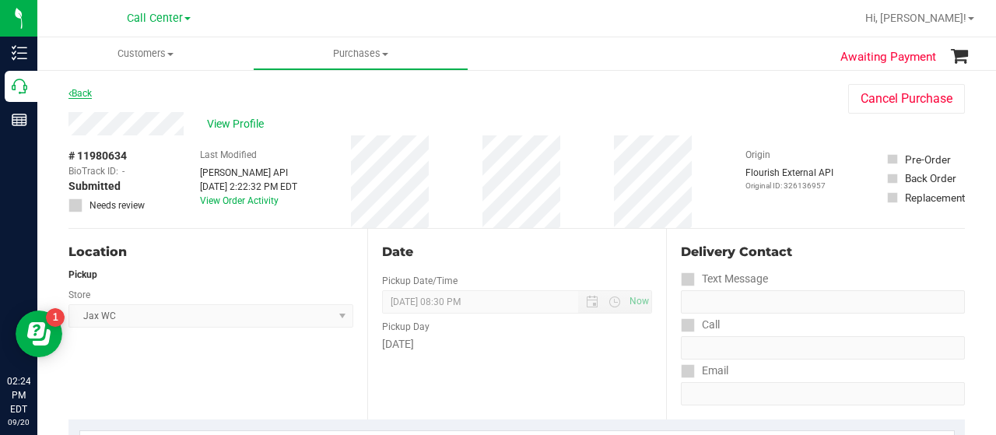
click at [72, 97] on link "Back" at bounding box center [79, 93] width 23 height 11
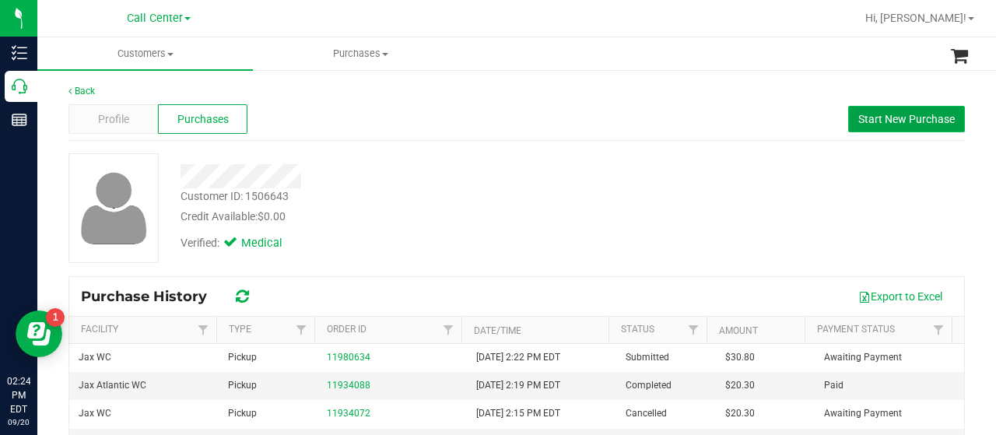
click at [911, 126] on button "Start New Purchase" at bounding box center [906, 119] width 117 height 26
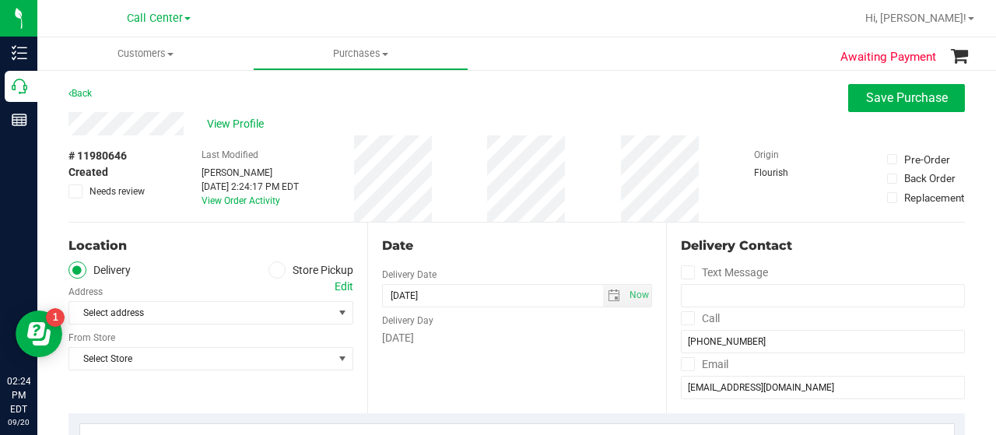
click at [278, 274] on span at bounding box center [277, 270] width 18 height 18
click at [0, 0] on input "Store Pickup" at bounding box center [0, 0] width 0 height 0
click at [244, 310] on span "Select Store" at bounding box center [201, 313] width 264 height 22
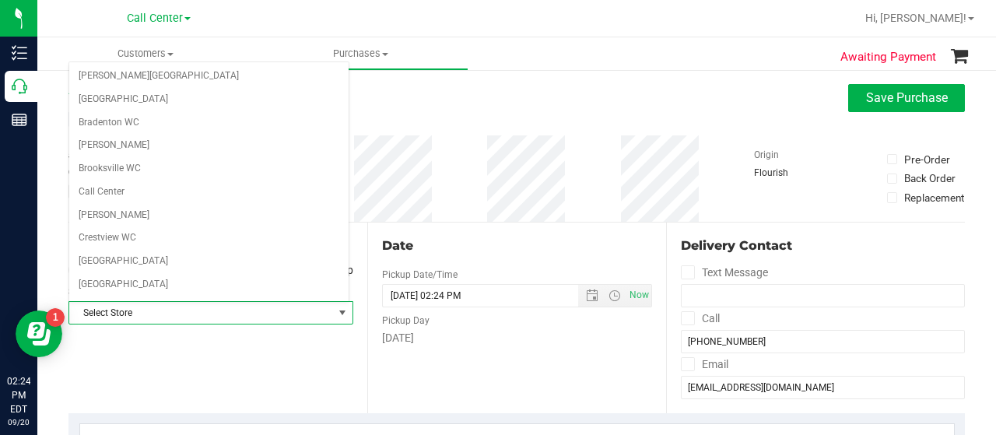
scroll to position [128, 0]
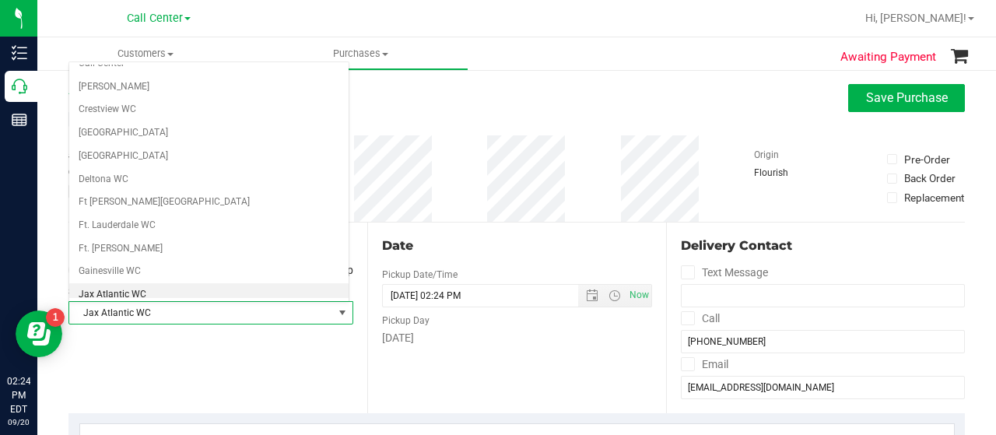
click at [204, 287] on li "Jax Atlantic WC" at bounding box center [208, 294] width 279 height 23
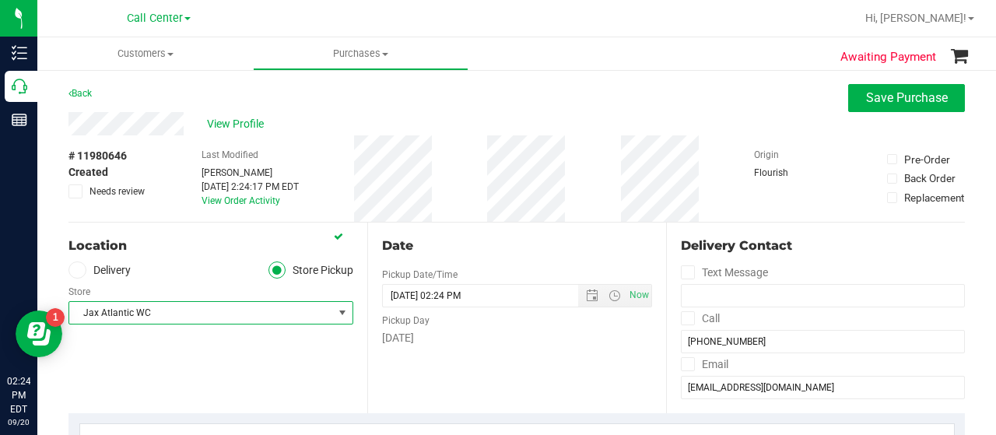
click at [204, 356] on div "Location Delivery Store Pickup Store Jax Atlantic WC Select Store Bonita Spring…" at bounding box center [217, 318] width 299 height 191
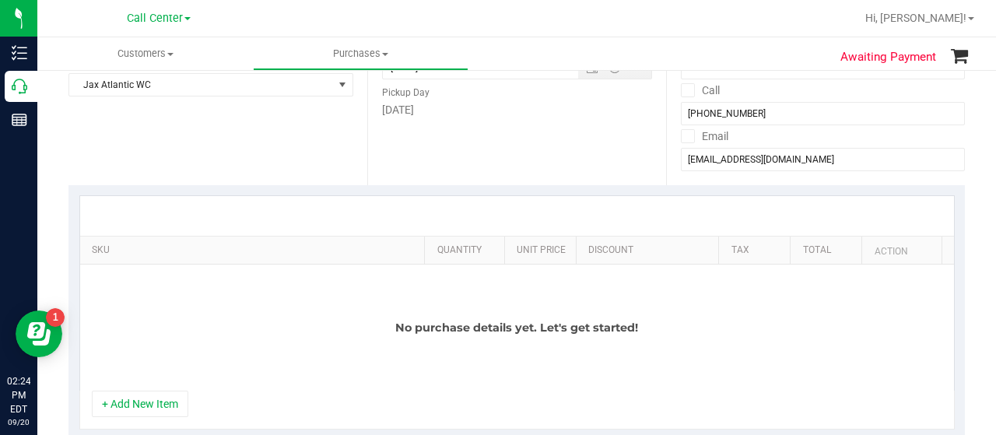
scroll to position [233, 0]
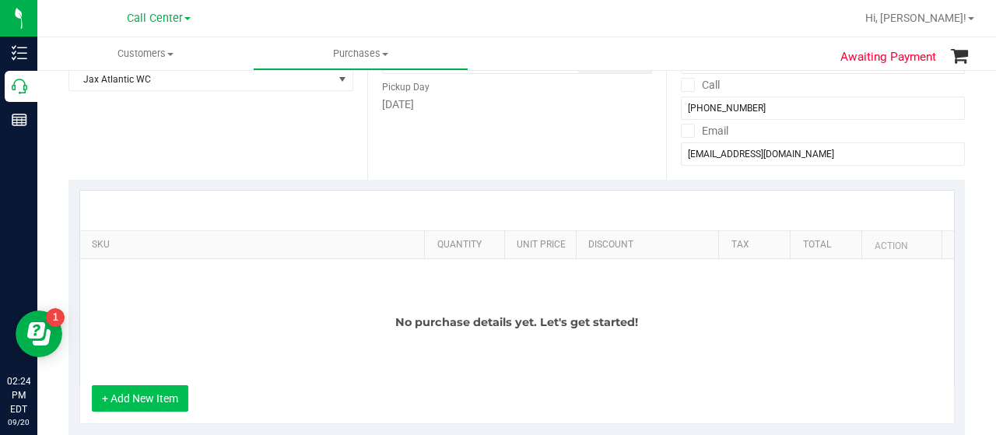
click at [170, 395] on button "+ Add New Item" at bounding box center [140, 398] width 96 height 26
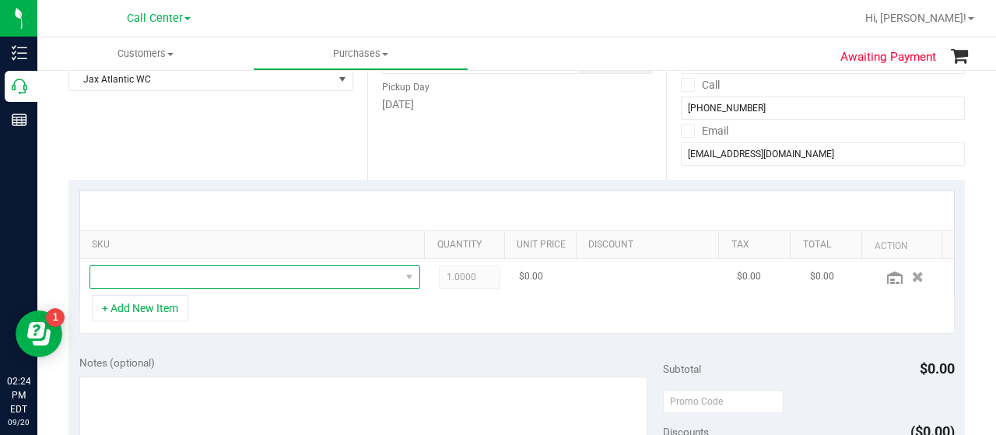
click at [199, 275] on span "NO DATA FOUND" at bounding box center [245, 277] width 310 height 22
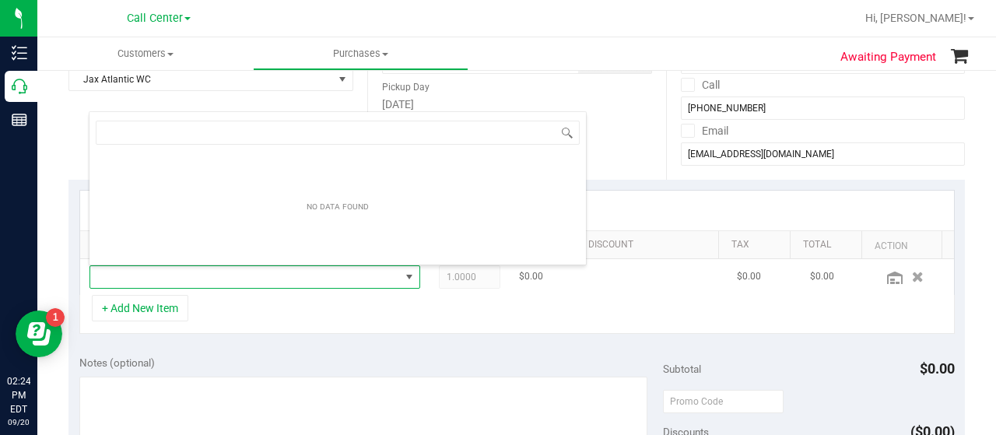
scroll to position [23, 314]
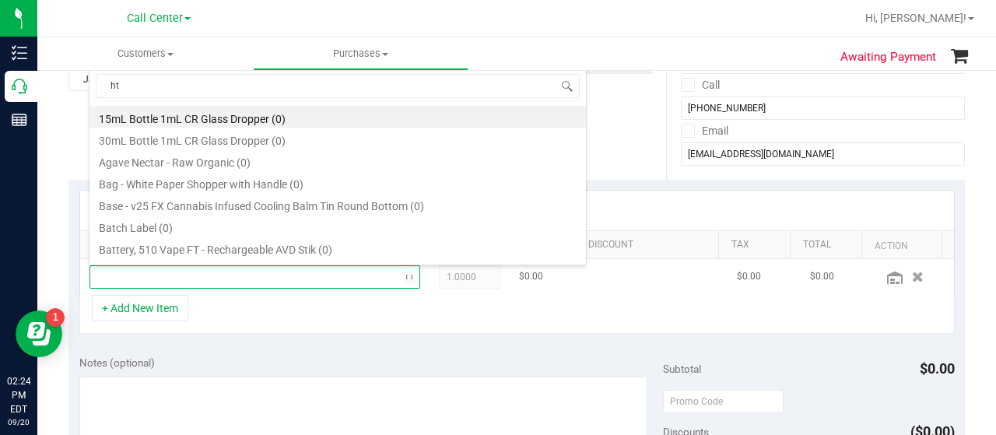
type input "htm"
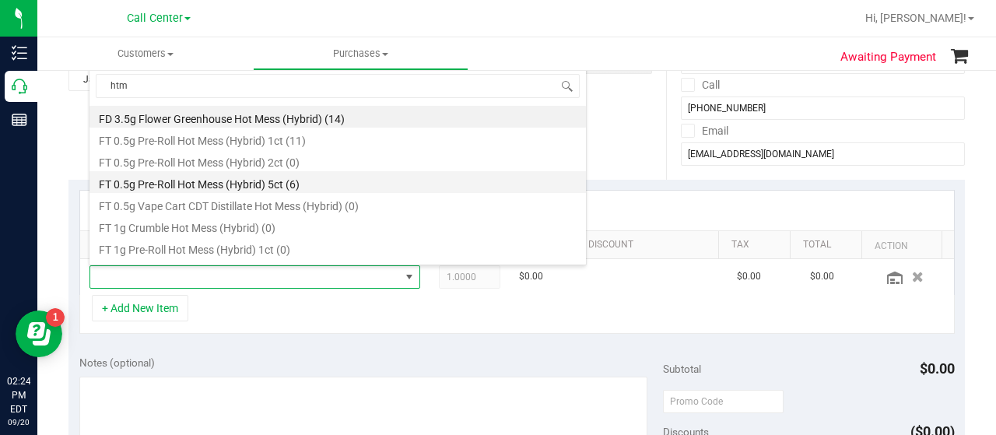
click at [313, 180] on li "FT 0.5g Pre-Roll Hot Mess (Hybrid) 5ct (6)" at bounding box center [337, 182] width 496 height 22
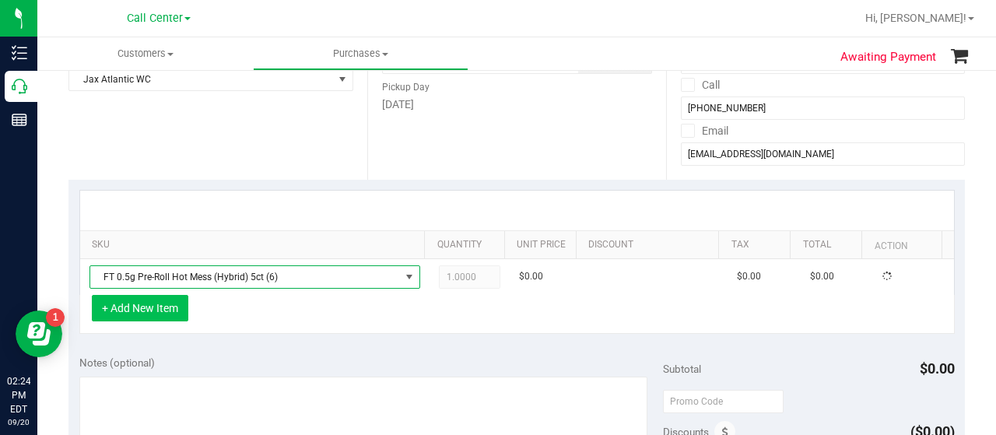
click at [159, 314] on button "+ Add New Item" at bounding box center [140, 308] width 96 height 26
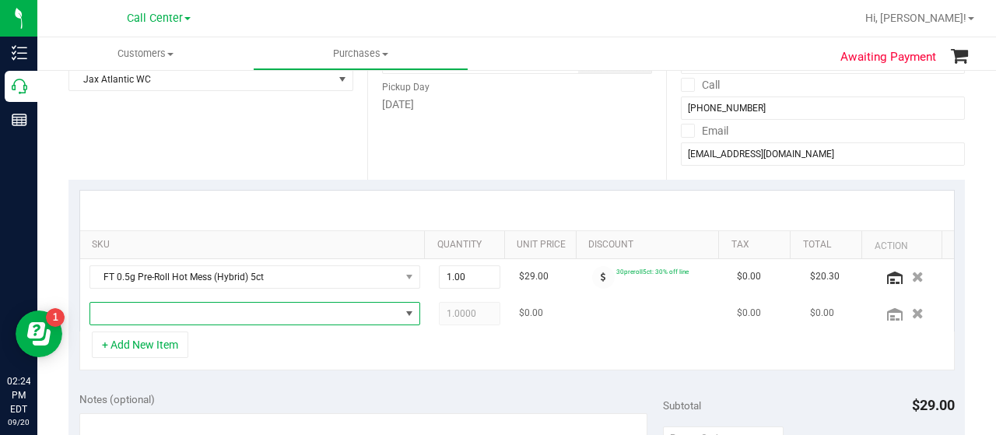
click at [163, 314] on span "NO DATA FOUND" at bounding box center [245, 314] width 310 height 22
type input "bos"
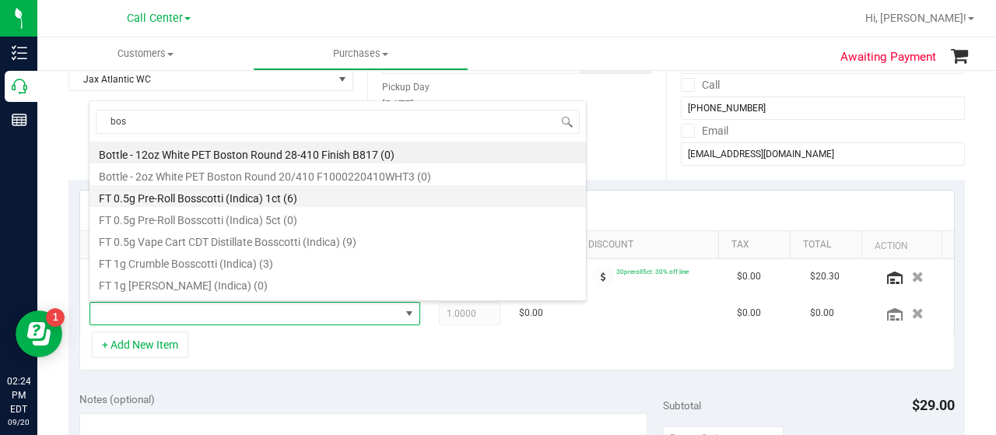
click at [216, 202] on li "FT 0.5g Pre-Roll Bosscotti (Indica) 1ct (6)" at bounding box center [337, 196] width 496 height 22
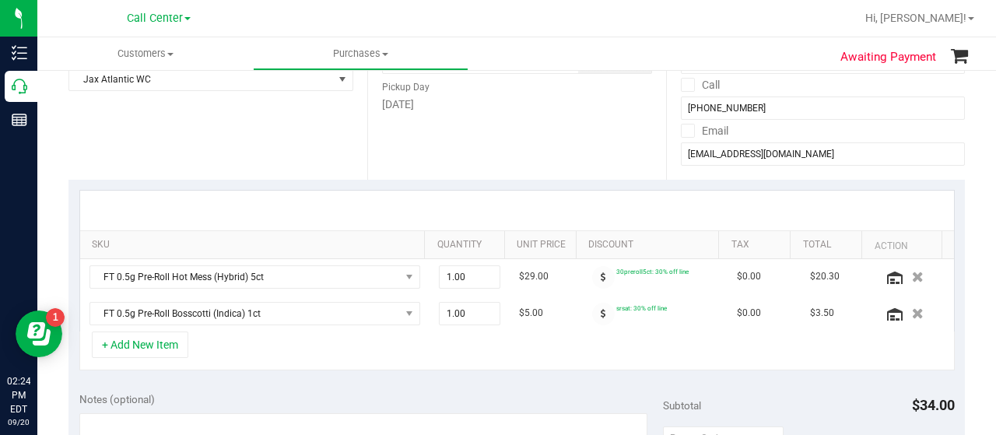
scroll to position [389, 0]
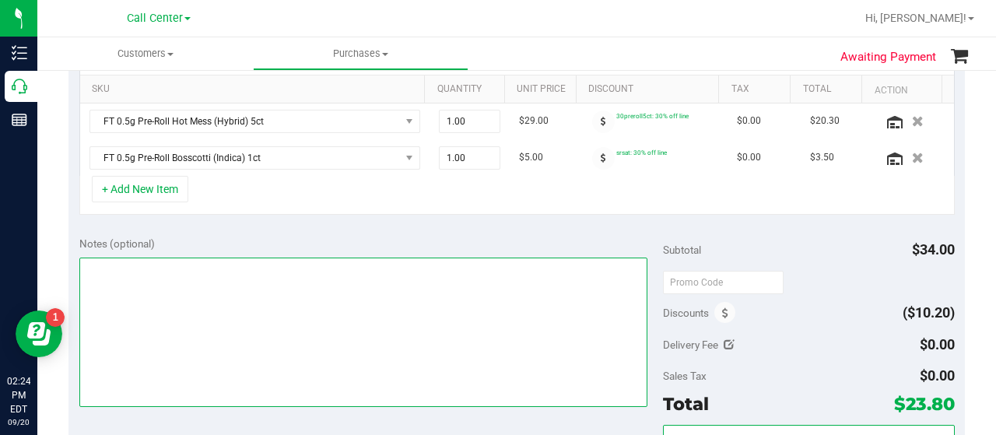
click at [173, 340] on textarea at bounding box center [363, 332] width 568 height 149
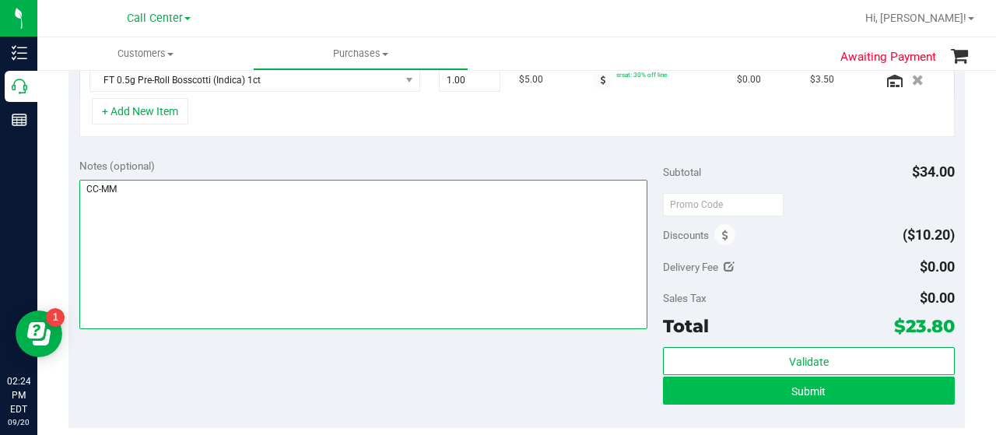
type textarea "CC-MM"
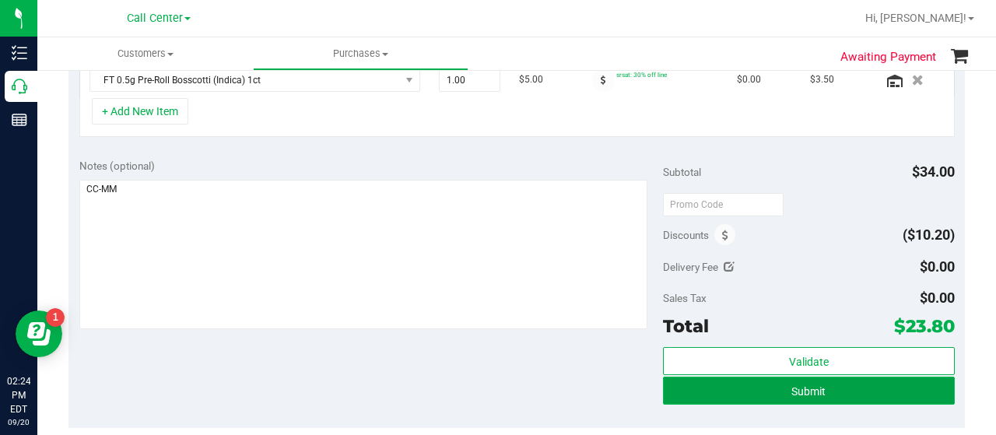
click at [791, 385] on span "Submit" at bounding box center [808, 391] width 34 height 12
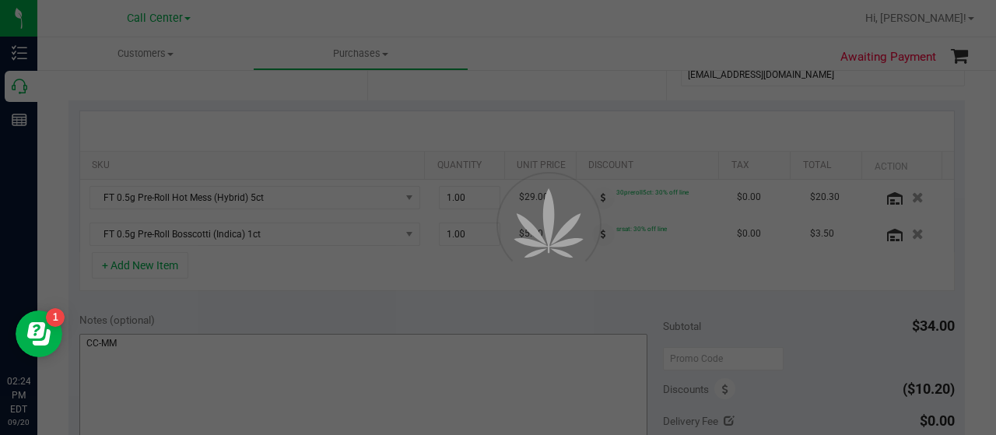
scroll to position [209, 0]
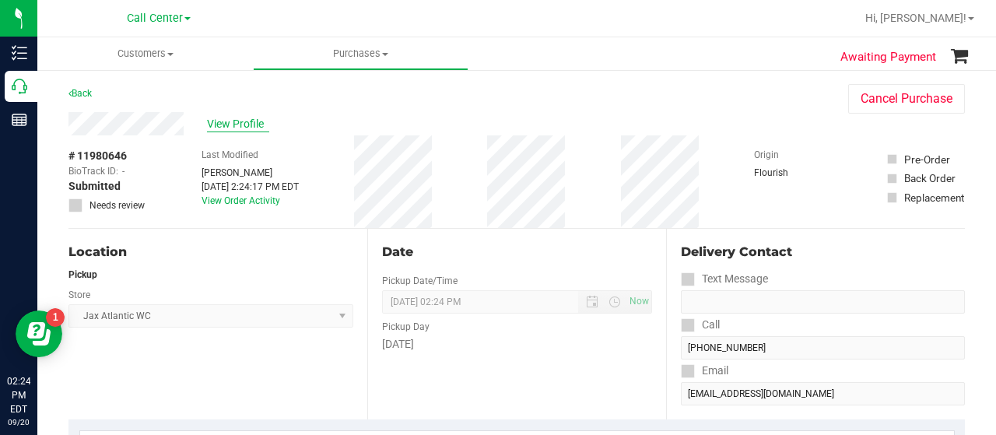
click at [241, 121] on span "View Profile" at bounding box center [238, 124] width 62 height 16
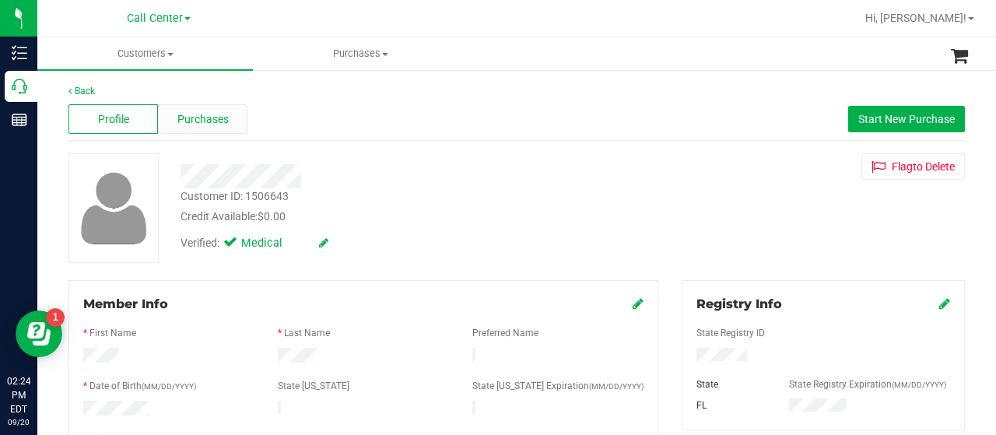
click at [207, 113] on span "Purchases" at bounding box center [202, 119] width 51 height 16
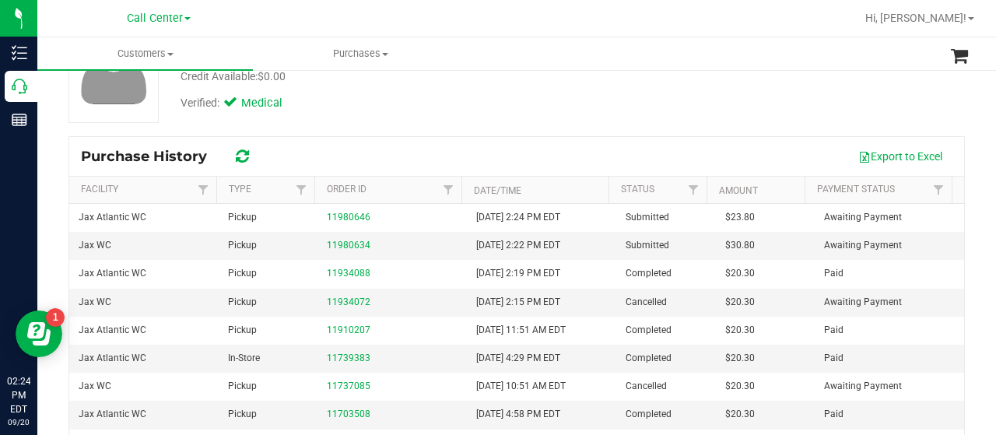
scroll to position [78, 0]
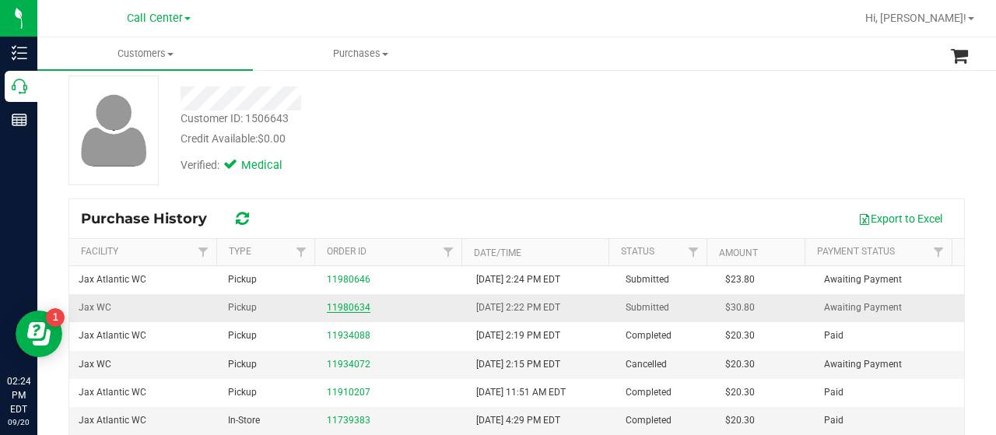
click at [359, 305] on link "11980634" at bounding box center [349, 307] width 44 height 11
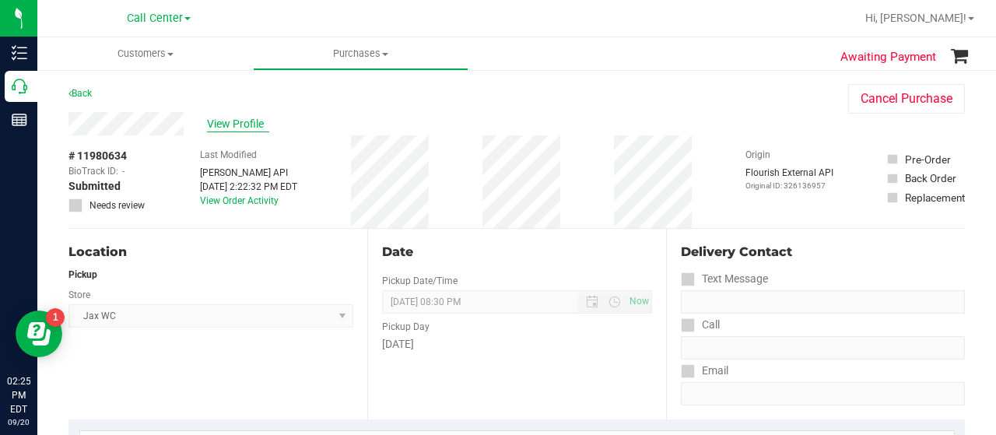
click at [227, 124] on span "View Profile" at bounding box center [238, 124] width 62 height 16
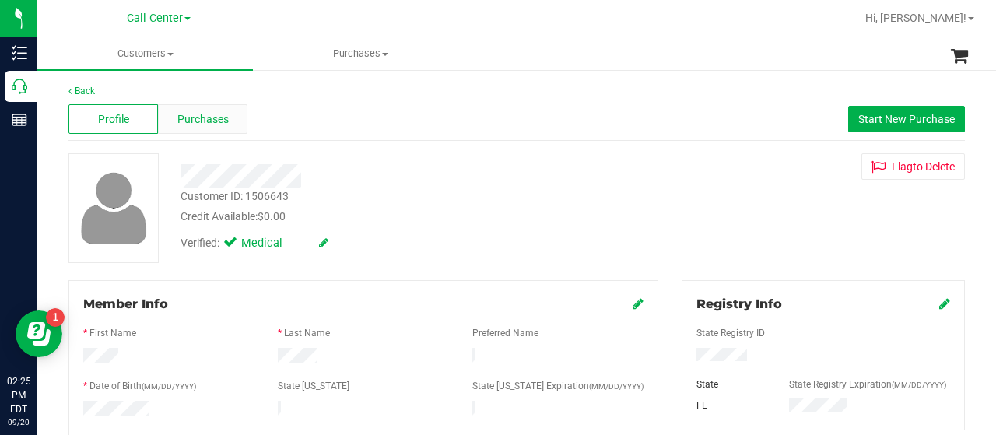
click at [219, 117] on span "Purchases" at bounding box center [202, 119] width 51 height 16
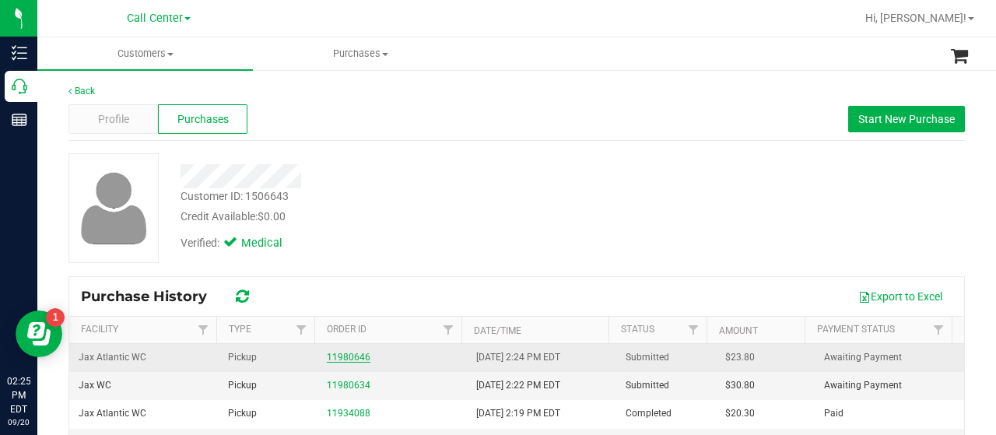
click at [342, 350] on div "11980646" at bounding box center [392, 357] width 131 height 15
click at [338, 357] on link "11980646" at bounding box center [349, 357] width 44 height 11
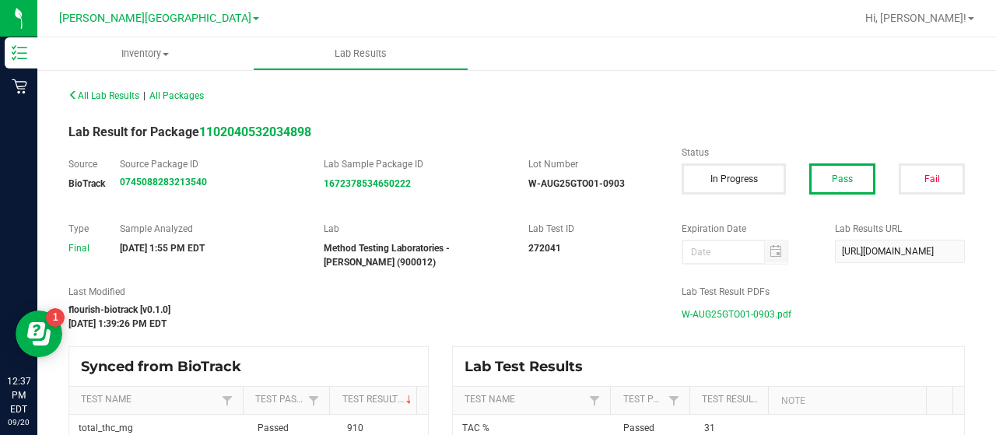
scroll to position [82, 0]
click at [128, 14] on span "[PERSON_NAME][GEOGRAPHIC_DATA]" at bounding box center [155, 18] width 192 height 13
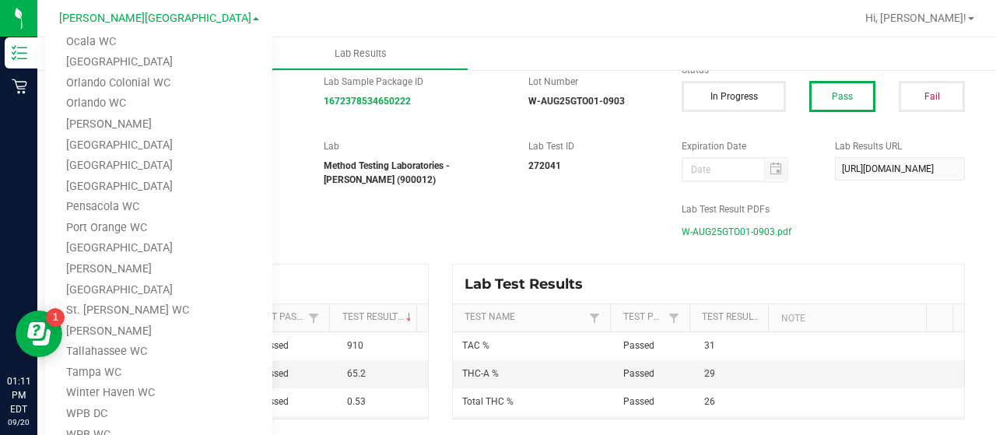
scroll to position [579, 0]
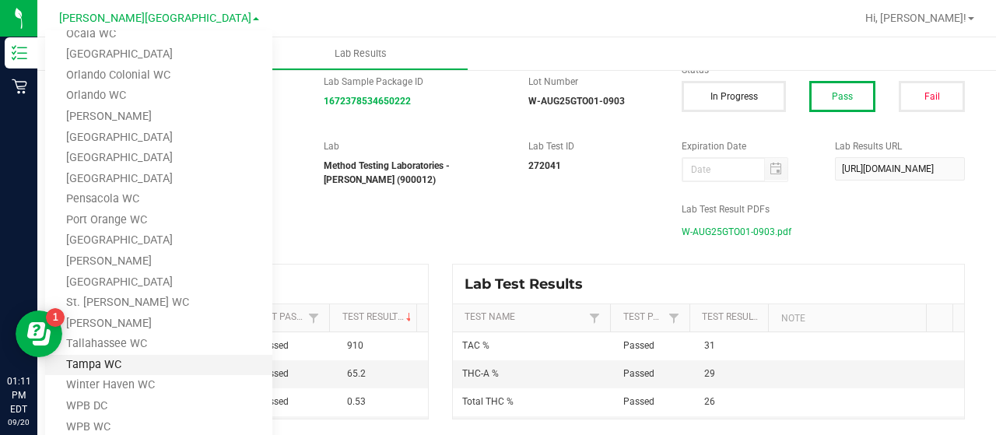
click at [94, 361] on link "Tampa WC" at bounding box center [158, 365] width 227 height 21
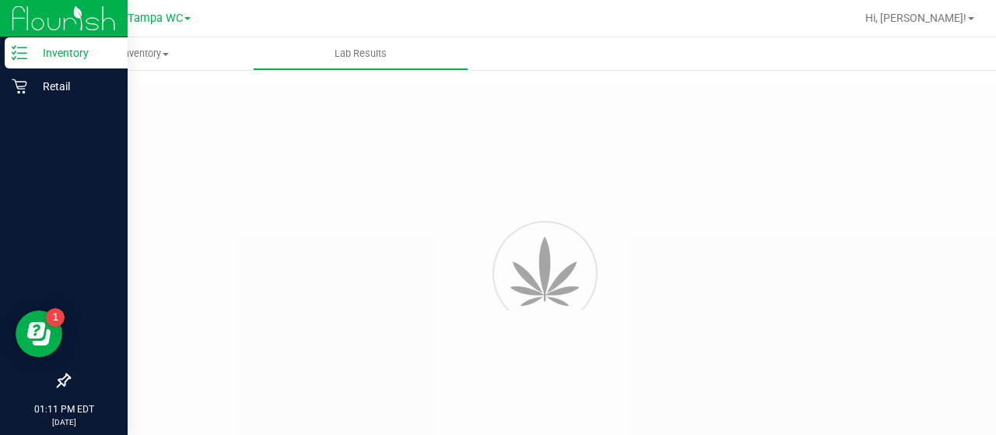
click at [37, 55] on p "Inventory" at bounding box center [73, 53] width 93 height 19
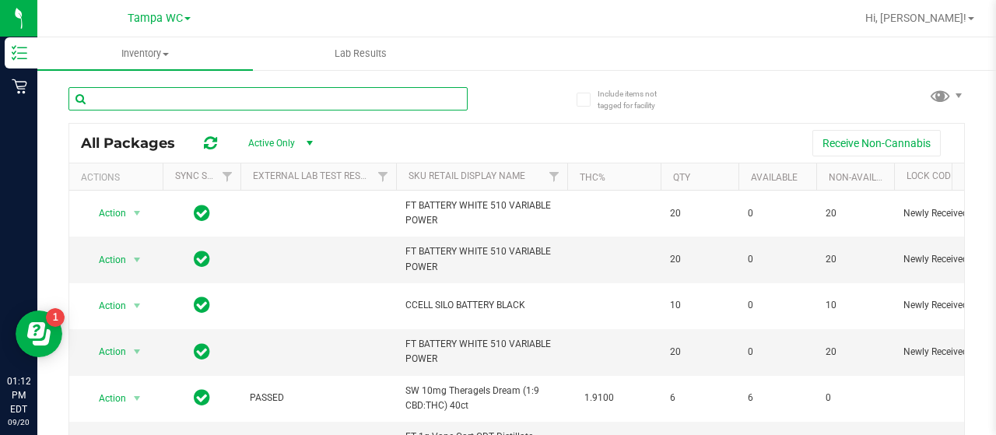
click at [251, 103] on input "text" at bounding box center [267, 98] width 399 height 23
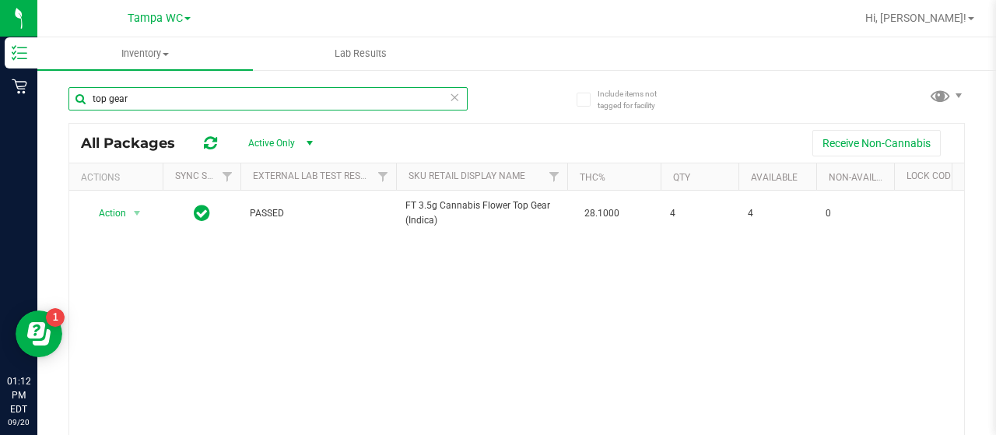
type input "top gear"
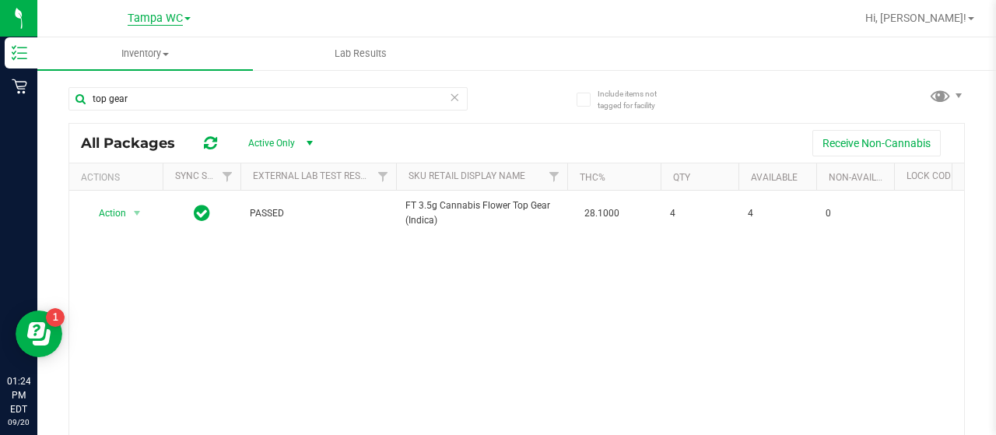
click at [177, 18] on span "Tampa WC" at bounding box center [155, 19] width 55 height 14
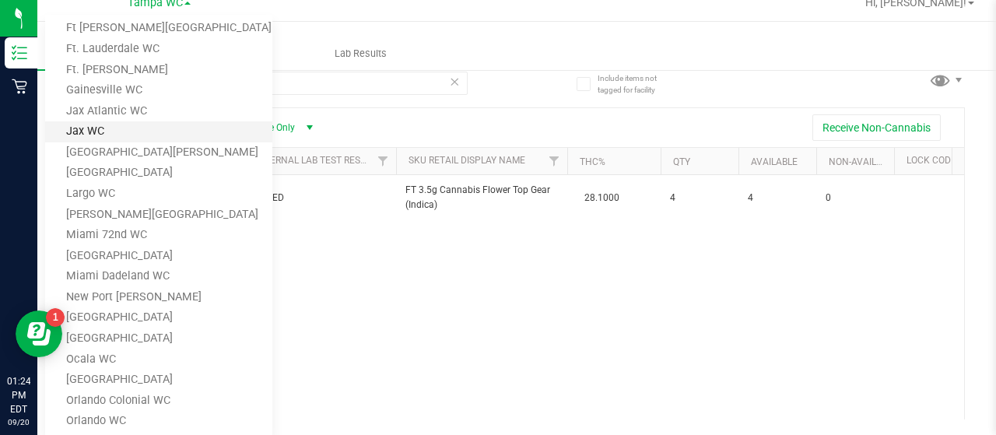
scroll to position [190, 0]
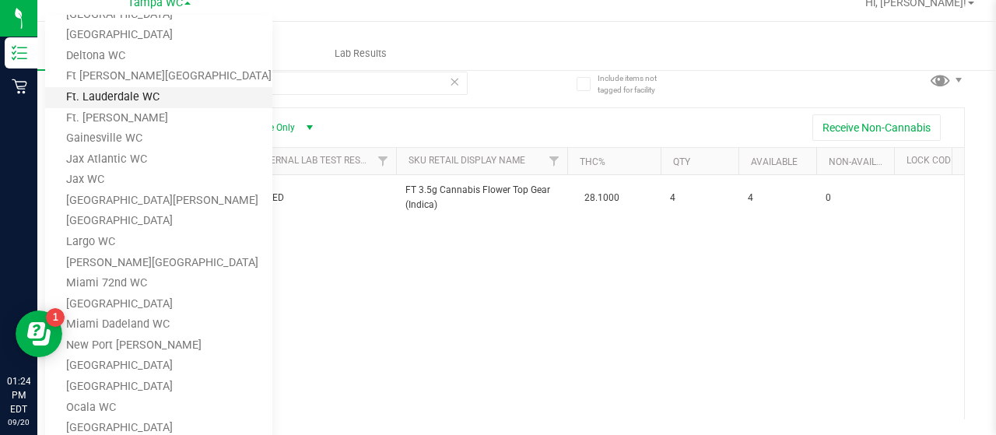
click at [123, 101] on link "Ft. Lauderdale WC" at bounding box center [158, 97] width 227 height 21
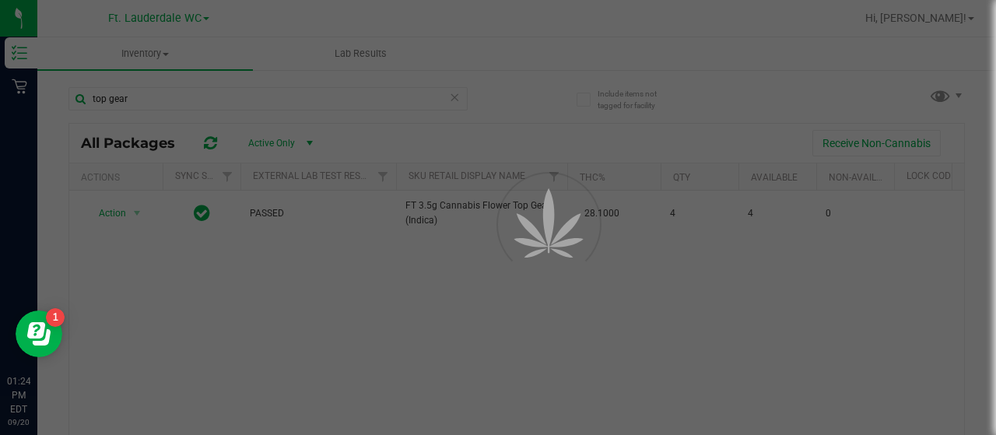
scroll to position [0, 0]
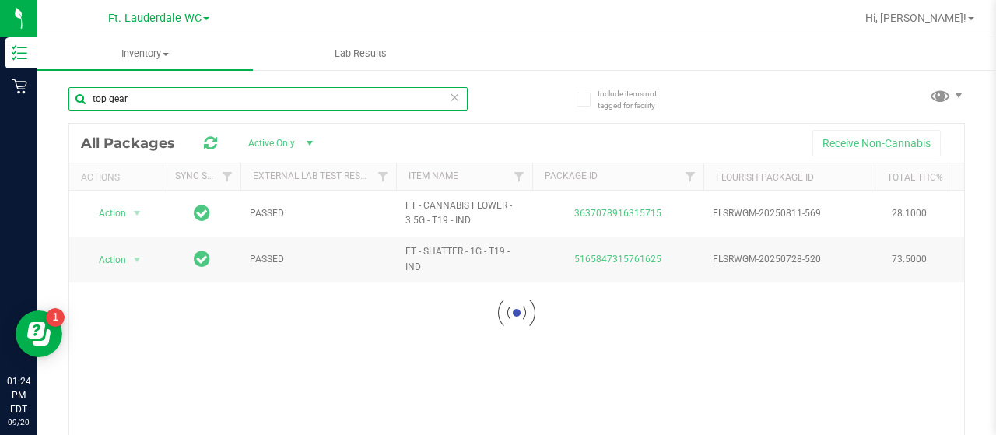
click at [162, 96] on input "top gear" at bounding box center [267, 98] width 399 height 23
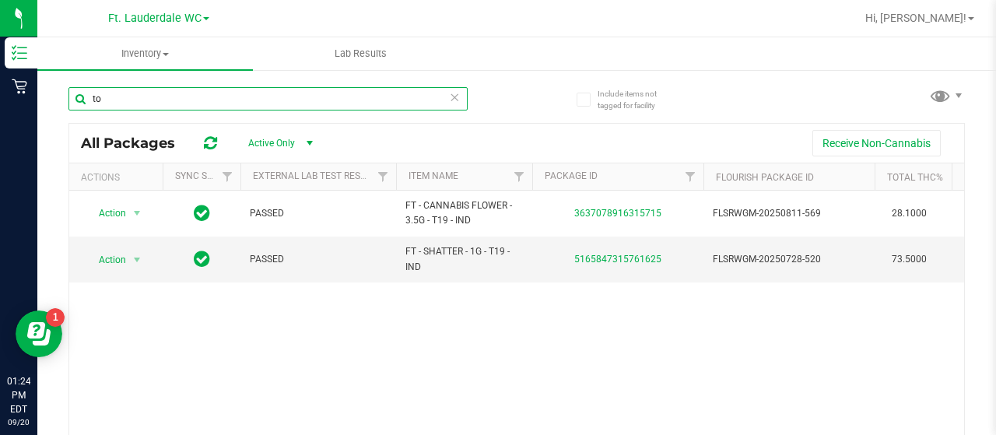
type input "t"
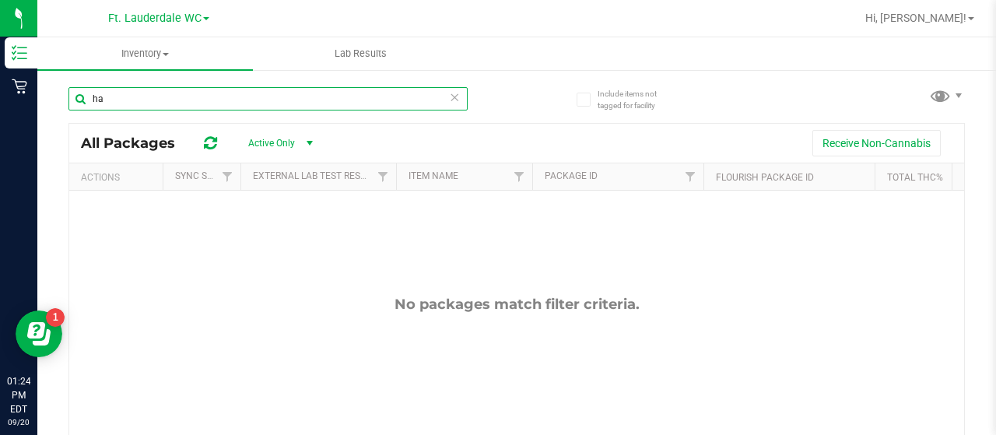
type input "h"
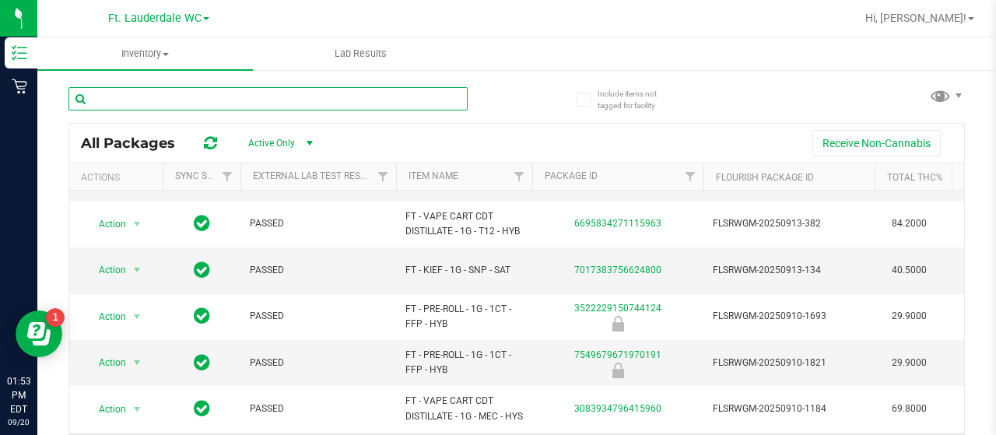
scroll to position [233, 0]
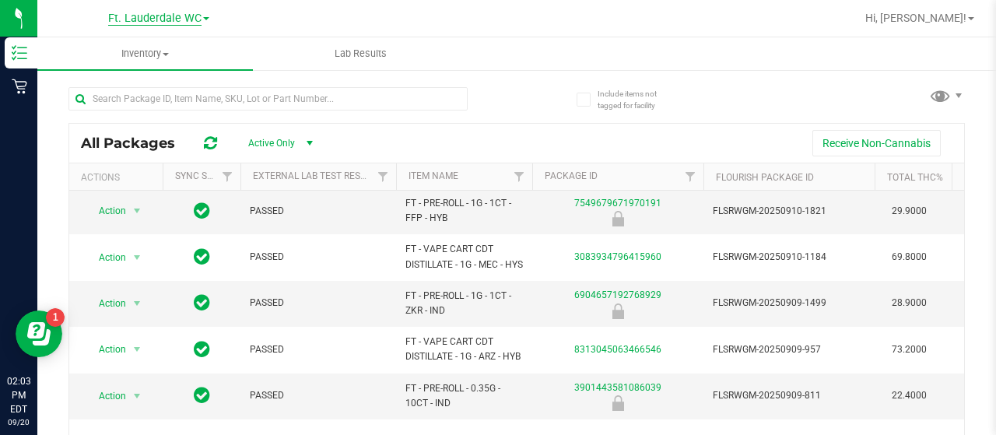
click at [149, 16] on span "Ft. Lauderdale WC" at bounding box center [154, 19] width 93 height 14
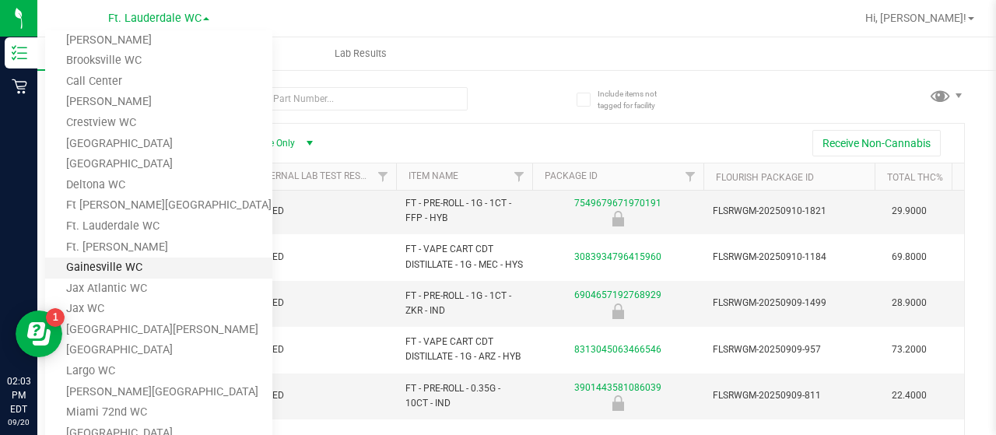
scroll to position [0, 0]
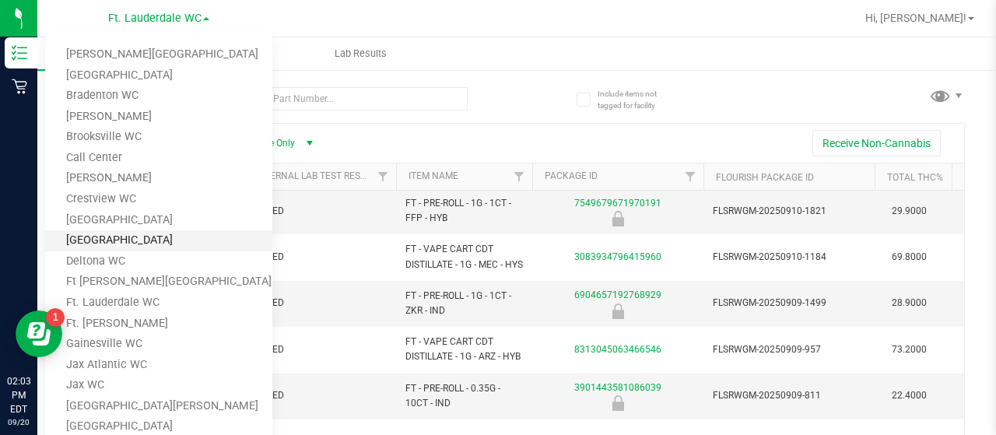
click at [110, 238] on link "[GEOGRAPHIC_DATA]" at bounding box center [158, 240] width 227 height 21
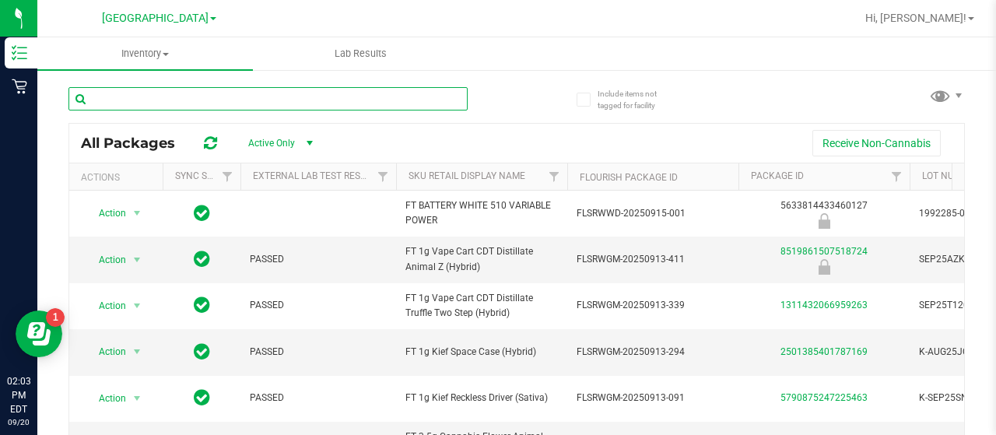
click at [146, 100] on input "text" at bounding box center [267, 98] width 399 height 23
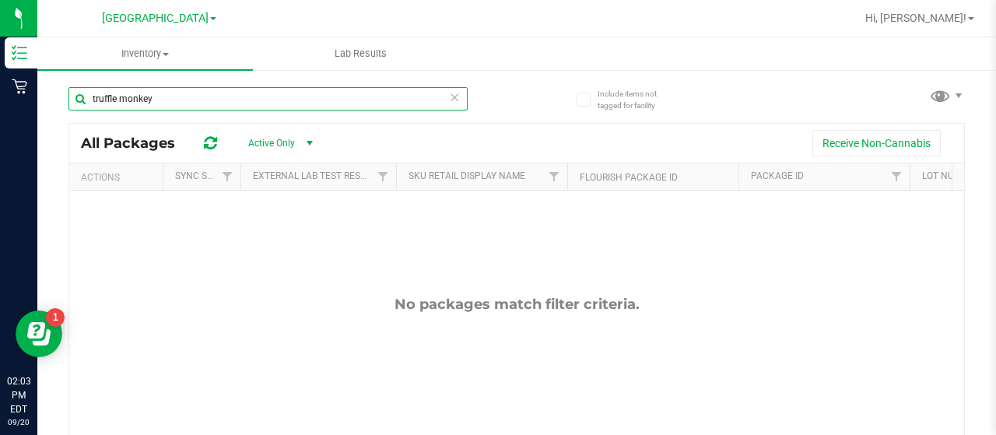
type input "truffle monkey"
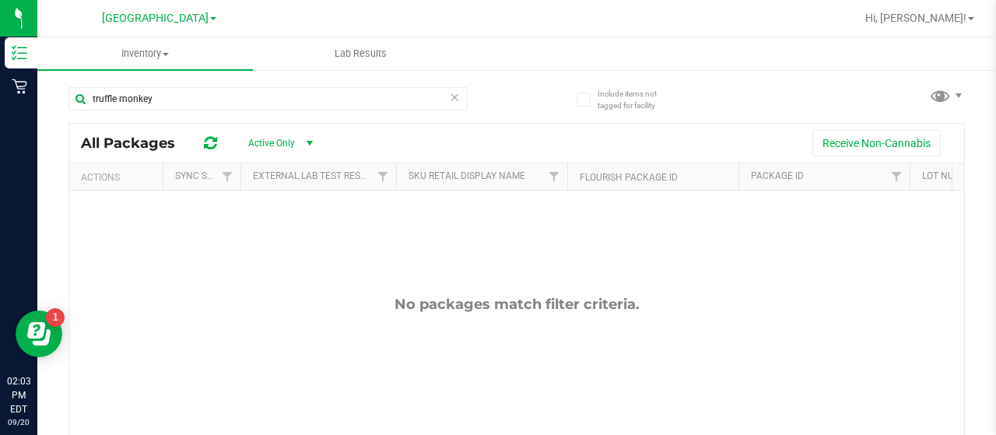
click at [176, 26] on div "[GEOGRAPHIC_DATA] WC [PERSON_NAME][GEOGRAPHIC_DATA] [PERSON_NAME][GEOGRAPHIC_DA…" at bounding box center [159, 18] width 114 height 19
click at [174, 22] on span "[GEOGRAPHIC_DATA]" at bounding box center [155, 19] width 107 height 14
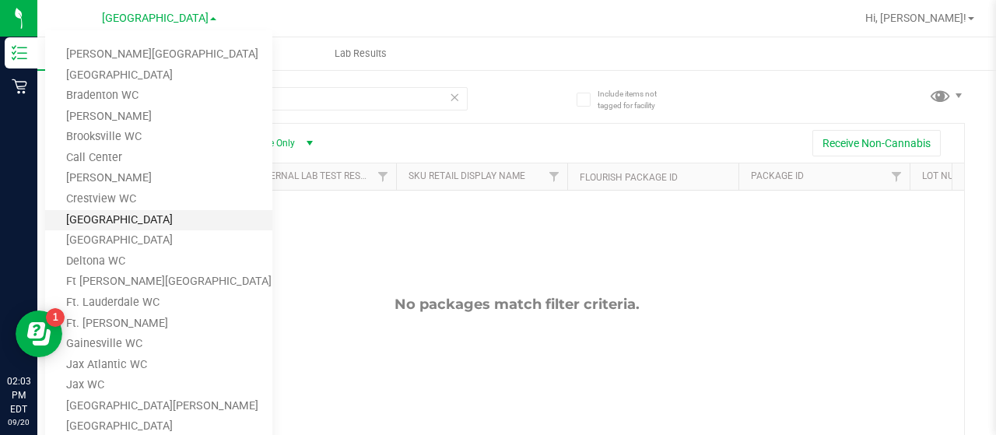
click at [113, 223] on link "[GEOGRAPHIC_DATA]" at bounding box center [158, 220] width 227 height 21
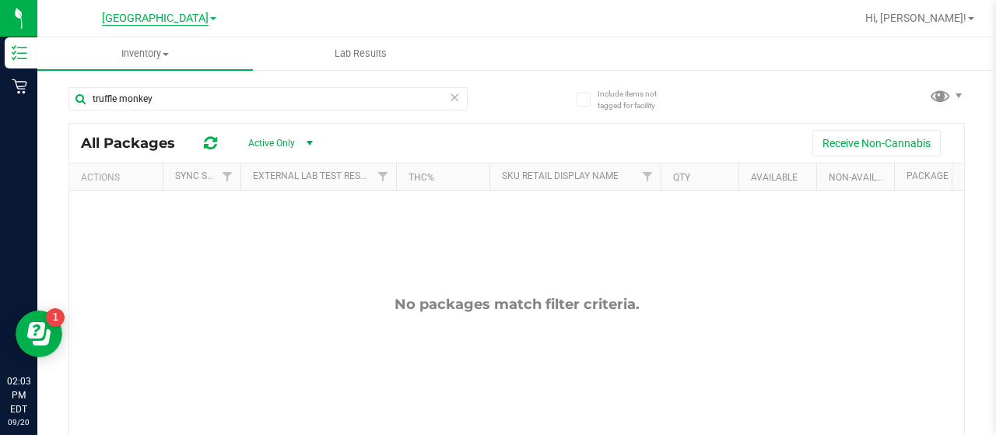
click at [179, 23] on span "[GEOGRAPHIC_DATA]" at bounding box center [155, 19] width 107 height 14
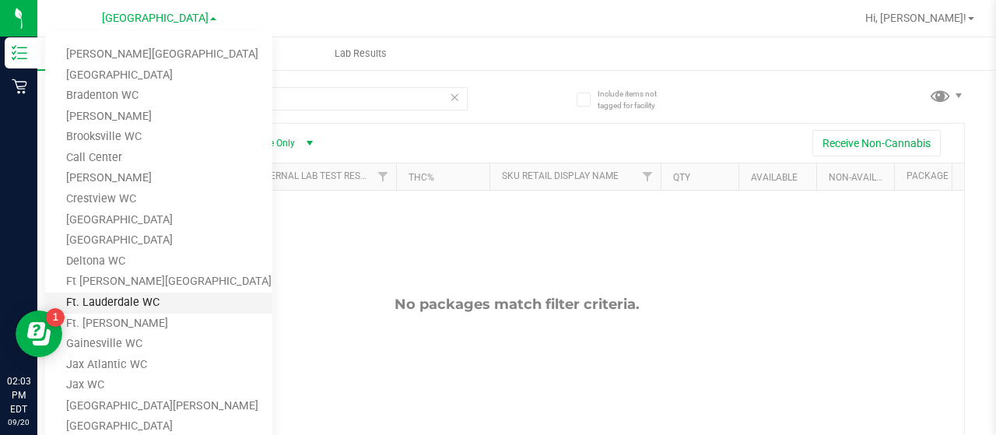
click at [127, 301] on link "Ft. Lauderdale WC" at bounding box center [158, 303] width 227 height 21
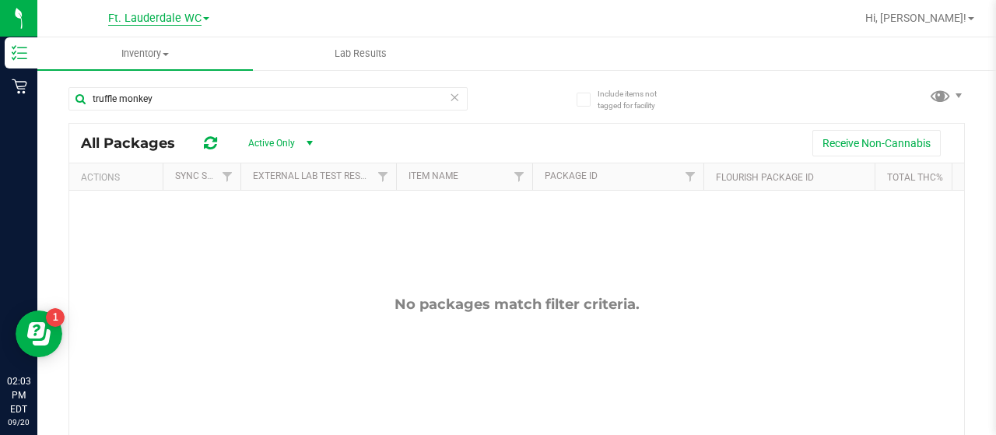
click at [146, 13] on span "Ft. Lauderdale WC" at bounding box center [154, 19] width 93 height 14
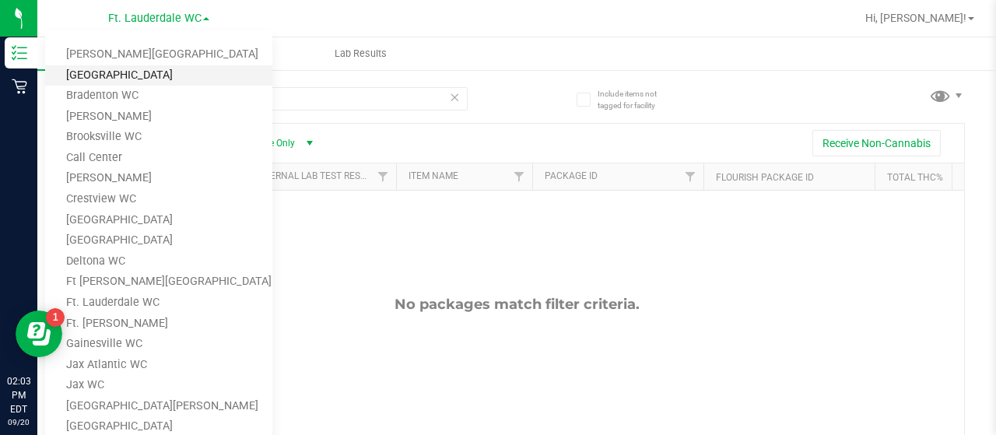
click at [131, 80] on link "[GEOGRAPHIC_DATA]" at bounding box center [158, 75] width 227 height 21
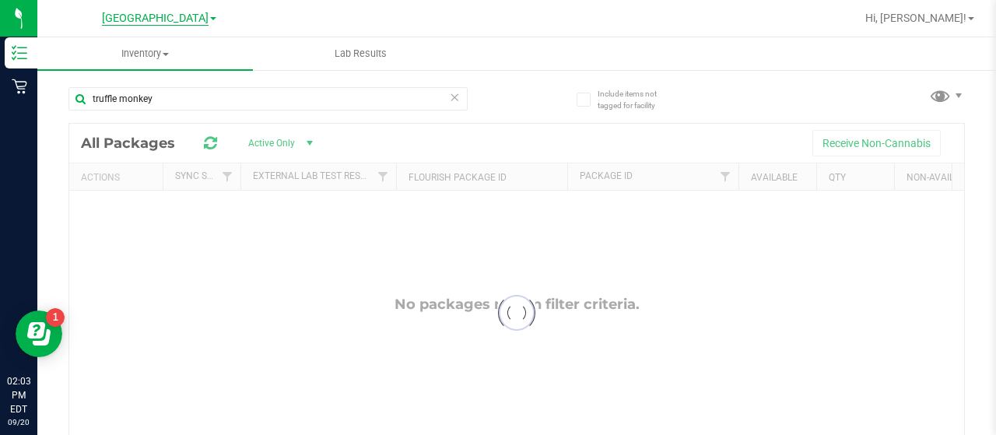
click at [154, 23] on span "[GEOGRAPHIC_DATA]" at bounding box center [155, 19] width 107 height 14
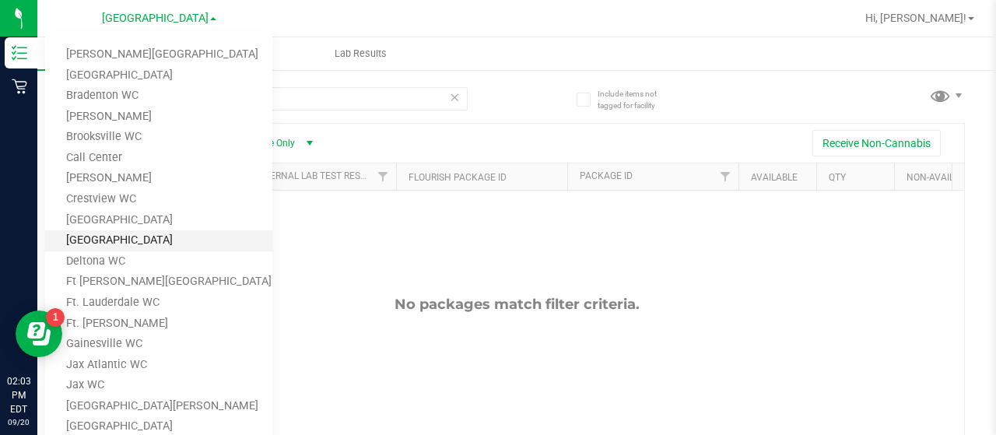
click at [82, 247] on link "[GEOGRAPHIC_DATA]" at bounding box center [158, 240] width 227 height 21
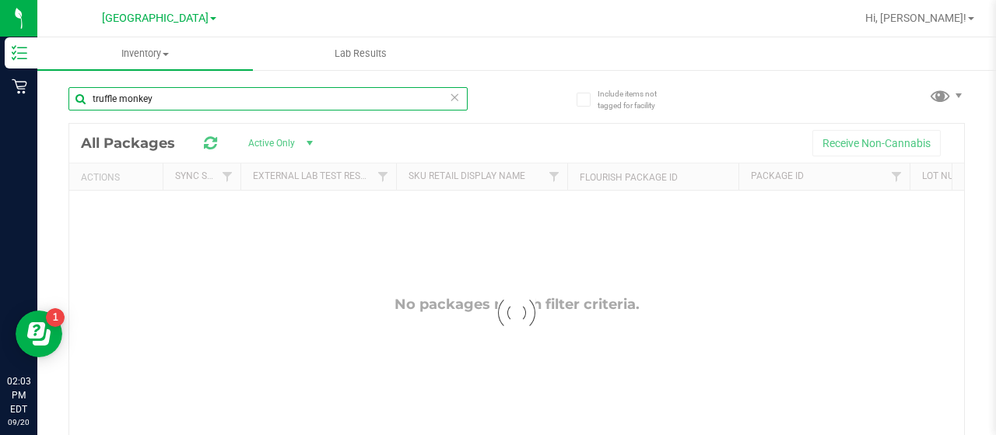
click at [179, 102] on input "truffle monkey" at bounding box center [267, 98] width 399 height 23
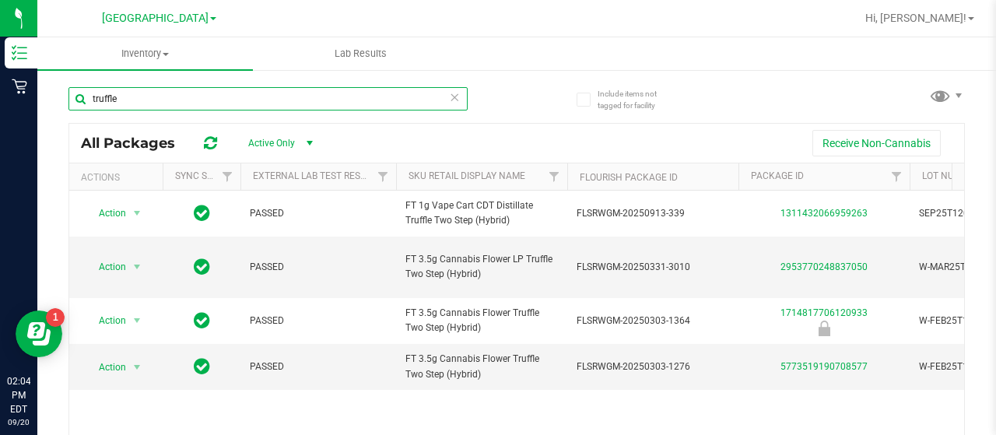
type input "truffle"
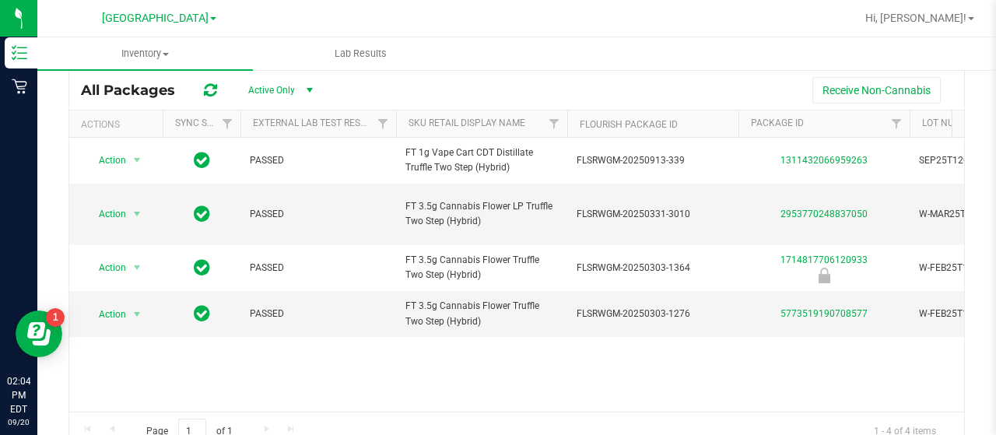
scroll to position [78, 0]
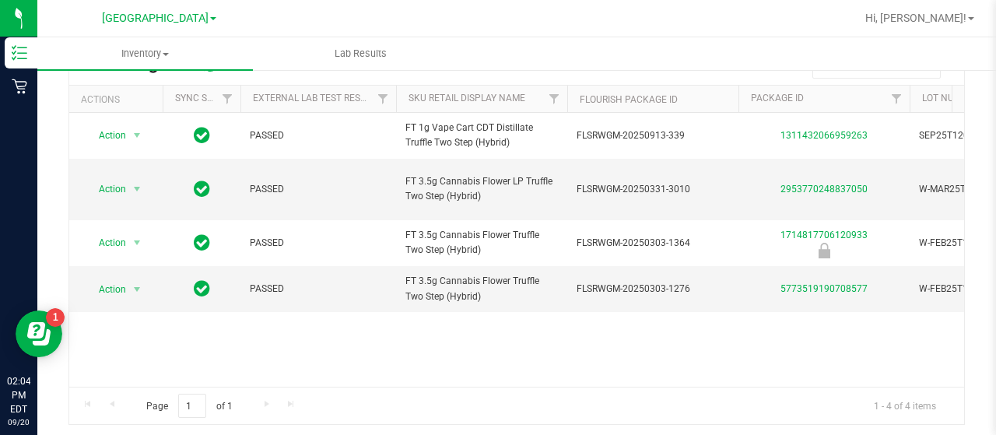
drag, startPoint x: 252, startPoint y: 373, endPoint x: 314, endPoint y: 372, distance: 62.2
click at [314, 373] on div "Action Action Global inventory Package audit log Print package label Print prod…" at bounding box center [516, 250] width 895 height 274
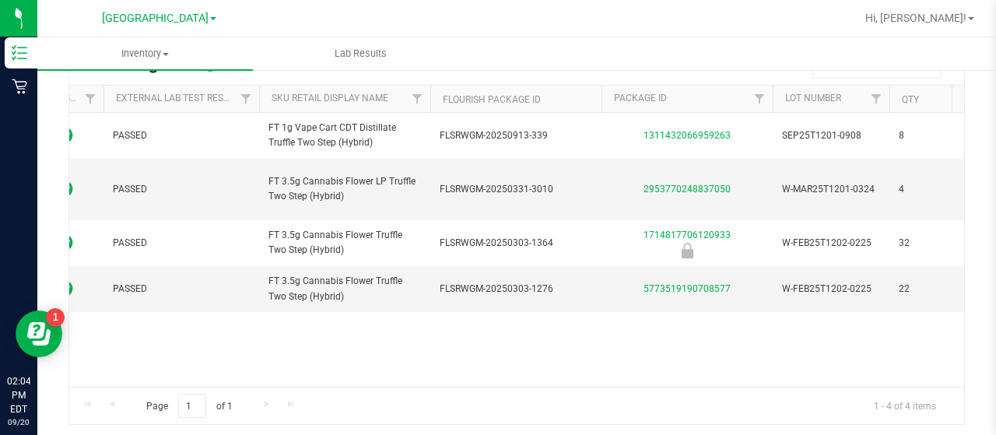
scroll to position [0, 128]
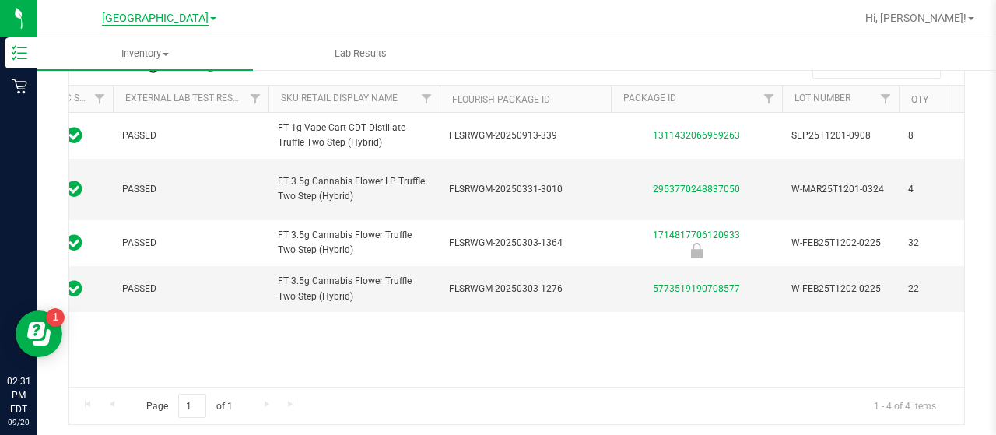
click at [167, 17] on span "[GEOGRAPHIC_DATA]" at bounding box center [155, 19] width 107 height 14
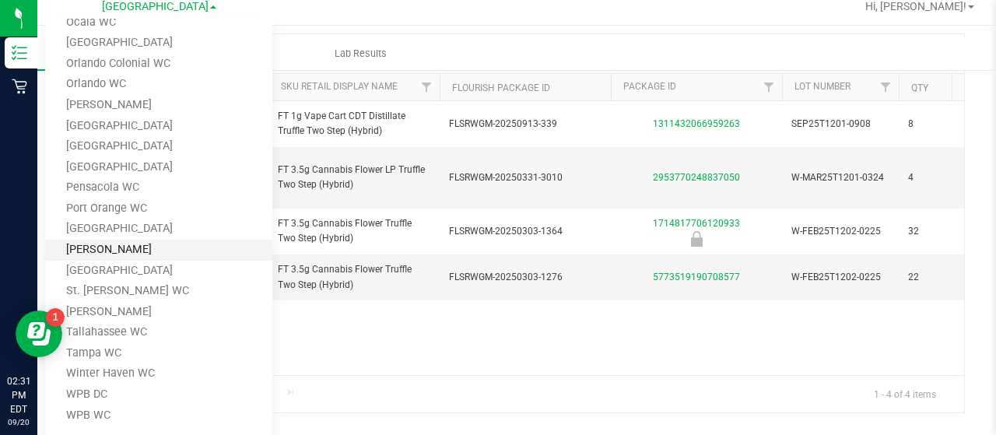
scroll to position [16, 0]
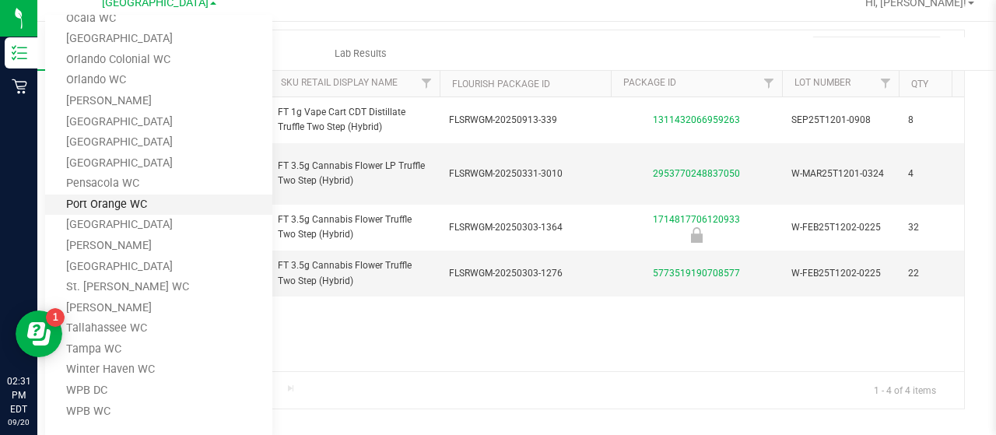
click at [100, 208] on link "Port Orange WC" at bounding box center [158, 205] width 227 height 21
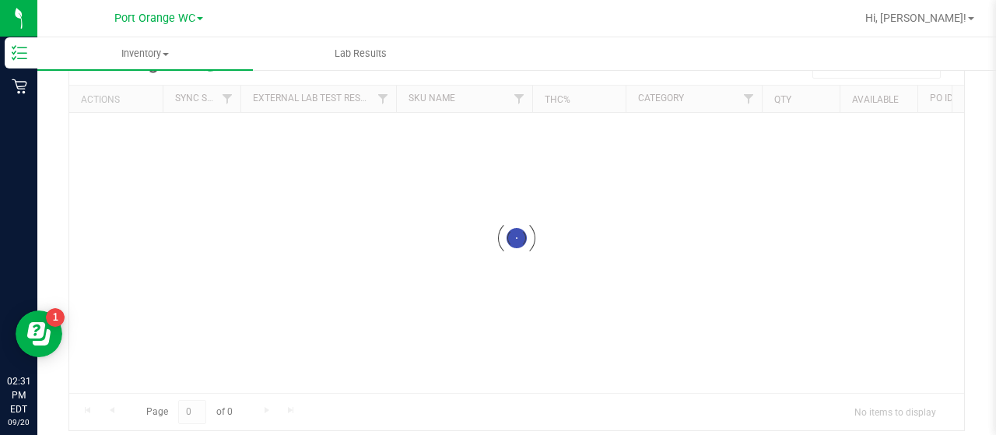
scroll to position [22, 0]
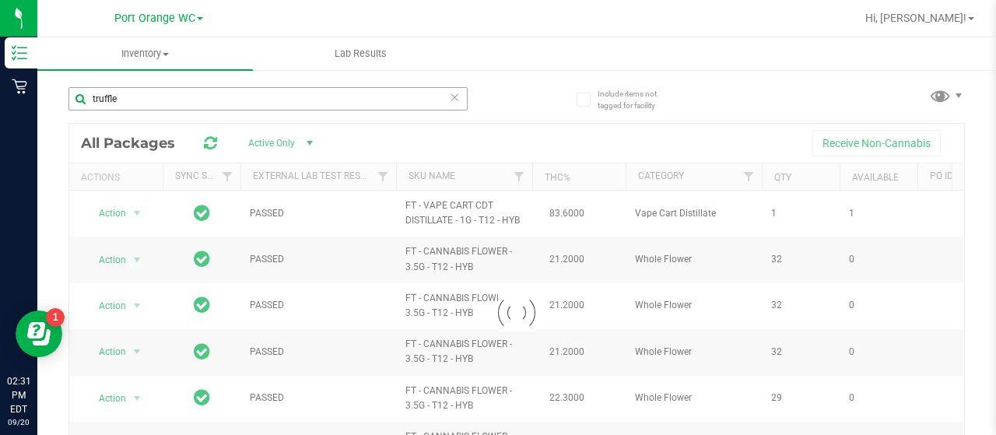
drag, startPoint x: 451, startPoint y: 100, endPoint x: 372, endPoint y: 96, distance: 79.5
click at [450, 100] on icon at bounding box center [454, 96] width 11 height 19
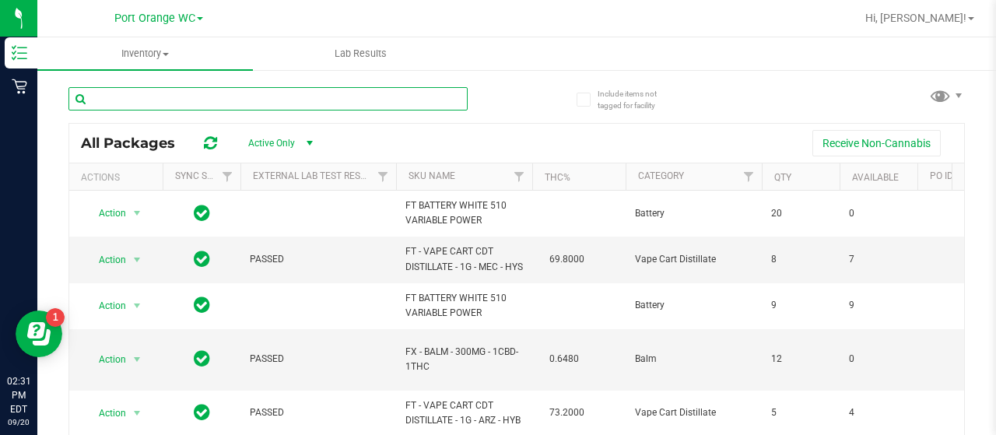
click at [300, 105] on input "text" at bounding box center [267, 98] width 399 height 23
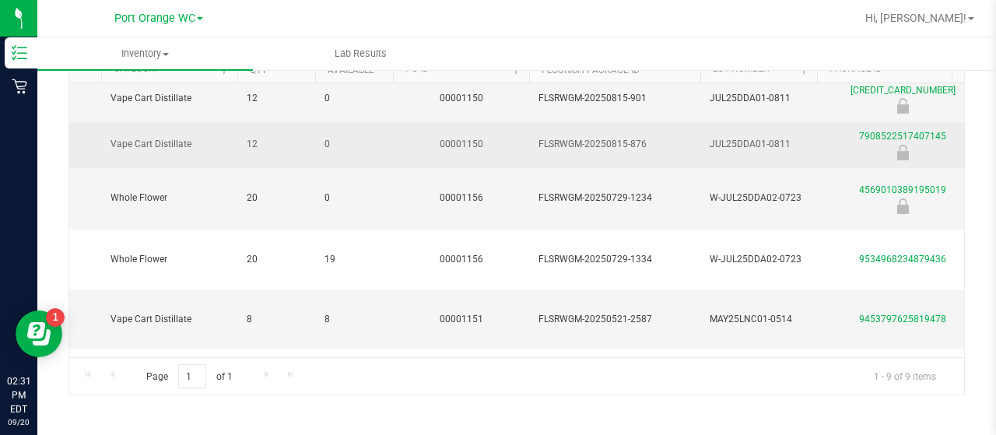
scroll to position [78, 524]
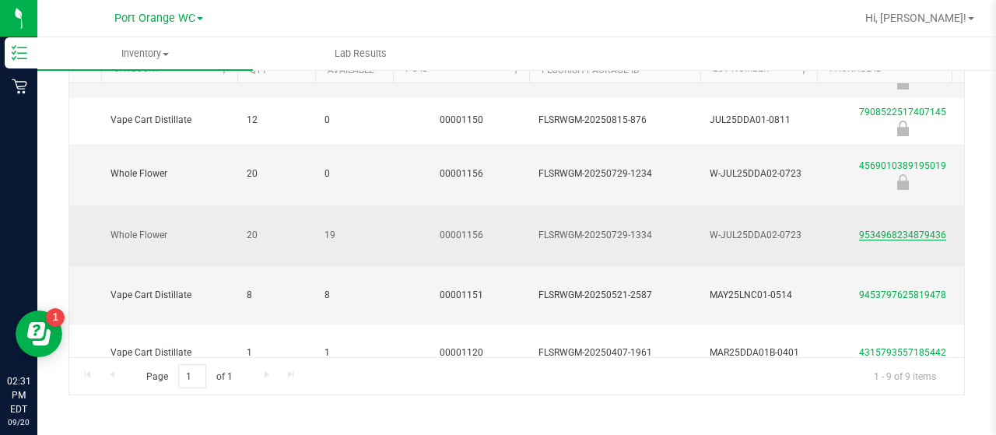
type input "dda"
click at [870, 240] on link "9534968234879436" at bounding box center [902, 235] width 87 height 11
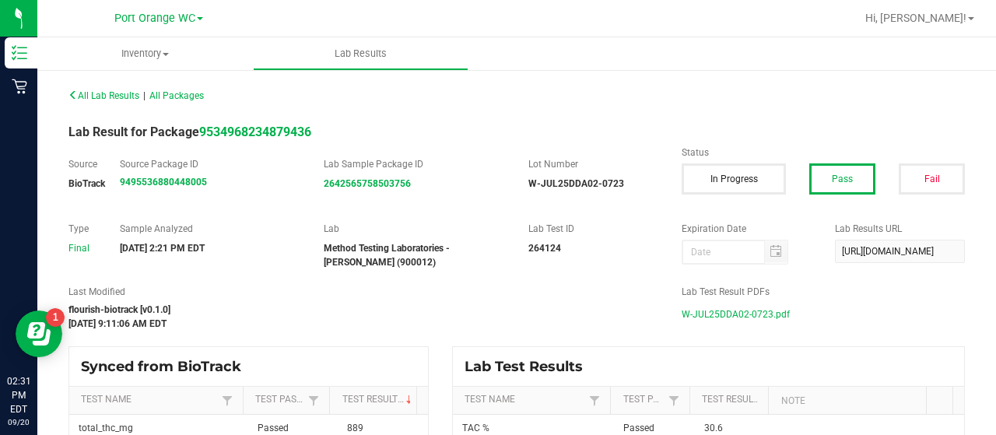
click at [710, 312] on span "W-JUL25DDA02-0723.pdf" at bounding box center [736, 314] width 108 height 23
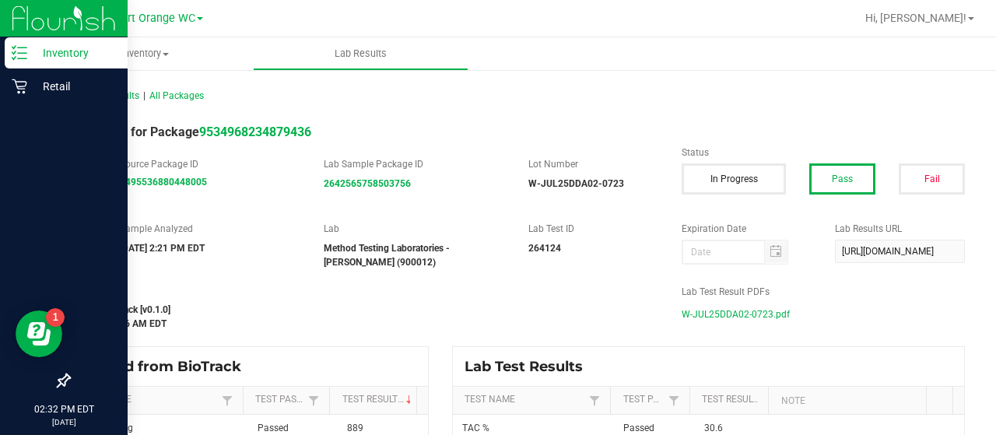
click at [33, 51] on p "Inventory" at bounding box center [73, 53] width 93 height 19
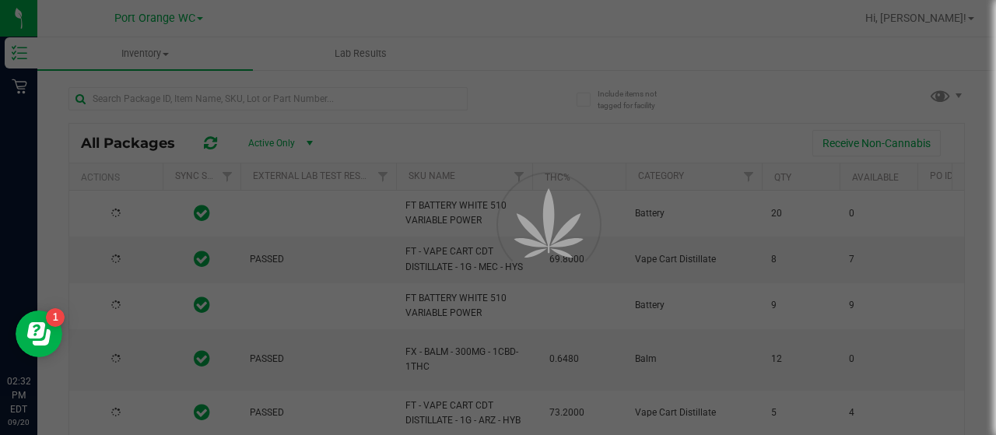
click at [149, 100] on div at bounding box center [498, 217] width 996 height 435
type input "2026-03-03"
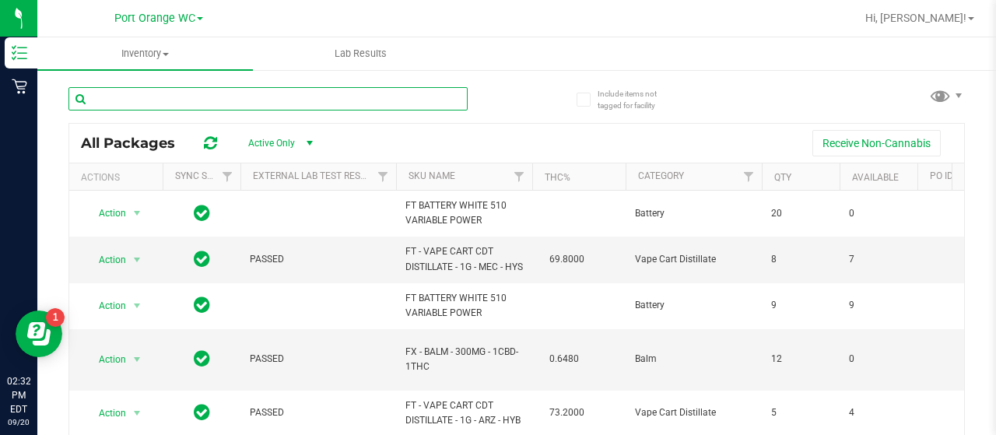
click at [149, 100] on input "text" at bounding box center [267, 98] width 399 height 23
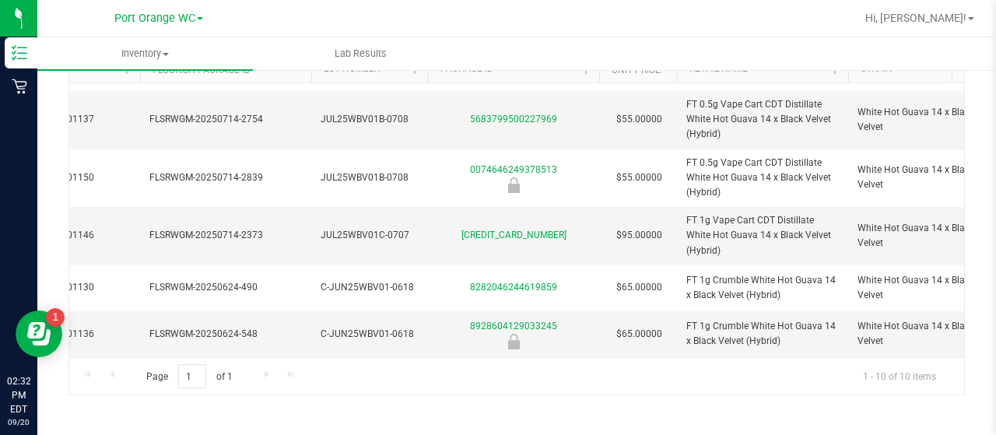
scroll to position [232, 815]
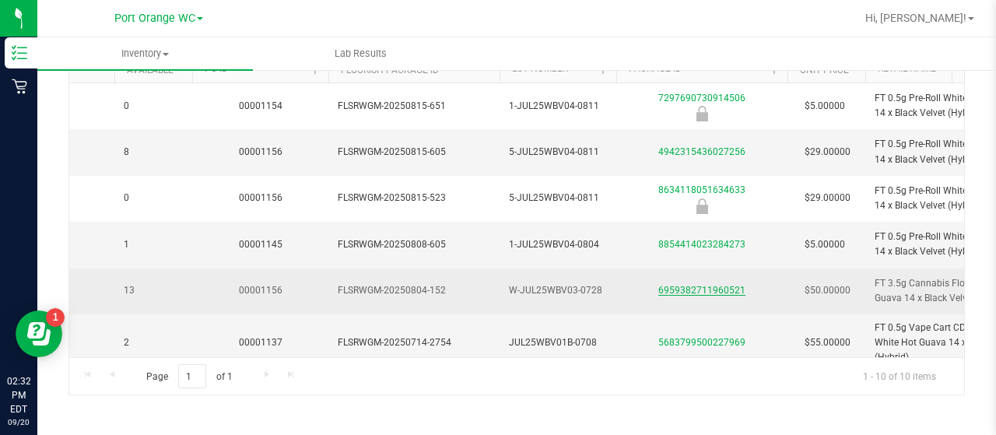
type input "white hot"
click at [675, 287] on link "6959382711960521" at bounding box center [701, 290] width 87 height 11
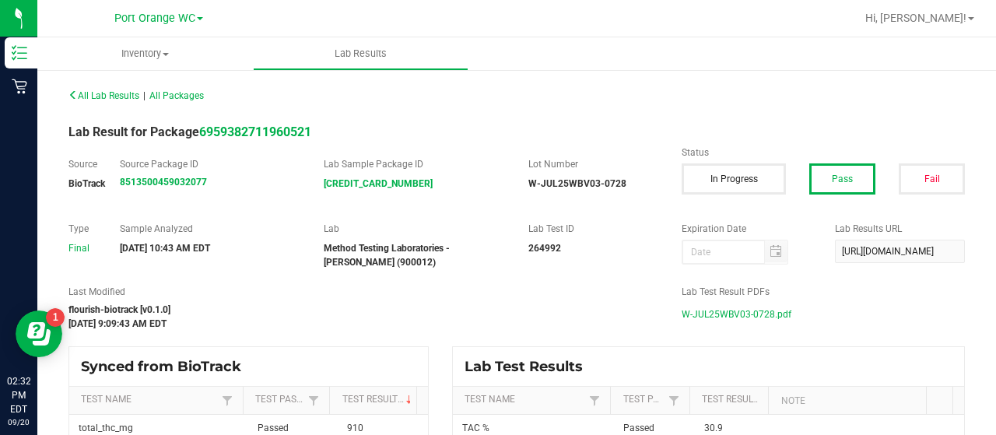
click at [753, 316] on span "W-JUL25WBV03-0728.pdf" at bounding box center [737, 314] width 110 height 23
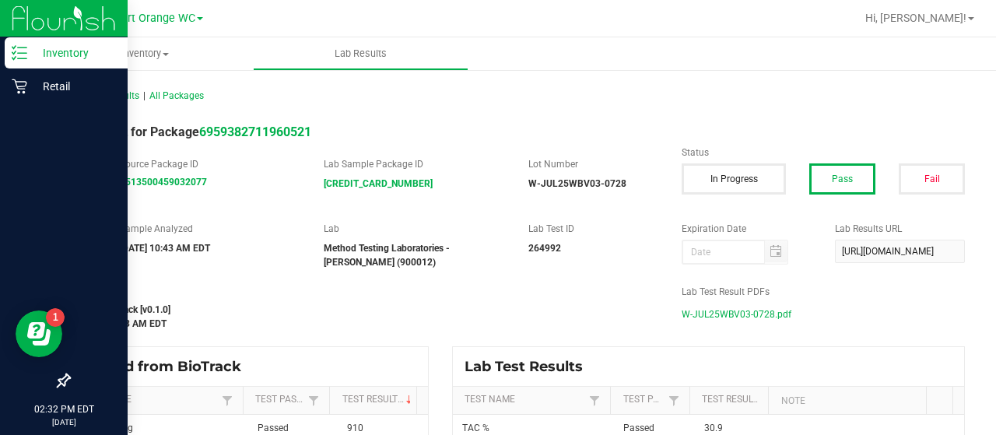
click at [12, 47] on icon at bounding box center [20, 53] width 16 height 16
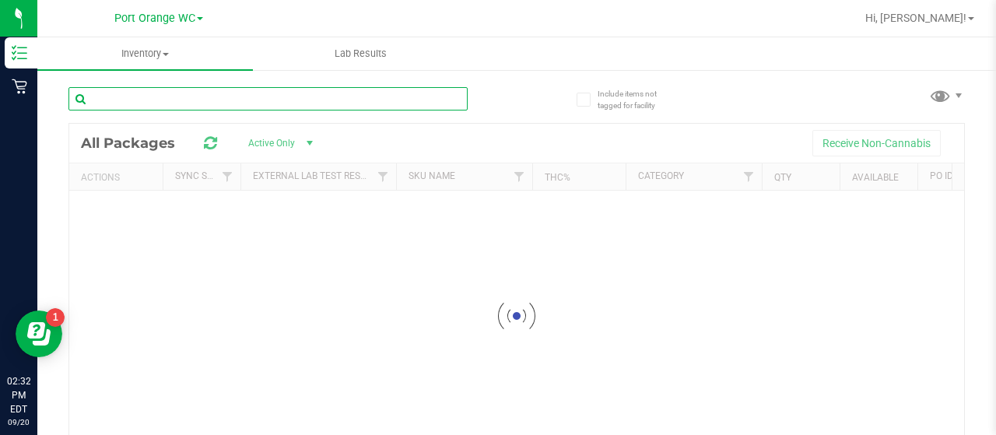
click at [149, 100] on input "text" at bounding box center [267, 98] width 399 height 23
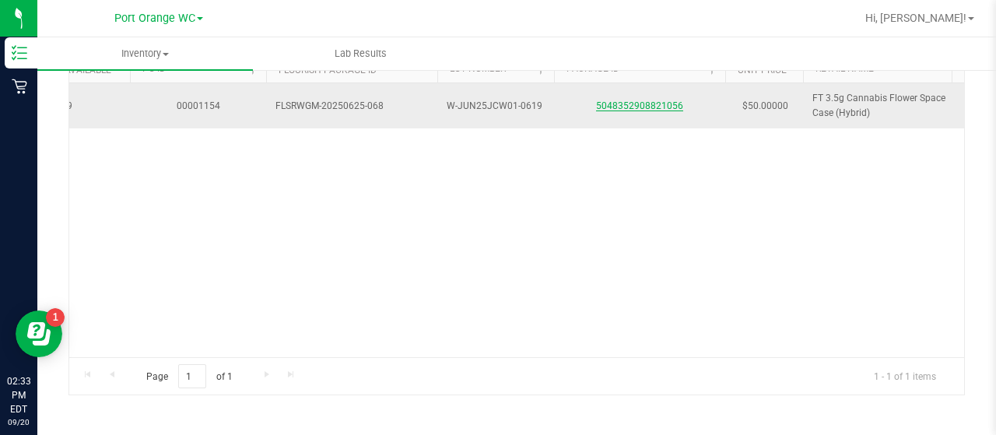
type input "space case"
click at [606, 100] on link "5048352908821056" at bounding box center [639, 105] width 87 height 11
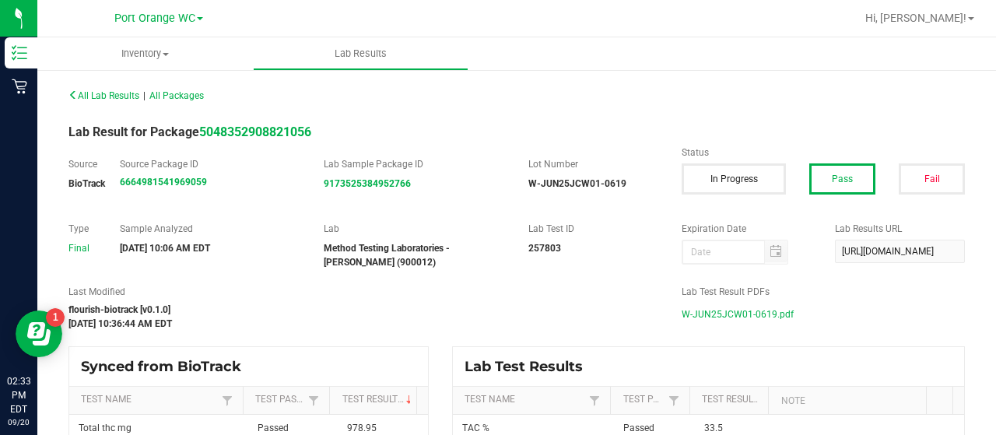
click at [719, 312] on span "W-JUN25JCW01-0619.pdf" at bounding box center [738, 314] width 112 height 23
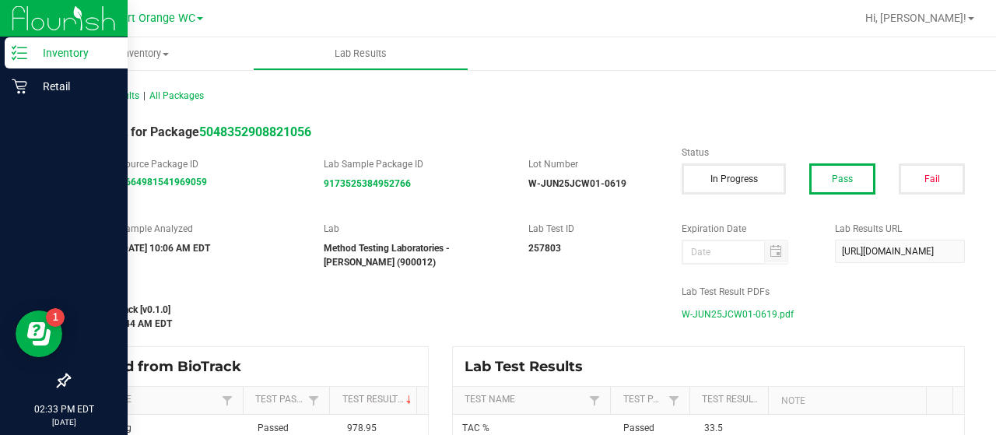
click at [16, 50] on icon at bounding box center [20, 53] width 16 height 16
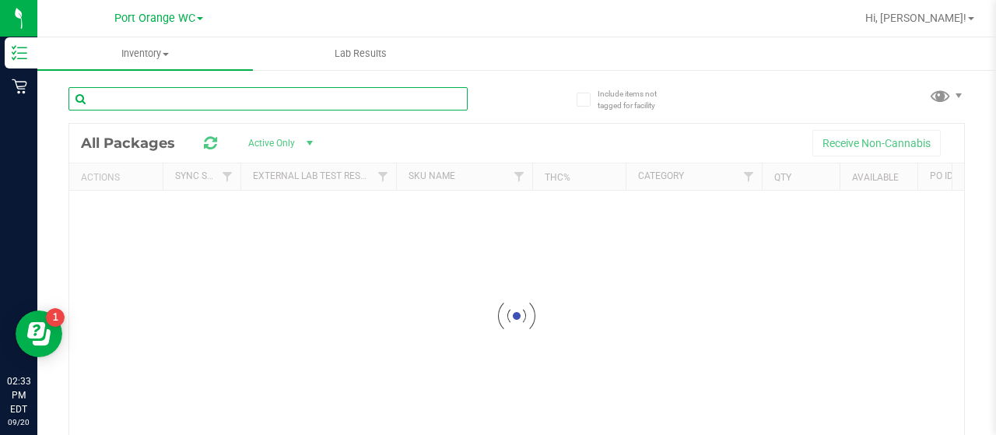
click at [150, 96] on div "Inventory All packages All inventory Waste log Lab Results Include items not ta…" at bounding box center [516, 236] width 959 height 398
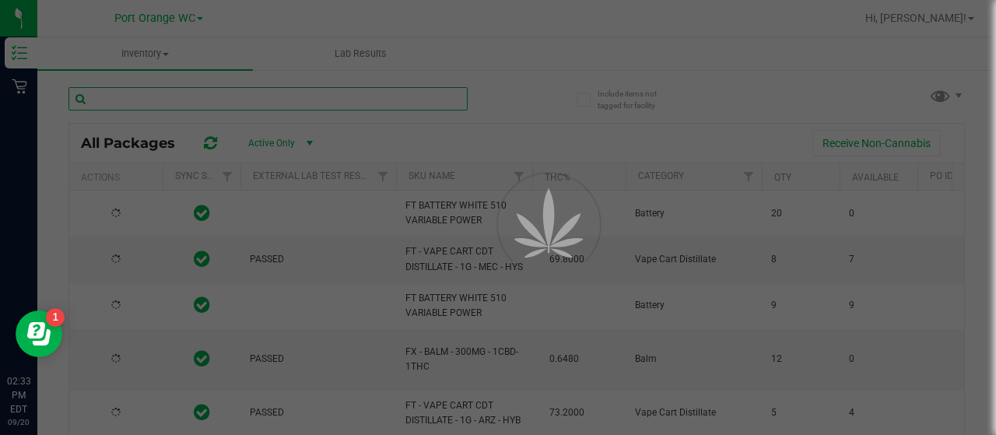
type input "2026-03-03"
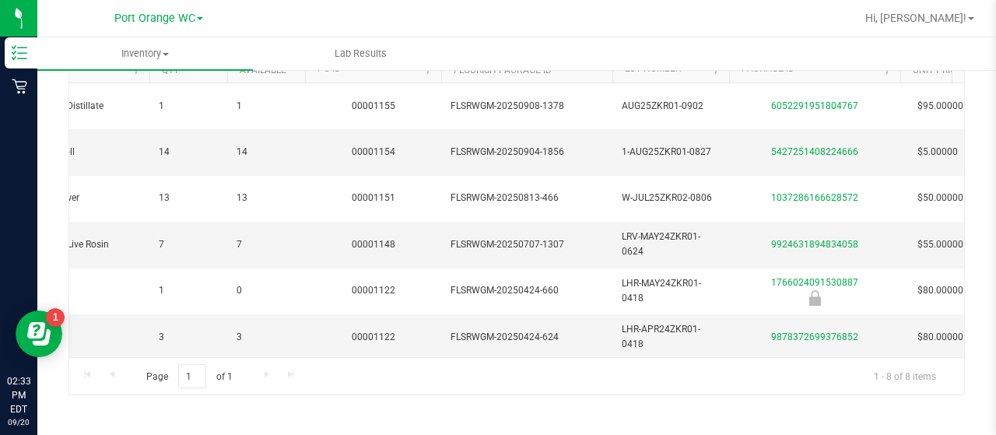
scroll to position [0, 474]
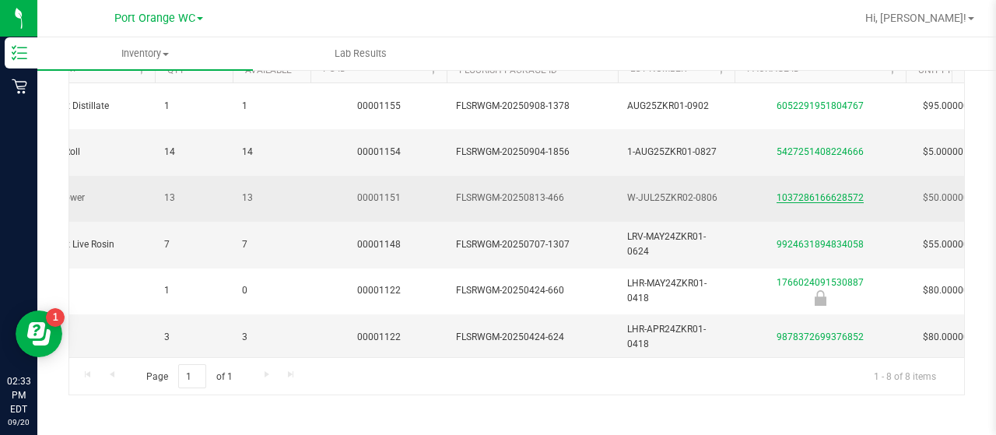
type input "zkr"
click at [853, 198] on link "1037286166628572" at bounding box center [819, 197] width 87 height 11
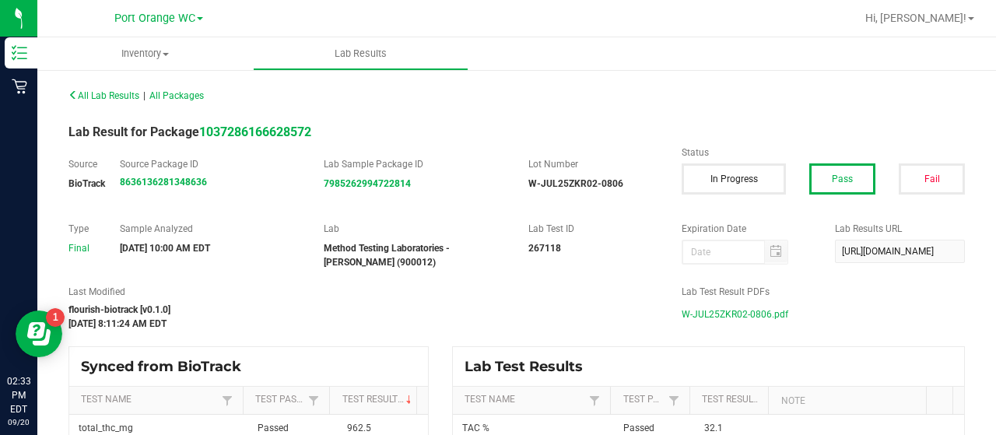
click at [732, 319] on span "W-JUL25ZKR02-0806.pdf" at bounding box center [735, 314] width 107 height 23
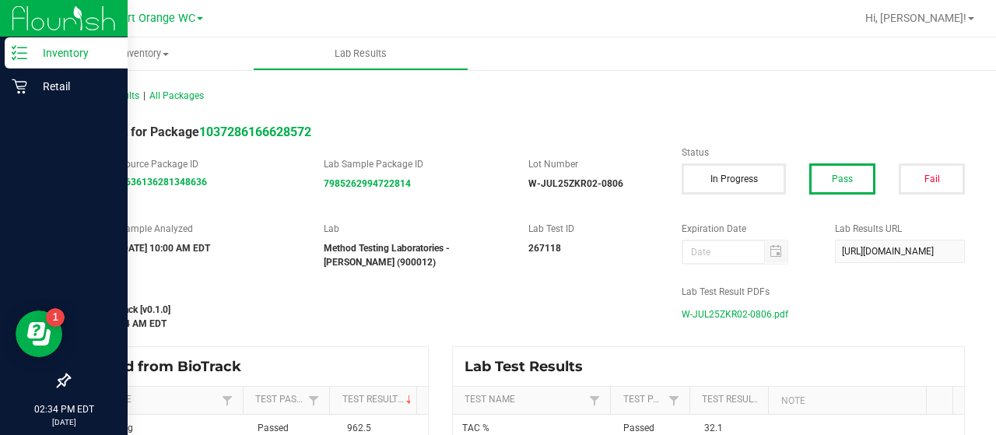
drag, startPoint x: 19, startPoint y: 44, endPoint x: 61, endPoint y: 69, distance: 48.8
click at [19, 44] on div "Inventory" at bounding box center [66, 52] width 123 height 31
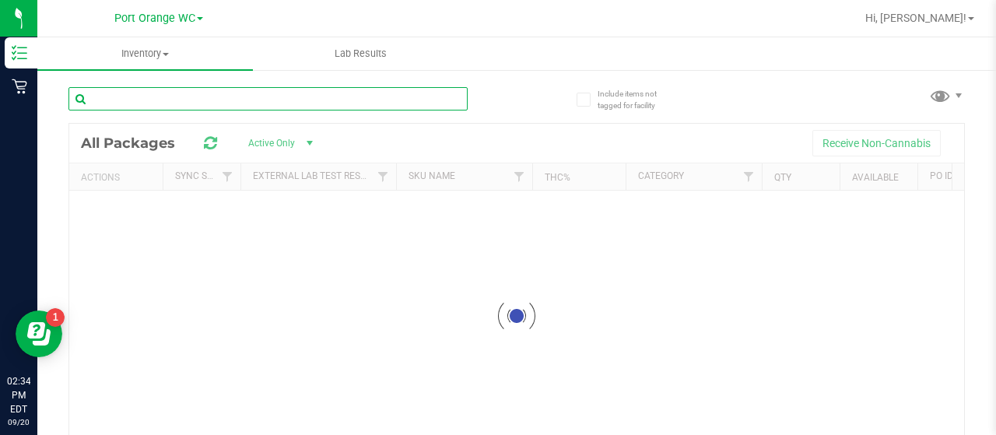
click at [170, 100] on input "text" at bounding box center [267, 98] width 399 height 23
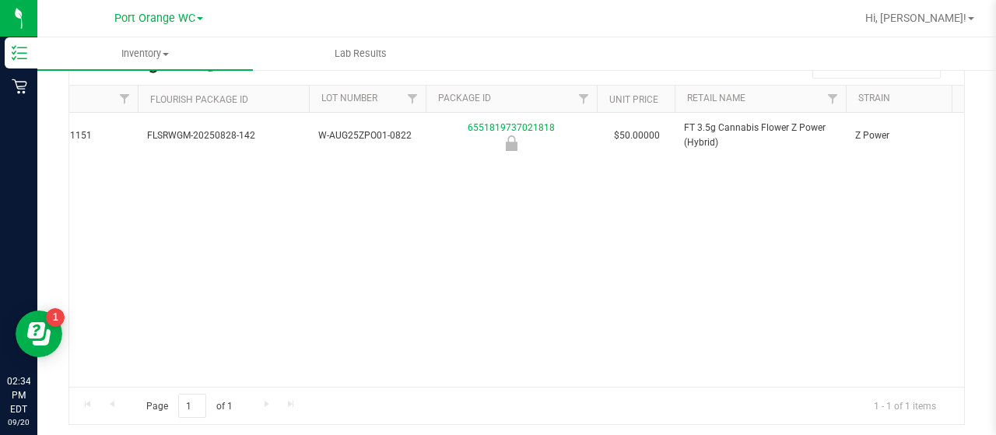
type input "z power"
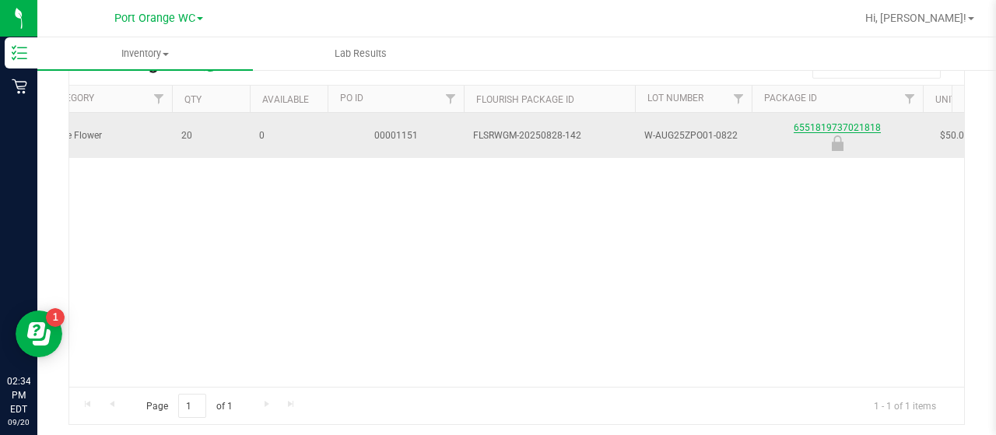
click at [795, 125] on link "6551819737021818" at bounding box center [837, 127] width 87 height 11
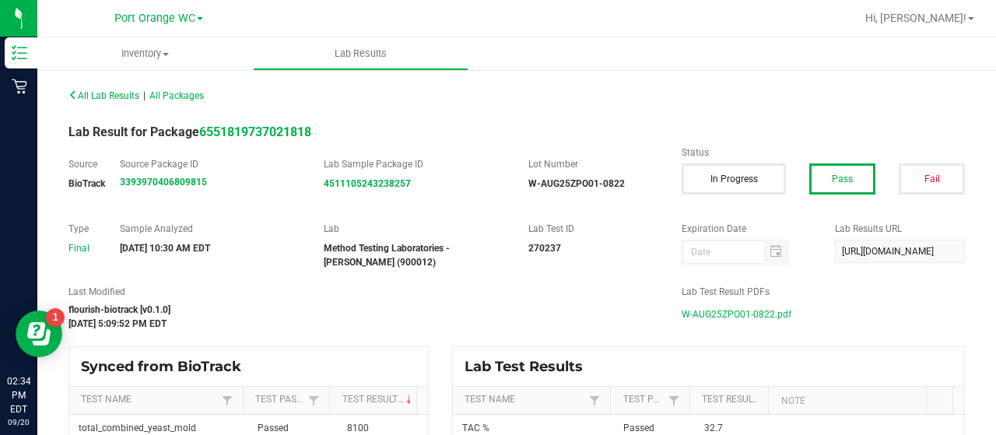
click at [728, 310] on span "W-AUG25ZPO01-0822.pdf" at bounding box center [737, 314] width 110 height 23
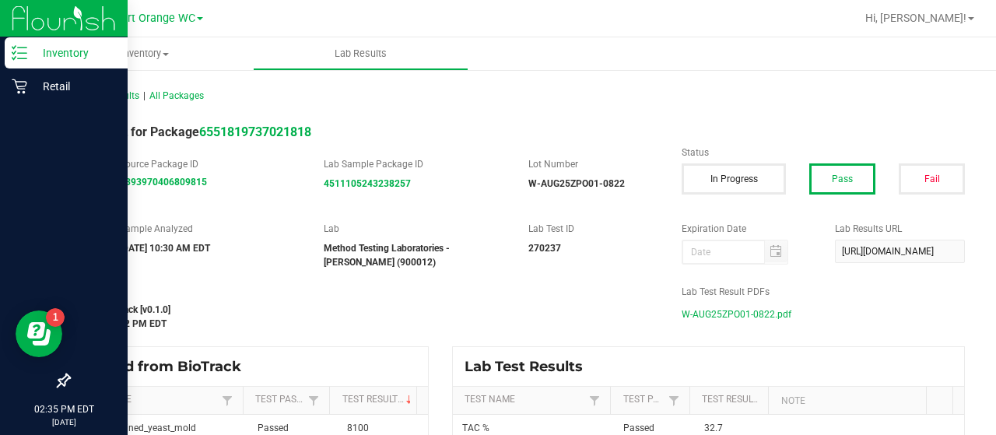
click at [33, 49] on p "Inventory" at bounding box center [73, 53] width 93 height 19
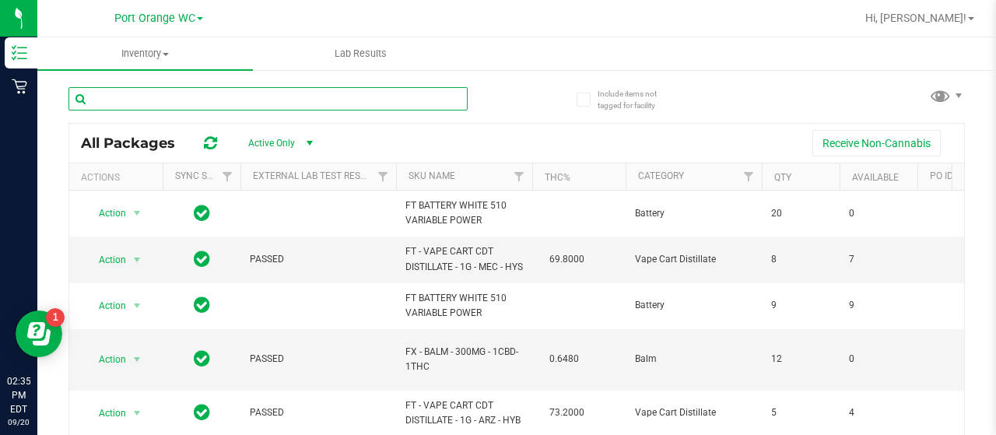
click at [130, 102] on input "text" at bounding box center [267, 98] width 399 height 23
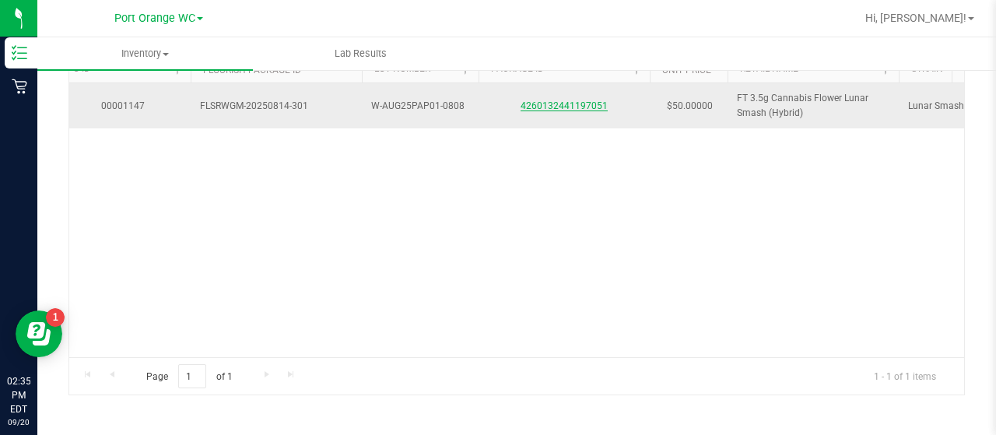
type input "lunar smash"
click at [539, 100] on link "4260132441197051" at bounding box center [563, 105] width 87 height 11
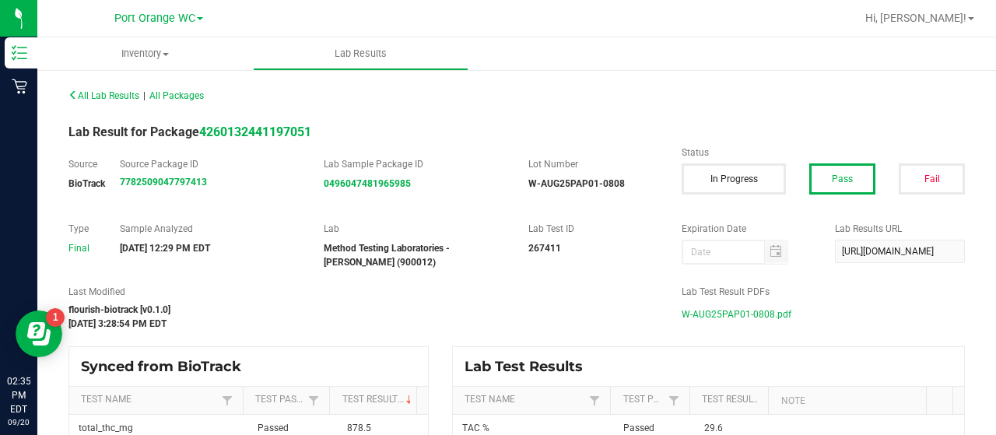
click at [692, 319] on span "W-AUG25PAP01-0808.pdf" at bounding box center [737, 314] width 110 height 23
drag, startPoint x: 143, startPoint y: 16, endPoint x: 160, endPoint y: 46, distance: 34.2
click at [143, 16] on span "Port Orange WC" at bounding box center [154, 18] width 81 height 13
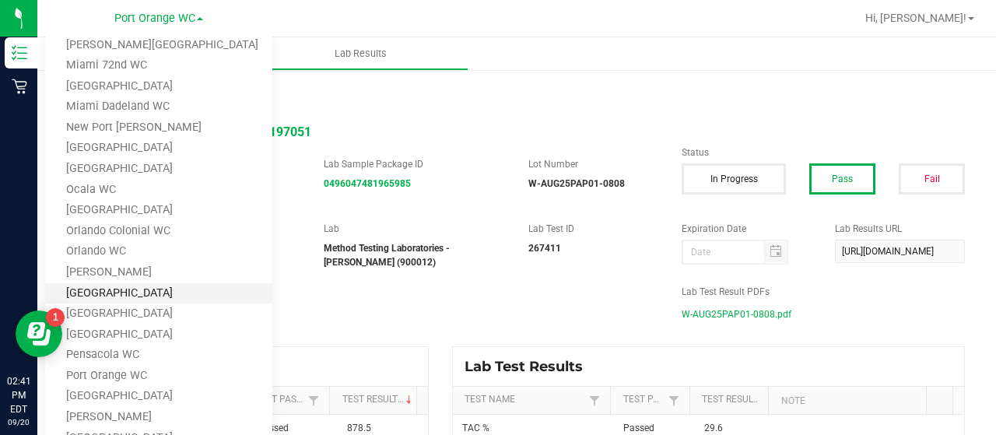
scroll to position [345, 0]
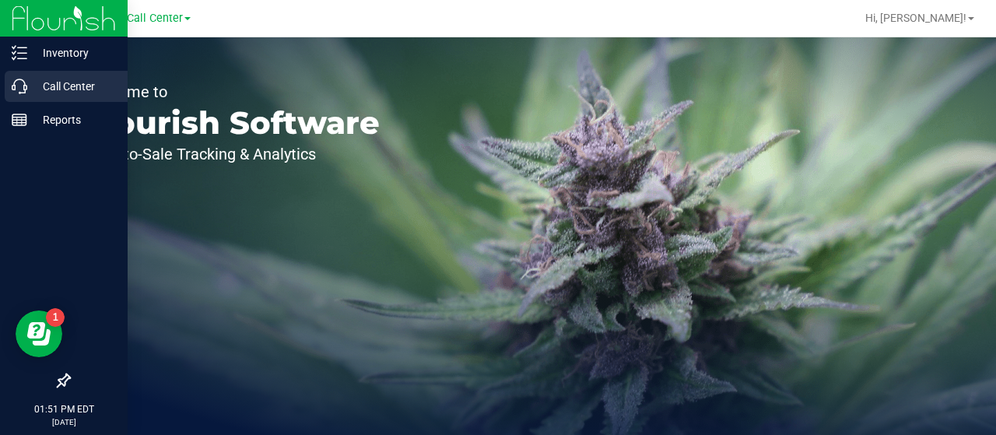
click at [70, 96] on div "Call Center" at bounding box center [66, 86] width 123 height 31
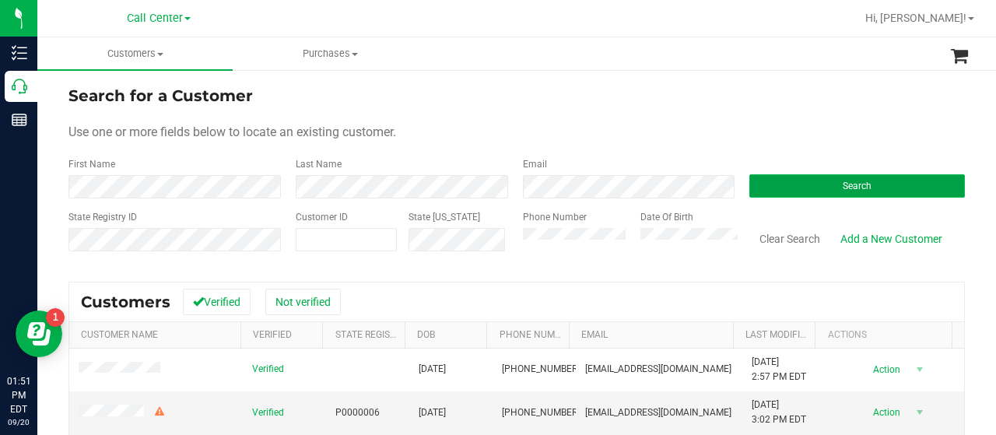
click at [773, 178] on button "Search" at bounding box center [857, 185] width 216 height 23
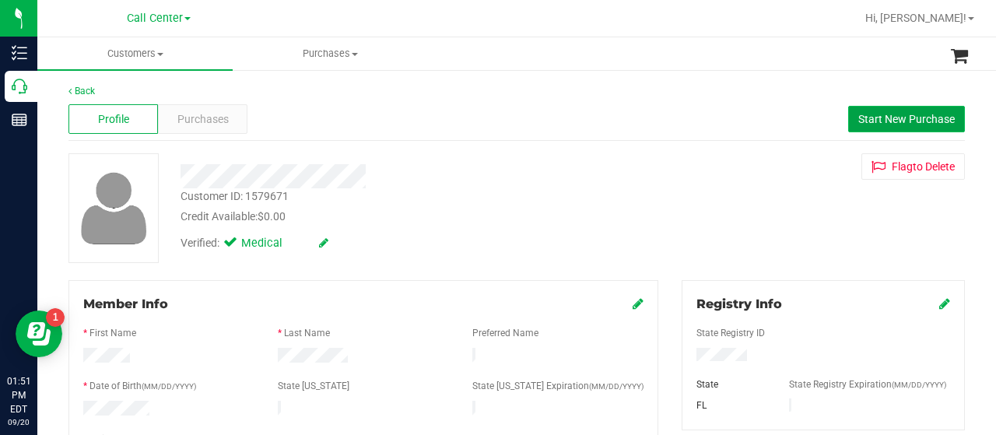
click at [848, 131] on button "Start New Purchase" at bounding box center [906, 119] width 117 height 26
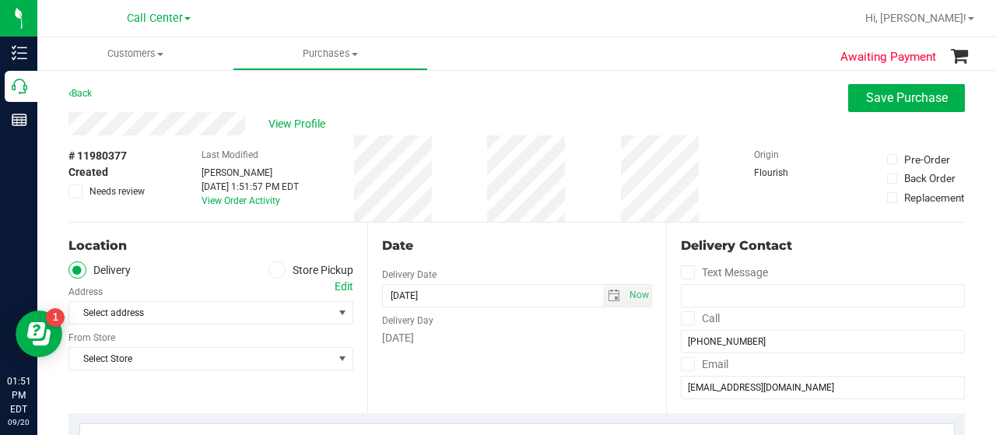
click at [268, 275] on span at bounding box center [277, 270] width 18 height 18
click at [0, 0] on input "Store Pickup" at bounding box center [0, 0] width 0 height 0
click at [247, 316] on span "Select Store" at bounding box center [201, 313] width 264 height 22
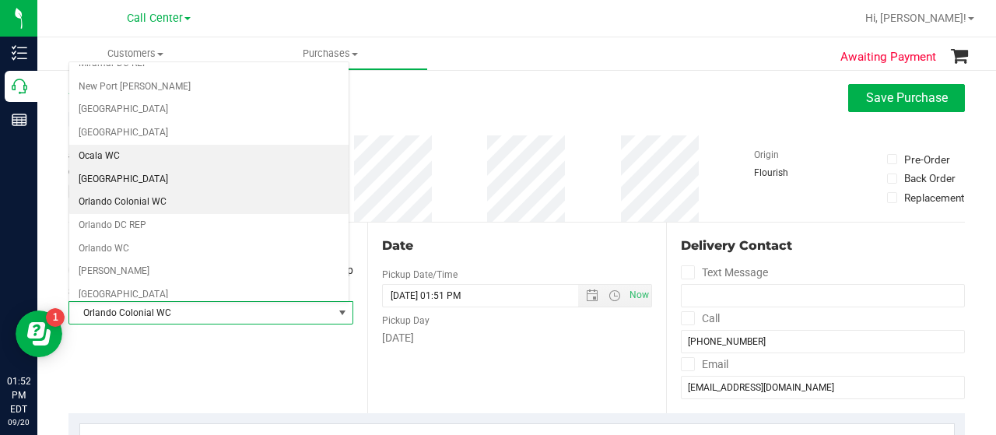
scroll to position [668, 0]
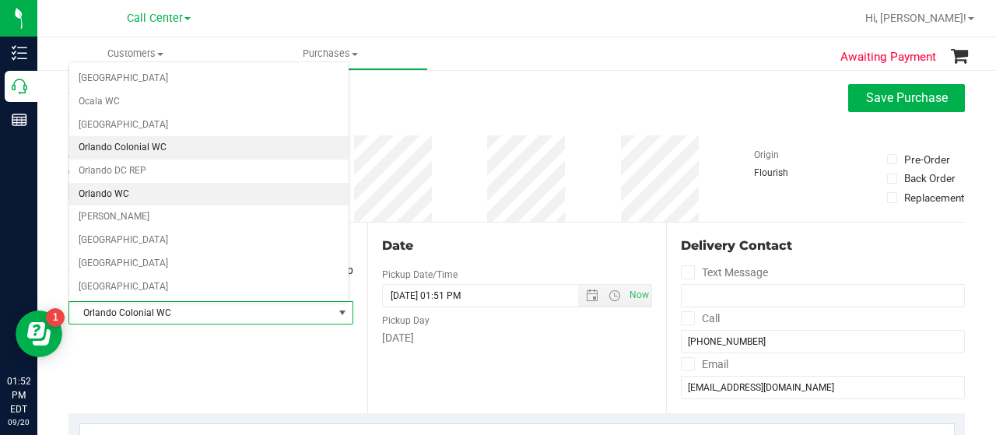
click at [115, 183] on li "Orlando WC" at bounding box center [208, 194] width 279 height 23
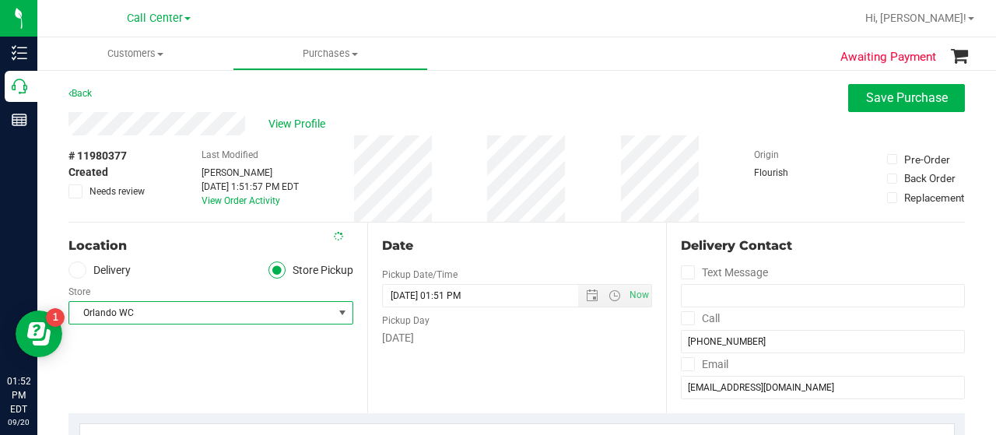
click at [131, 359] on div "Location Delivery Store Pickup Store [GEOGRAPHIC_DATA] WC Select Store [PERSON_…" at bounding box center [217, 318] width 299 height 191
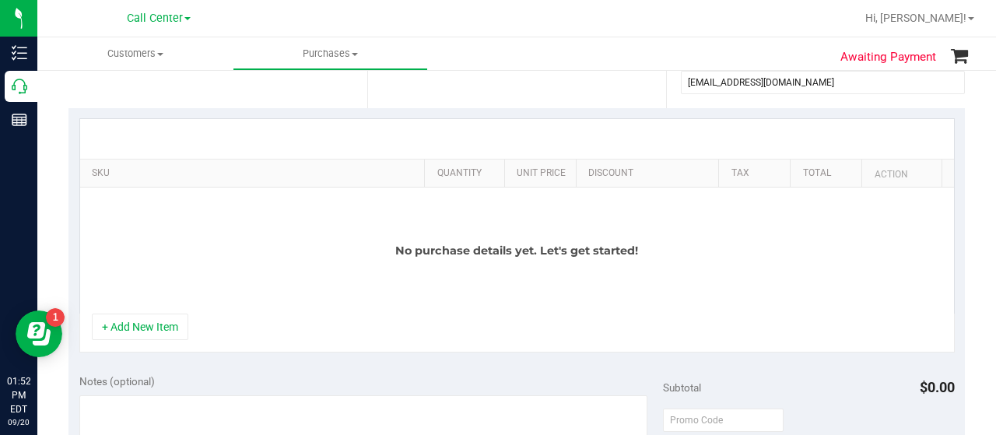
scroll to position [311, 0]
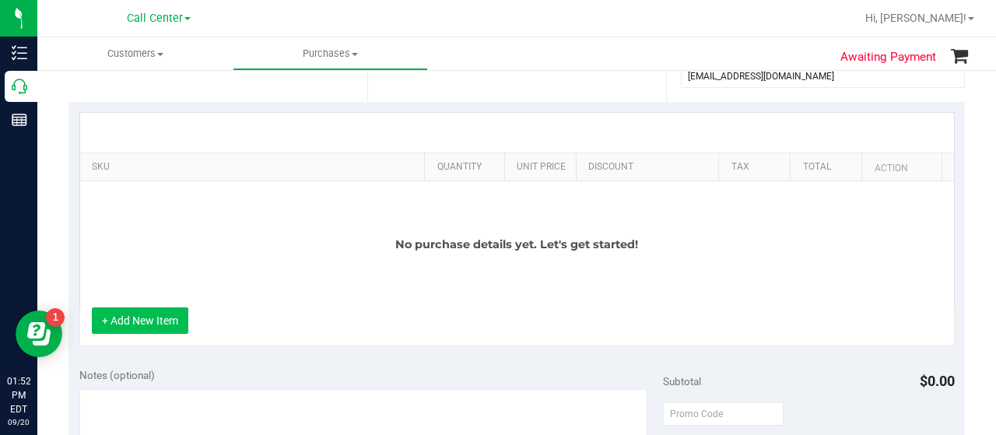
click at [180, 321] on button "+ Add New Item" at bounding box center [140, 320] width 96 height 26
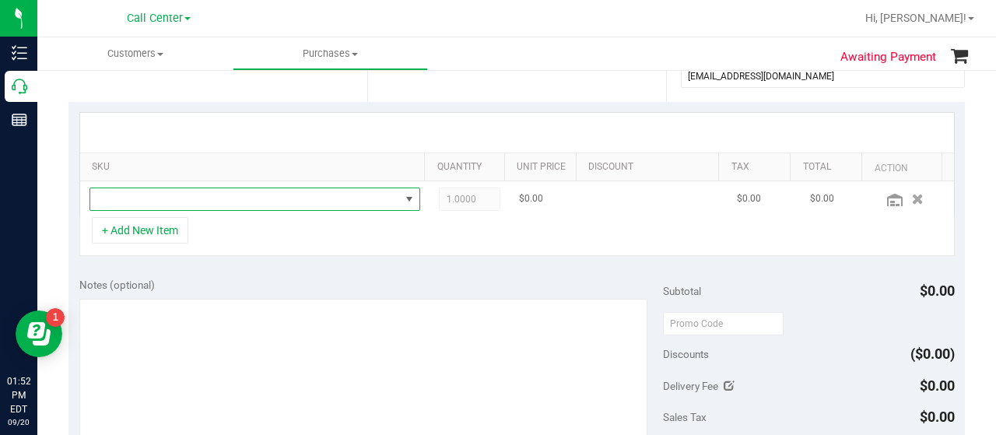
click at [274, 202] on span "NO DATA FOUND" at bounding box center [245, 199] width 310 height 22
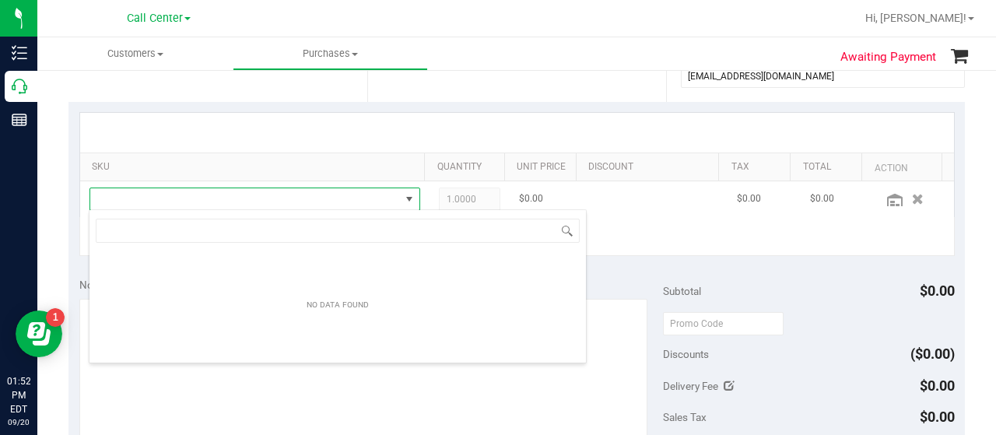
scroll to position [23, 314]
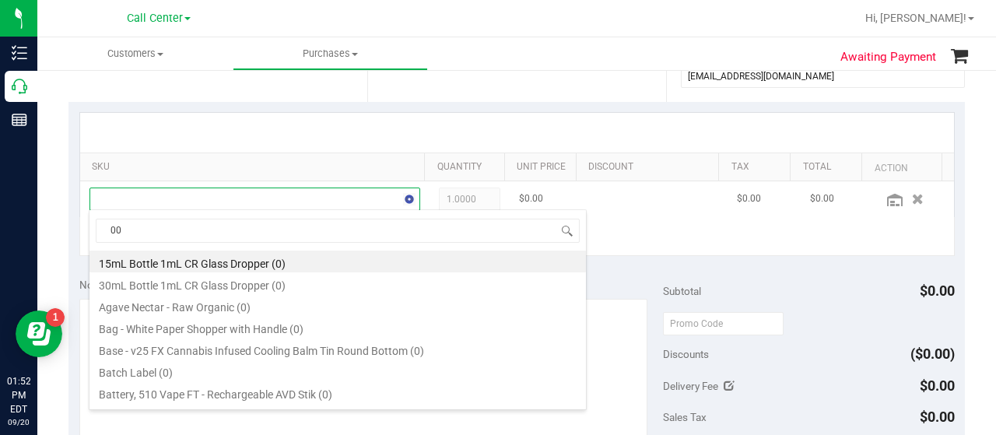
type input "007"
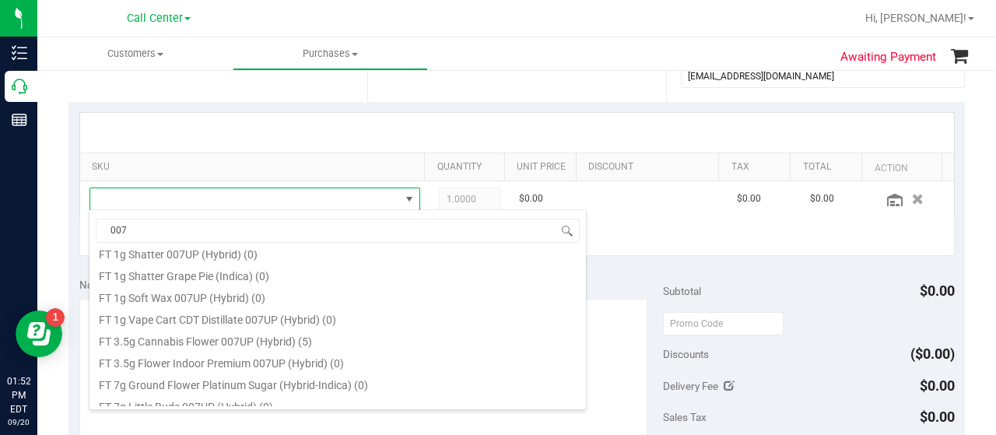
scroll to position [545, 0]
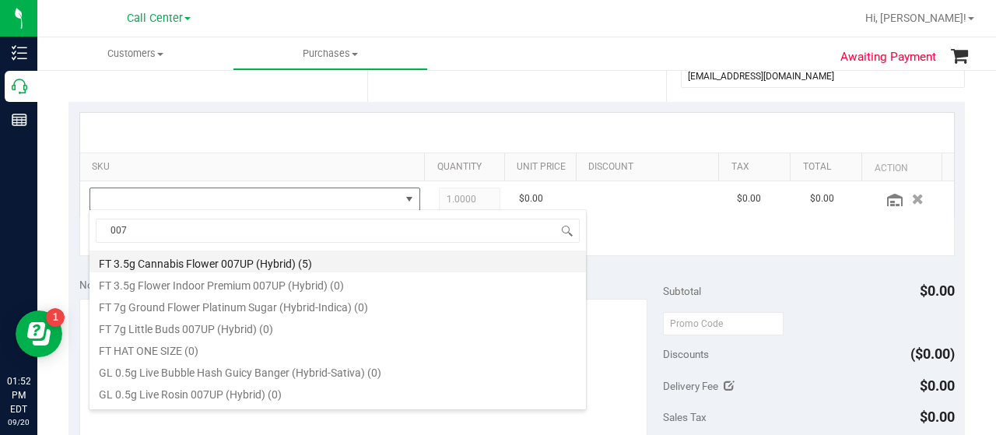
click at [258, 266] on li "FT 3.5g Cannabis Flower 007UP (Hybrid) (5)" at bounding box center [337, 262] width 496 height 22
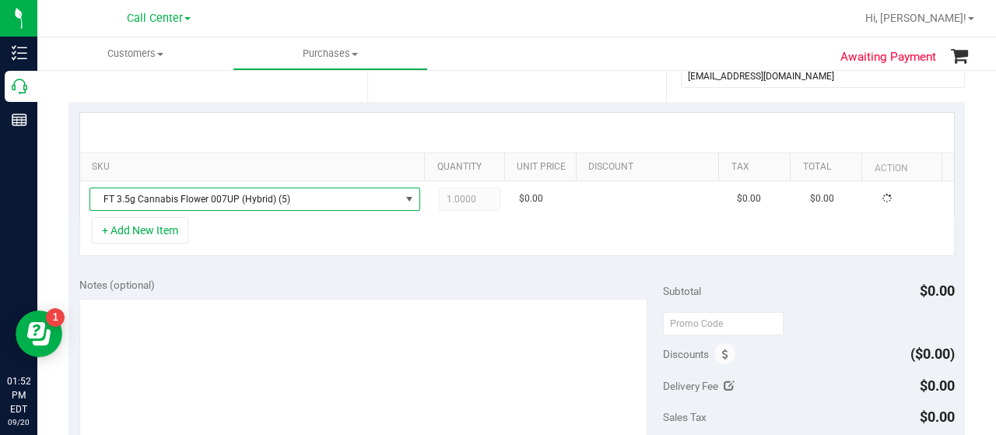
drag, startPoint x: 229, startPoint y: 233, endPoint x: 213, endPoint y: 228, distance: 16.2
click at [227, 233] on div "+ Add New Item" at bounding box center [516, 236] width 875 height 39
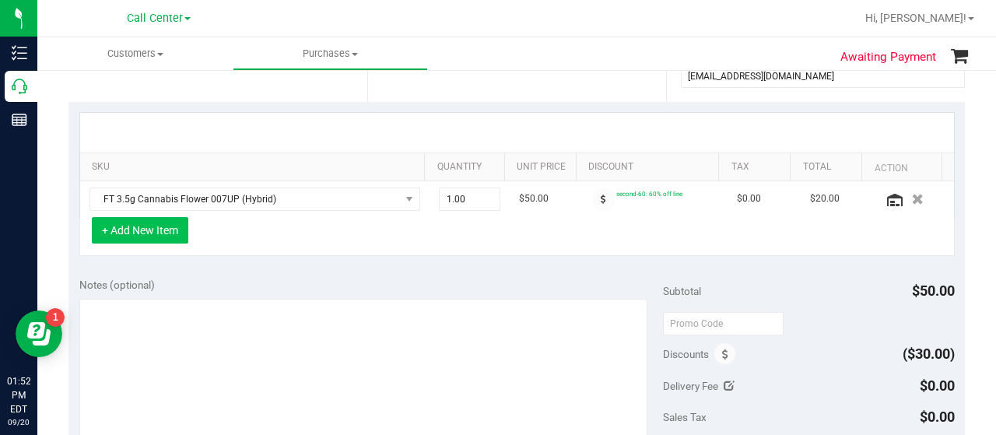
click at [180, 233] on button "+ Add New Item" at bounding box center [140, 230] width 96 height 26
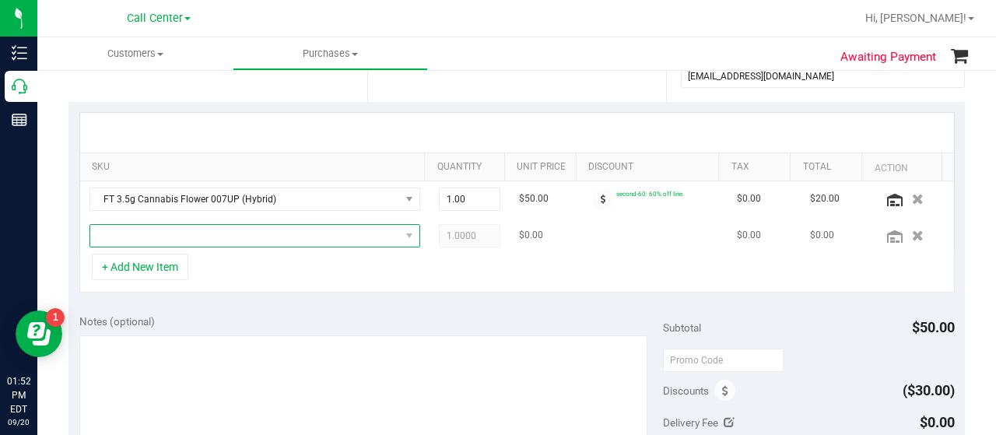
click at [191, 235] on span "NO DATA FOUND" at bounding box center [245, 236] width 310 height 22
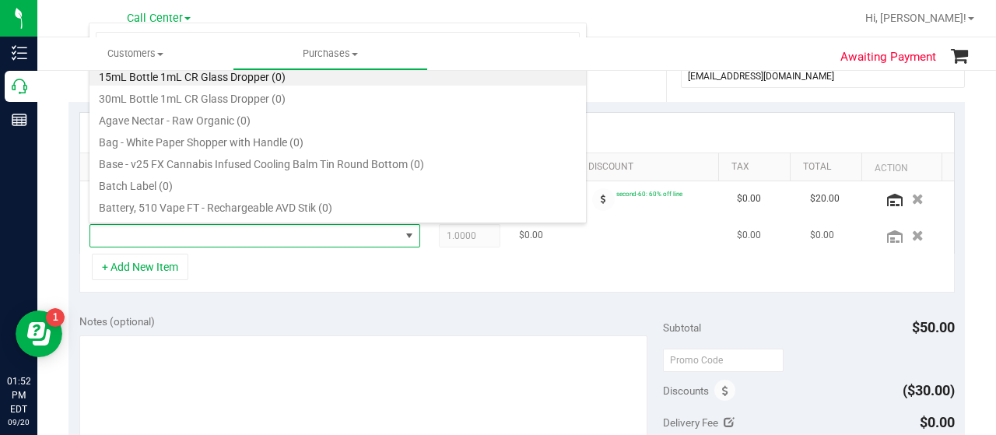
scroll to position [23, 314]
type input "pbs"
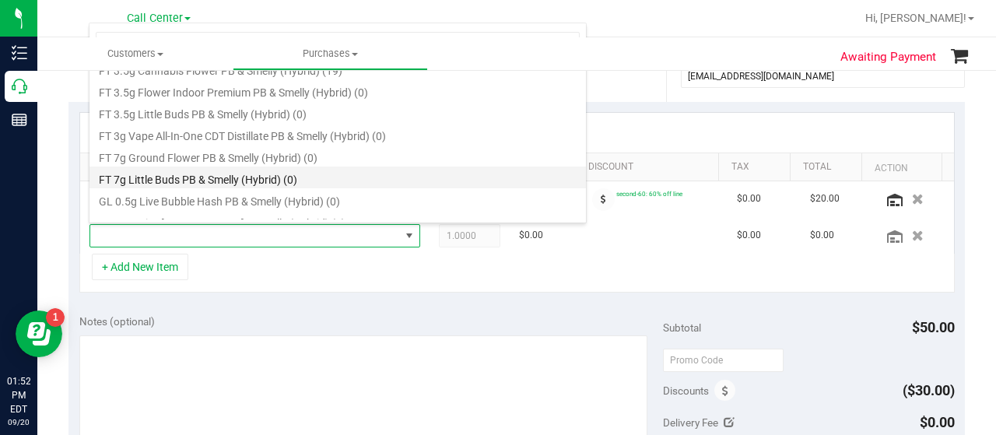
scroll to position [233, 0]
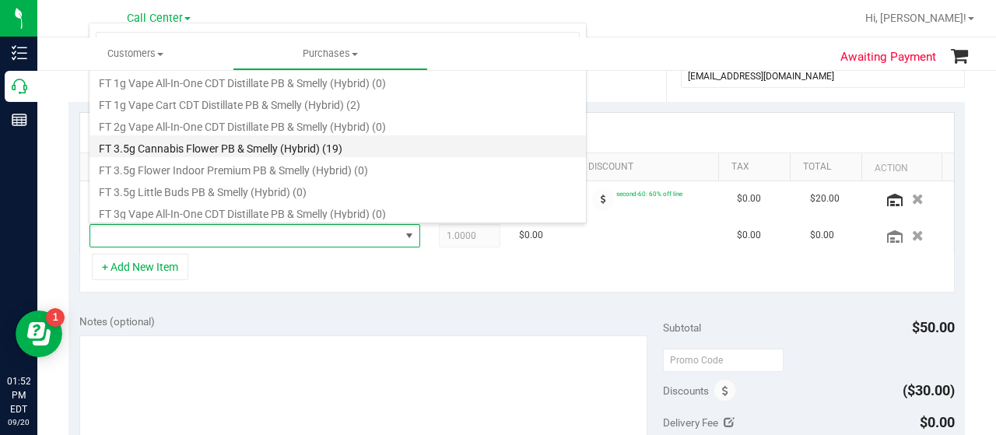
click at [227, 149] on li "FT 3.5g Cannabis Flower PB & Smelly (Hybrid) (19)" at bounding box center [337, 146] width 496 height 22
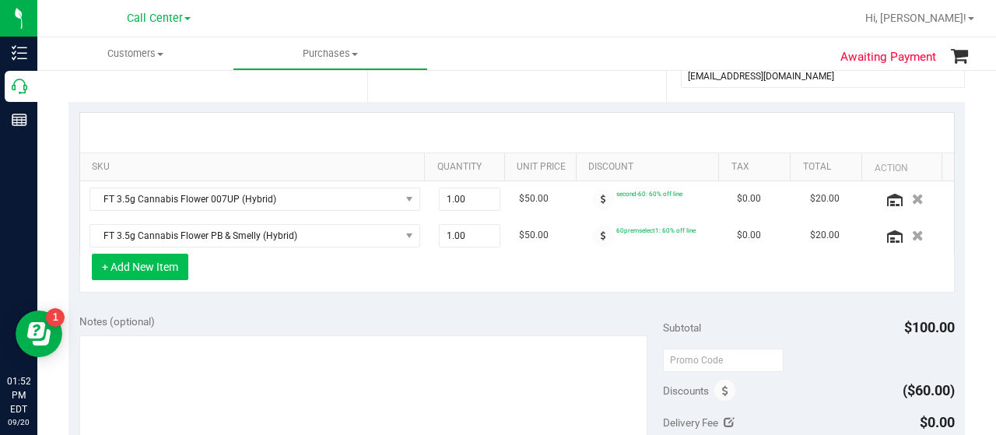
click at [163, 270] on button "+ Add New Item" at bounding box center [140, 267] width 96 height 26
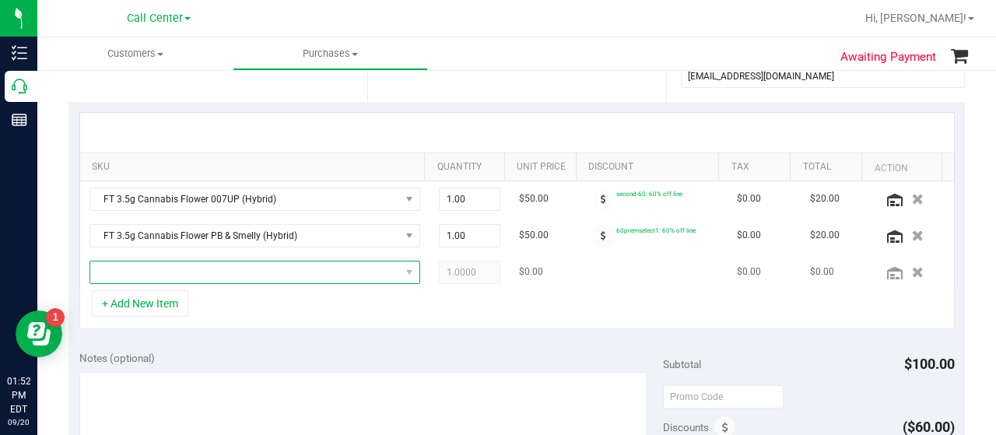
click at [177, 273] on span "NO DATA FOUND" at bounding box center [245, 272] width 310 height 22
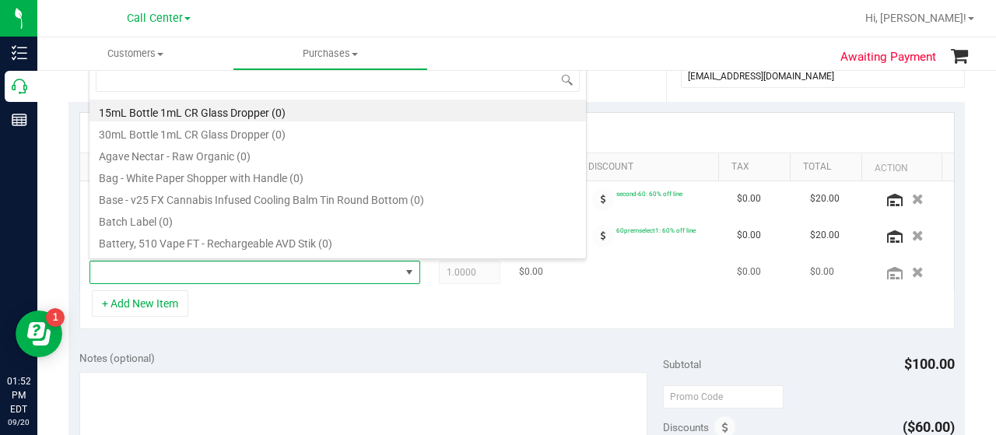
scroll to position [23, 314]
type input "htm"
click at [207, 109] on li "FD 3.5g Flower Greenhouse Hot Mess (Hybrid) (1)" at bounding box center [337, 111] width 496 height 22
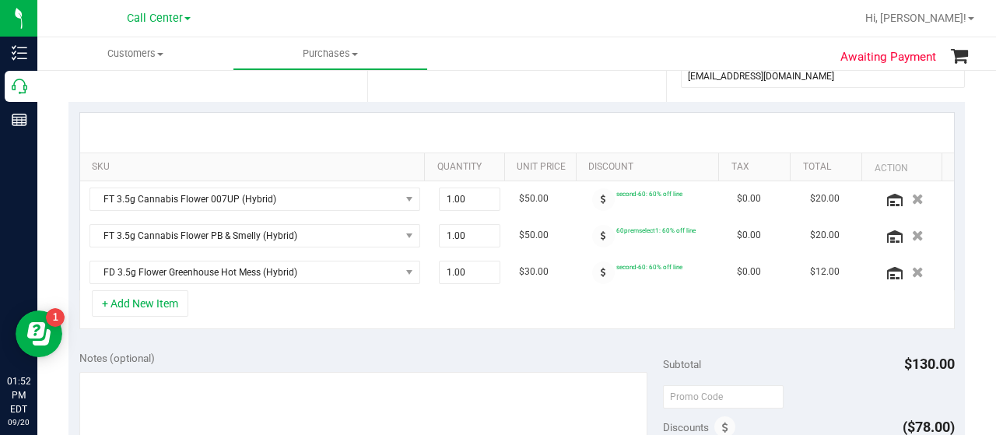
drag, startPoint x: 211, startPoint y: 306, endPoint x: 170, endPoint y: 314, distance: 42.0
click at [210, 306] on div "+ Add New Item" at bounding box center [516, 309] width 875 height 39
click at [148, 314] on div "+ Add New Item" at bounding box center [516, 309] width 875 height 39
click at [162, 300] on button "+ Add New Item" at bounding box center [140, 303] width 96 height 26
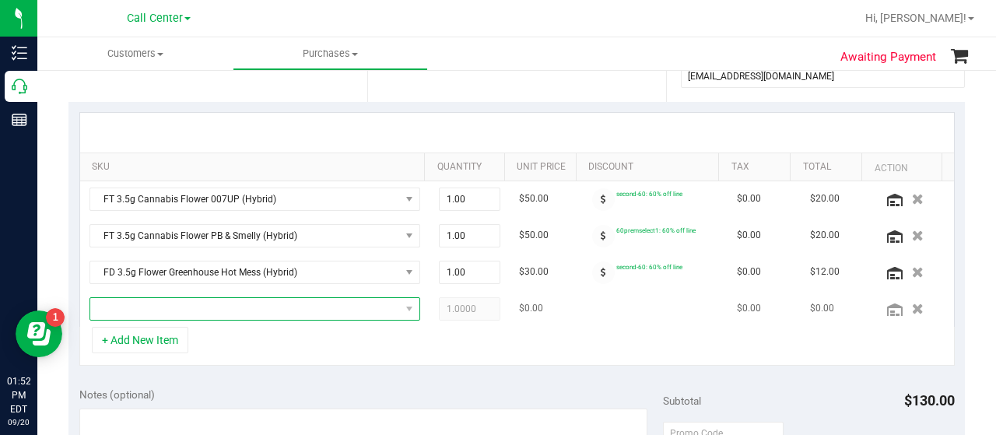
click at [173, 299] on span "NO DATA FOUND" at bounding box center [245, 309] width 310 height 22
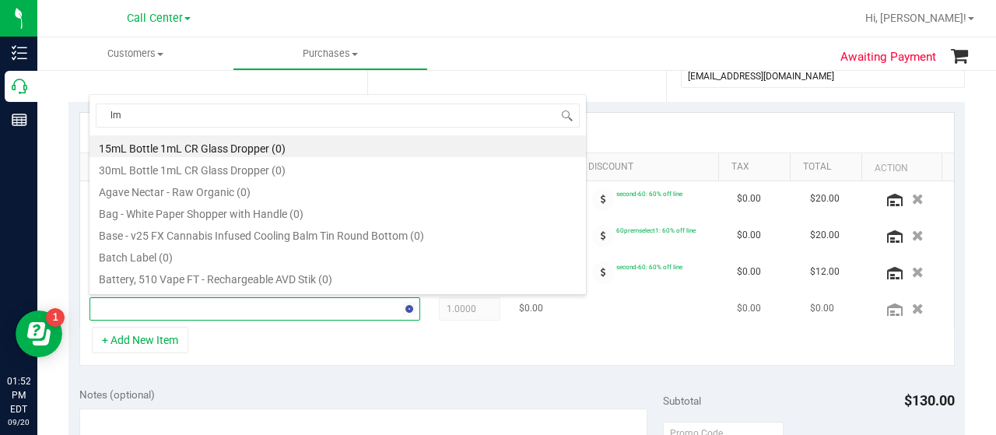
type input "lmz"
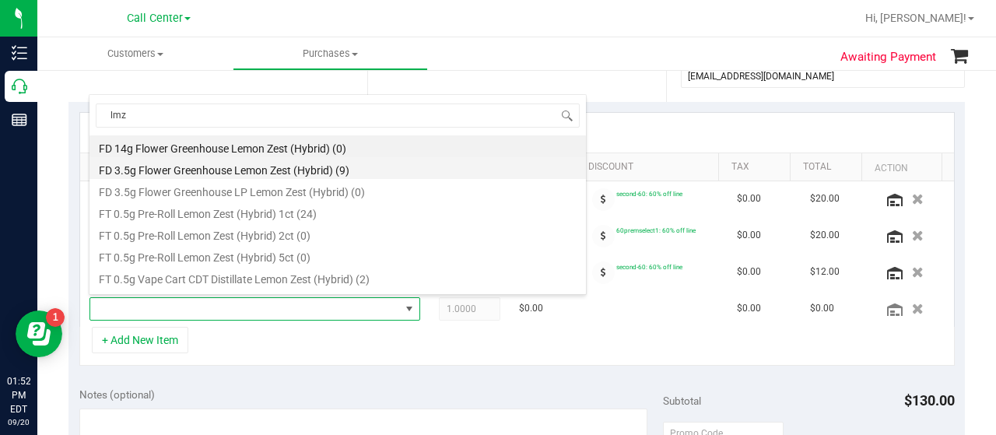
click at [336, 177] on li "FD 3.5g Flower Greenhouse Lemon Zest (Hybrid) (9)" at bounding box center [337, 168] width 496 height 22
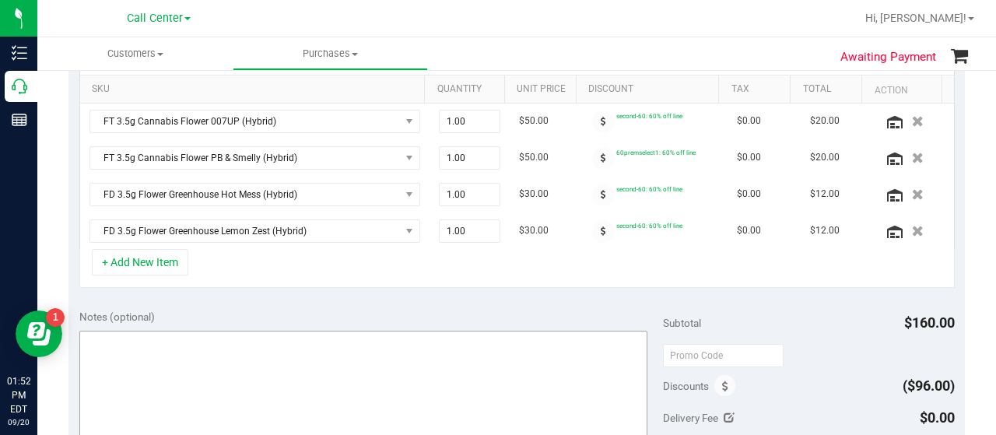
scroll to position [467, 0]
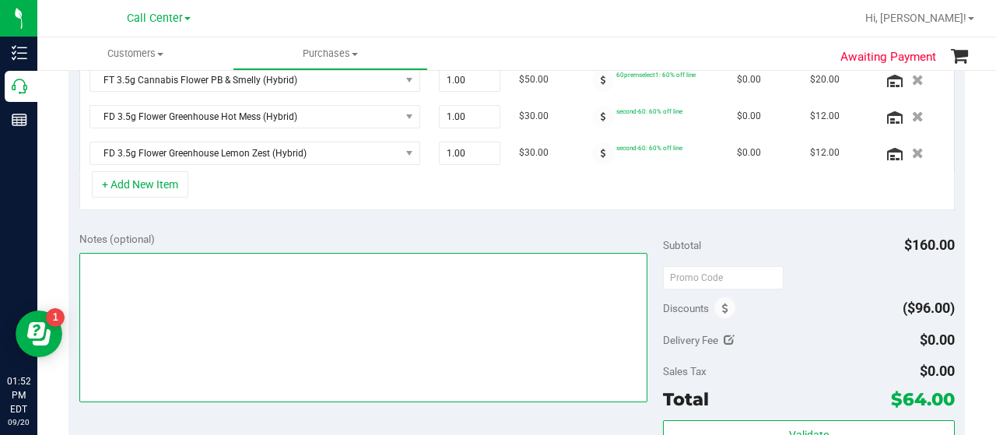
click at [252, 314] on textarea at bounding box center [363, 327] width 568 height 149
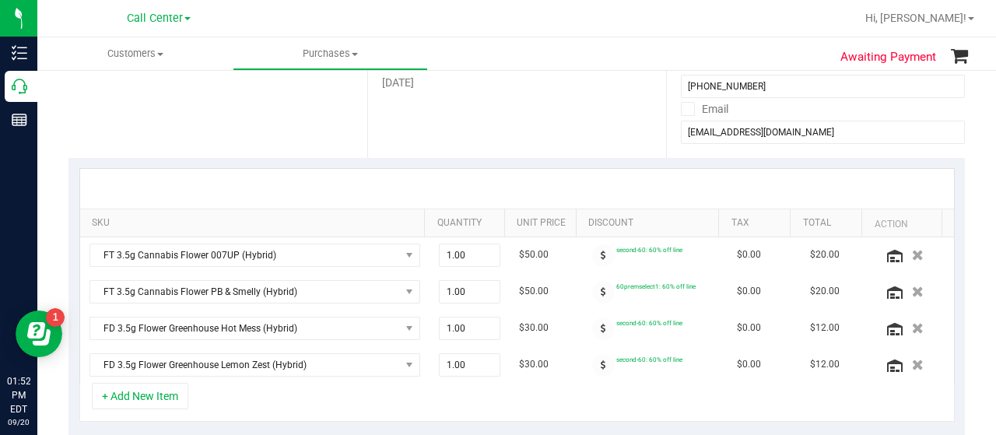
scroll to position [156, 0]
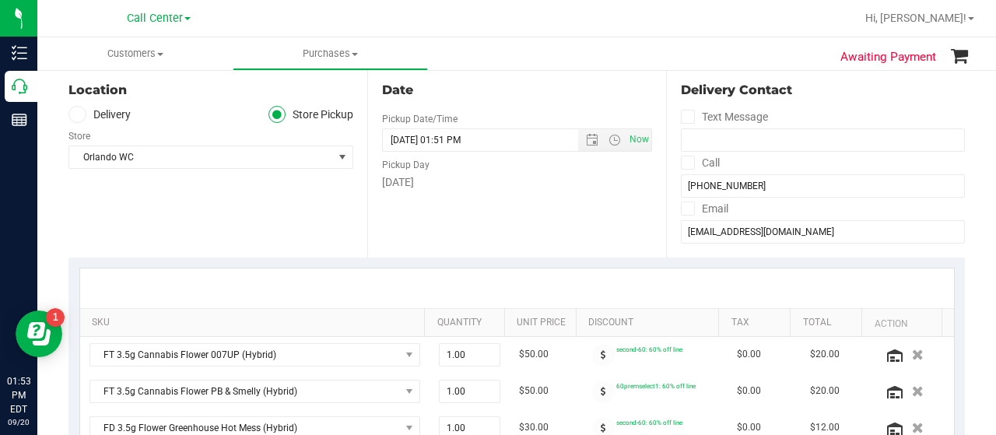
type textarea "CC-MM"
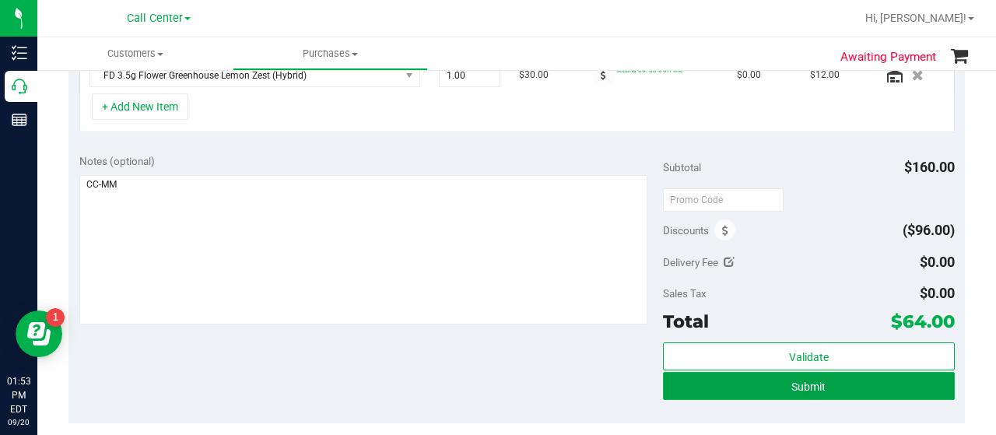
click at [819, 377] on button "Submit" at bounding box center [809, 386] width 292 height 28
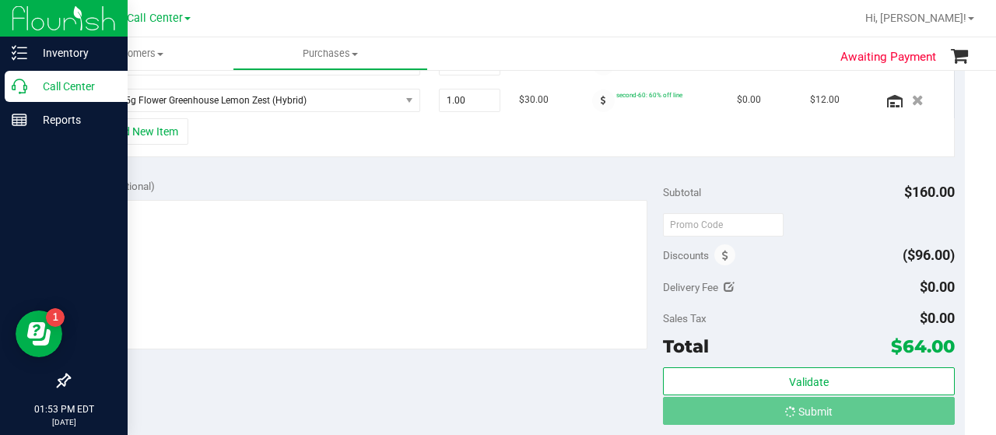
scroll to position [496, 0]
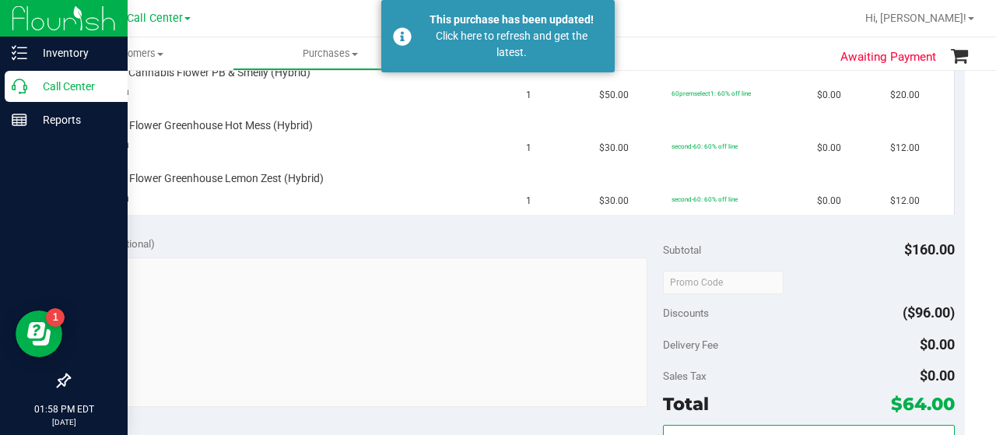
click at [0, 96] on link "Call Center" at bounding box center [64, 87] width 128 height 33
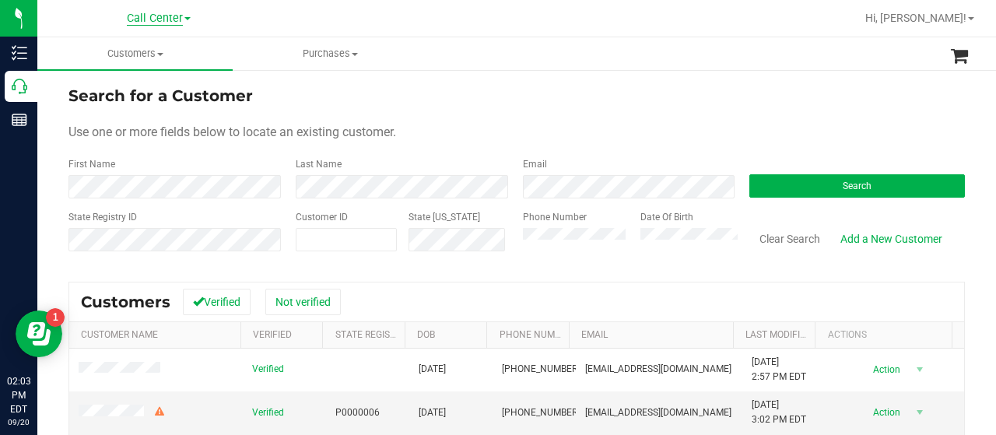
click at [146, 21] on span "Call Center" at bounding box center [155, 19] width 56 height 14
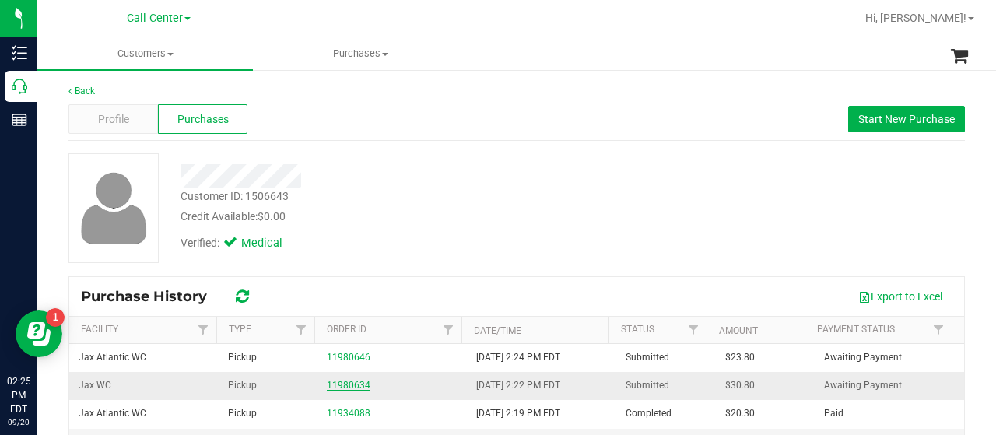
click at [349, 383] on link "11980634" at bounding box center [349, 385] width 44 height 11
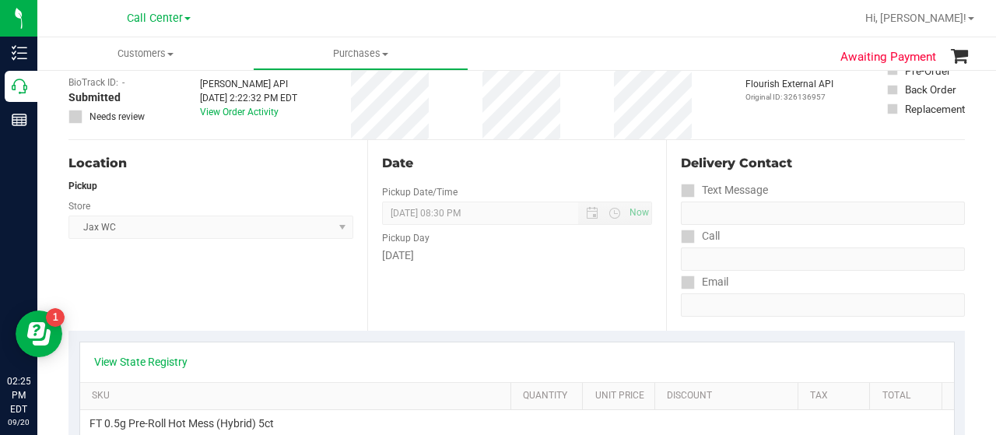
scroll to position [156, 0]
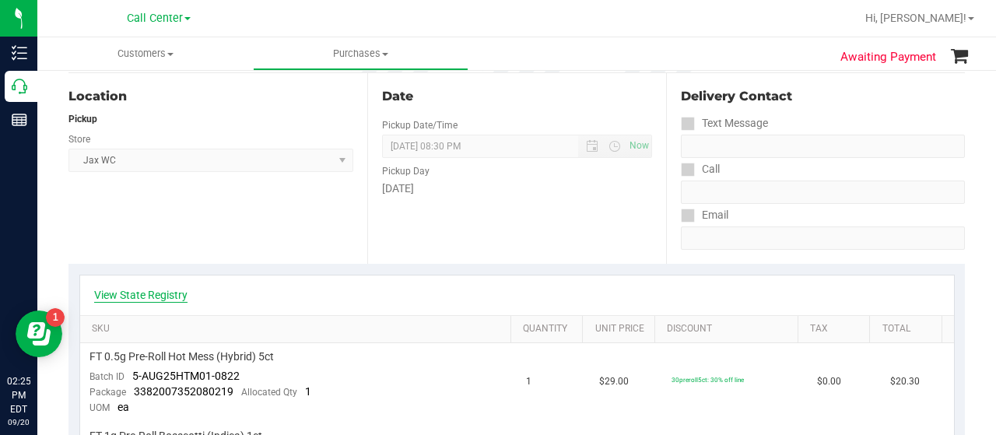
click at [135, 294] on link "View State Registry" at bounding box center [140, 295] width 93 height 16
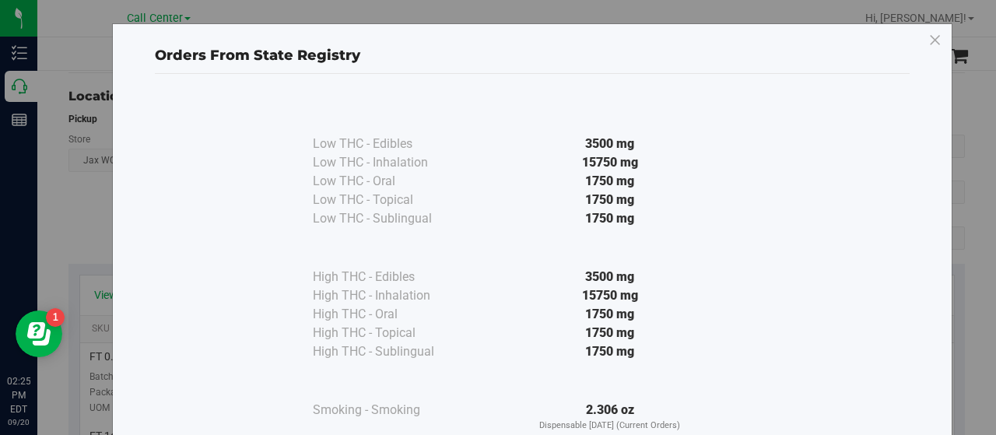
scroll to position [115, 0]
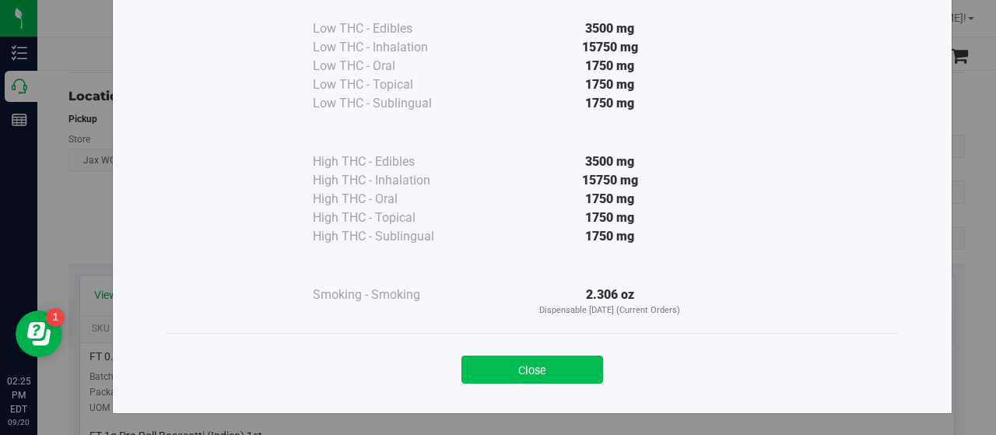
click at [479, 366] on button "Close" at bounding box center [532, 370] width 142 height 28
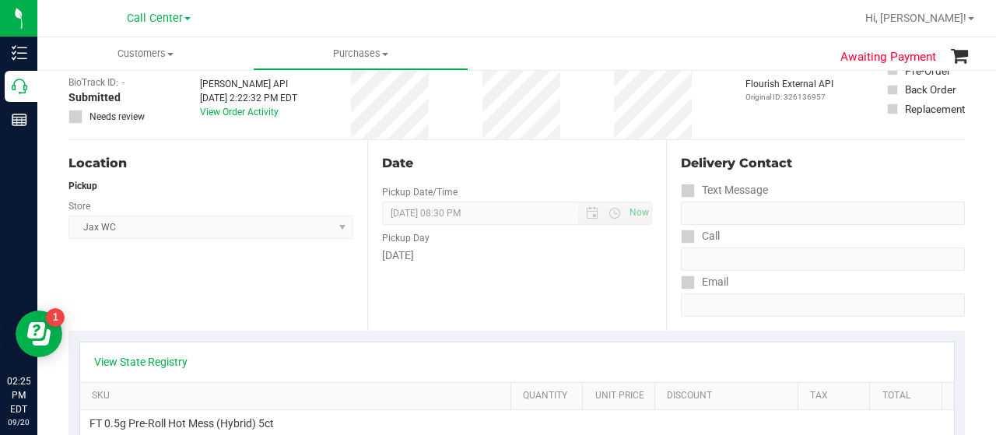
scroll to position [0, 0]
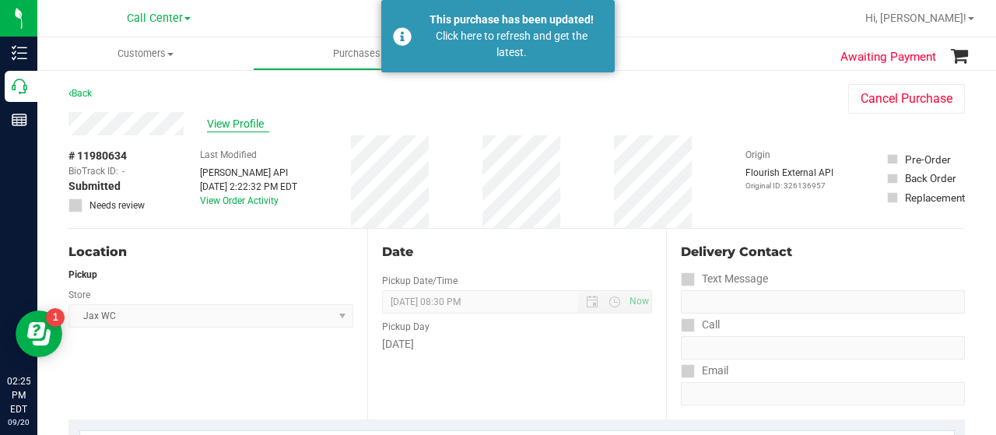
click at [238, 119] on span "View Profile" at bounding box center [238, 124] width 62 height 16
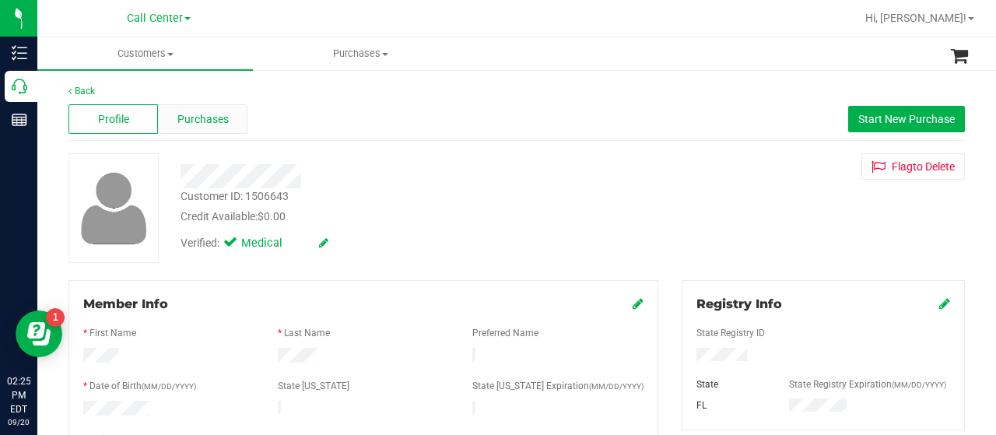
click at [223, 122] on span "Purchases" at bounding box center [202, 119] width 51 height 16
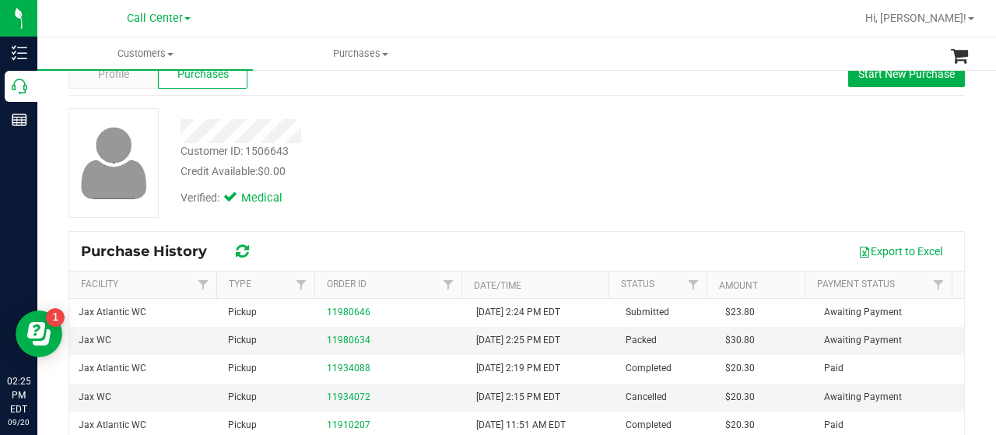
scroll to position [78, 0]
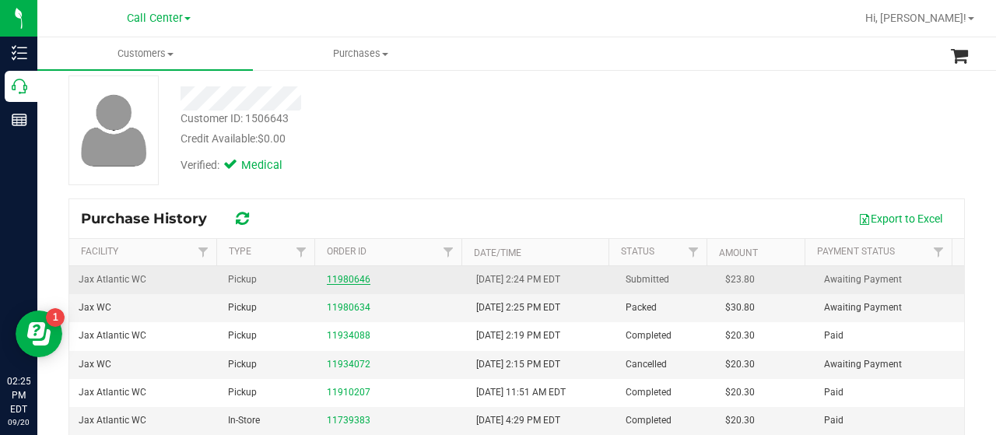
click at [335, 276] on link "11980646" at bounding box center [349, 279] width 44 height 11
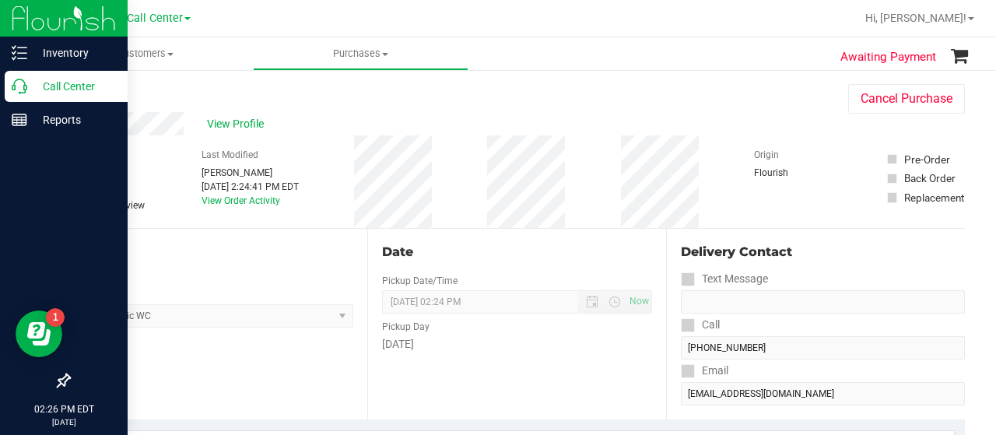
click at [27, 93] on p "Call Center" at bounding box center [73, 86] width 93 height 19
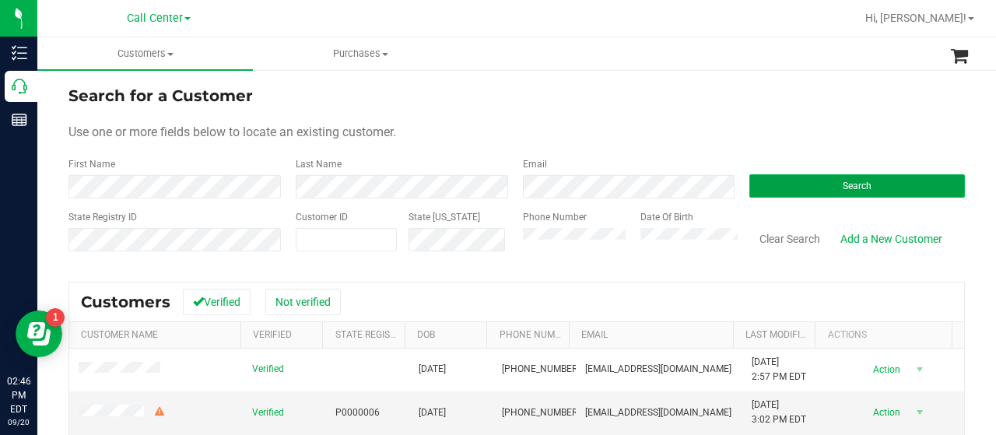
click at [759, 175] on button "Search" at bounding box center [857, 185] width 216 height 23
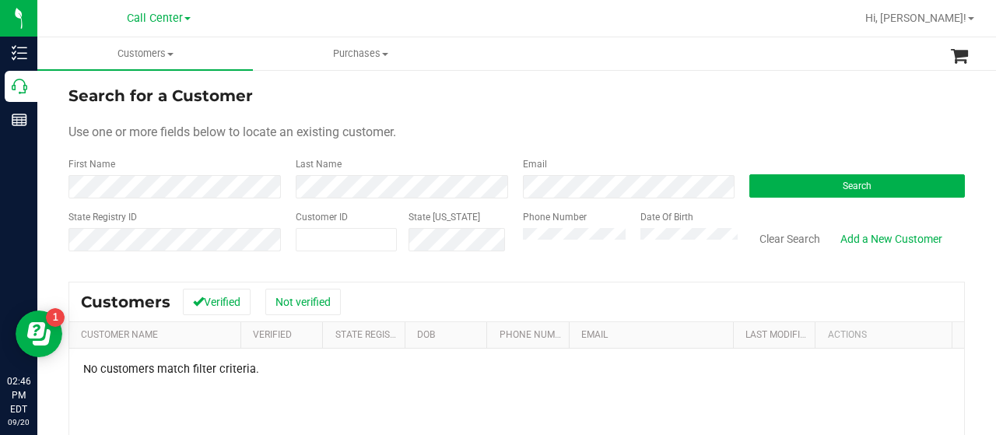
click at [513, 244] on div "Phone Number Date Of Birth" at bounding box center [624, 237] width 227 height 55
click at [879, 191] on button "Search" at bounding box center [857, 185] width 216 height 23
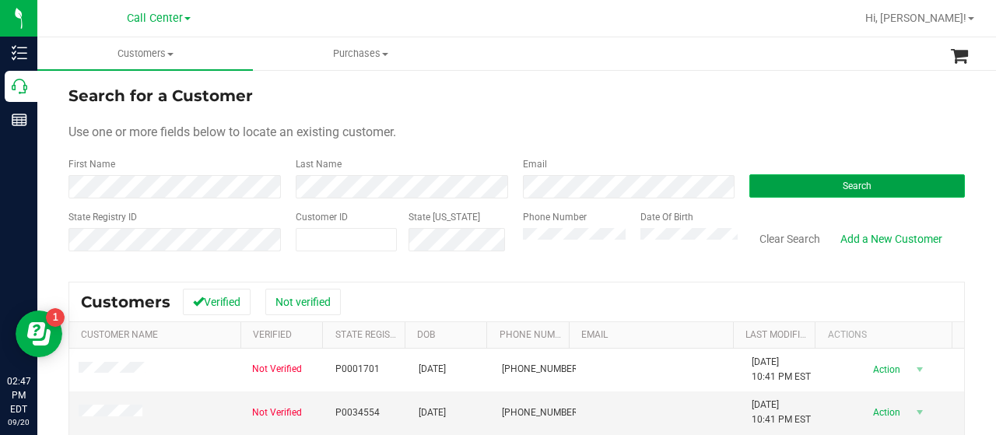
click at [784, 188] on button "Search" at bounding box center [857, 185] width 216 height 23
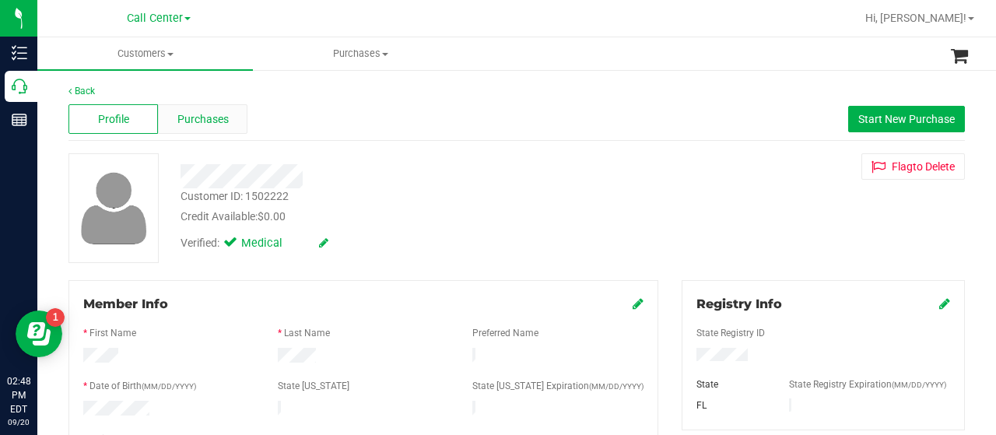
click at [219, 122] on span "Purchases" at bounding box center [202, 119] width 51 height 16
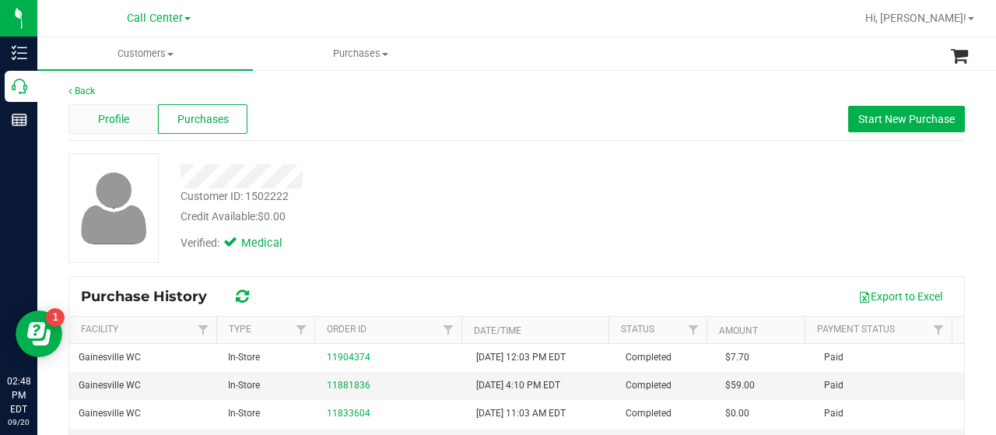
click at [106, 124] on span "Profile" at bounding box center [113, 119] width 31 height 16
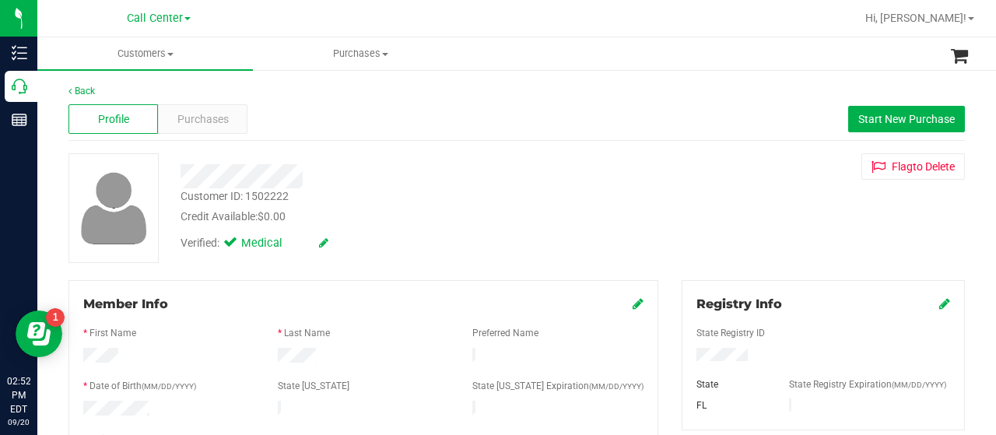
click at [752, 348] on div at bounding box center [823, 356] width 277 height 17
click at [753, 348] on div at bounding box center [823, 356] width 277 height 17
drag, startPoint x: 686, startPoint y: 354, endPoint x: 748, endPoint y: 353, distance: 61.5
click at [748, 353] on div at bounding box center [823, 356] width 277 height 17
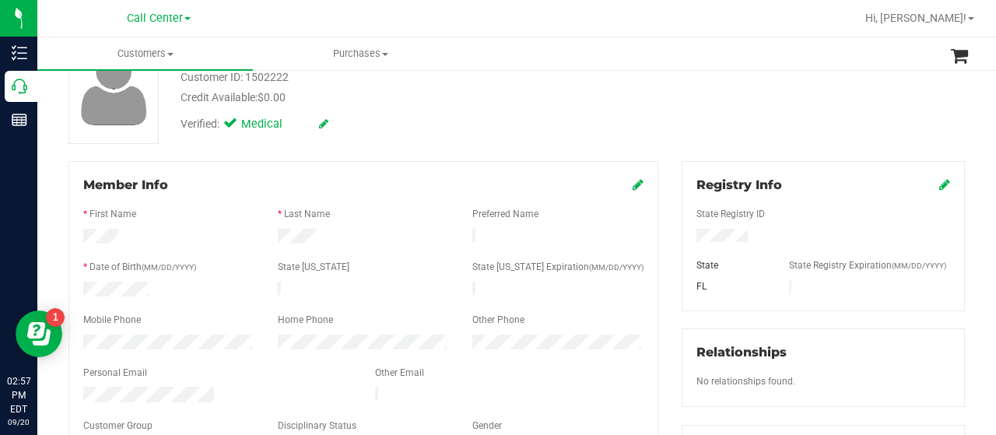
scroll to position [233, 0]
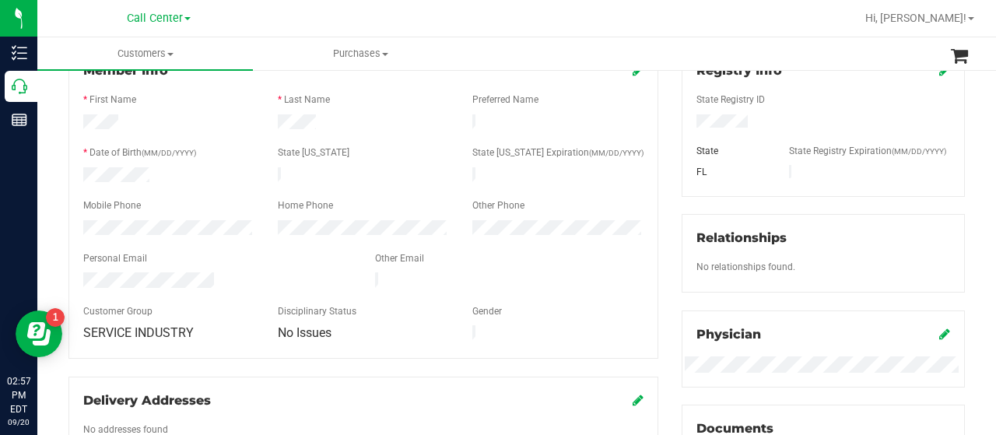
click at [633, 78] on span at bounding box center [638, 70] width 11 height 19
click at [633, 74] on icon at bounding box center [638, 70] width 11 height 12
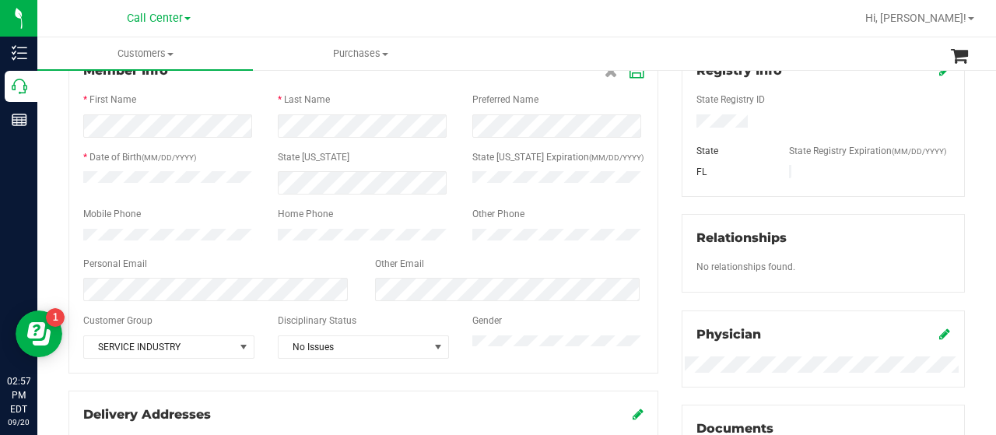
click at [68, 246] on div "Member Info * First Name * Last Name Preferred Name * Date of Birth (MM/DD/YYYY…" at bounding box center [363, 210] width 590 height 326
click at [266, 244] on div at bounding box center [363, 237] width 195 height 16
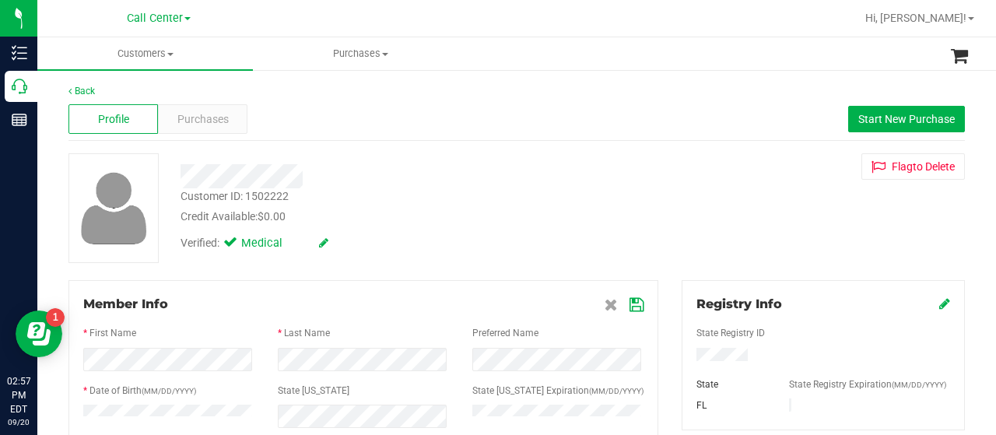
scroll to position [0, 0]
click at [629, 301] on icon at bounding box center [636, 305] width 14 height 12
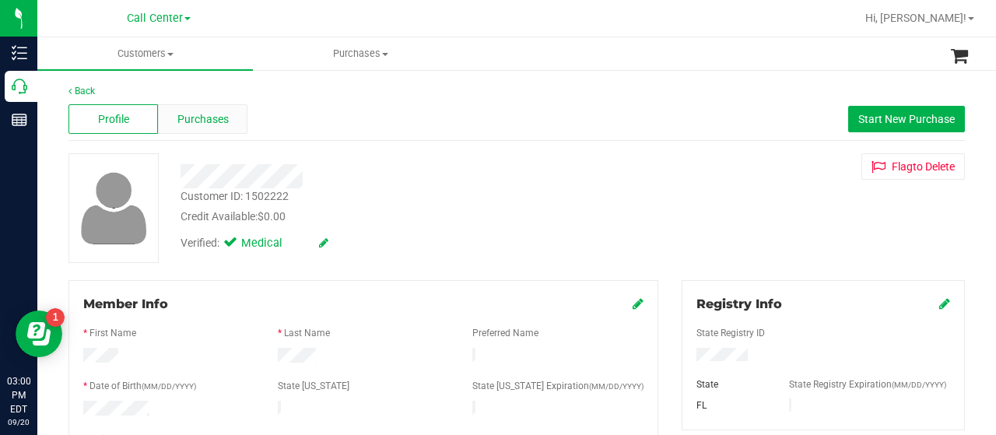
click at [204, 114] on span "Purchases" at bounding box center [202, 119] width 51 height 16
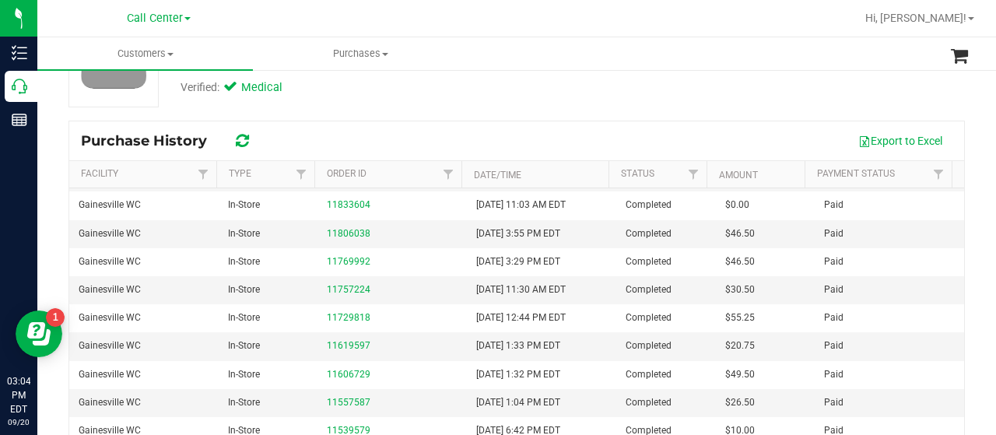
scroll to position [78, 0]
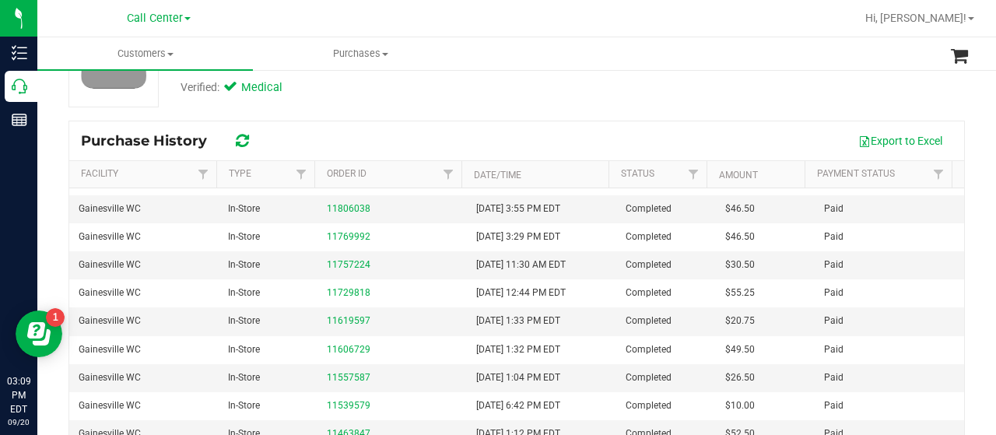
click at [145, 120] on div "Purchase History Export to Excel Facility Type Order ID Date/Time Status Amount…" at bounding box center [516, 310] width 896 height 380
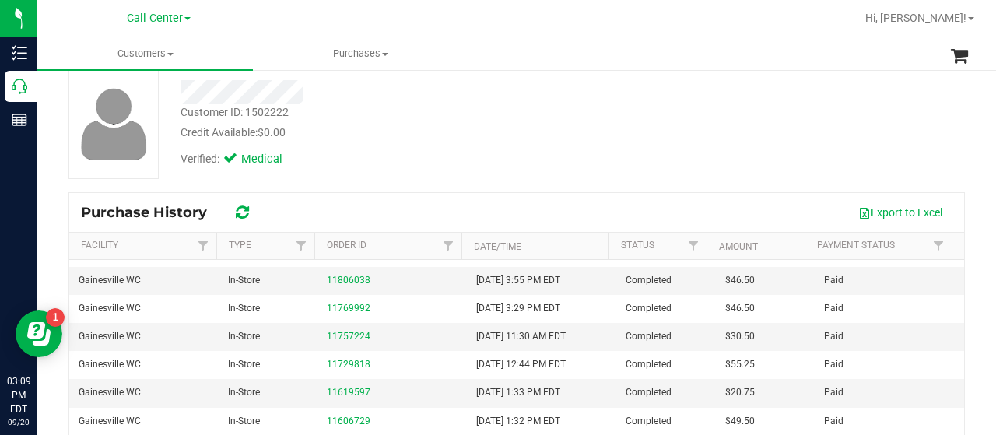
scroll to position [0, 0]
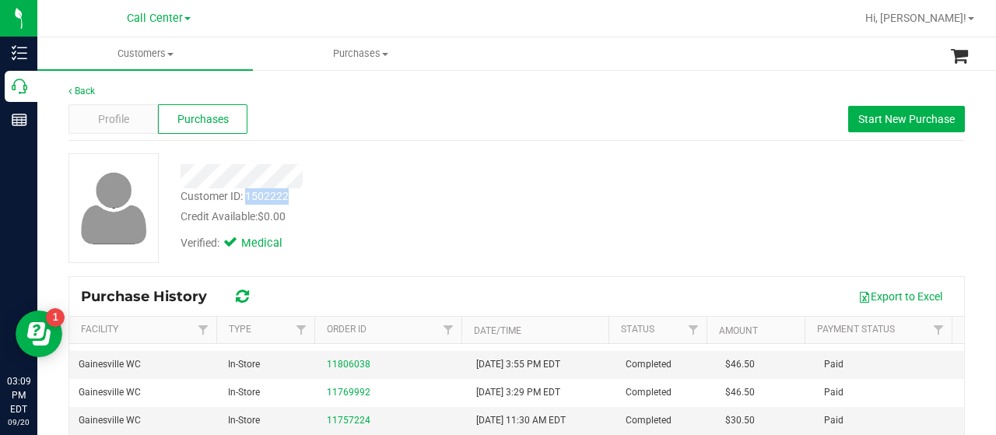
drag, startPoint x: 247, startPoint y: 195, endPoint x: 287, endPoint y: 198, distance: 40.6
click at [287, 198] on div "Customer ID: 1502222" at bounding box center [234, 196] width 108 height 16
copy div "1502222"
click at [103, 128] on div "Profile" at bounding box center [112, 119] width 89 height 30
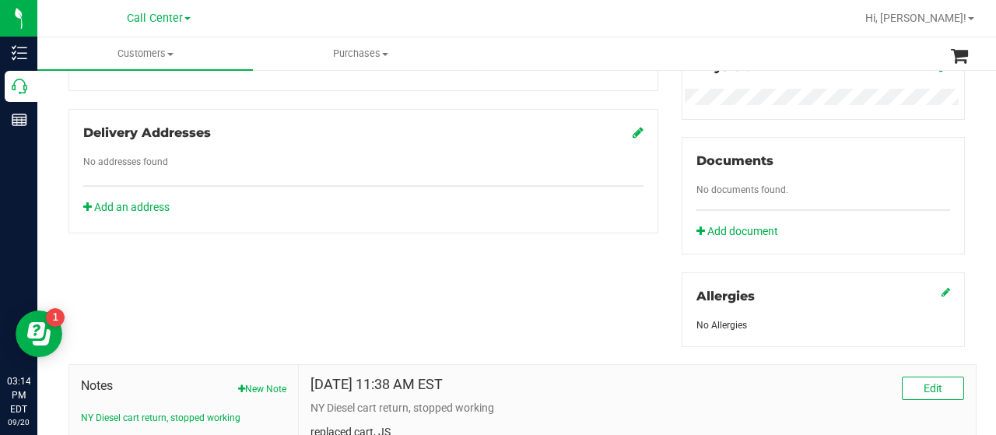
scroll to position [686, 0]
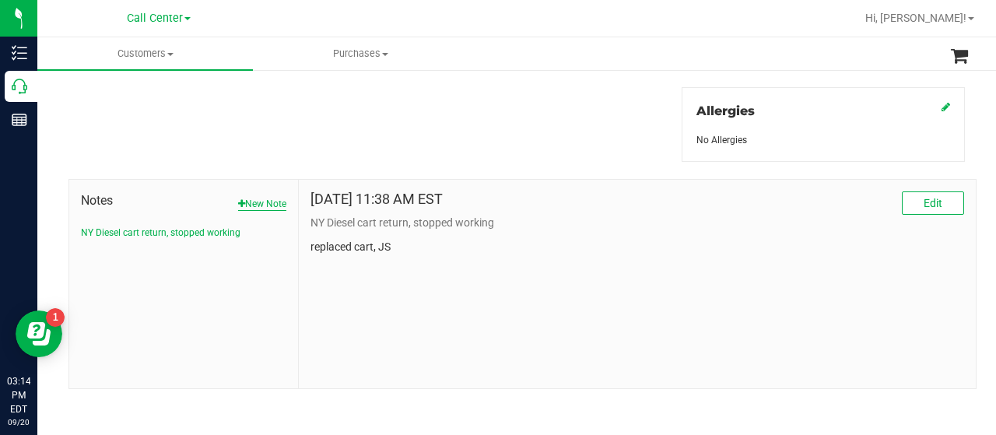
click at [268, 200] on button "New Note" at bounding box center [262, 204] width 48 height 14
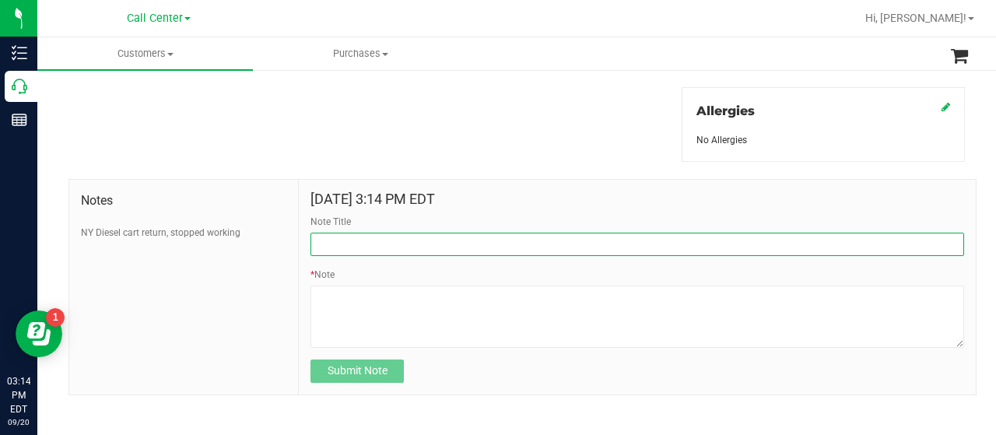
click at [336, 243] on input "Note Title" at bounding box center [637, 244] width 654 height 23
type input "COMPLAINT"
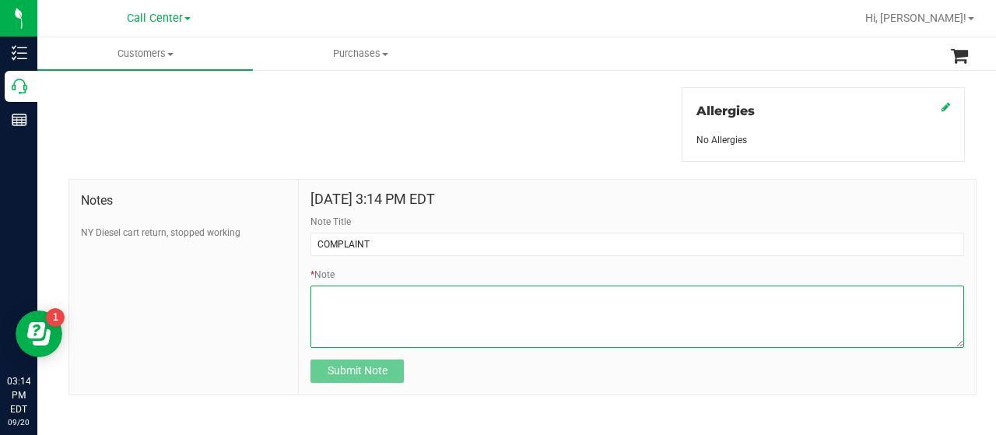
click at [372, 323] on textarea "* Note" at bounding box center [637, 317] width 654 height 62
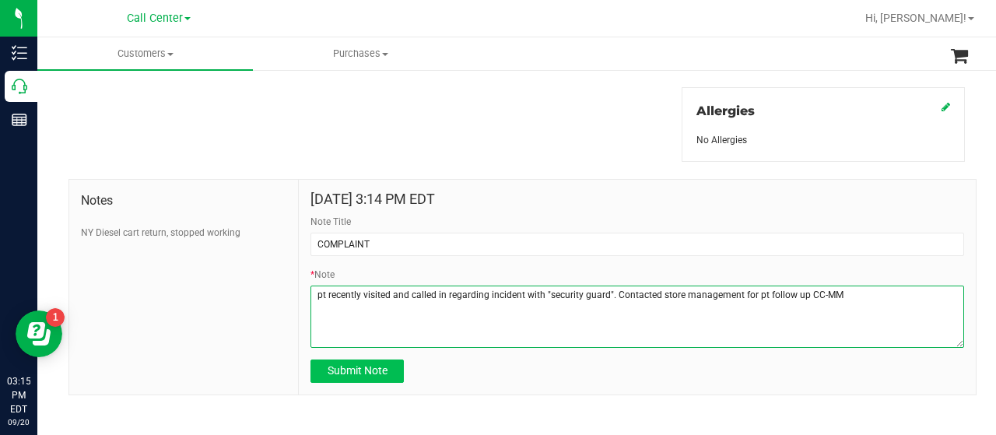
type textarea "pt recently visited and called in regarding incident with "security guard". Con…"
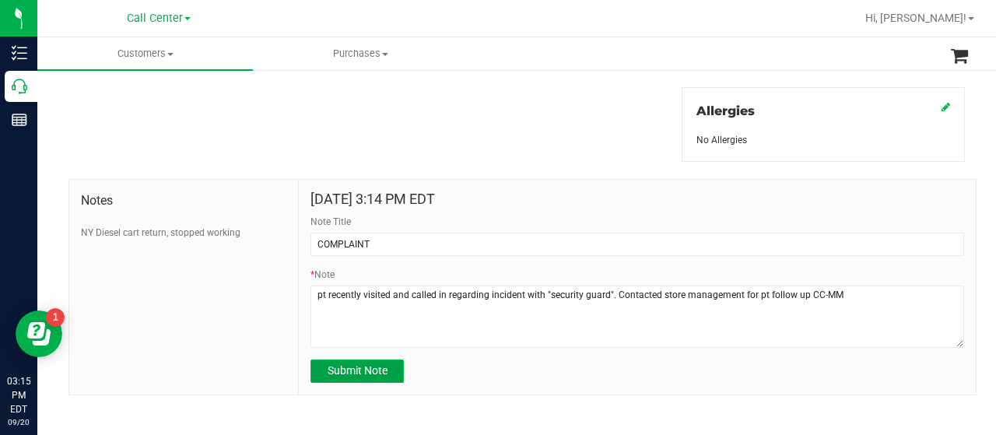
click at [371, 364] on span "Submit Note" at bounding box center [358, 370] width 60 height 12
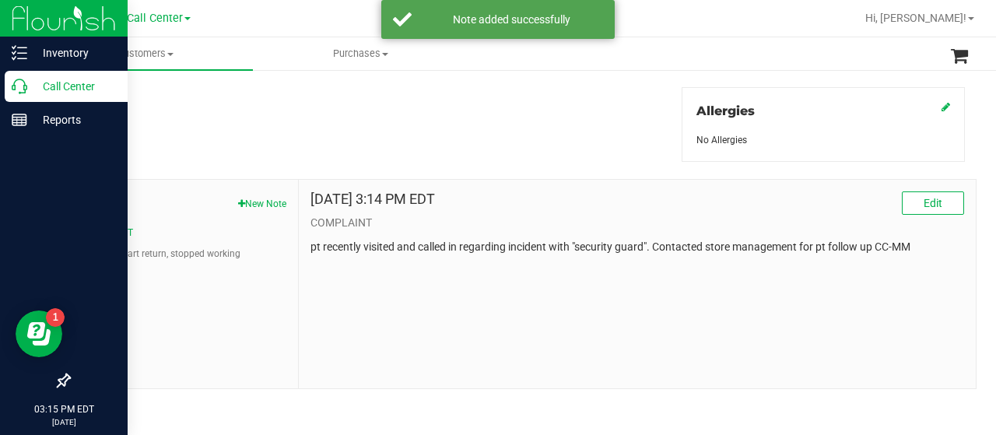
click at [19, 91] on icon at bounding box center [20, 87] width 16 height 16
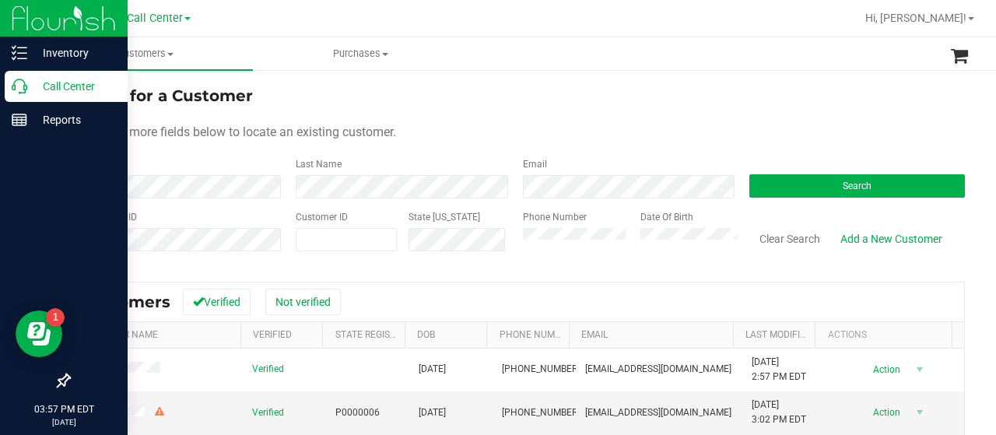
drag, startPoint x: 20, startPoint y: 96, endPoint x: 33, endPoint y: 99, distance: 12.8
click at [20, 96] on div "Call Center" at bounding box center [66, 86] width 123 height 31
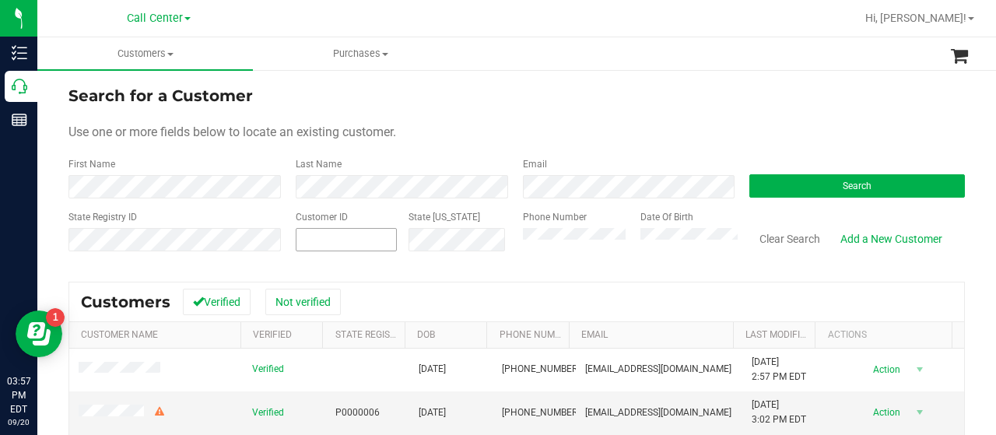
click at [349, 247] on span at bounding box center [346, 239] width 101 height 23
paste input "536334"
type input "536334"
click at [794, 179] on button "Search" at bounding box center [857, 185] width 216 height 23
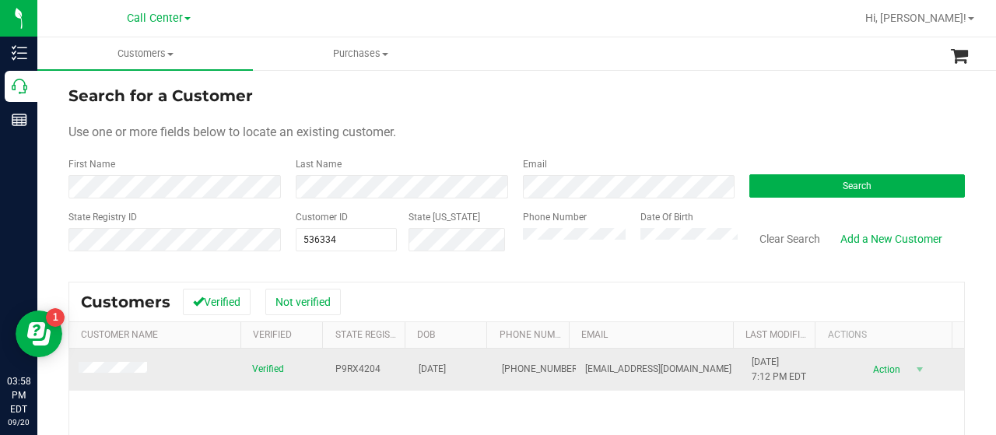
click at [124, 383] on td at bounding box center [155, 370] width 173 height 42
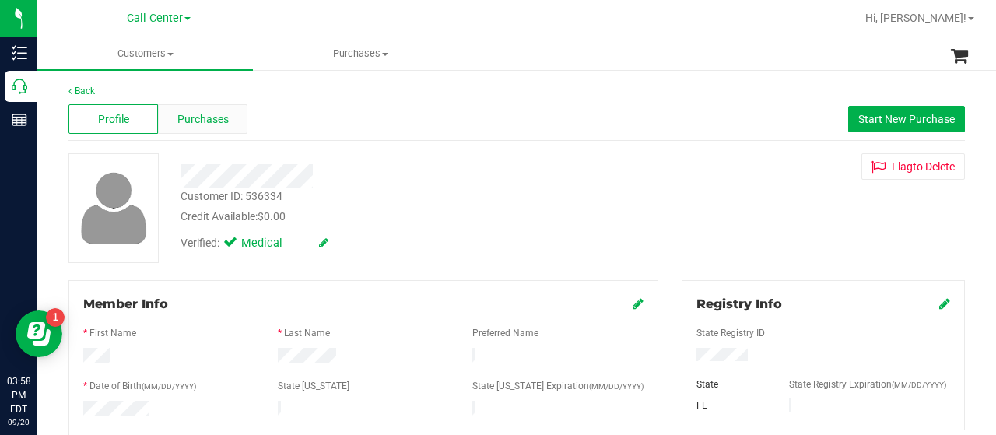
click at [211, 115] on span "Purchases" at bounding box center [202, 119] width 51 height 16
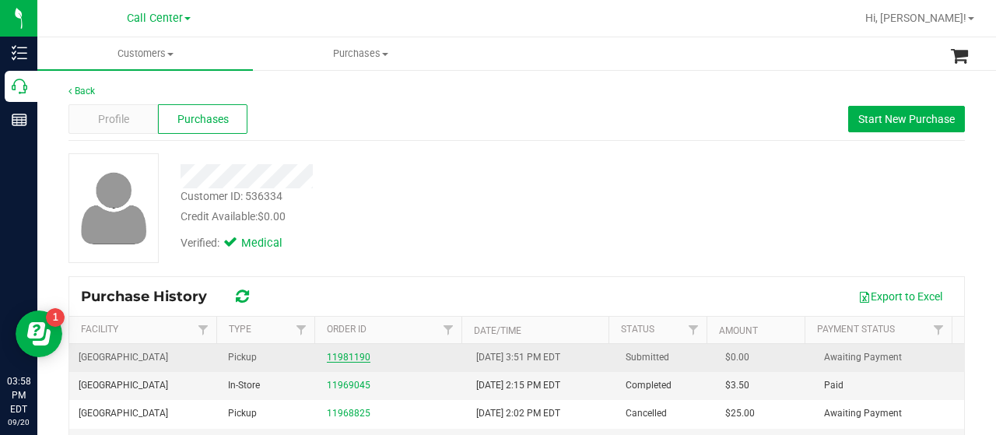
click at [347, 357] on link "11981190" at bounding box center [349, 357] width 44 height 11
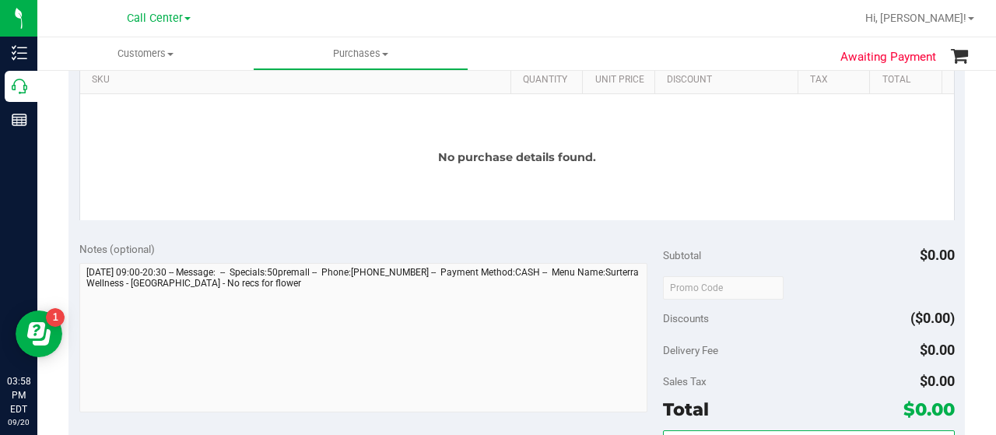
scroll to position [311, 0]
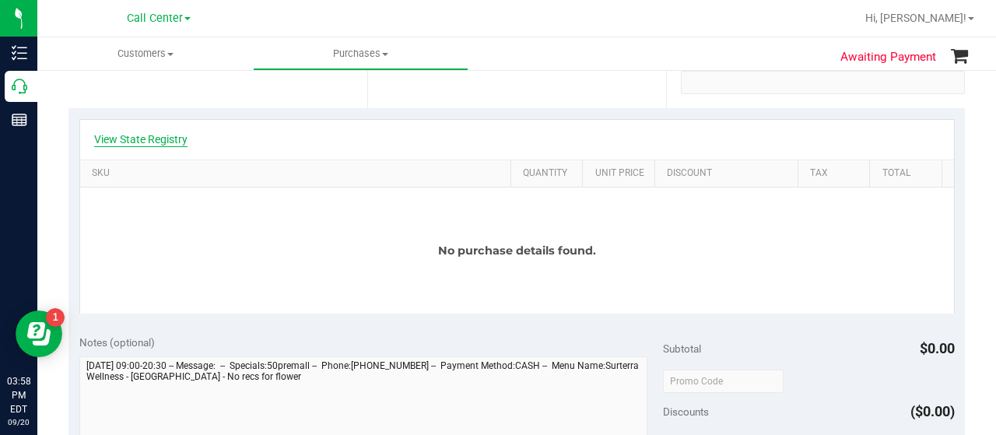
click at [111, 135] on link "View State Registry" at bounding box center [140, 139] width 93 height 16
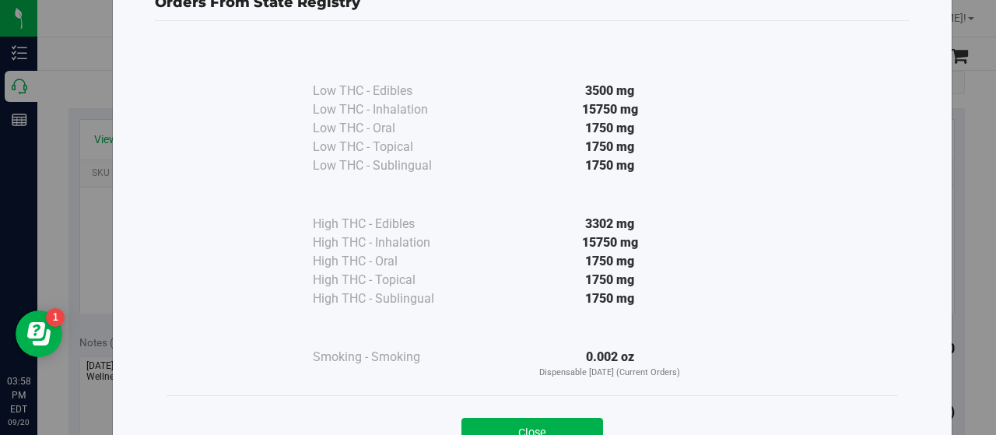
scroll to position [78, 0]
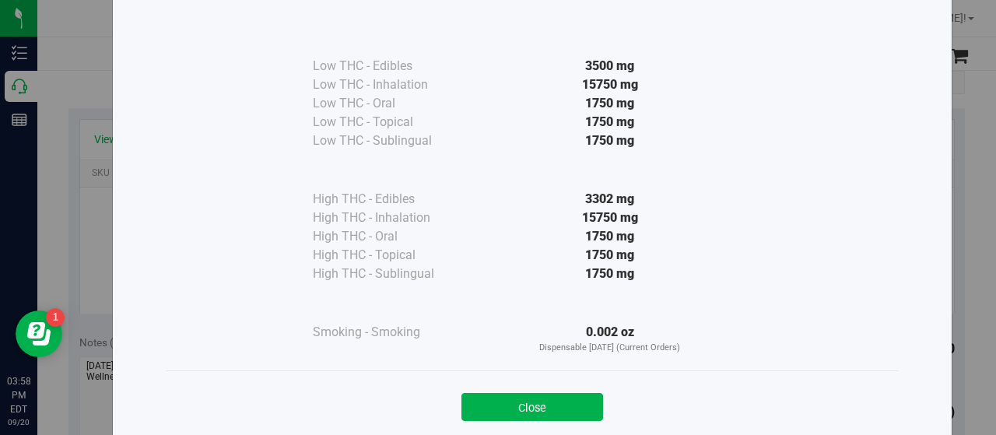
drag, startPoint x: 540, startPoint y: 404, endPoint x: 496, endPoint y: 429, distance: 50.2
click at [540, 404] on button "Close" at bounding box center [532, 407] width 142 height 28
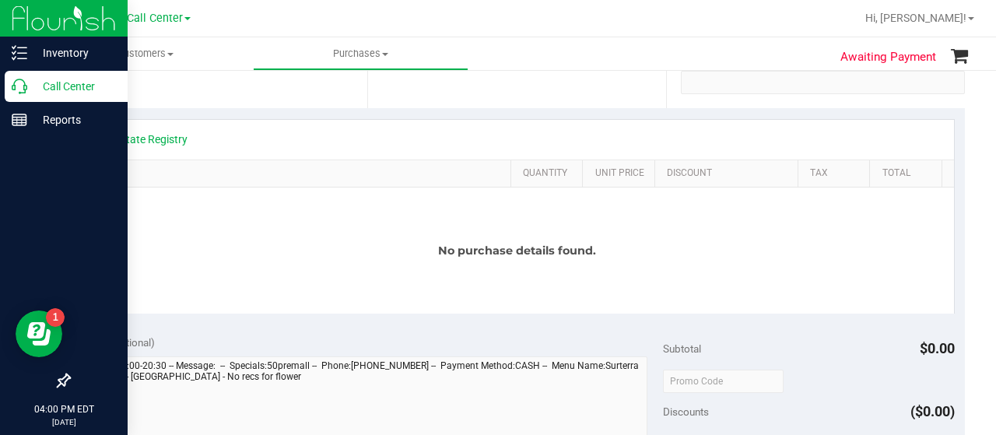
click at [19, 86] on icon at bounding box center [20, 87] width 16 height 16
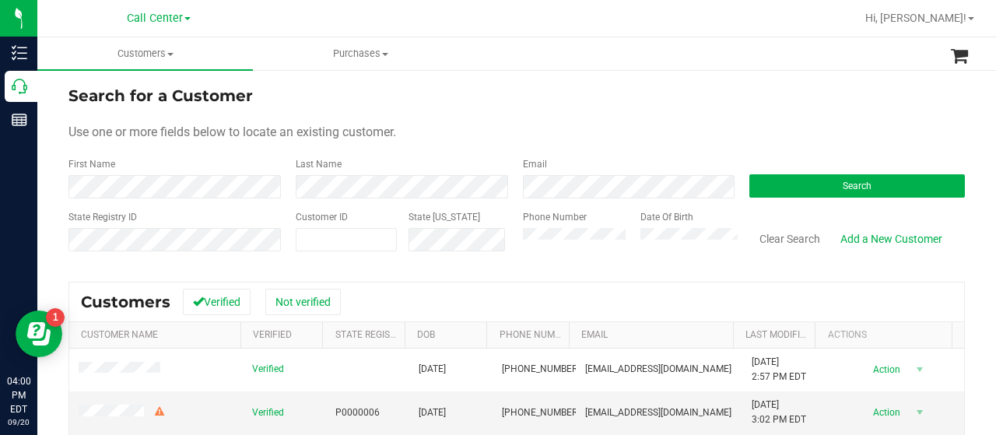
click at [138, 134] on span "Use one or more fields below to locate an existing customer." at bounding box center [232, 131] width 328 height 15
click at [313, 238] on input "text" at bounding box center [346, 240] width 100 height 22
paste input "13289"
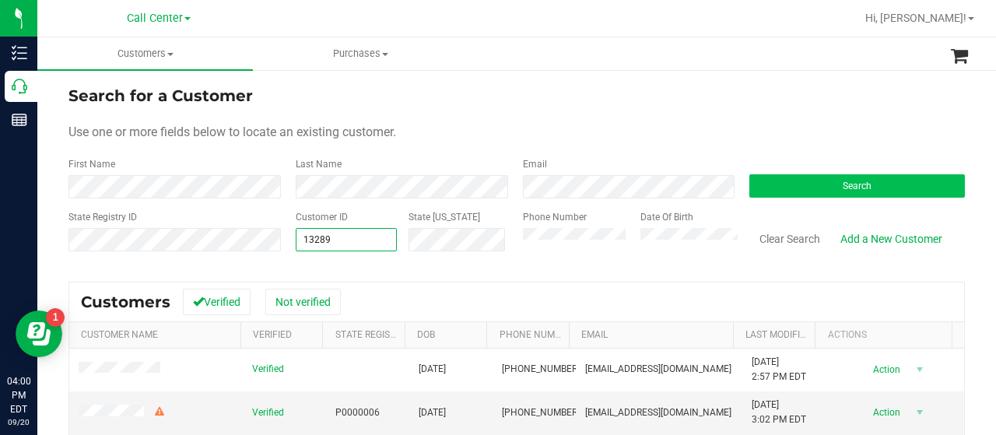
type input "13289"
click at [828, 188] on button "Search" at bounding box center [857, 185] width 216 height 23
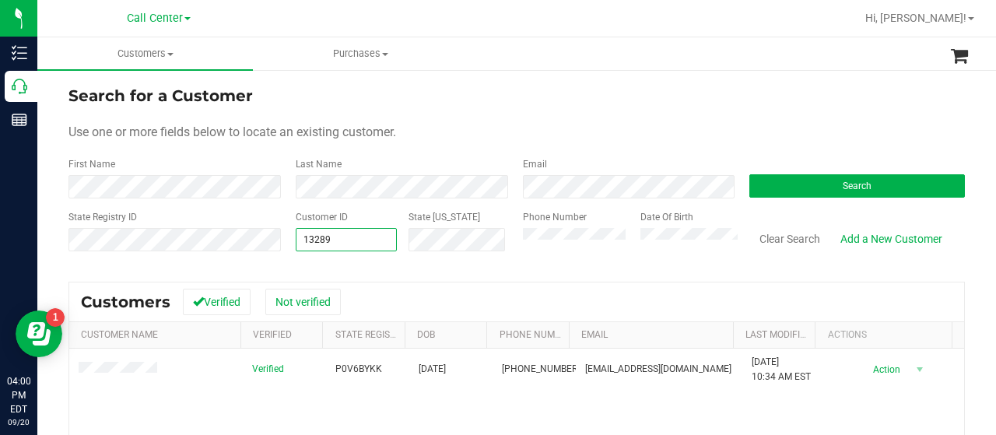
click at [244, 245] on div "State Registry ID Customer ID 13289 13289 State ID Phone Number Date Of Birth C…" at bounding box center [516, 237] width 896 height 55
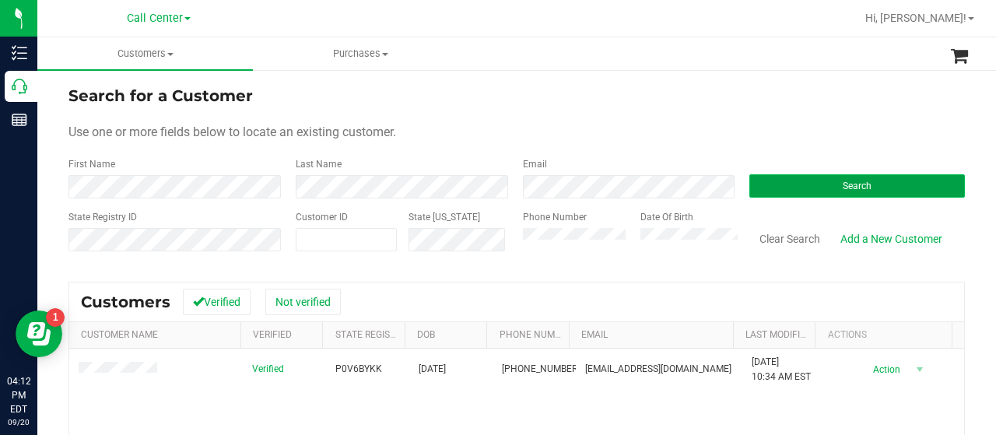
click at [781, 195] on button "Search" at bounding box center [857, 185] width 216 height 23
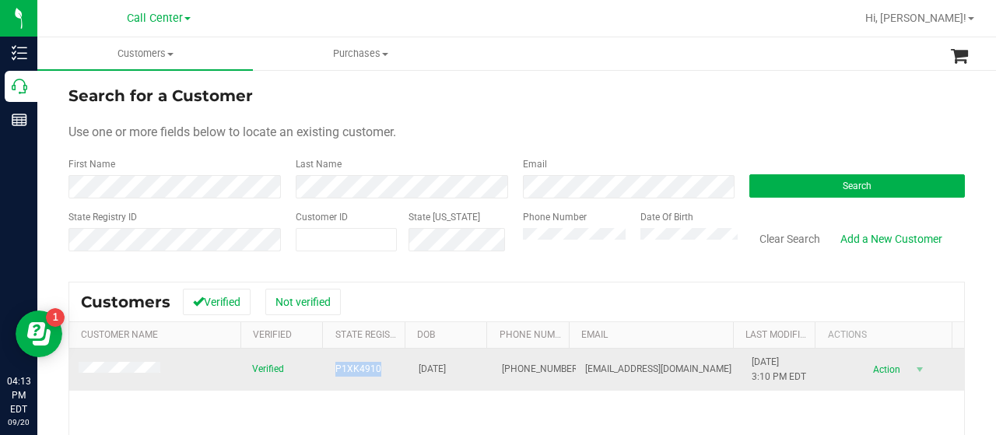
drag, startPoint x: 322, startPoint y: 368, endPoint x: 377, endPoint y: 366, distance: 55.3
click at [377, 366] on td "P1XK4910" at bounding box center [367, 370] width 83 height 42
copy span "P1XK4910"
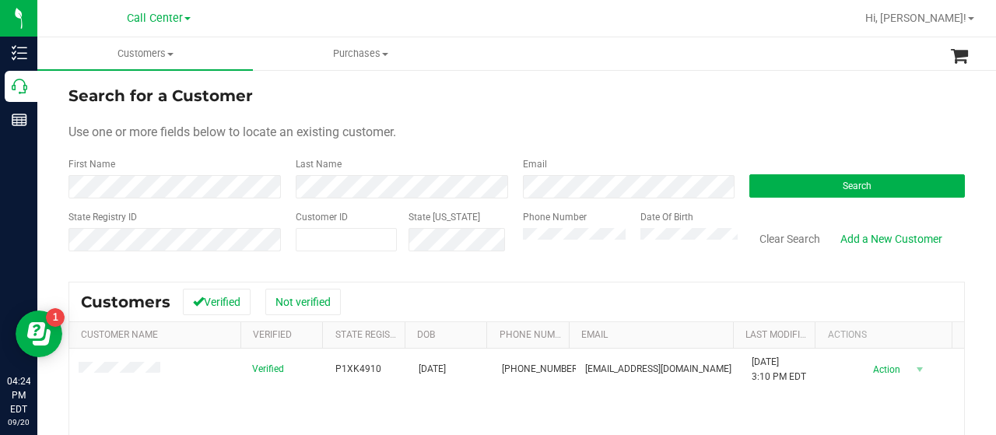
click at [471, 240] on div "State Registry ID Customer ID State [US_STATE] Phone Number Date Of Birth Clear…" at bounding box center [516, 237] width 896 height 55
click at [767, 183] on button "Search" at bounding box center [857, 185] width 216 height 23
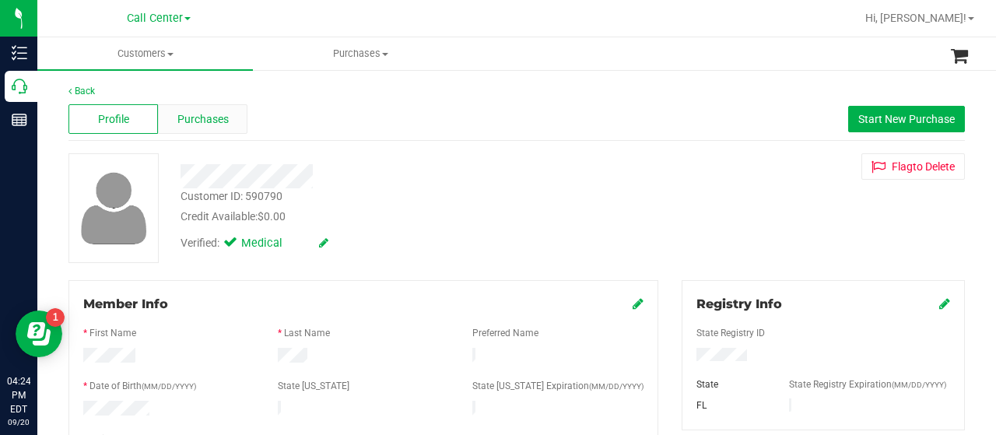
click at [177, 117] on span "Purchases" at bounding box center [202, 119] width 51 height 16
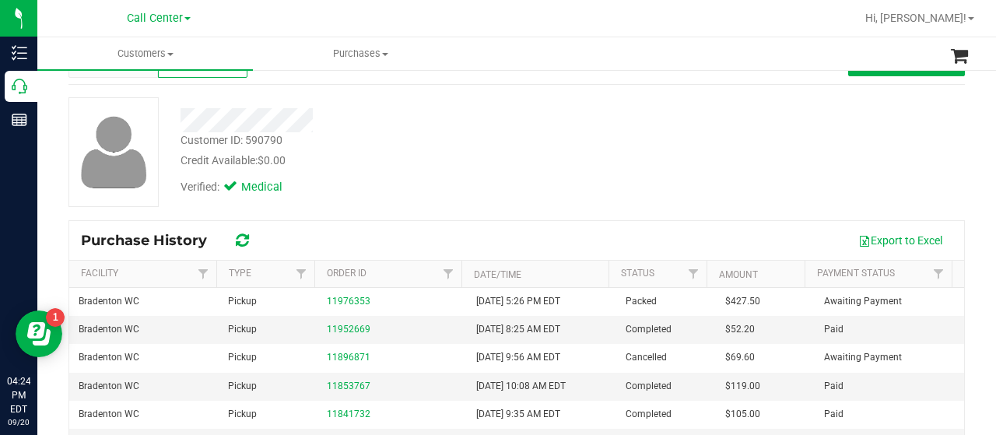
scroll to position [78, 0]
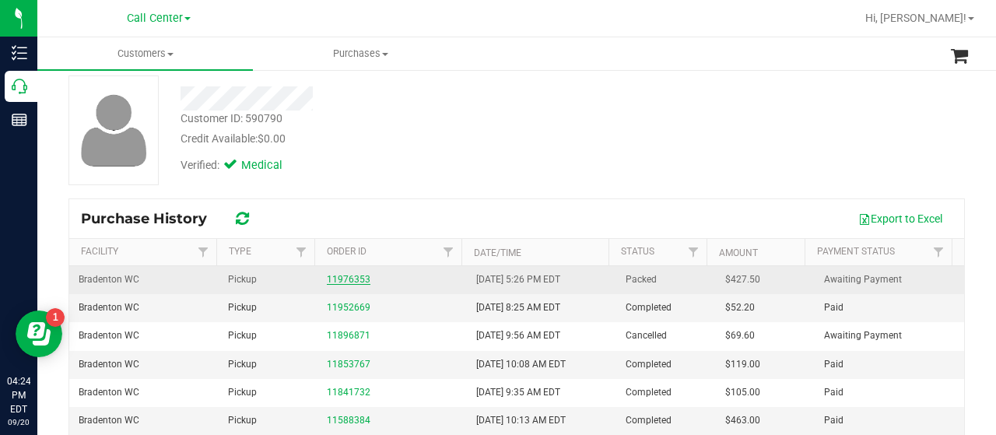
click at [338, 279] on link "11976353" at bounding box center [349, 279] width 44 height 11
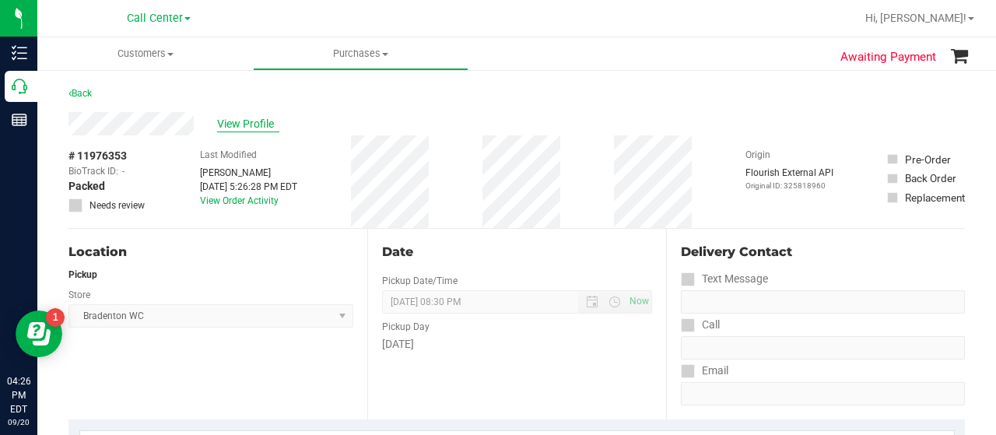
click at [236, 126] on span "View Profile" at bounding box center [248, 124] width 62 height 16
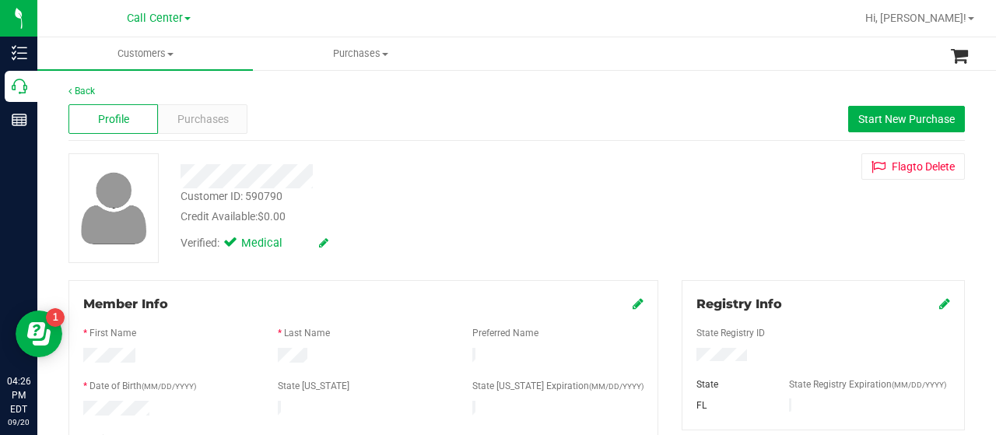
click at [219, 103] on div "Profile Purchases Start New Purchase" at bounding box center [516, 119] width 896 height 43
click at [216, 128] on div "Purchases" at bounding box center [202, 119] width 89 height 30
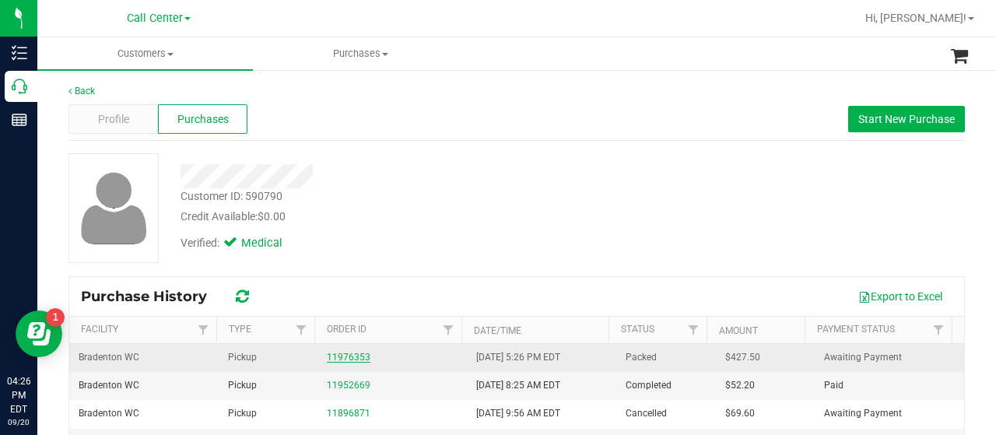
click at [338, 358] on link "11976353" at bounding box center [349, 357] width 44 height 11
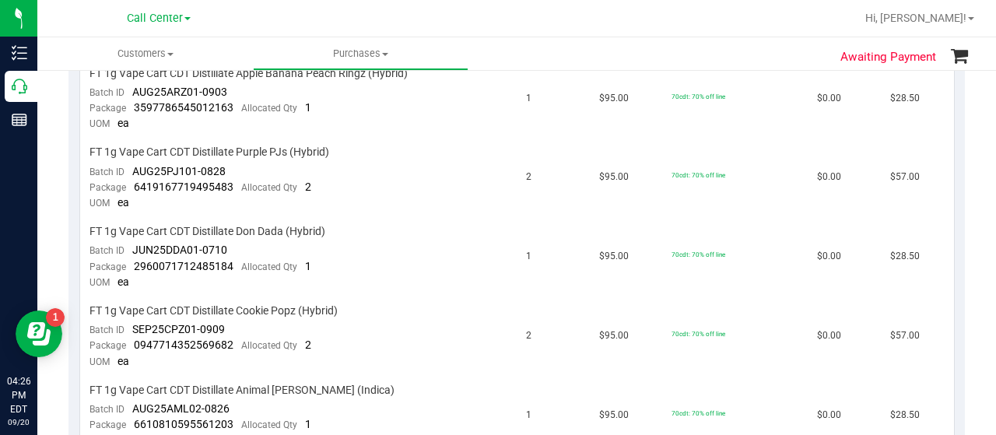
scroll to position [622, 0]
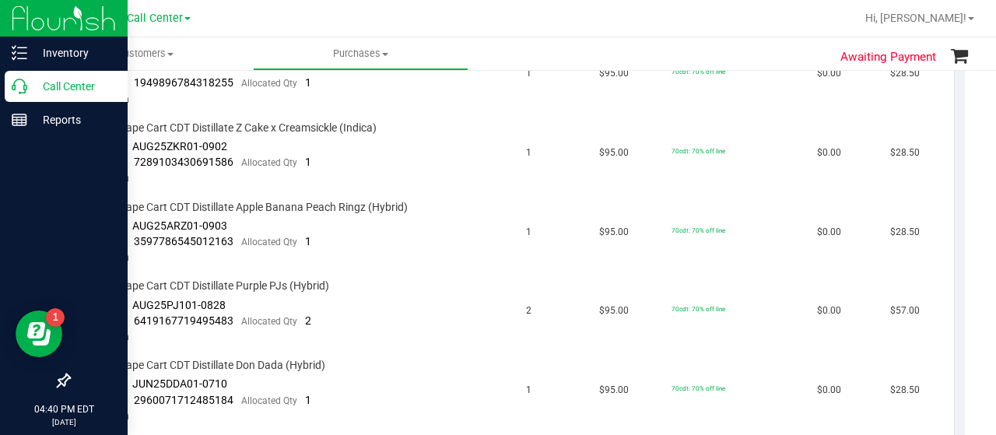
click at [37, 92] on p "Call Center" at bounding box center [73, 86] width 93 height 19
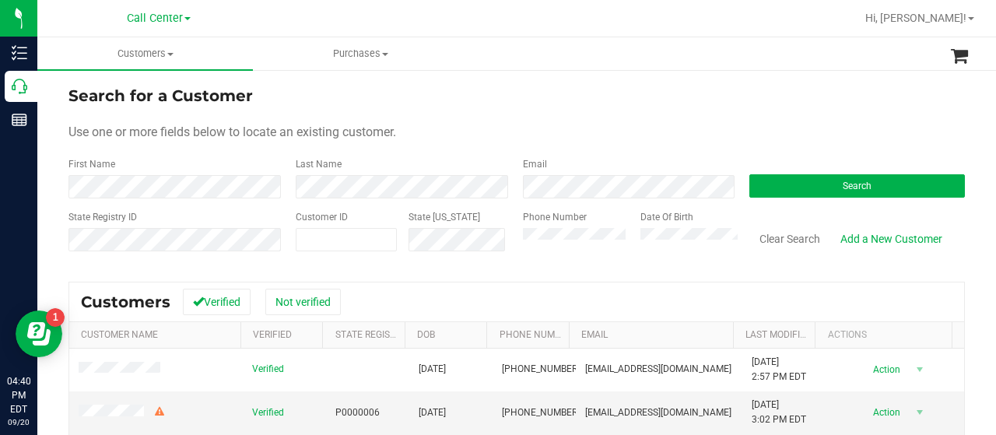
click at [577, 251] on div "Phone Number" at bounding box center [576, 237] width 106 height 55
click at [772, 181] on button "Search" at bounding box center [857, 185] width 216 height 23
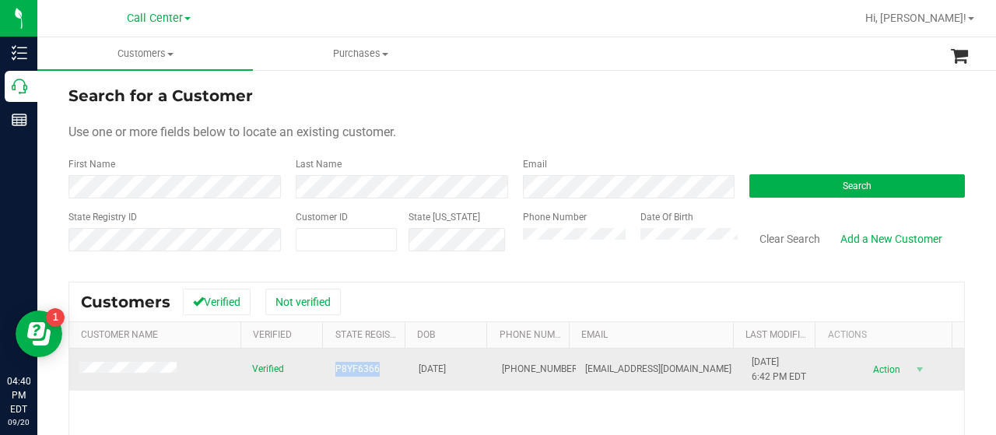
drag, startPoint x: 328, startPoint y: 368, endPoint x: 372, endPoint y: 368, distance: 44.3
click at [378, 368] on td "P8YF6366" at bounding box center [367, 370] width 83 height 42
copy span "P8YF6366"
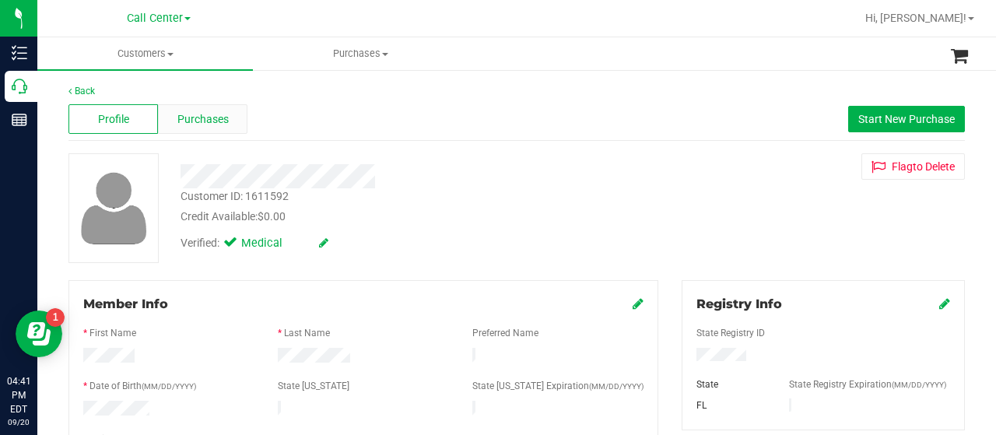
click at [183, 124] on span "Purchases" at bounding box center [202, 119] width 51 height 16
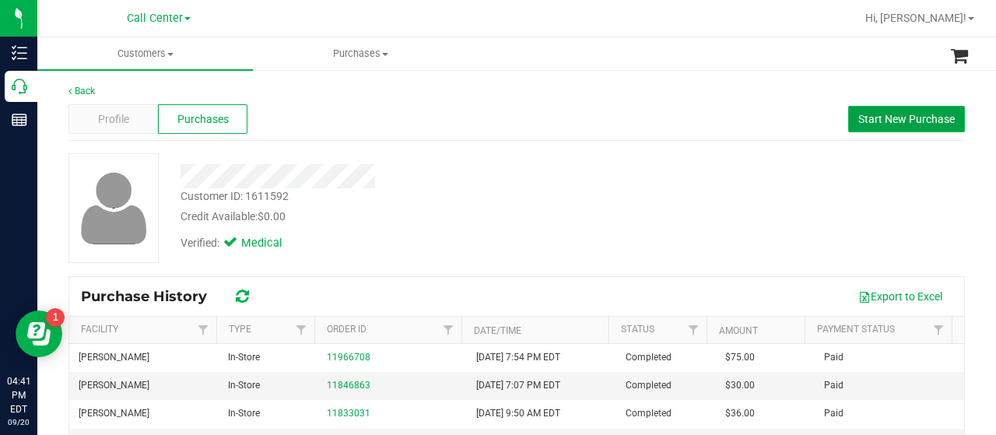
click at [873, 118] on span "Start New Purchase" at bounding box center [906, 119] width 96 height 12
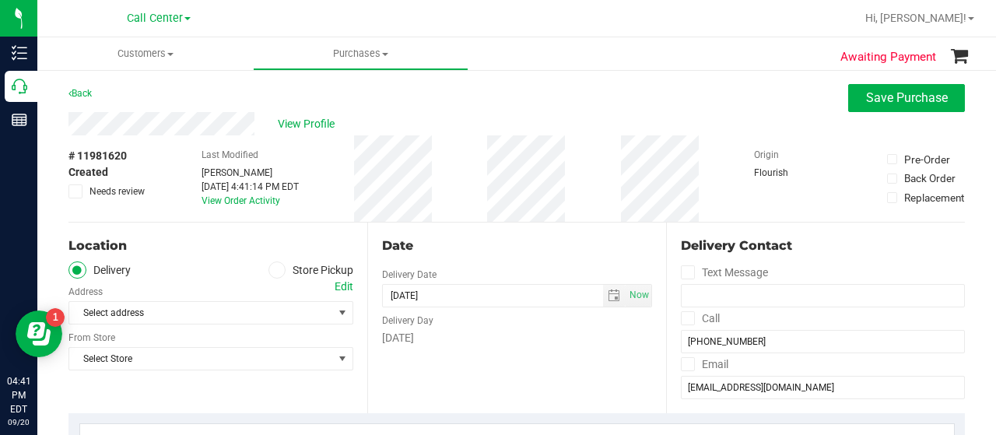
click at [268, 270] on span at bounding box center [277, 270] width 18 height 18
click at [0, 0] on input "Store Pickup" at bounding box center [0, 0] width 0 height 0
click at [230, 307] on span "Select Store" at bounding box center [201, 313] width 264 height 22
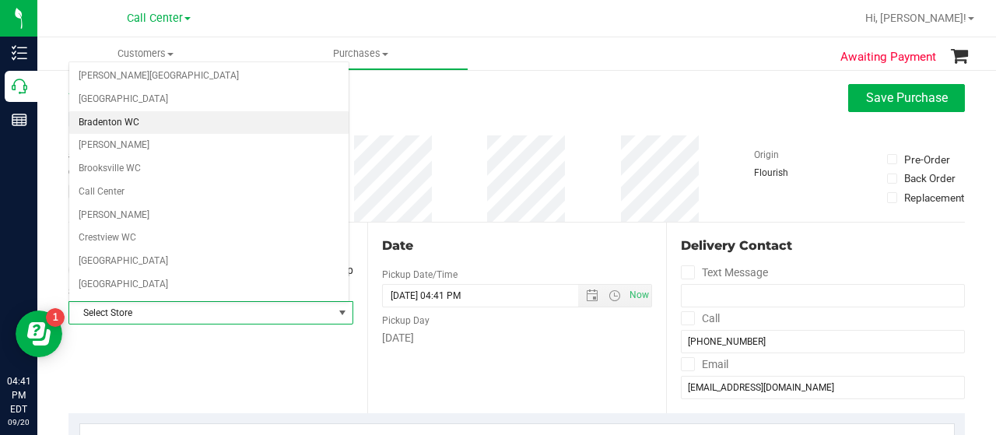
click at [141, 128] on li "Bradenton WC" at bounding box center [208, 122] width 279 height 23
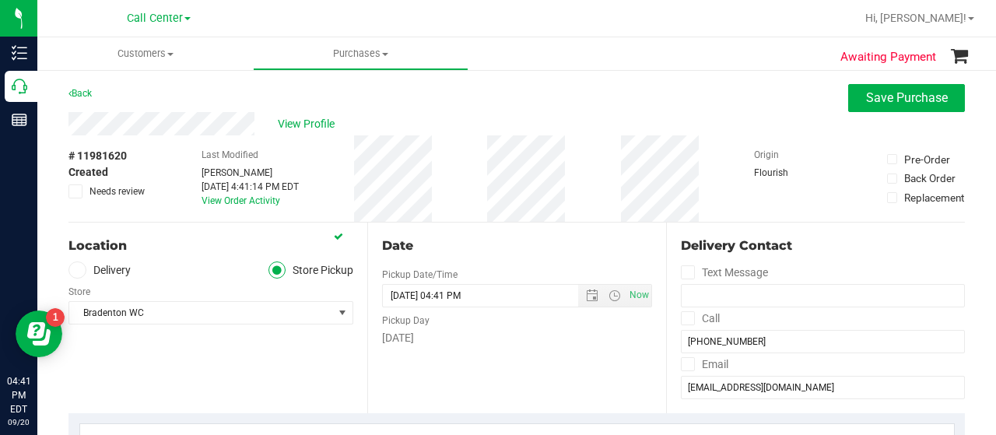
click at [233, 333] on div "Location Delivery Store Pickup Store Bradenton WC Select Store Bonita Springs W…" at bounding box center [217, 318] width 299 height 191
click at [222, 308] on span "Bradenton WC" at bounding box center [201, 313] width 264 height 22
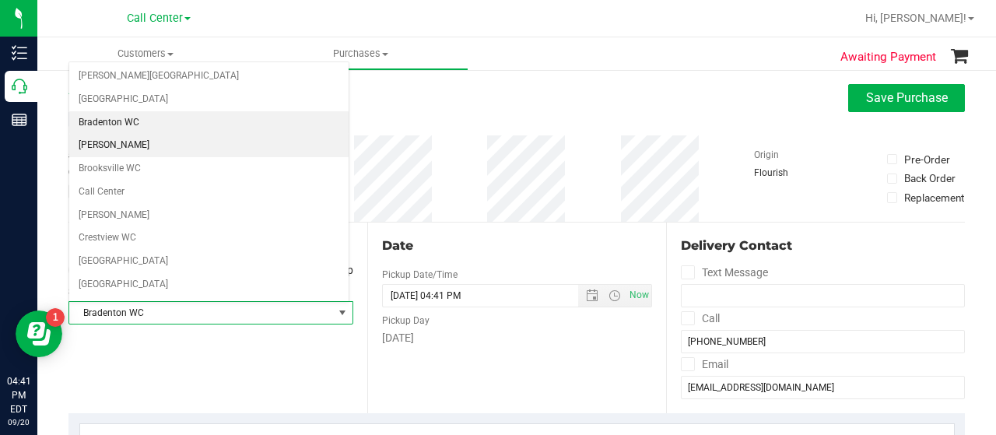
click at [138, 140] on li "[PERSON_NAME]" at bounding box center [208, 145] width 279 height 23
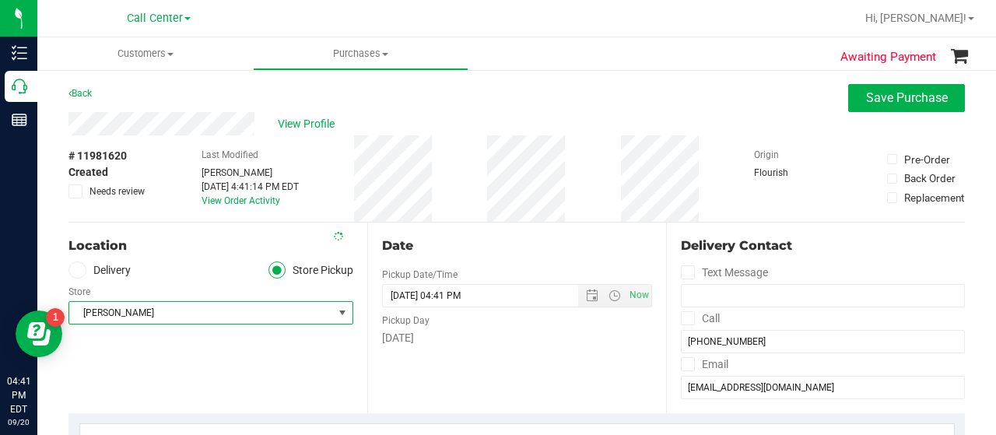
click at [176, 377] on div "Location Delivery Store Pickup Store Brandon WC Select Store Bonita Springs WC …" at bounding box center [217, 318] width 299 height 191
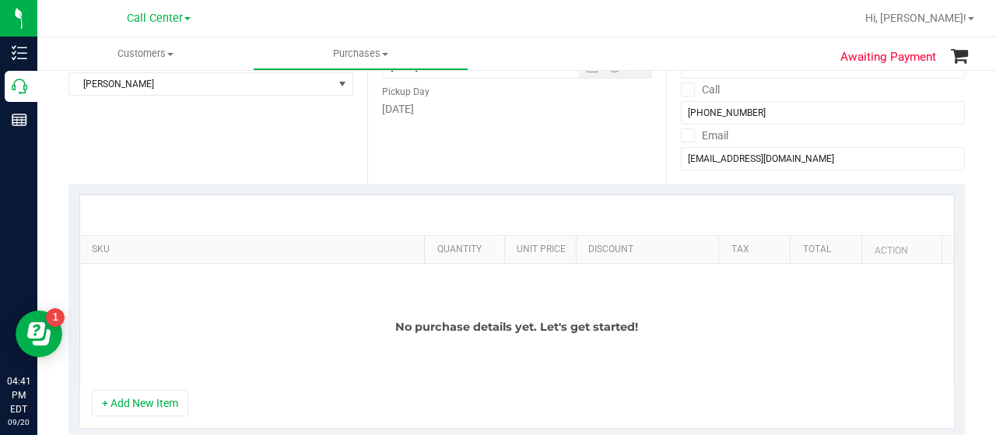
scroll to position [311, 0]
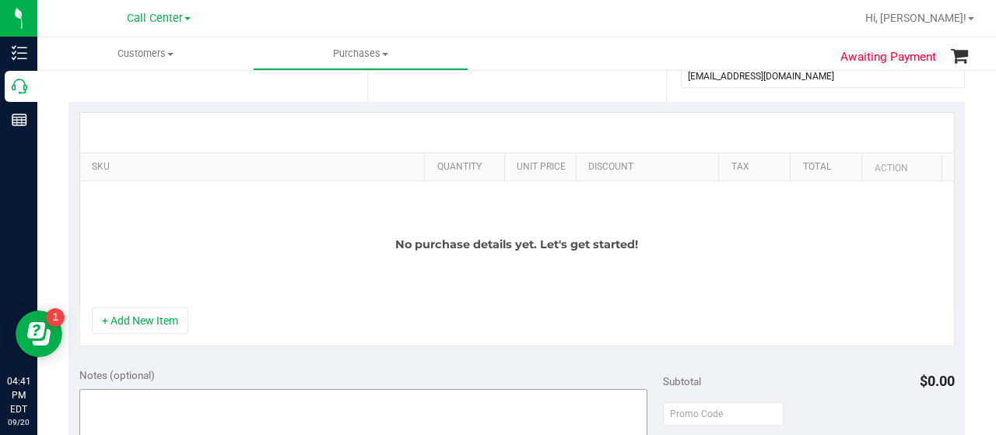
click at [156, 331] on button "+ Add New Item" at bounding box center [140, 320] width 96 height 26
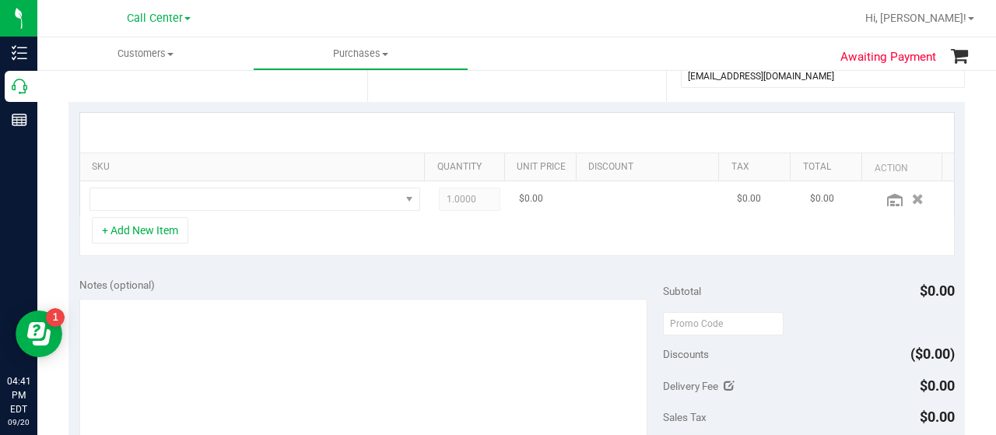
click at [189, 211] on td at bounding box center [254, 199] width 349 height 36
drag, startPoint x: 205, startPoint y: 138, endPoint x: 201, endPoint y: 163, distance: 25.3
click at [205, 138] on div at bounding box center [517, 133] width 874 height 40
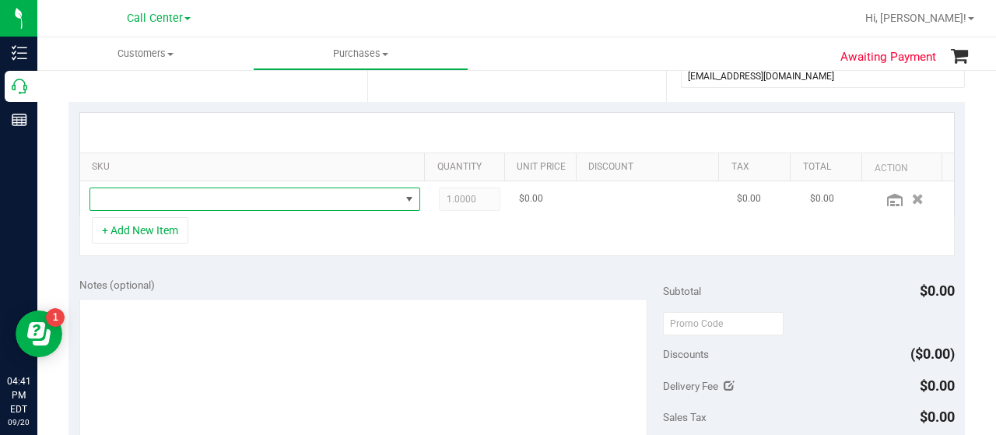
click at [196, 188] on span "NO DATA FOUND" at bounding box center [254, 199] width 331 height 23
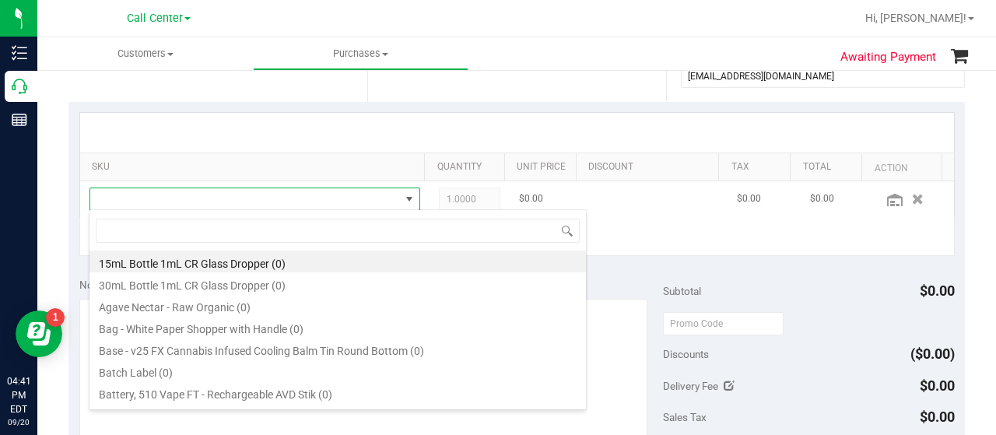
scroll to position [23, 314]
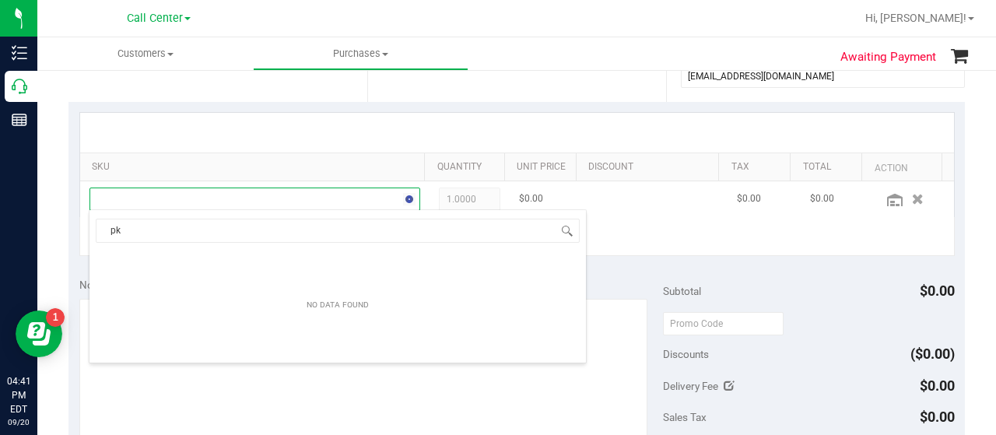
type input "pkt"
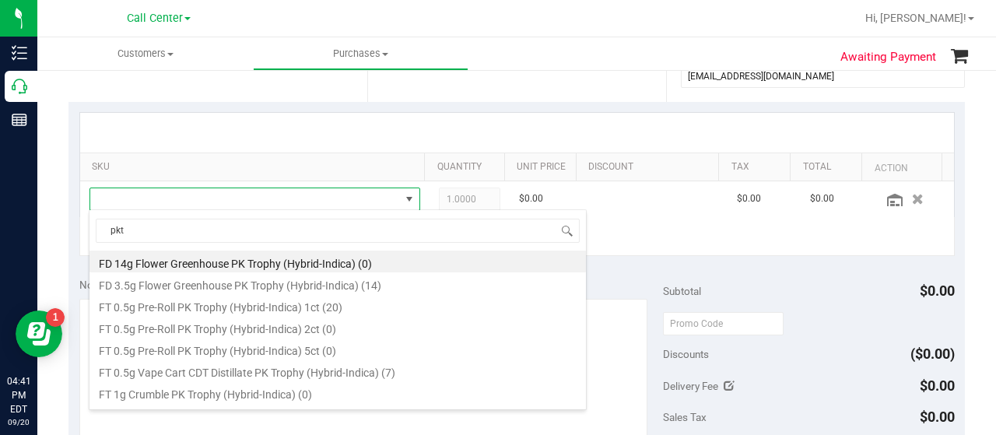
click at [258, 286] on li "FD 3.5g Flower Greenhouse PK Trophy (Hybrid-Indica) (14)" at bounding box center [337, 283] width 496 height 22
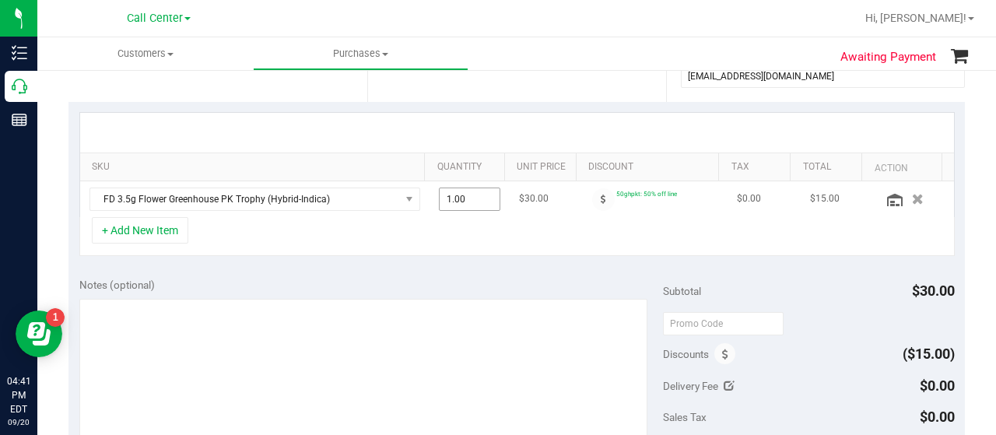
click at [461, 202] on span "1.00 1" at bounding box center [470, 199] width 62 height 23
type input "2"
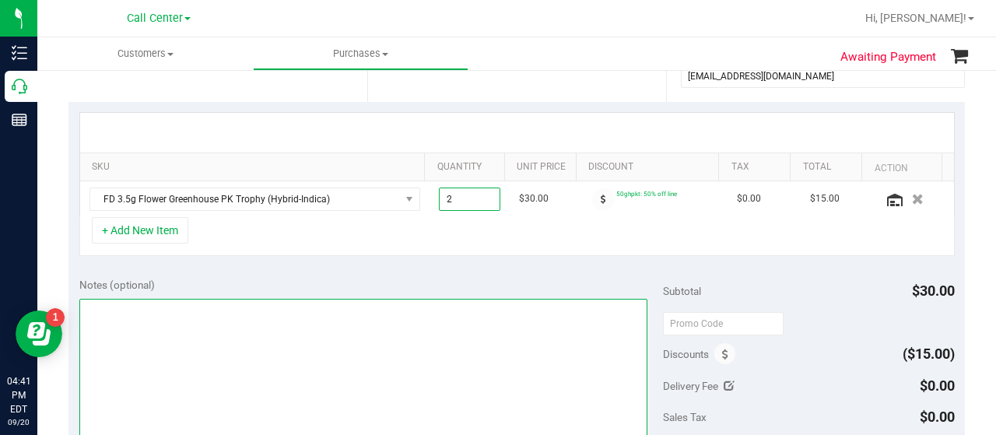
type input "2.00"
click at [440, 328] on textarea at bounding box center [363, 373] width 568 height 149
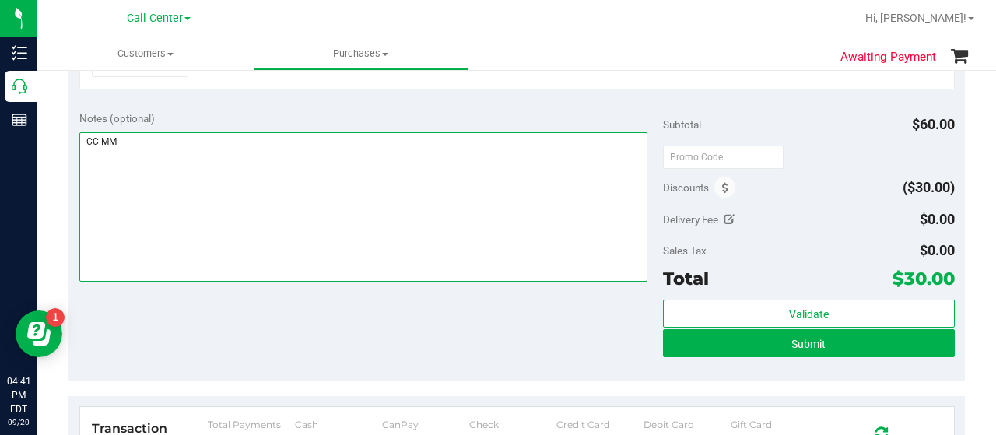
scroll to position [545, 0]
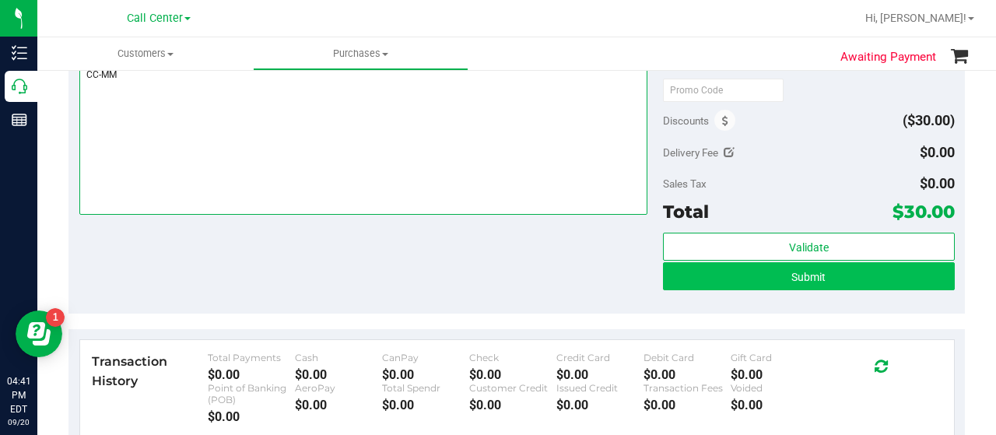
type textarea "CC-MM"
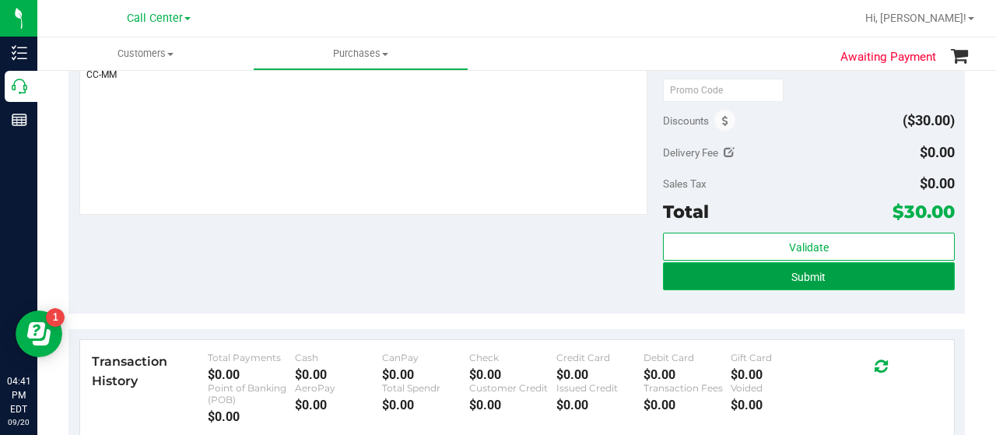
click at [762, 268] on button "Submit" at bounding box center [809, 276] width 292 height 28
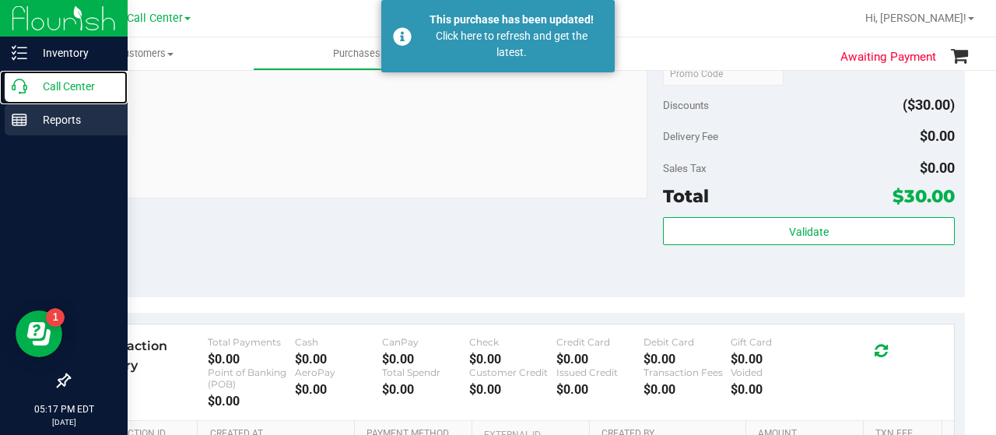
click at [16, 91] on icon at bounding box center [20, 87] width 16 height 16
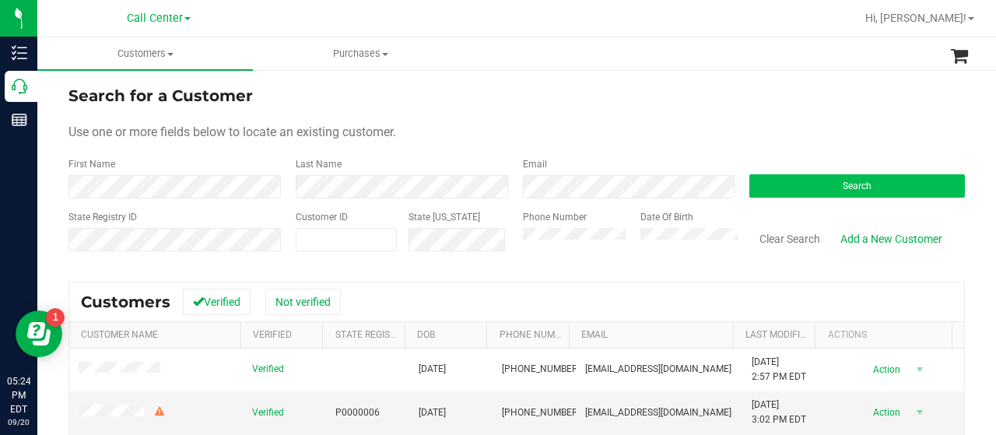
drag, startPoint x: 797, startPoint y: 171, endPoint x: 797, endPoint y: 180, distance: 8.6
click at [797, 175] on div "Search" at bounding box center [851, 177] width 227 height 41
click at [797, 181] on button "Search" at bounding box center [857, 185] width 216 height 23
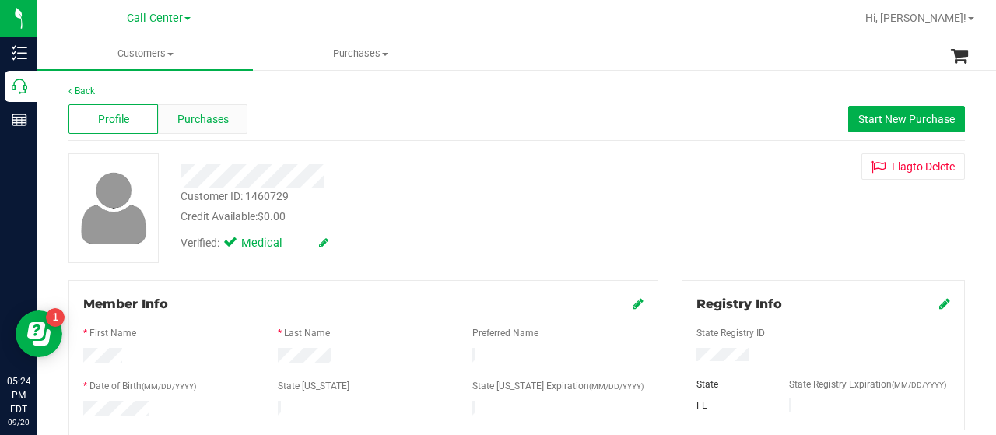
click at [204, 119] on span "Purchases" at bounding box center [202, 119] width 51 height 16
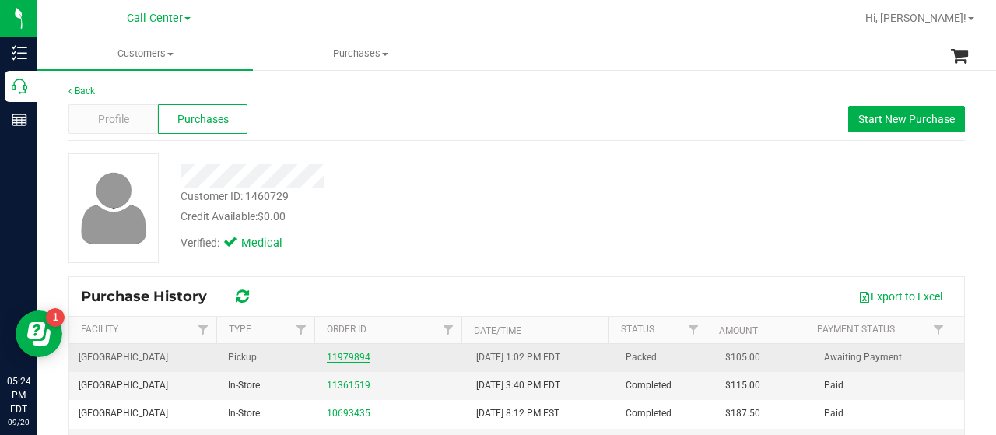
click at [345, 352] on link "11979894" at bounding box center [349, 357] width 44 height 11
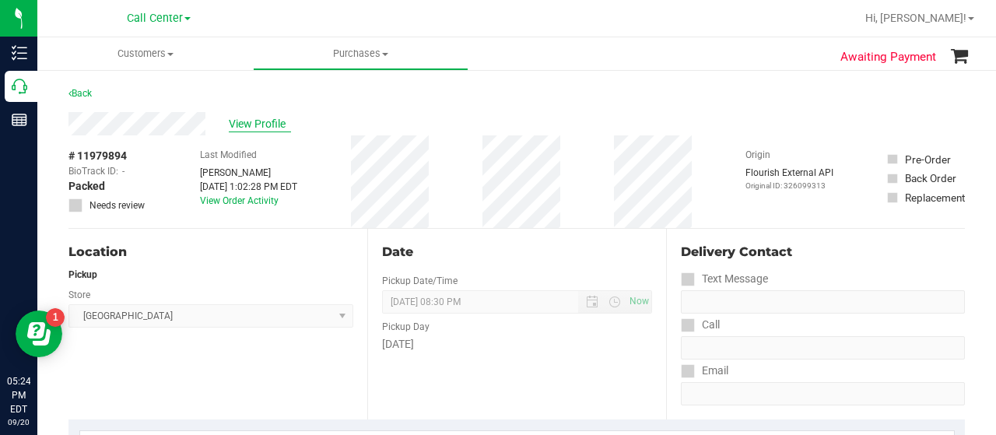
click at [273, 125] on span "View Profile" at bounding box center [260, 124] width 62 height 16
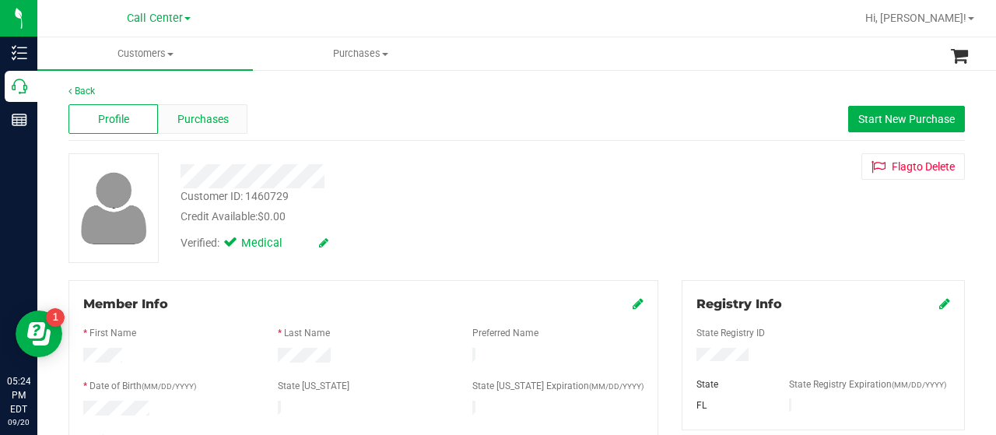
click at [198, 125] on span "Purchases" at bounding box center [202, 119] width 51 height 16
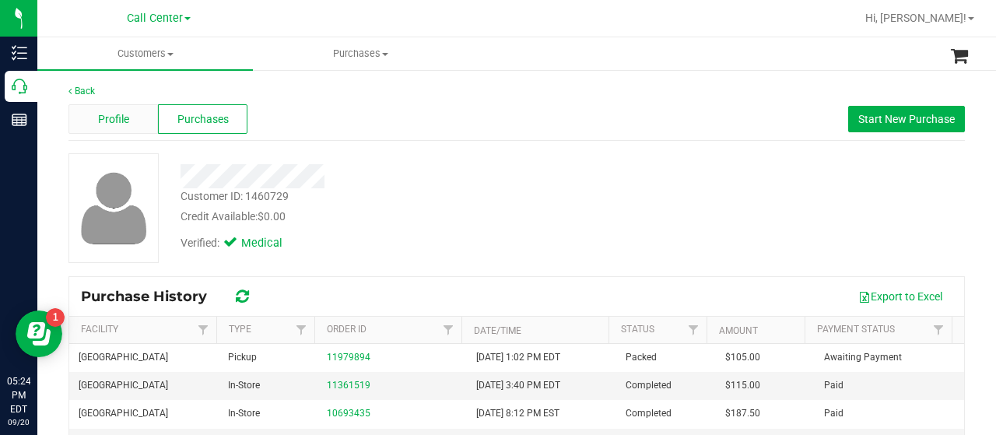
click at [131, 125] on div "Profile" at bounding box center [112, 119] width 89 height 30
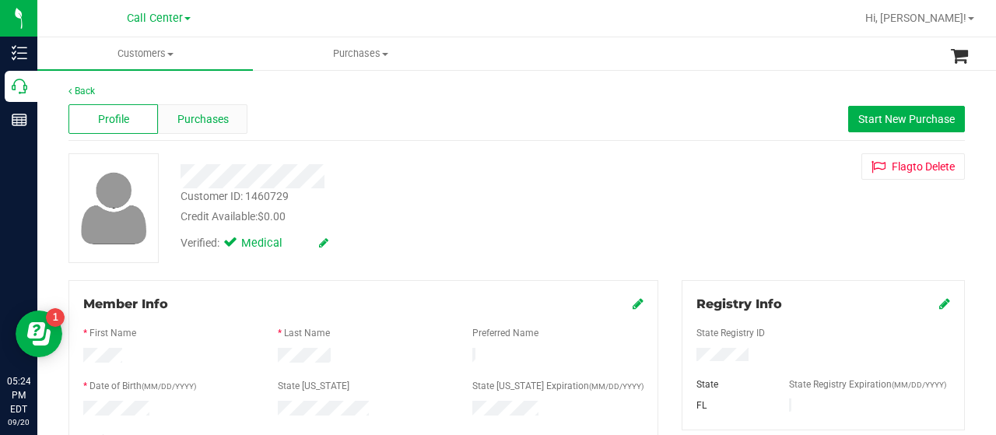
click at [209, 114] on span "Purchases" at bounding box center [202, 119] width 51 height 16
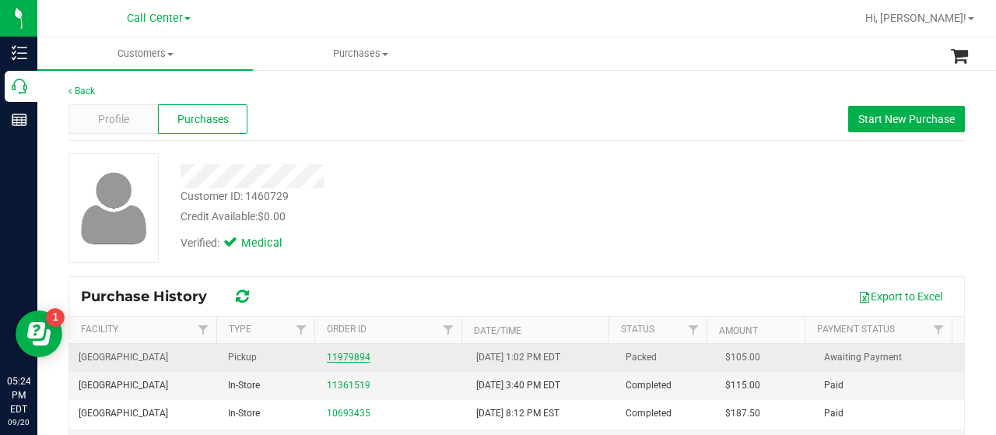
click at [338, 356] on link "11979894" at bounding box center [349, 357] width 44 height 11
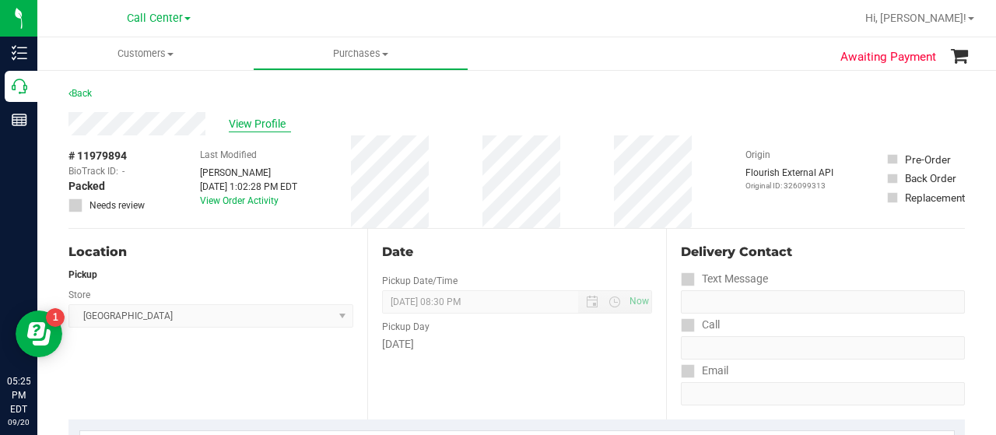
click at [243, 126] on span "View Profile" at bounding box center [260, 124] width 62 height 16
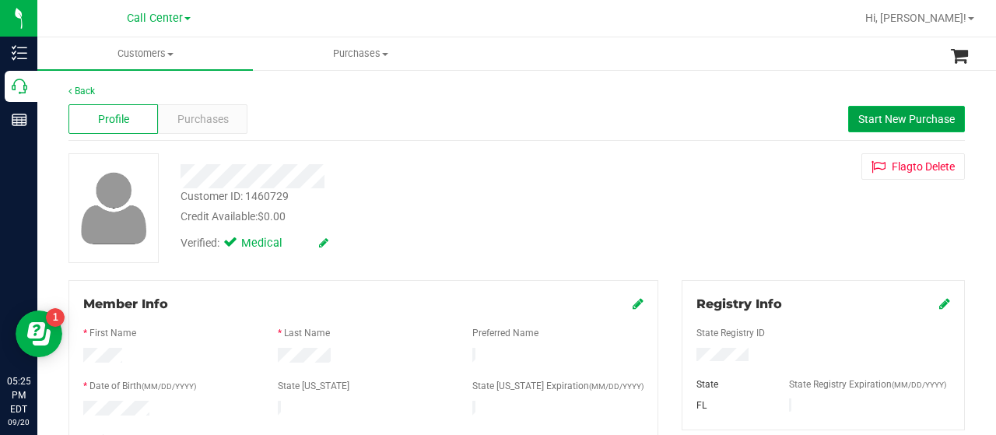
click at [868, 114] on span "Start New Purchase" at bounding box center [906, 119] width 96 height 12
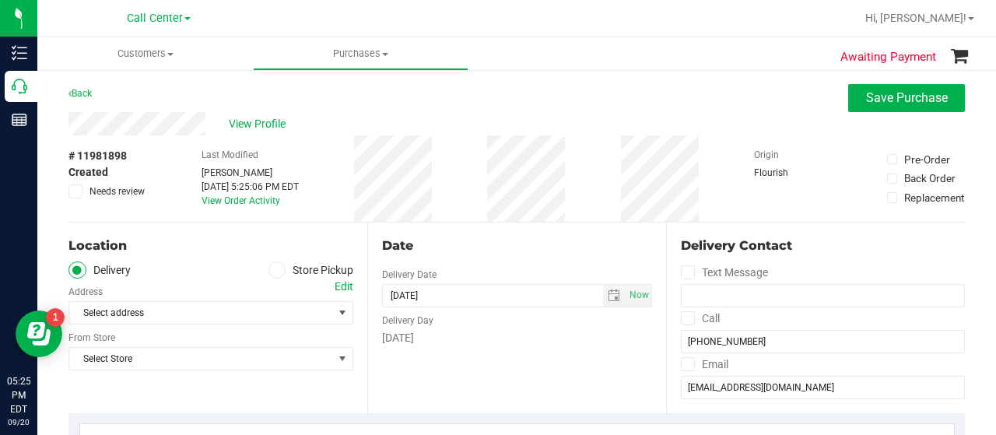
click at [282, 268] on label "Store Pickup" at bounding box center [311, 270] width 86 height 18
click at [0, 0] on input "Store Pickup" at bounding box center [0, 0] width 0 height 0
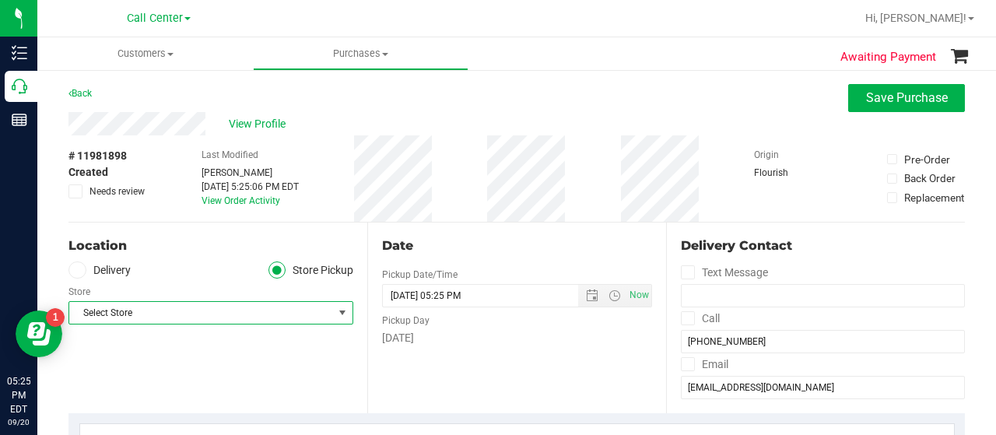
click at [270, 316] on span "Select Store" at bounding box center [201, 313] width 264 height 22
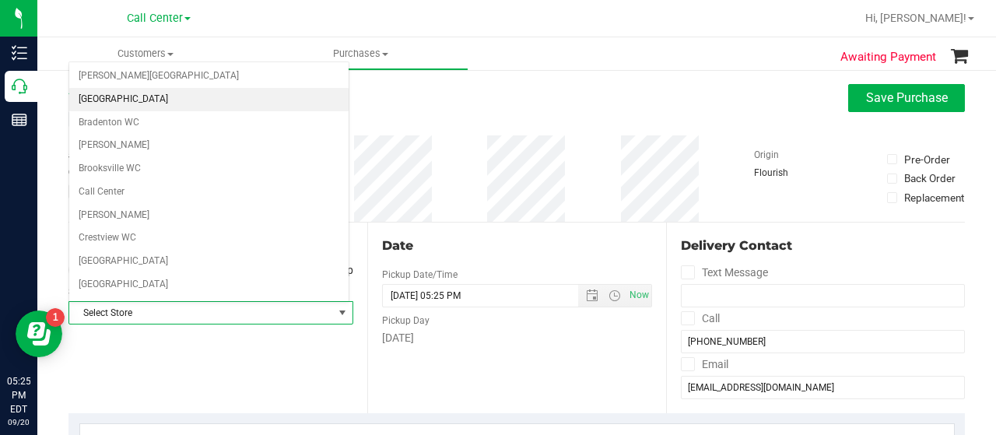
click at [135, 99] on li "[GEOGRAPHIC_DATA]" at bounding box center [208, 99] width 279 height 23
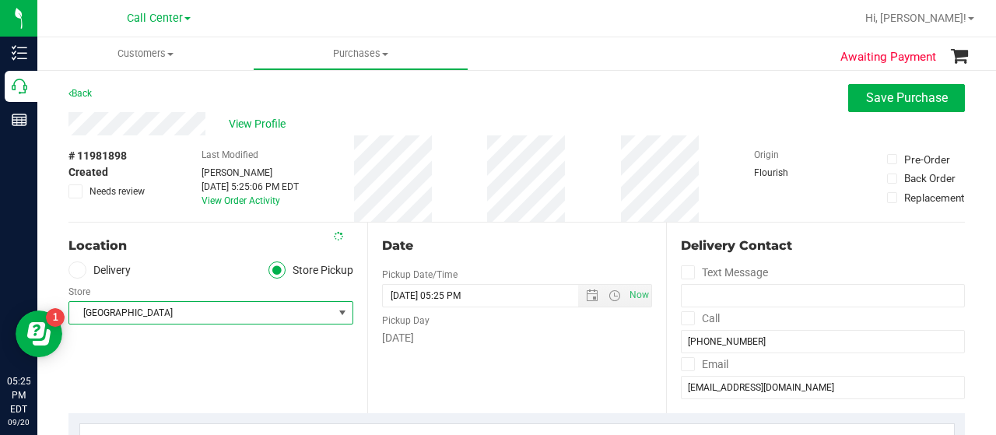
click at [224, 353] on div "Location Delivery Store Pickup Store Boynton Beach WC Select Store Bonita Sprin…" at bounding box center [217, 318] width 299 height 191
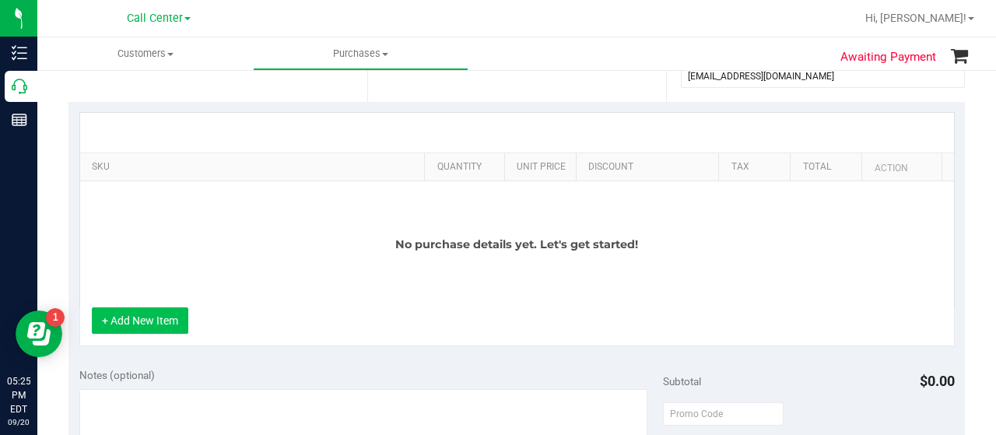
click at [149, 327] on button "+ Add New Item" at bounding box center [140, 320] width 96 height 26
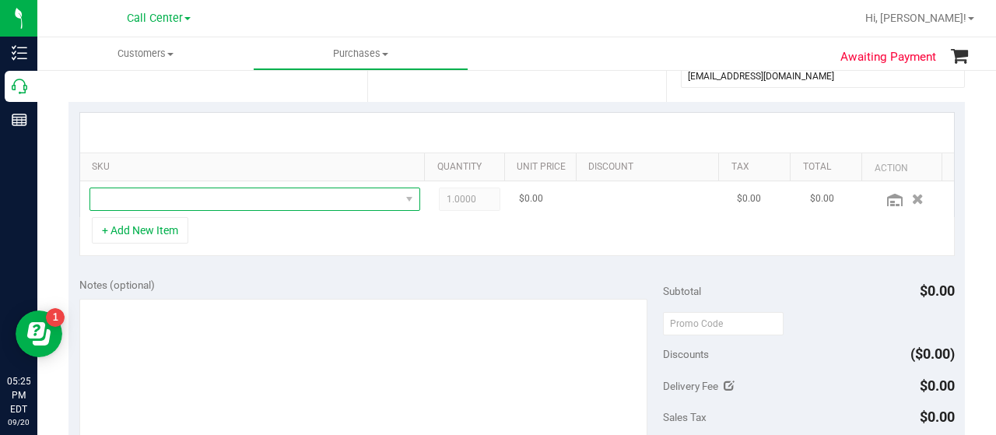
click at [185, 197] on span "NO DATA FOUND" at bounding box center [245, 199] width 310 height 22
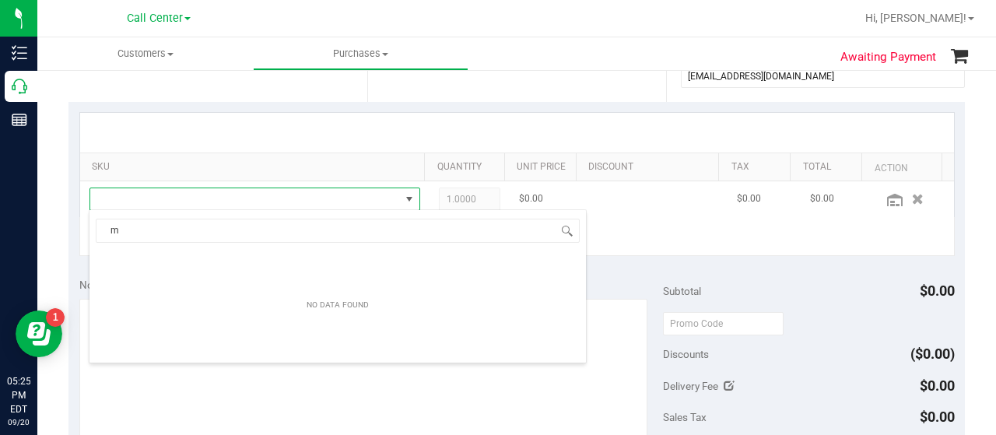
scroll to position [23, 314]
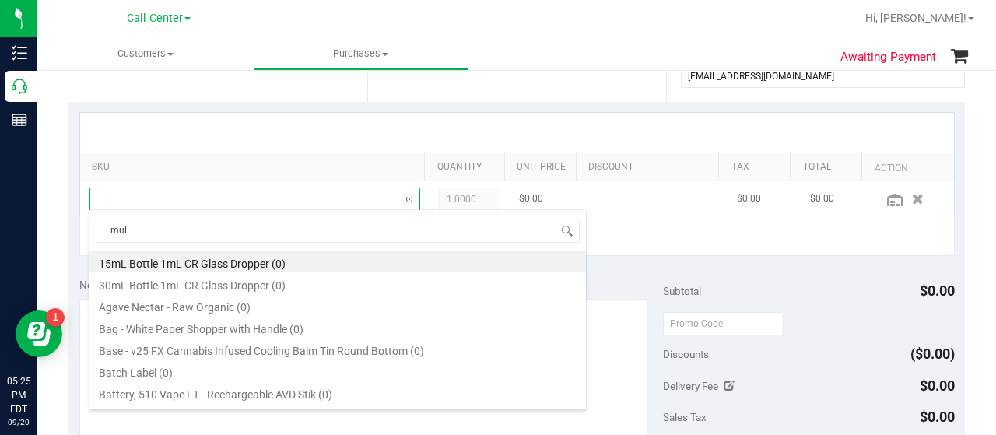
type input "mule"
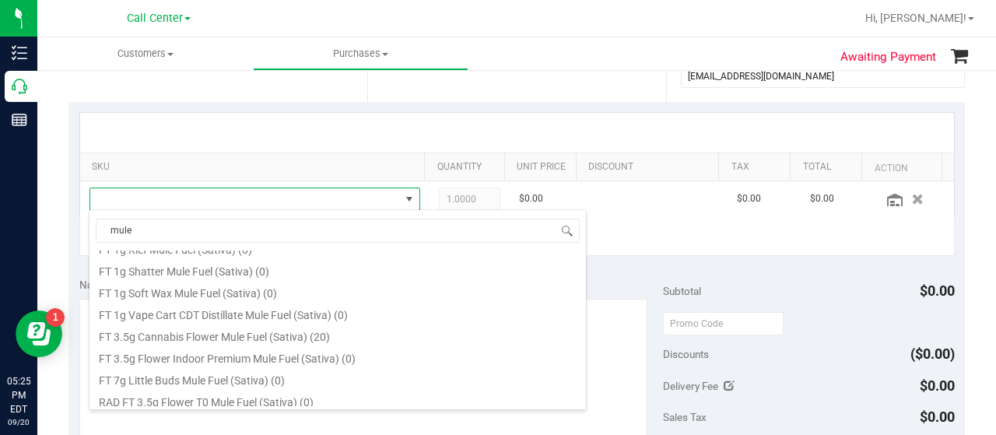
scroll to position [128, 0]
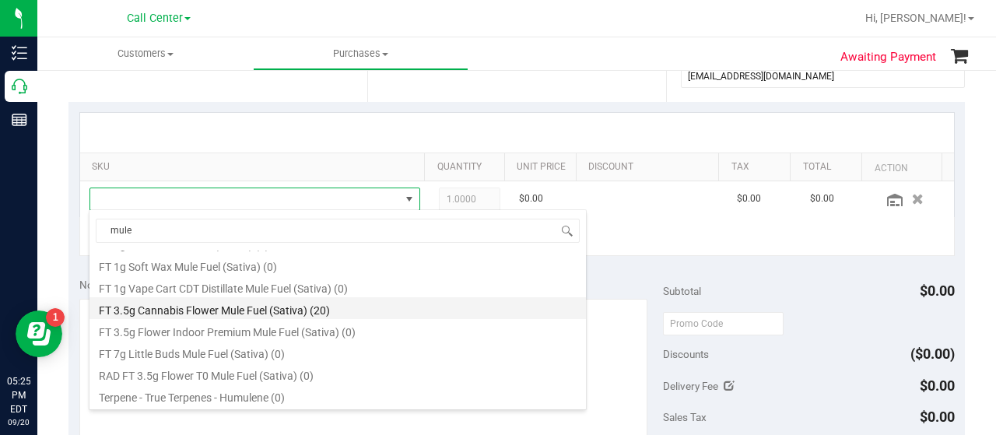
click at [251, 307] on li "FT 3.5g Cannabis Flower Mule Fuel (Sativa) (20)" at bounding box center [337, 308] width 496 height 22
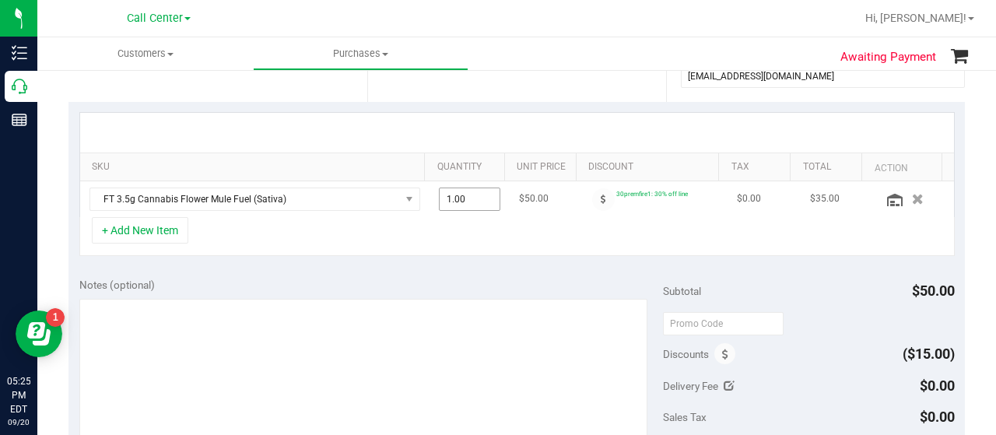
click at [450, 199] on span "1.00 1" at bounding box center [470, 199] width 62 height 23
type input "2"
type input "2.00"
click at [440, 217] on div "+ Add New Item" at bounding box center [516, 236] width 875 height 39
click at [168, 230] on button "+ Add New Item" at bounding box center [140, 230] width 96 height 26
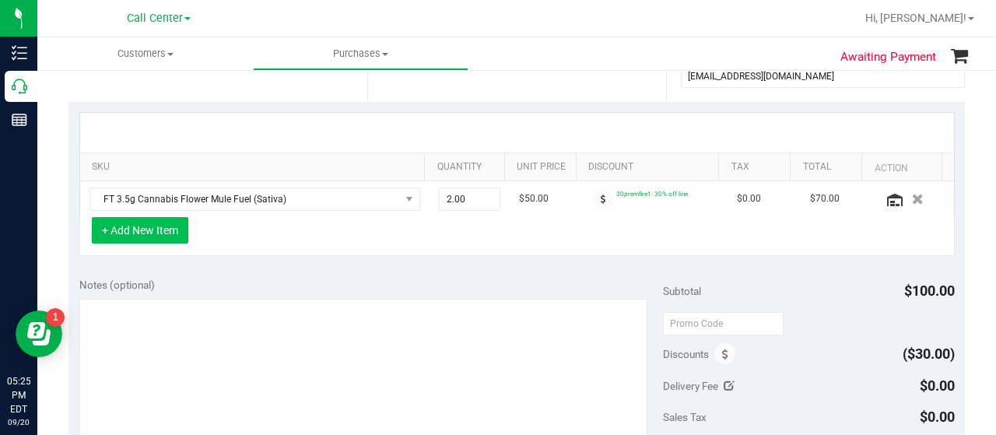
click at [185, 234] on button "+ Add New Item" at bounding box center [140, 230] width 96 height 26
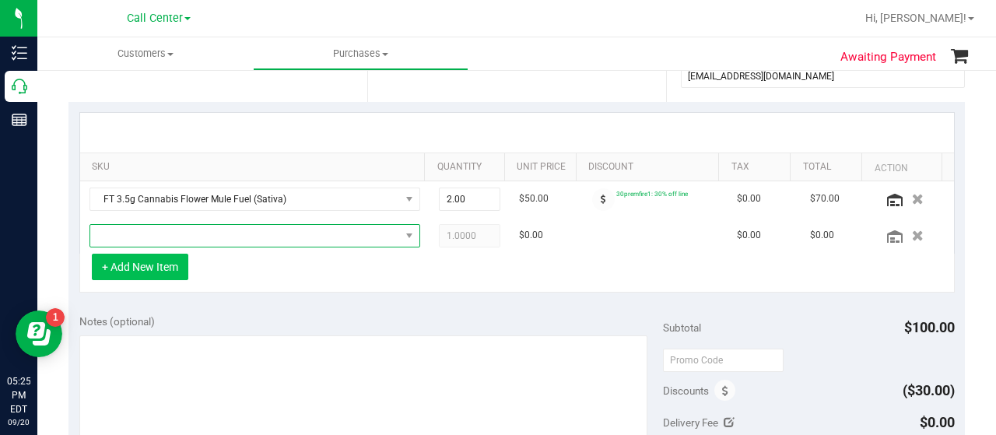
click at [185, 234] on span "NO DATA FOUND" at bounding box center [245, 236] width 310 height 22
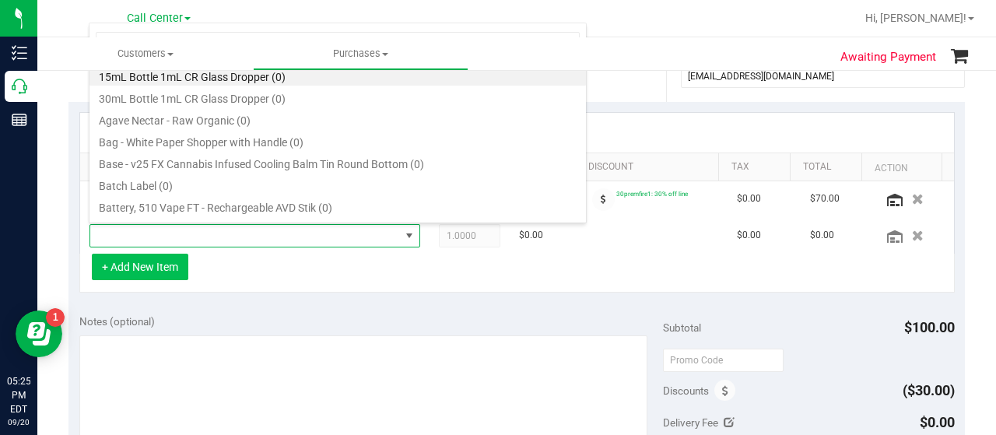
scroll to position [23, 314]
type input "ground"
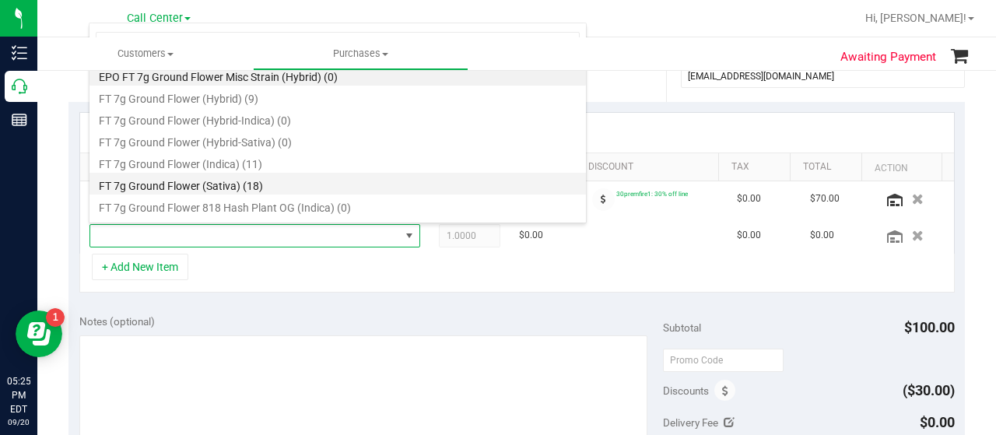
click at [229, 183] on li "FT 7g Ground Flower (Sativa) (18)" at bounding box center [337, 184] width 496 height 22
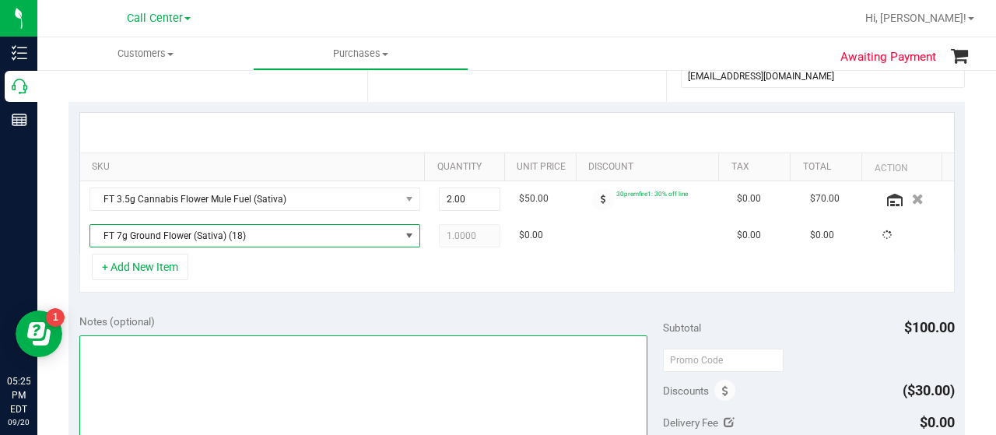
click at [209, 384] on textarea at bounding box center [363, 409] width 568 height 149
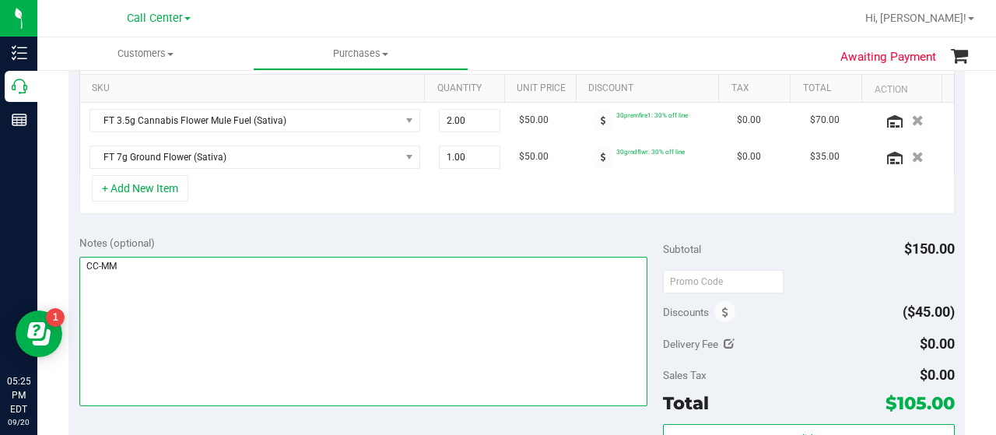
scroll to position [467, 0]
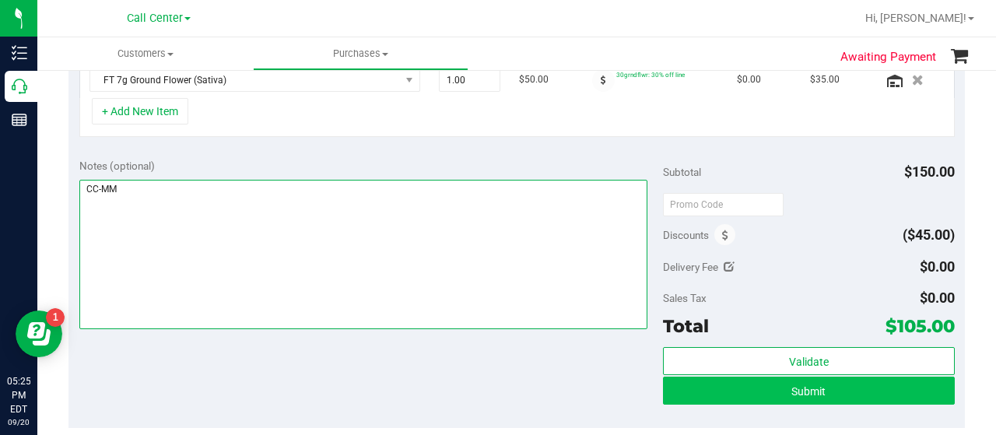
type textarea "CC-MM"
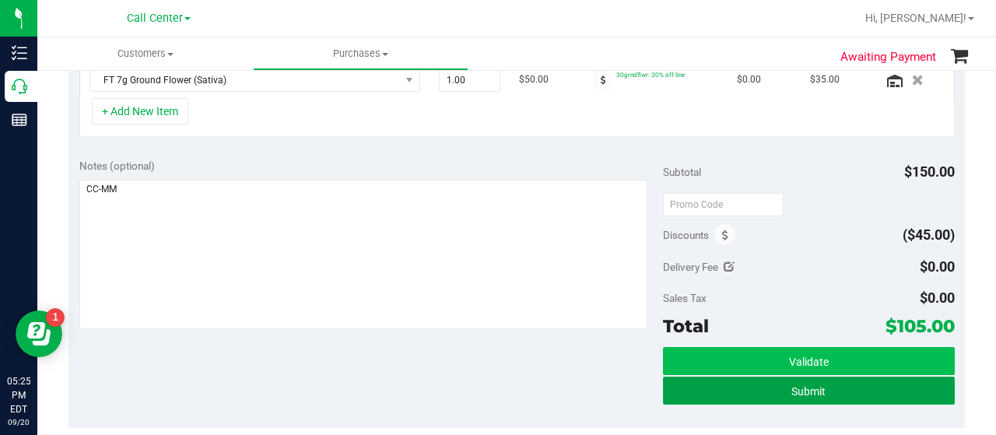
click at [748, 391] on button "Submit" at bounding box center [809, 391] width 292 height 28
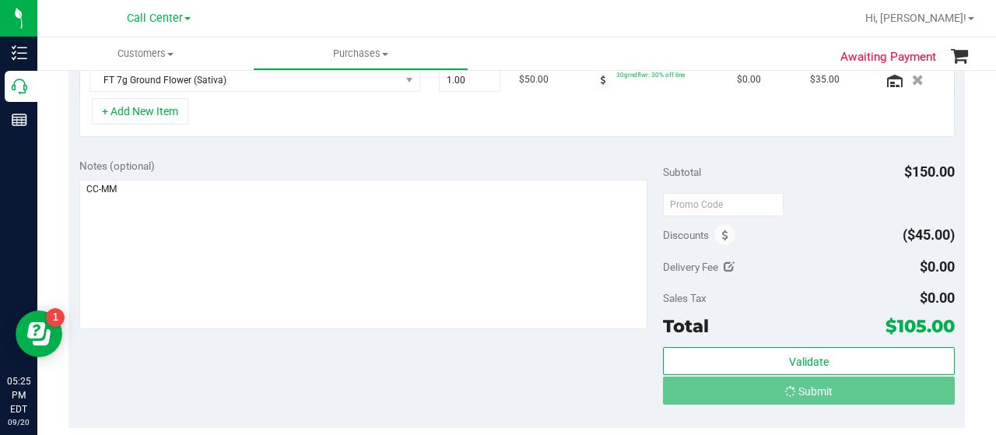
scroll to position [442, 0]
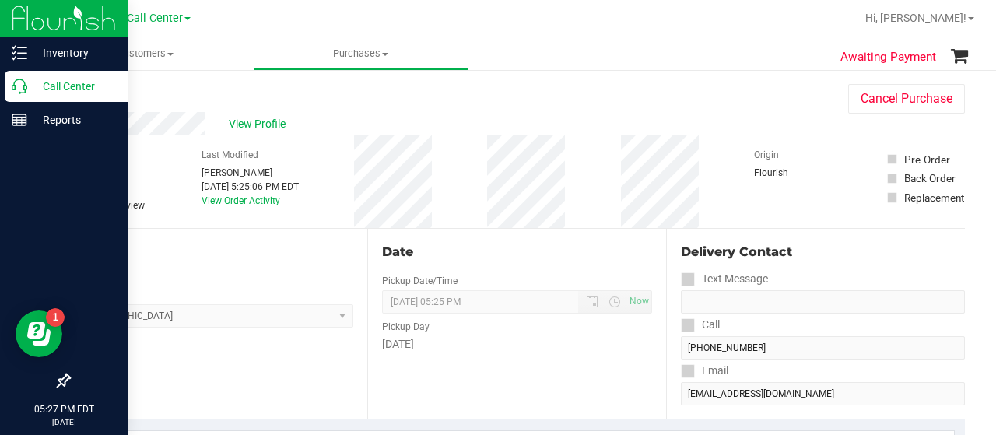
click at [23, 101] on link "Call Center" at bounding box center [64, 87] width 128 height 33
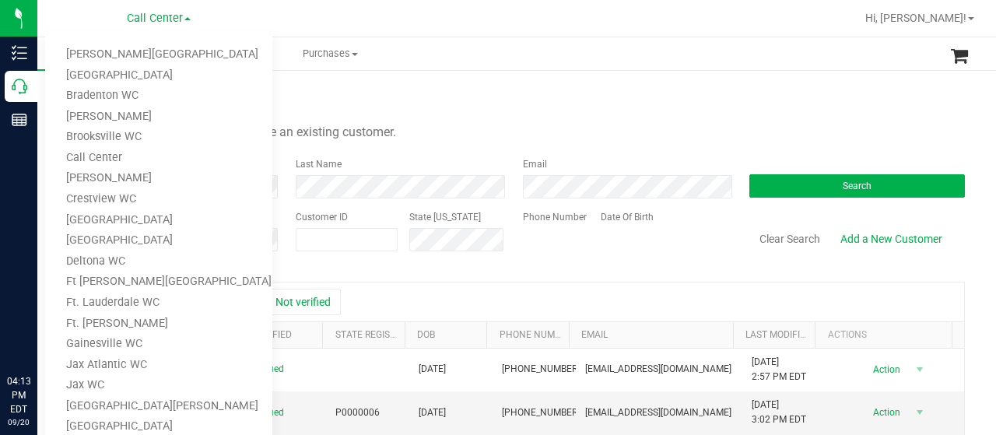
click at [428, 89] on div "Search for a Customer" at bounding box center [516, 95] width 896 height 23
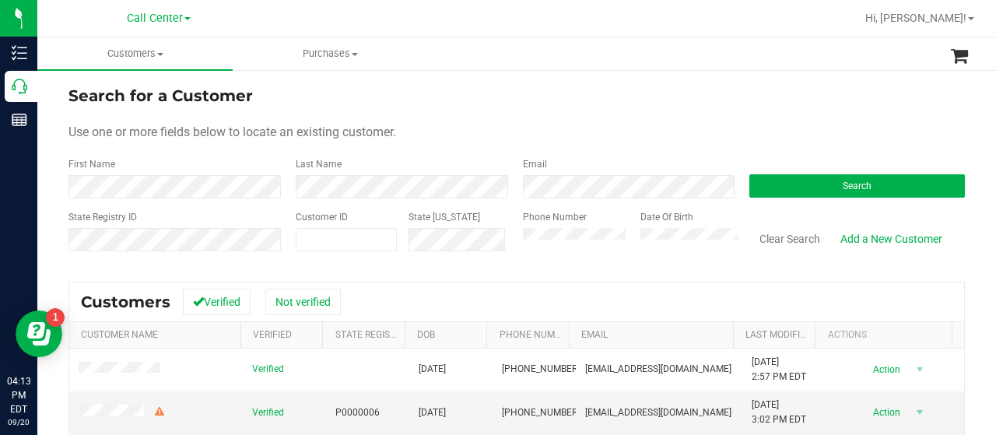
click at [476, 251] on div "State Registry ID Customer ID State [US_STATE] Phone Number Date Of Birth Clear…" at bounding box center [516, 237] width 896 height 55
